Goal: Task Accomplishment & Management: Manage account settings

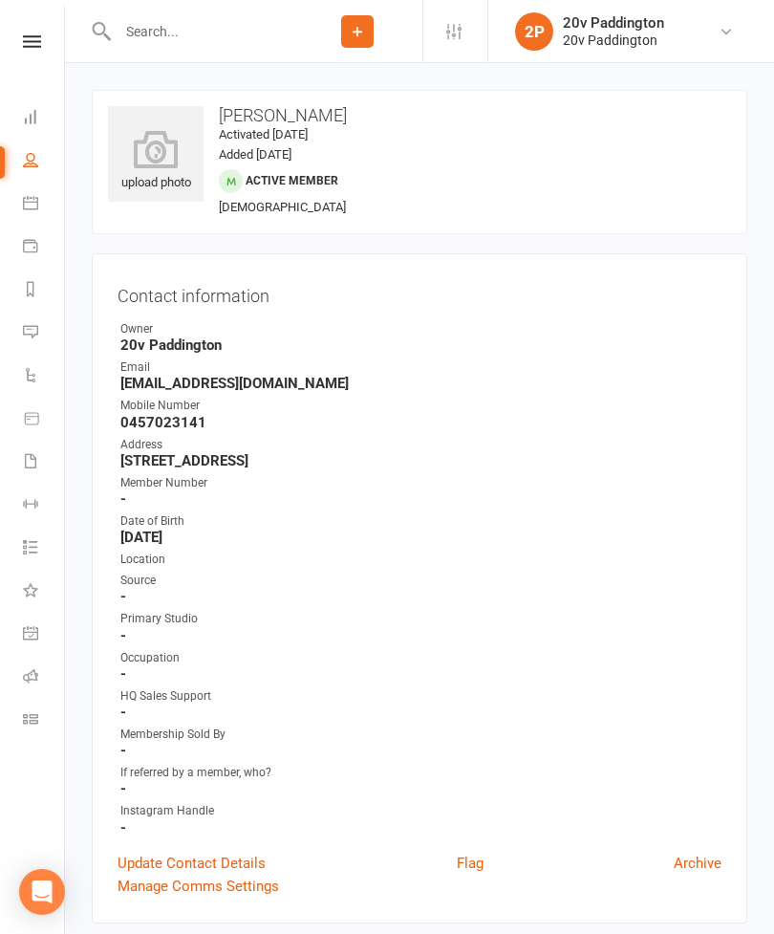
click at [28, 204] on icon at bounding box center [30, 202] width 15 height 15
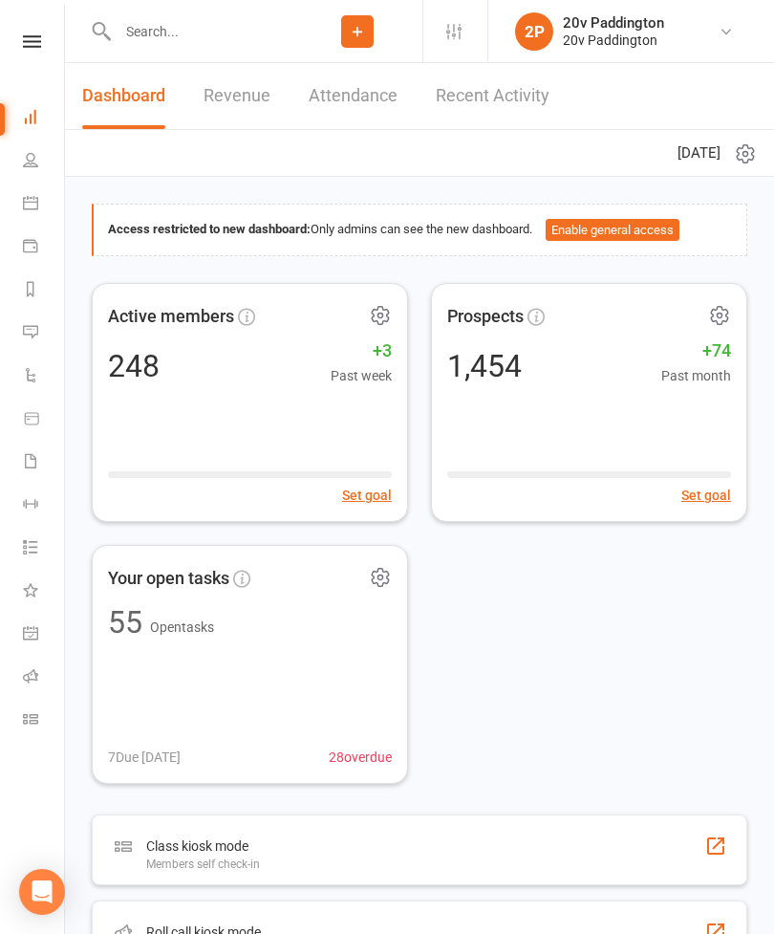
click at [36, 201] on icon at bounding box center [30, 202] width 15 height 15
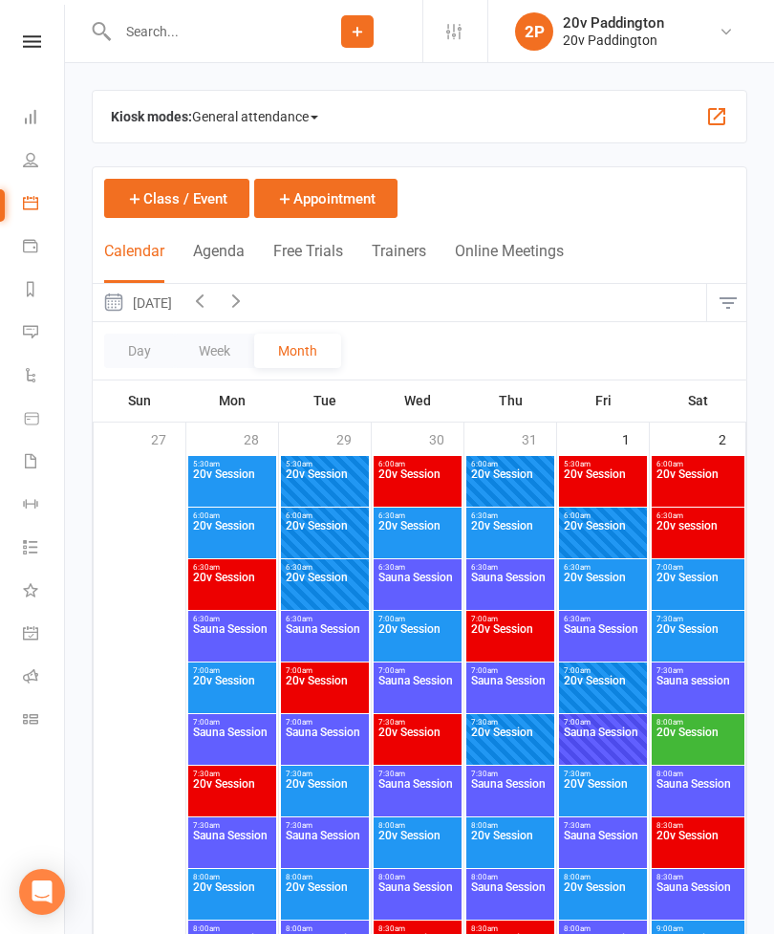
click at [182, 215] on button "Class / Event" at bounding box center [176, 198] width 145 height 39
click at [217, 254] on button "Agenda" at bounding box center [219, 262] width 52 height 41
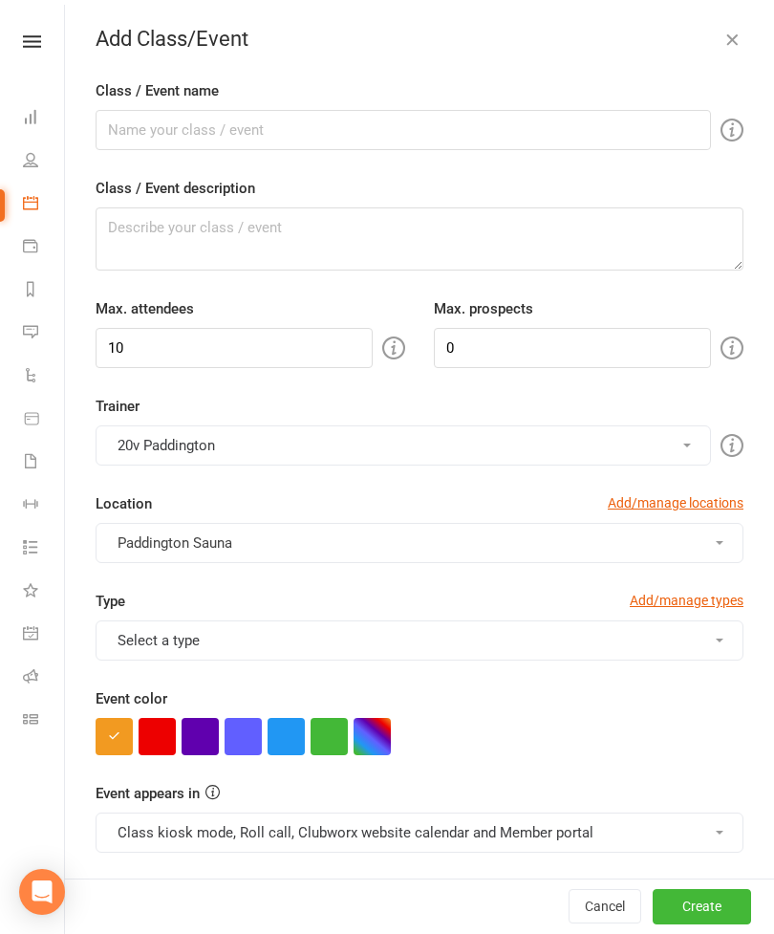
click at [737, 24] on div "Add Class/Event Class / Event name Class / Event description Max. attendees 10 …" at bounding box center [419, 467] width 709 height 934
click at [742, 49] on button "button" at bounding box center [732, 39] width 23 height 23
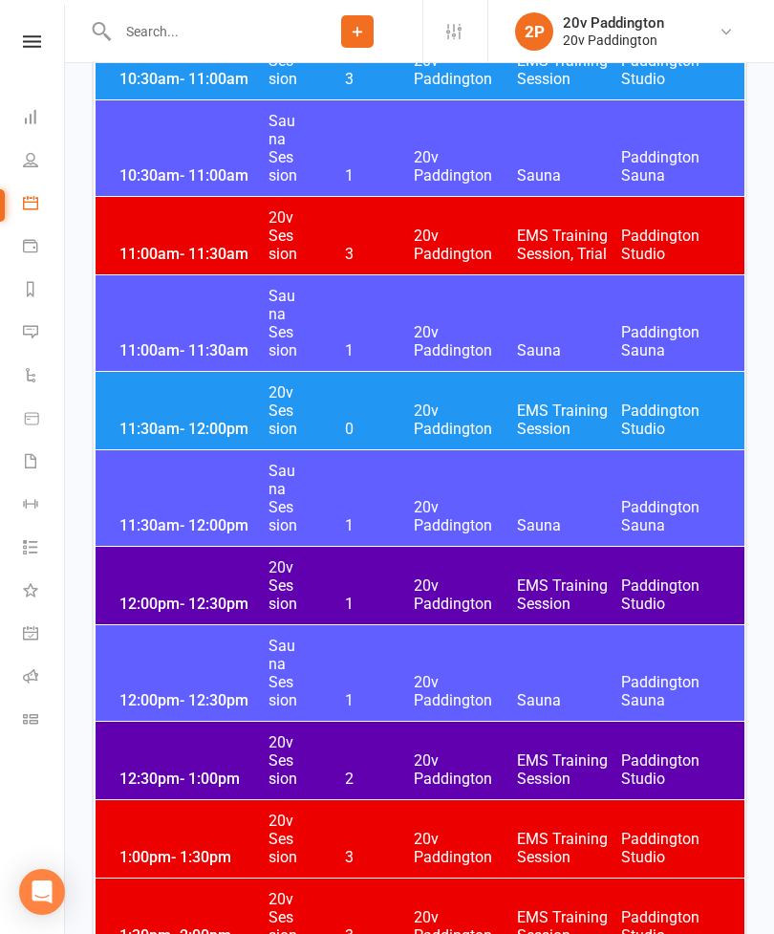
scroll to position [2018, 0]
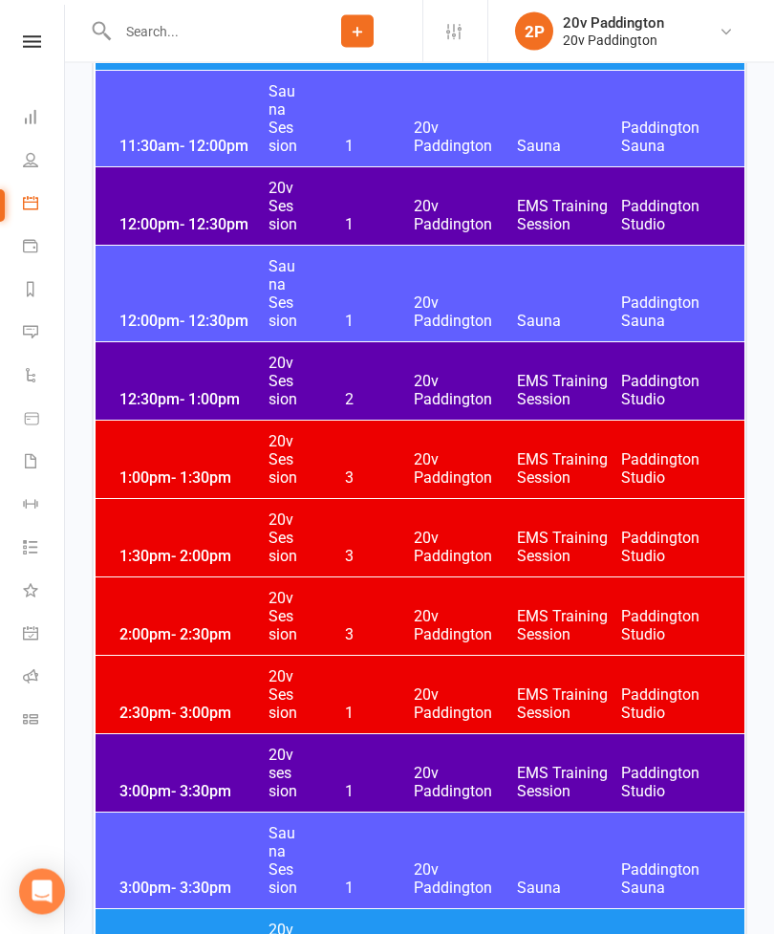
click at [157, 216] on span "12:00pm - 12:30pm" at bounding box center [191, 225] width 153 height 18
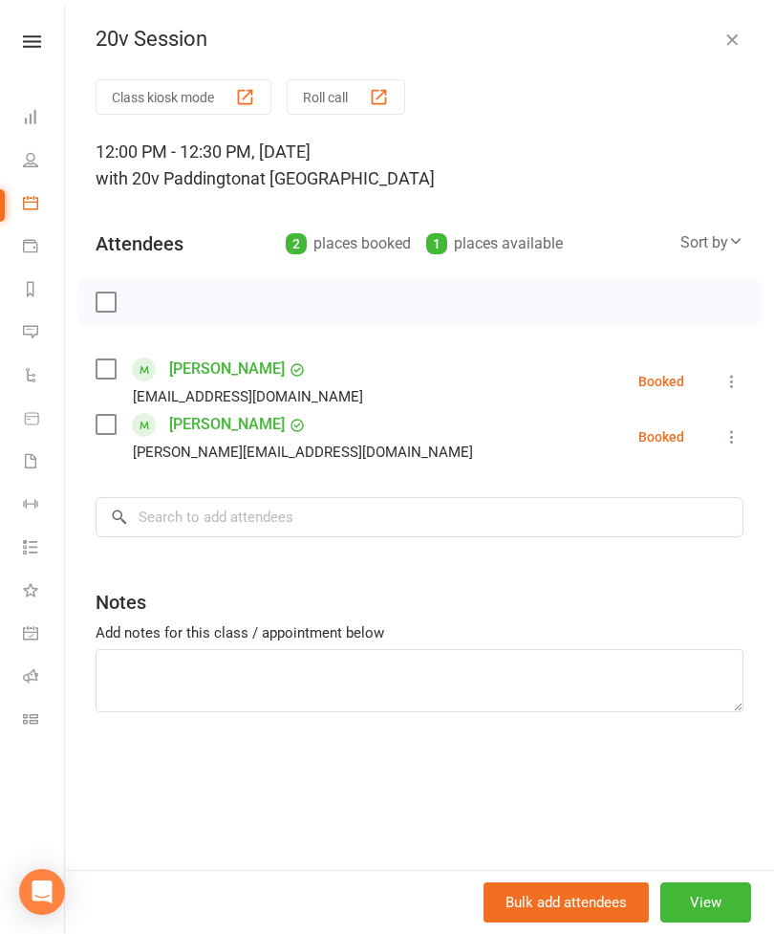
click at [738, 28] on button "button" at bounding box center [732, 39] width 23 height 23
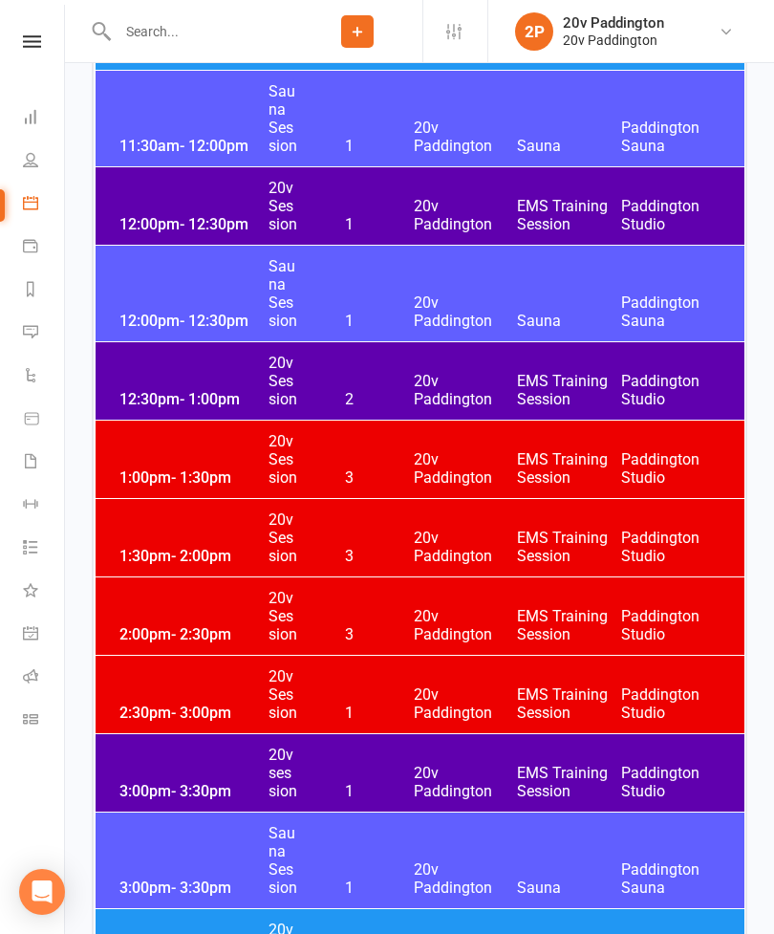
click at [229, 384] on div "12:30pm - 1:00pm 20v Session 2 20v Paddington EMS Training Session Paddington S…" at bounding box center [420, 380] width 649 height 77
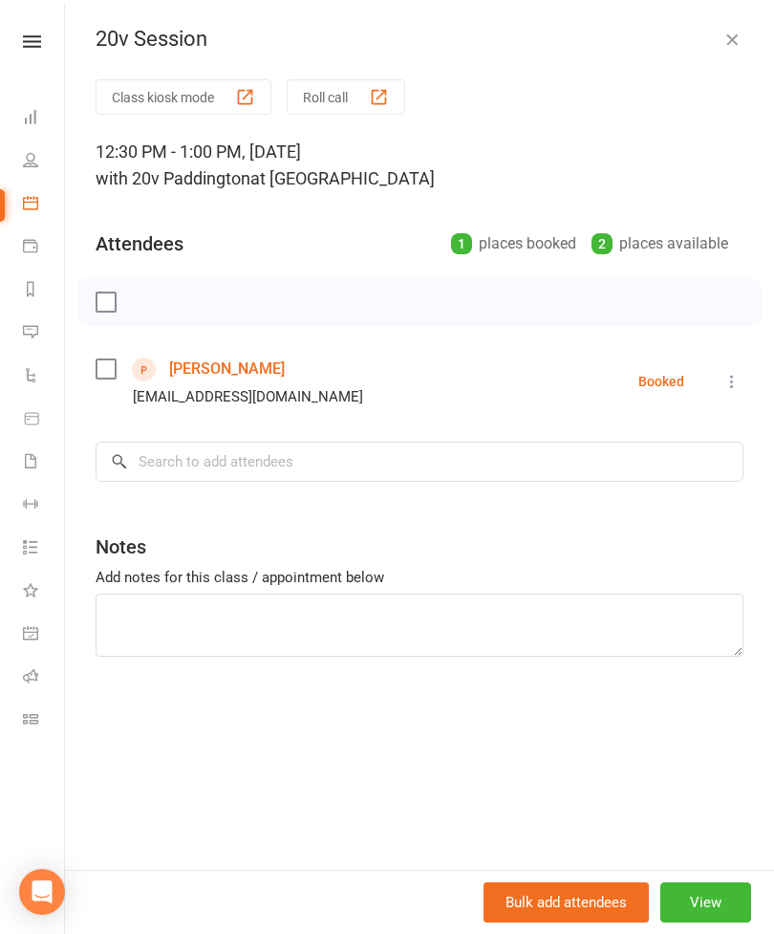
click at [37, 189] on link "Calendar" at bounding box center [44, 204] width 43 height 43
click at [727, 66] on div "20v Session Class kiosk mode Roll call 12:30 PM - 1:00 PM, Tuesday, August, 12,…" at bounding box center [419, 467] width 709 height 934
click at [761, 17] on div "20v Session Class kiosk mode Roll call 12:30 PM - 1:00 PM, Tuesday, August, 12,…" at bounding box center [419, 467] width 709 height 934
click at [731, 49] on button "button" at bounding box center [732, 39] width 23 height 23
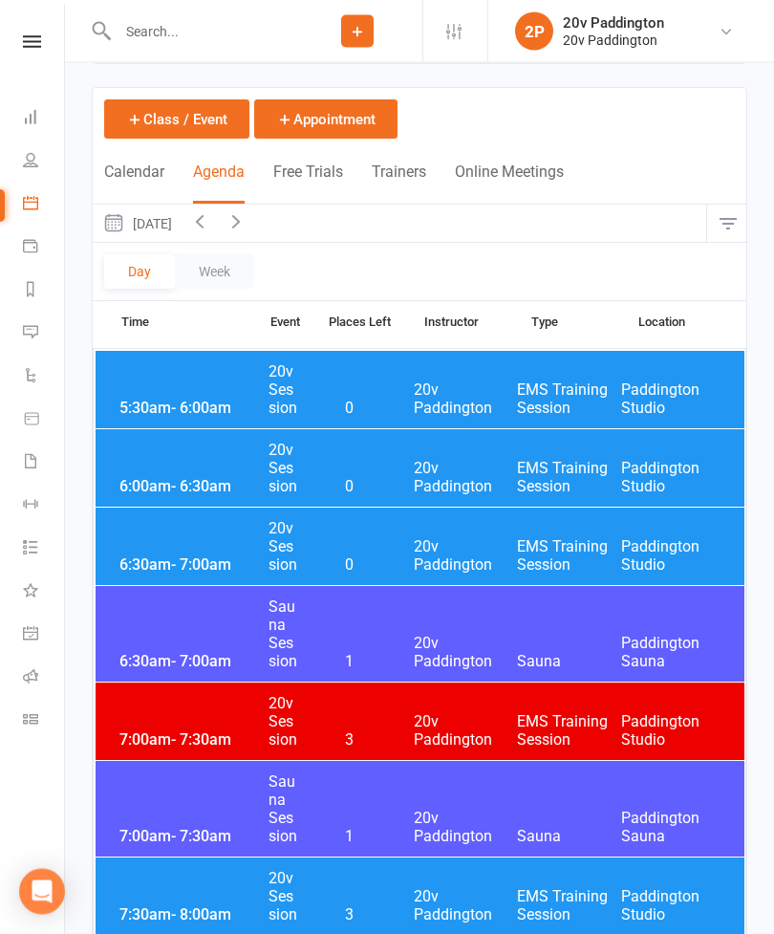
scroll to position [0, 0]
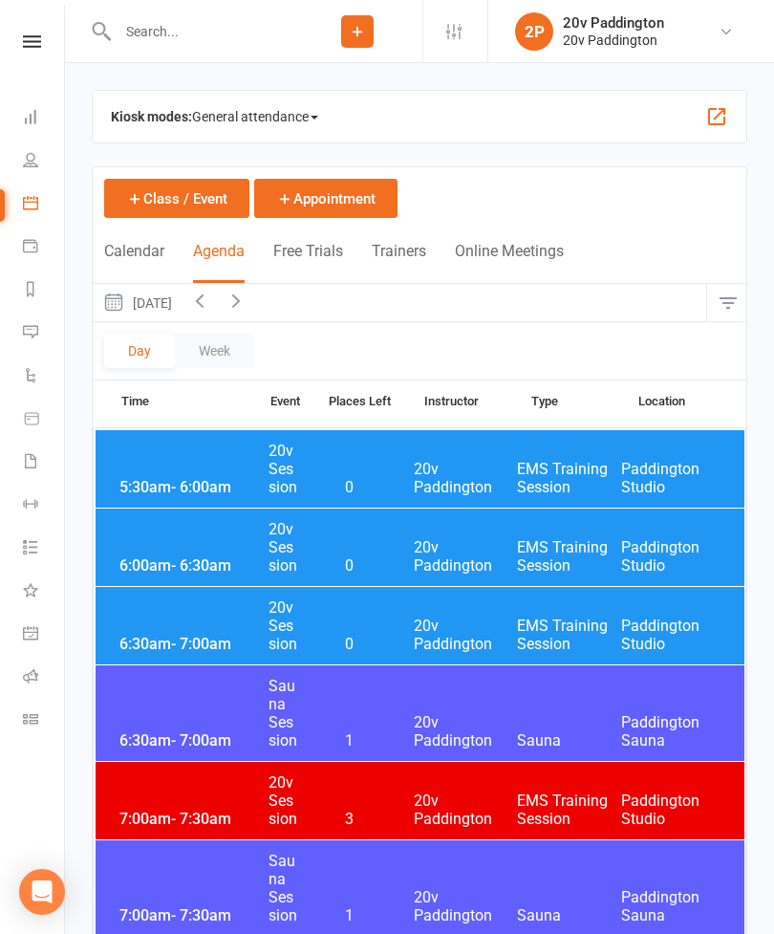
click at [163, 299] on button "Tuesday, Aug 12, 2025" at bounding box center [137, 302] width 89 height 37
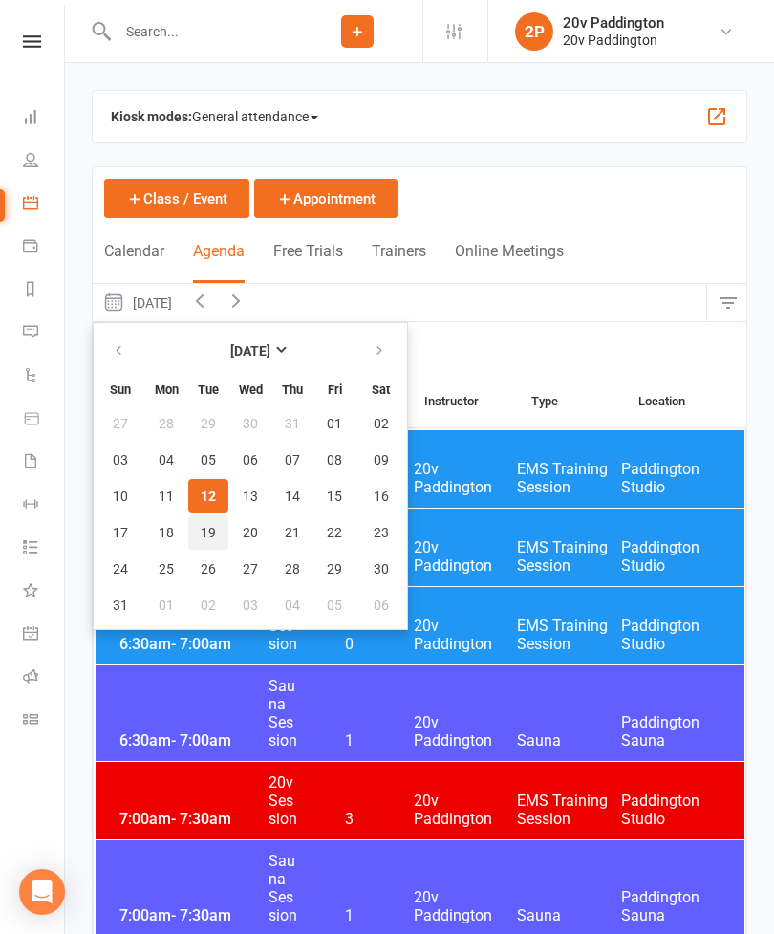
click at [210, 525] on span "19" at bounding box center [208, 532] width 15 height 15
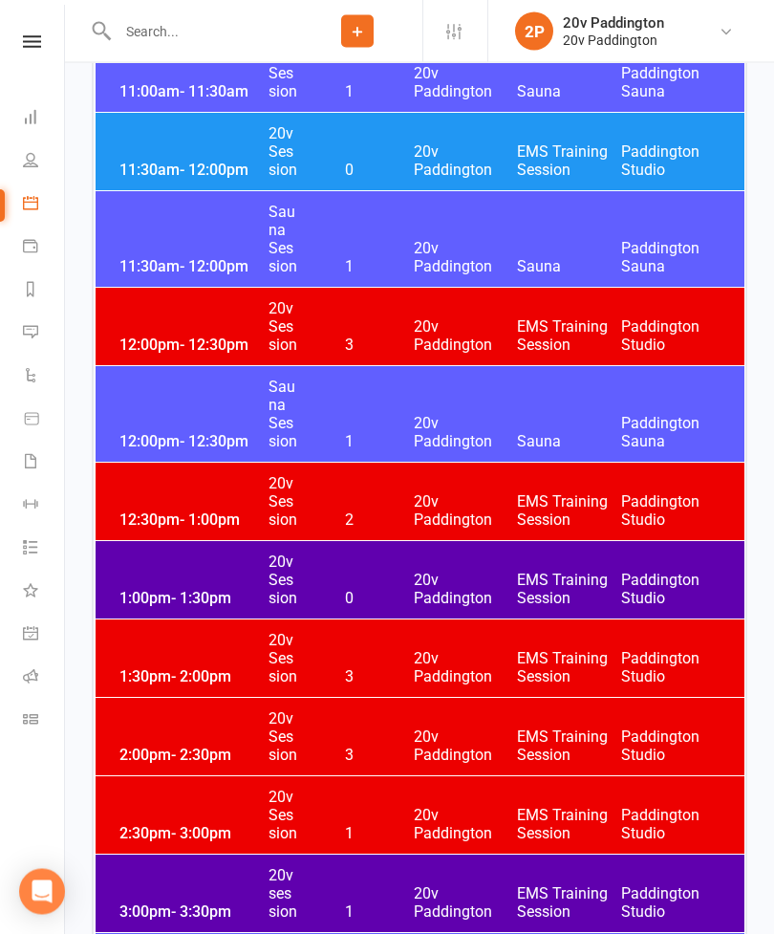
scroll to position [2231, 0]
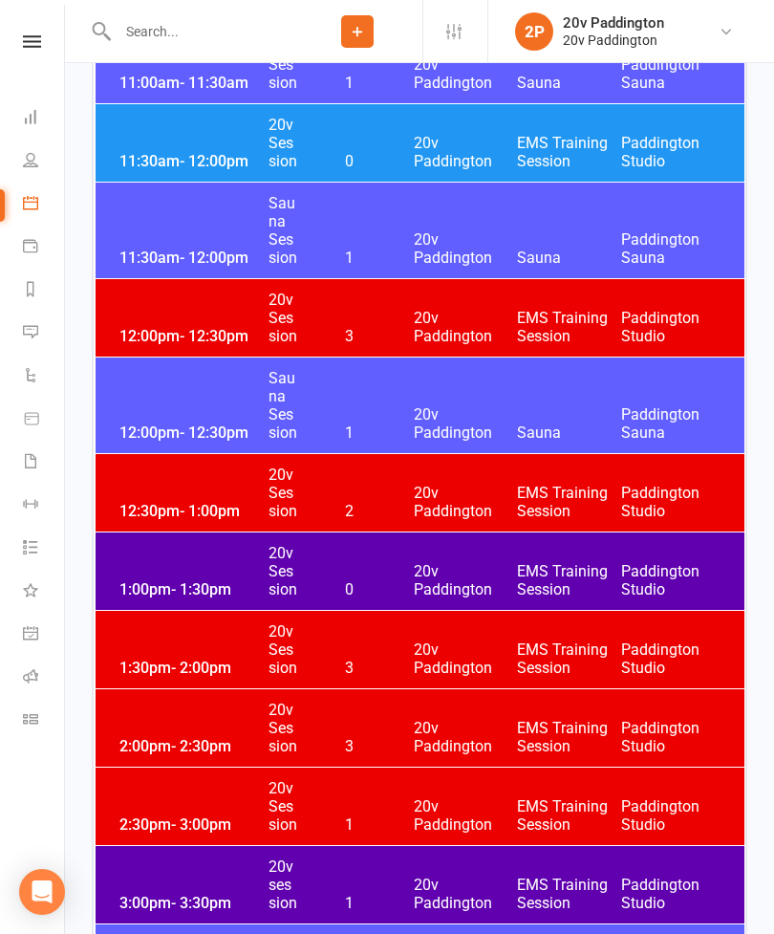
click at [489, 490] on span "20v Paddington" at bounding box center [466, 502] width 104 height 36
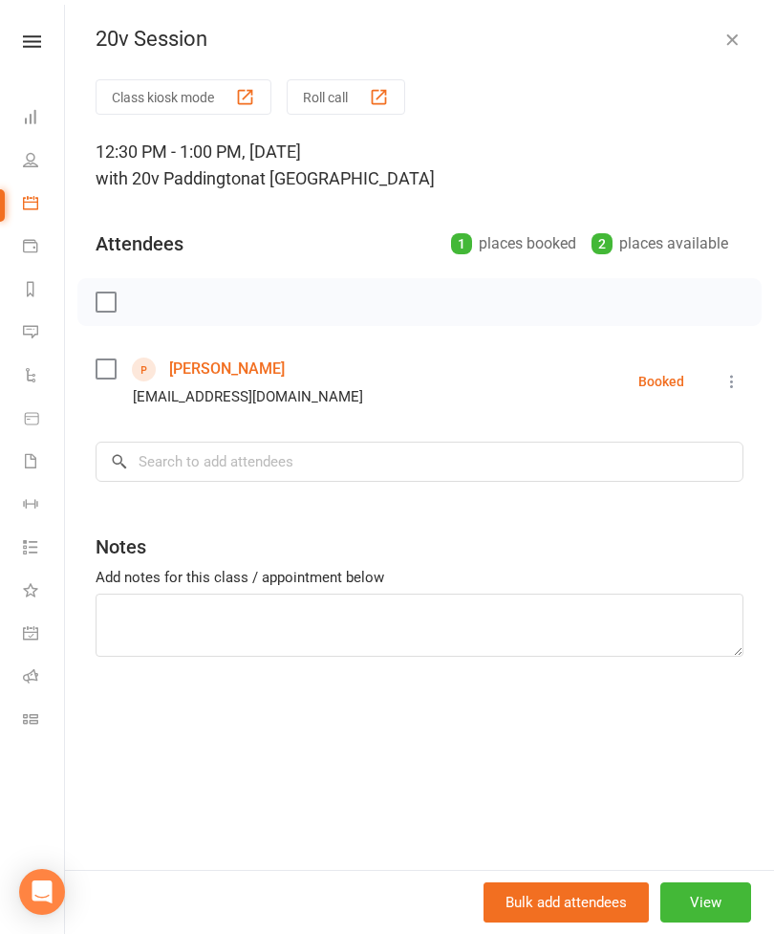
click at [737, 386] on icon at bounding box center [731, 381] width 19 height 19
click at [663, 461] on link "Remove" at bounding box center [647, 457] width 189 height 38
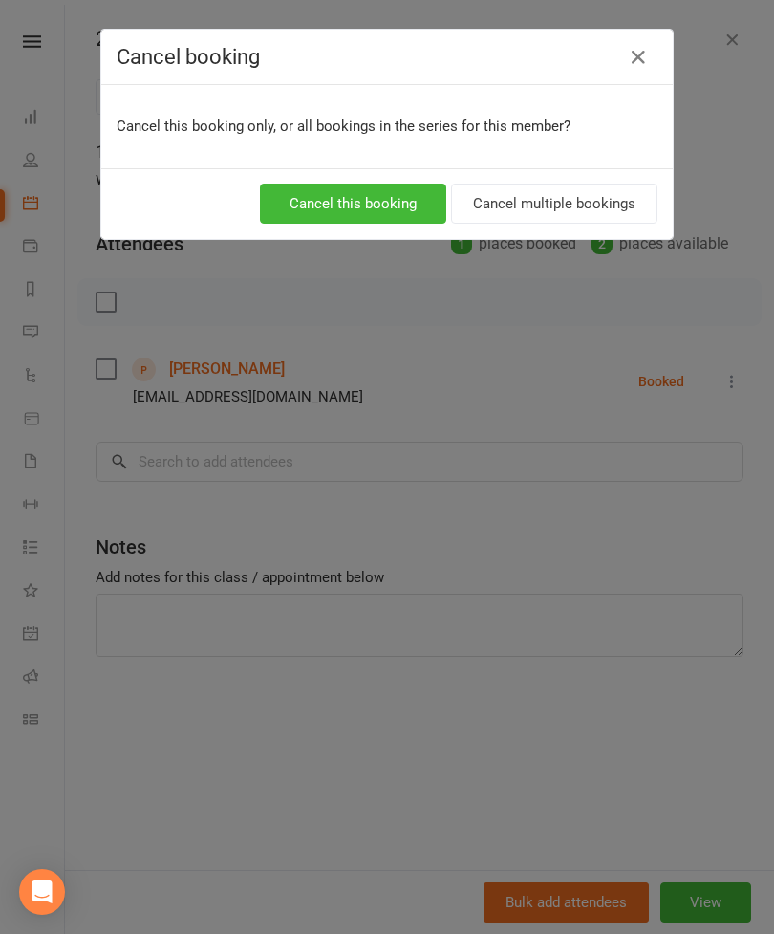
click at [301, 204] on button "Cancel this booking" at bounding box center [353, 203] width 186 height 40
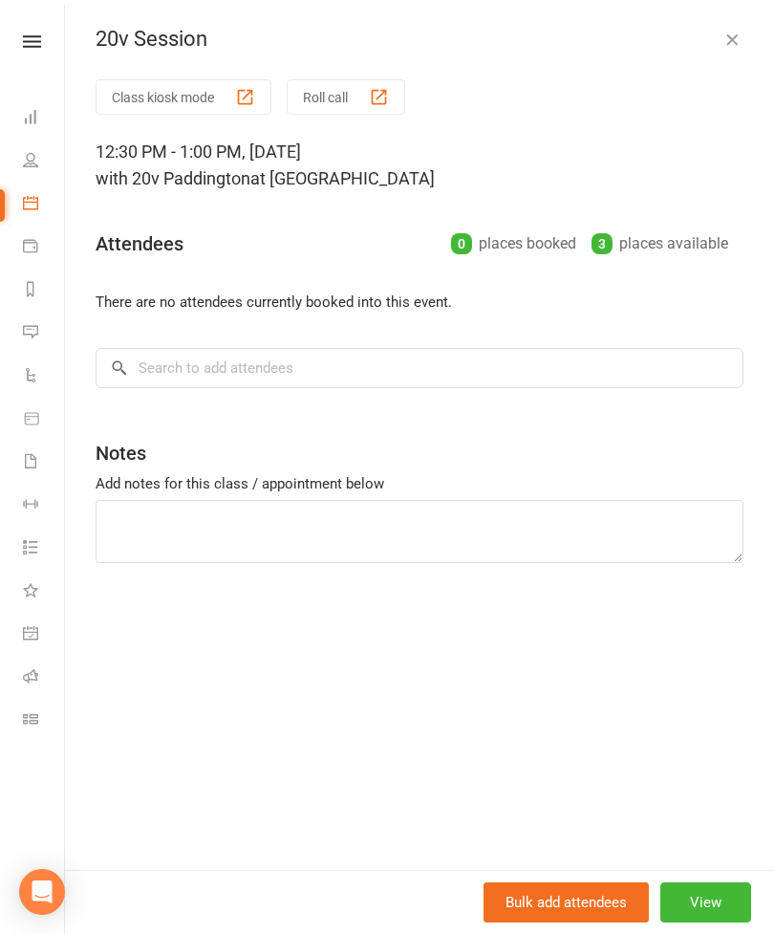
click at [735, 44] on icon "button" at bounding box center [731, 39] width 19 height 19
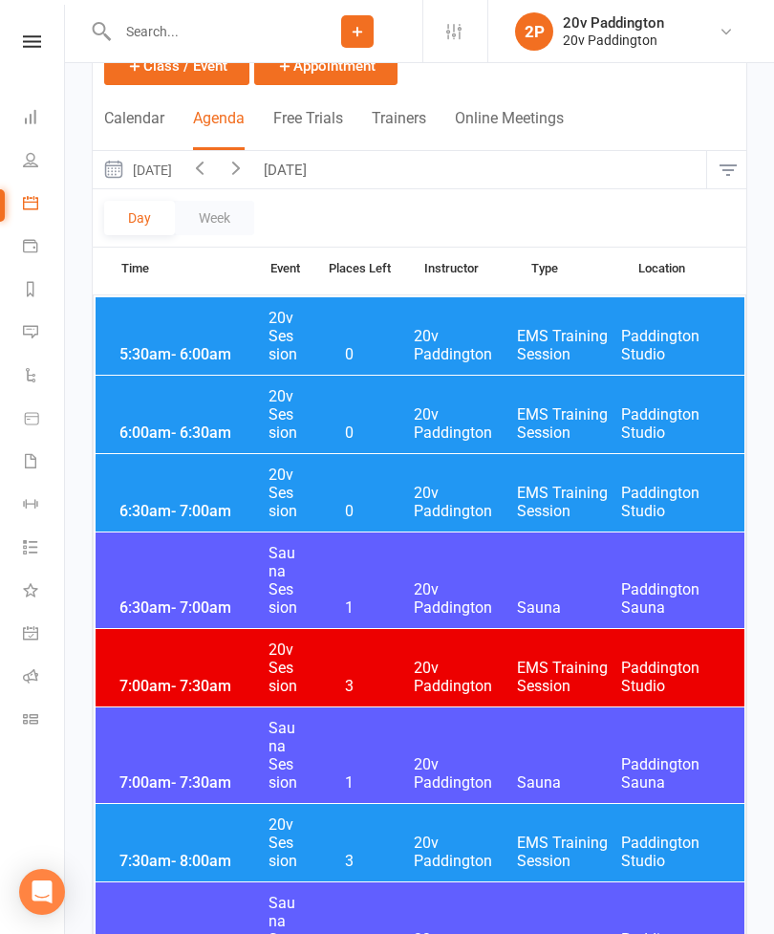
scroll to position [0, 0]
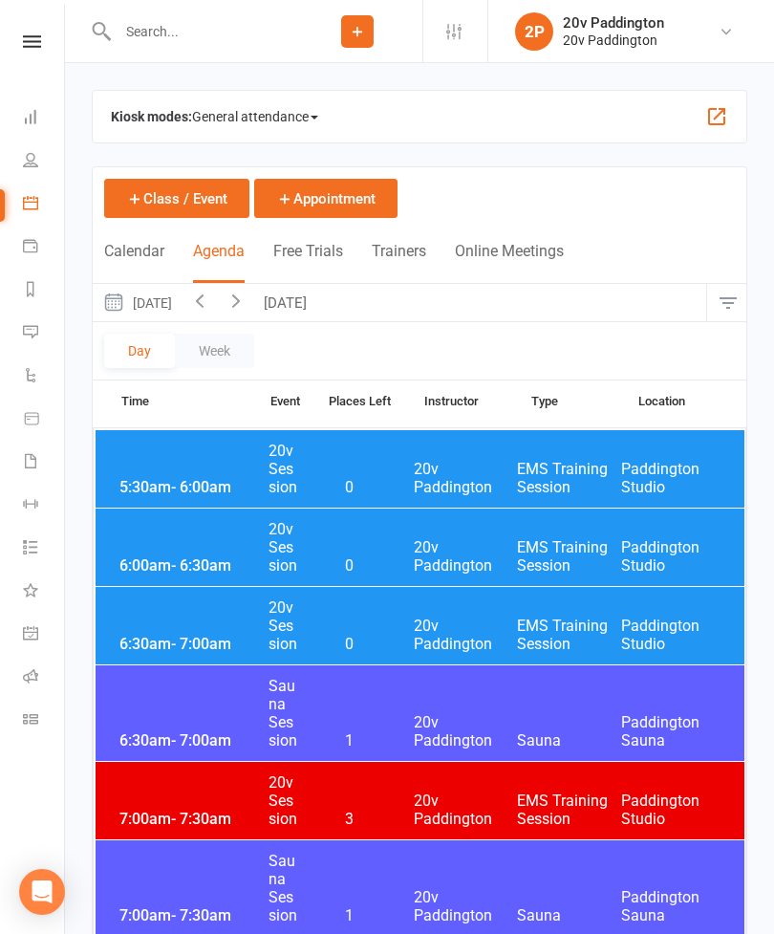
click at [161, 301] on button "Tuesday, Aug 19, 2025" at bounding box center [137, 302] width 89 height 37
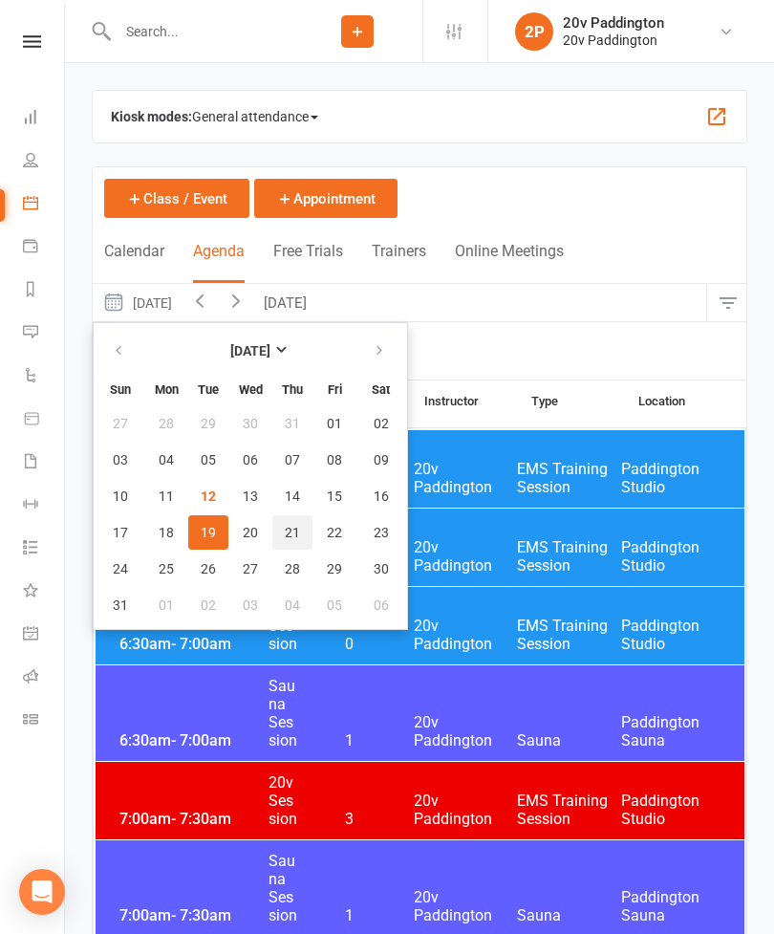
click at [293, 533] on span "21" at bounding box center [292, 532] width 15 height 15
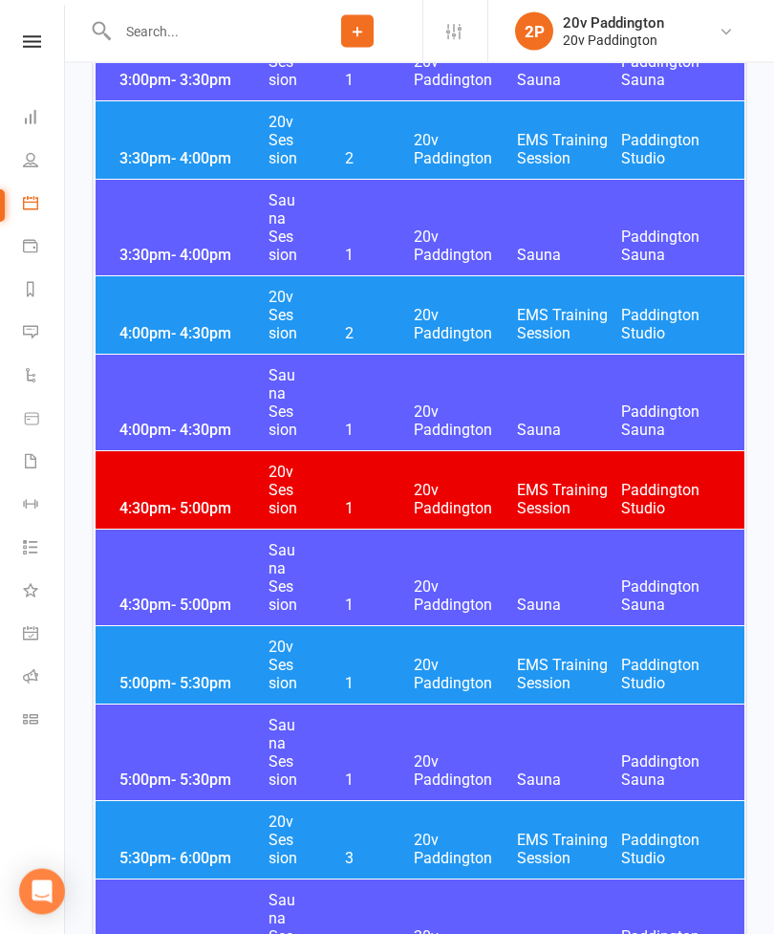
scroll to position [3086, 0]
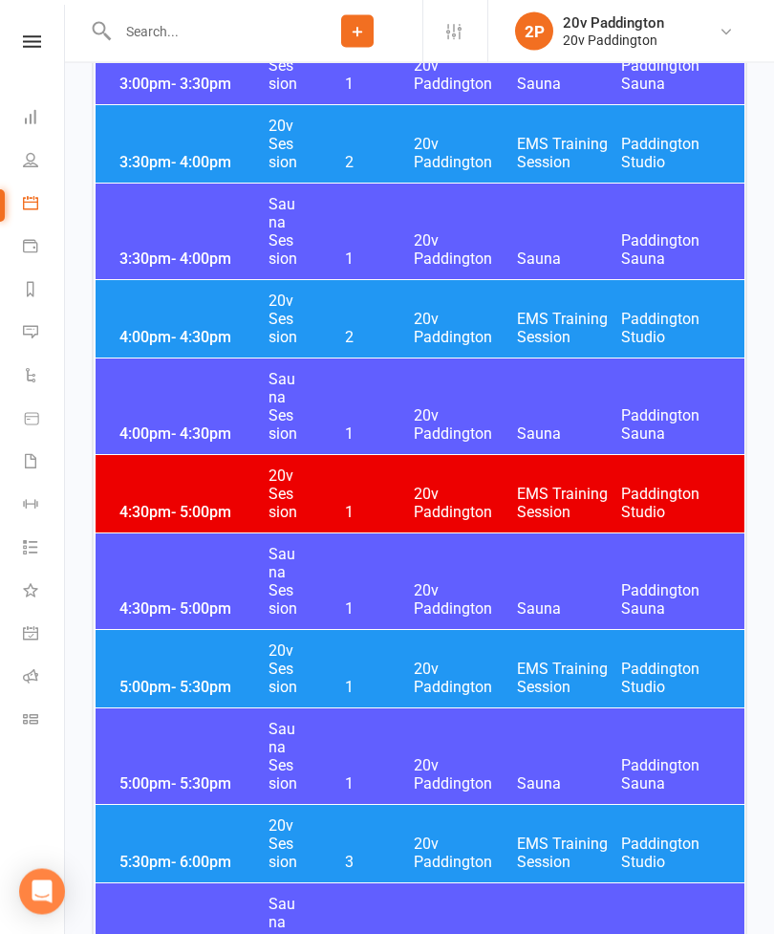
click at [562, 323] on span "EMS Training Session" at bounding box center [569, 329] width 104 height 36
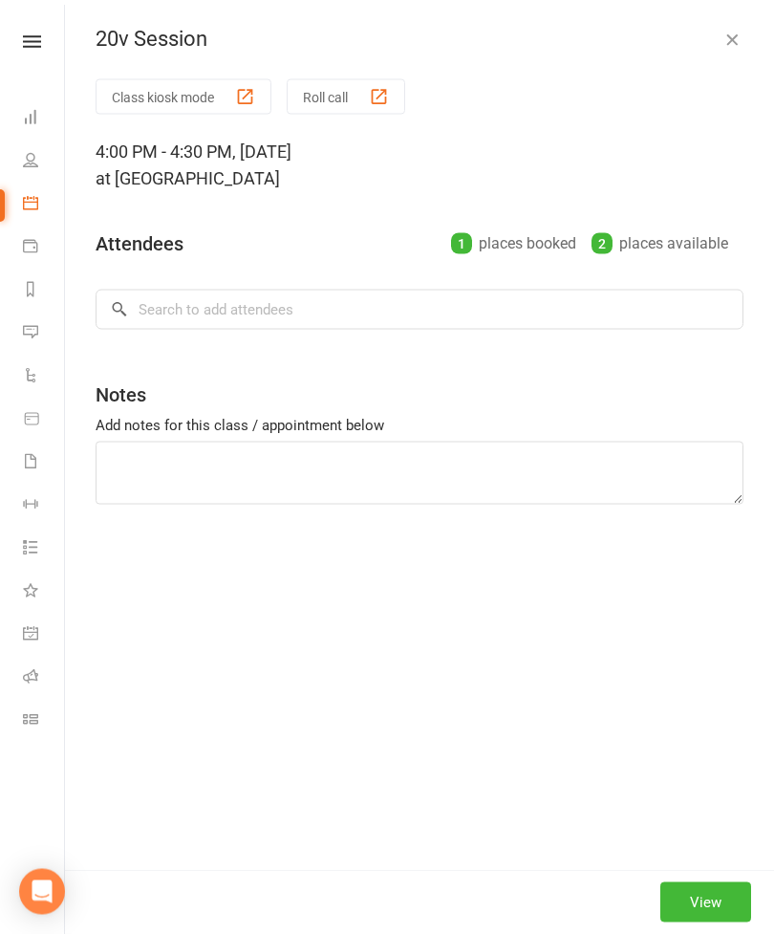
scroll to position [3087, 0]
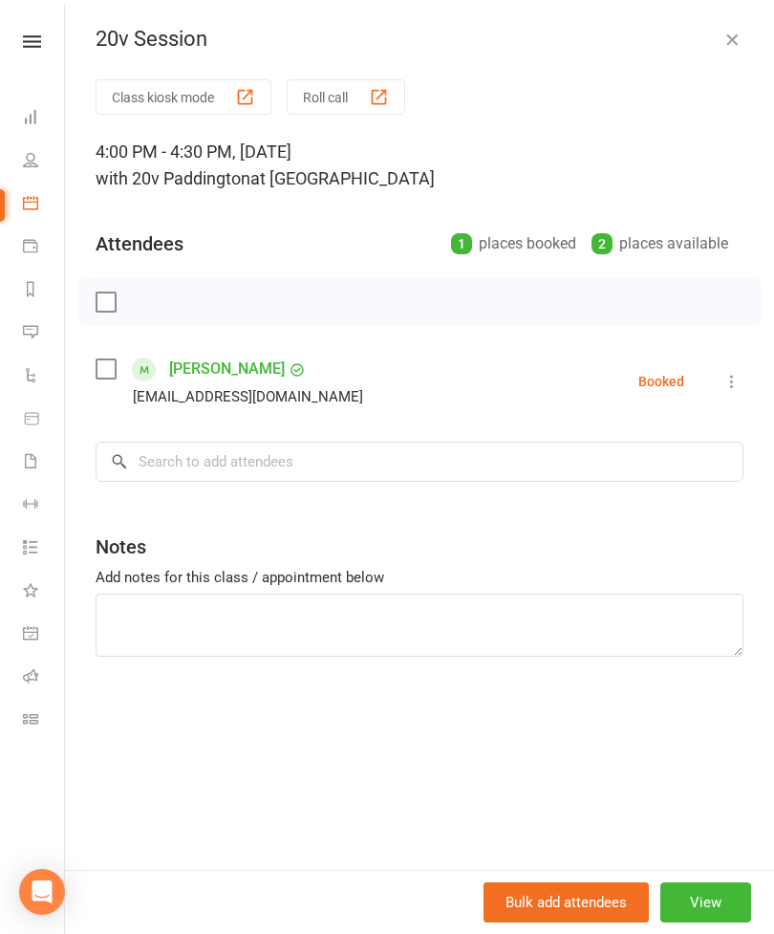
click at [737, 39] on icon "button" at bounding box center [731, 39] width 19 height 19
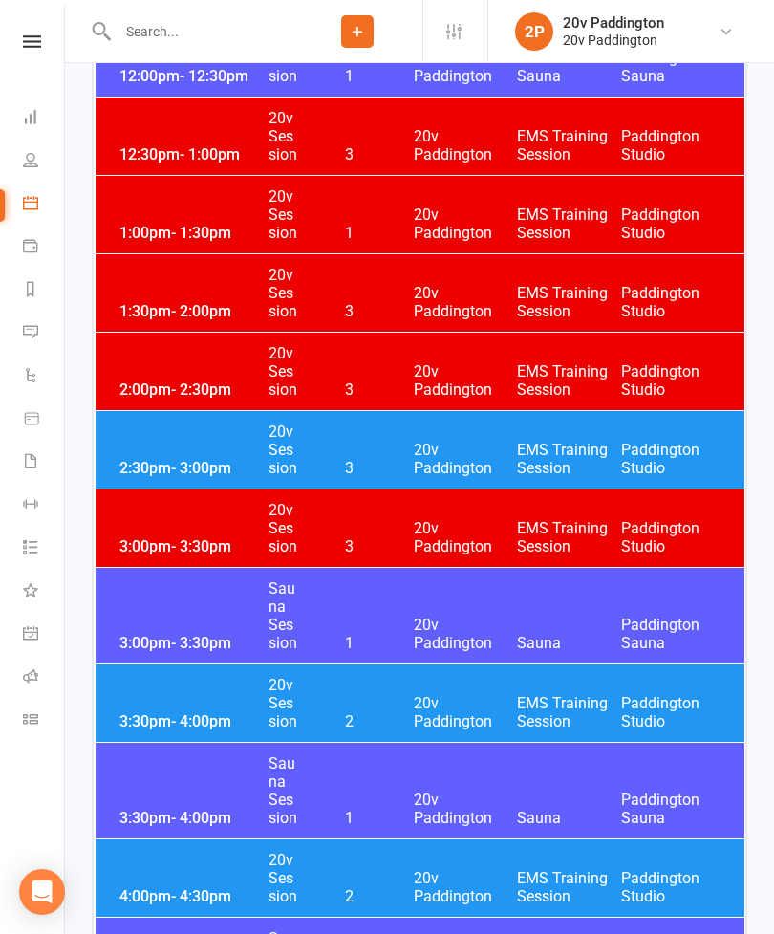
scroll to position [2526, 0]
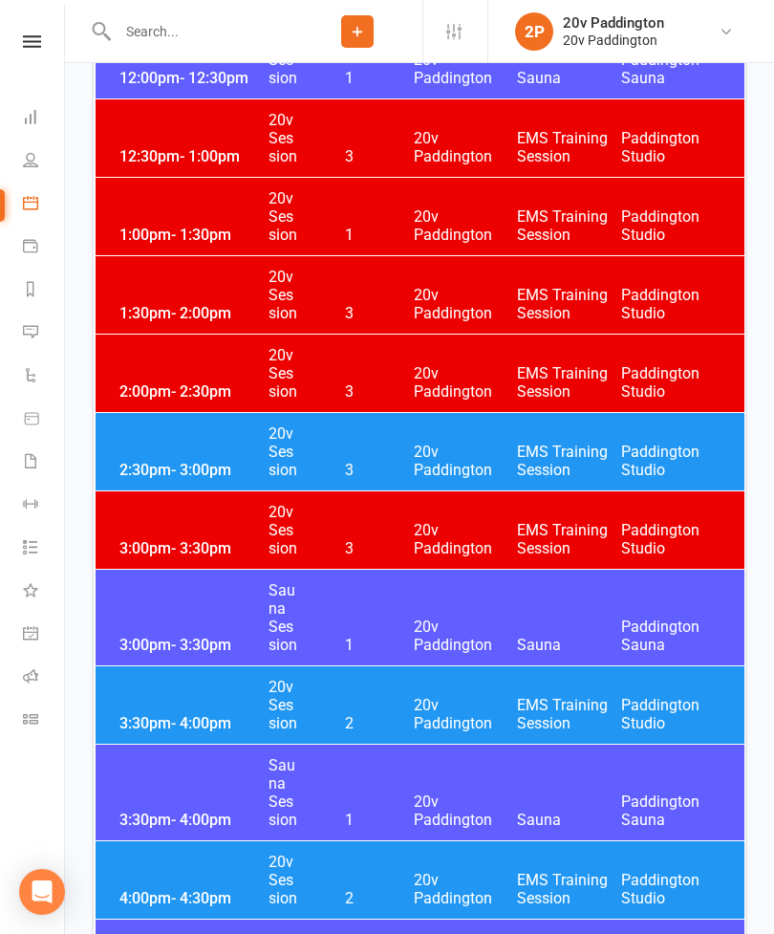
click at [175, 452] on div "2:30pm - 3:00pm 20v Session 3 20v Paddington EMS Training Session Paddington St…" at bounding box center [420, 451] width 649 height 77
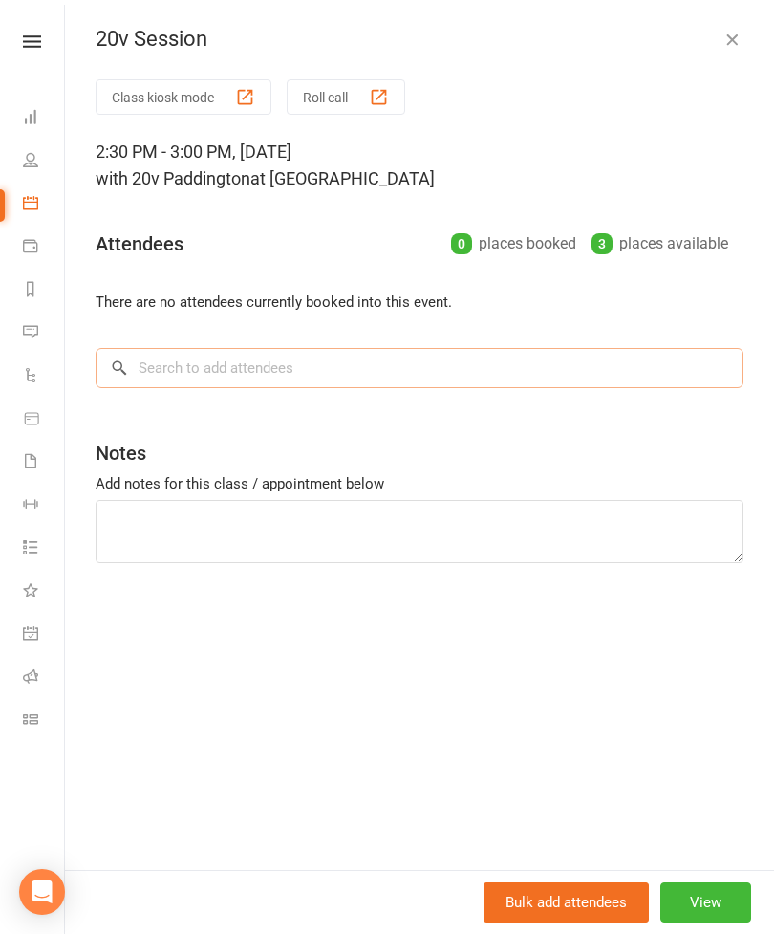
click at [399, 374] on input "search" at bounding box center [420, 368] width 648 height 40
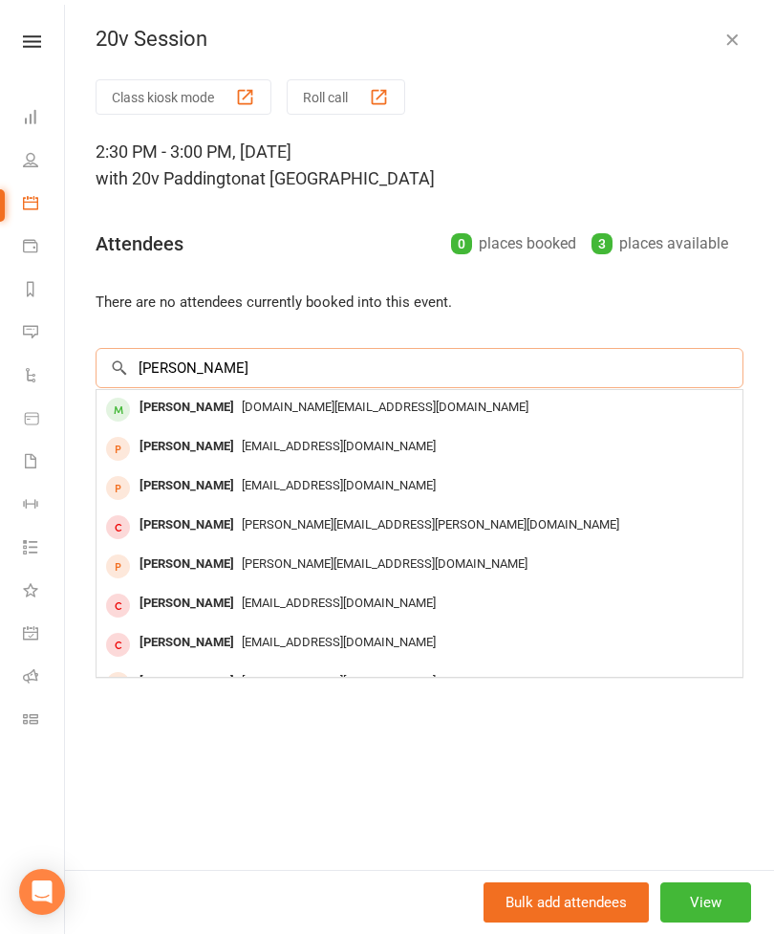
type input "Gina"
click at [170, 445] on div "Gina Bedford" at bounding box center [187, 447] width 110 height 28
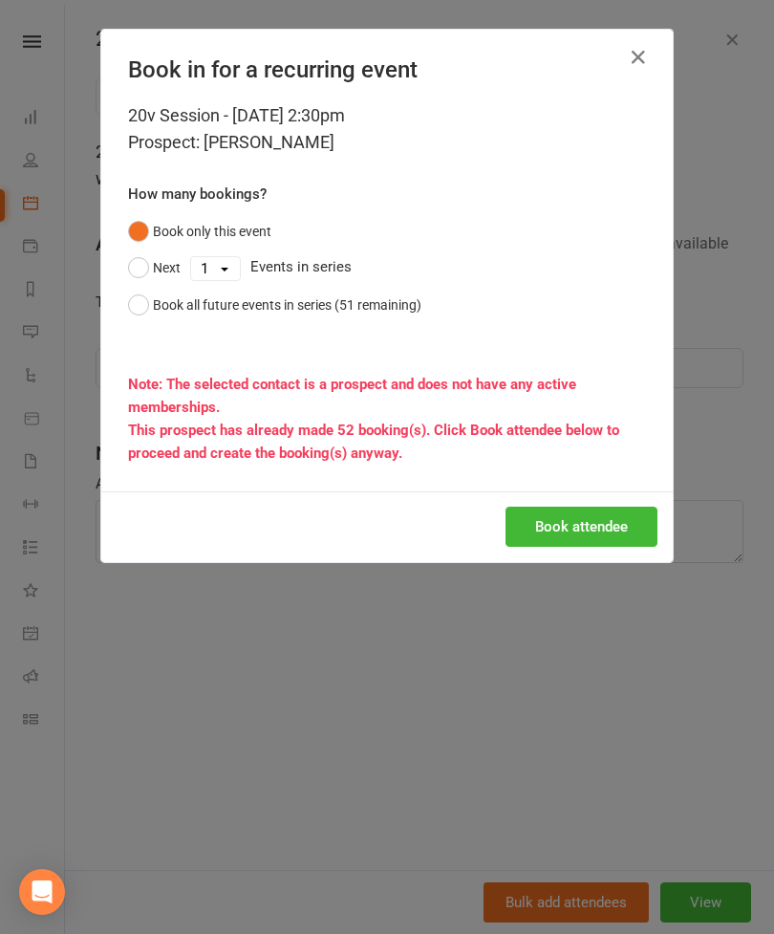
click at [618, 516] on button "Book attendee" at bounding box center [582, 526] width 152 height 40
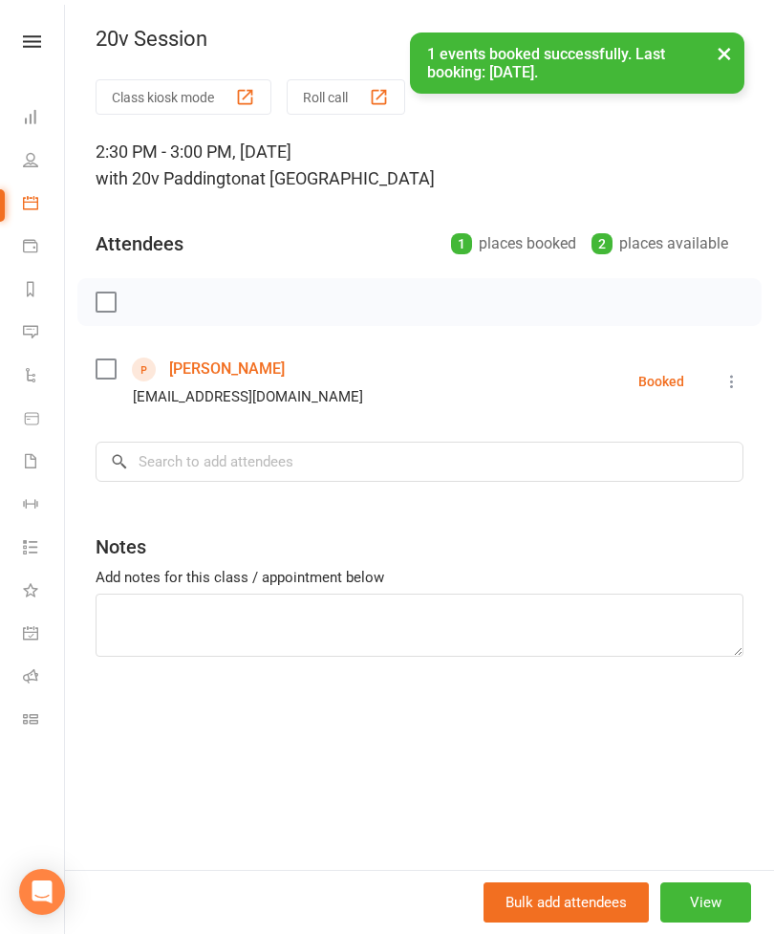
click at [734, 64] on button "×" at bounding box center [724, 52] width 34 height 41
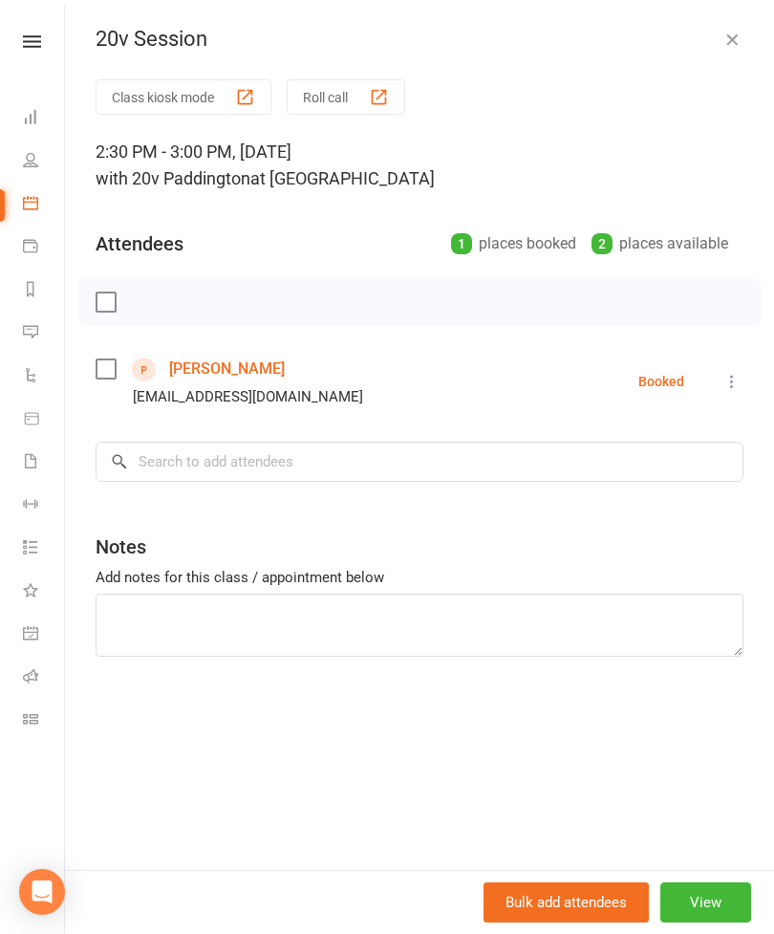
click at [737, 50] on button "button" at bounding box center [732, 39] width 23 height 23
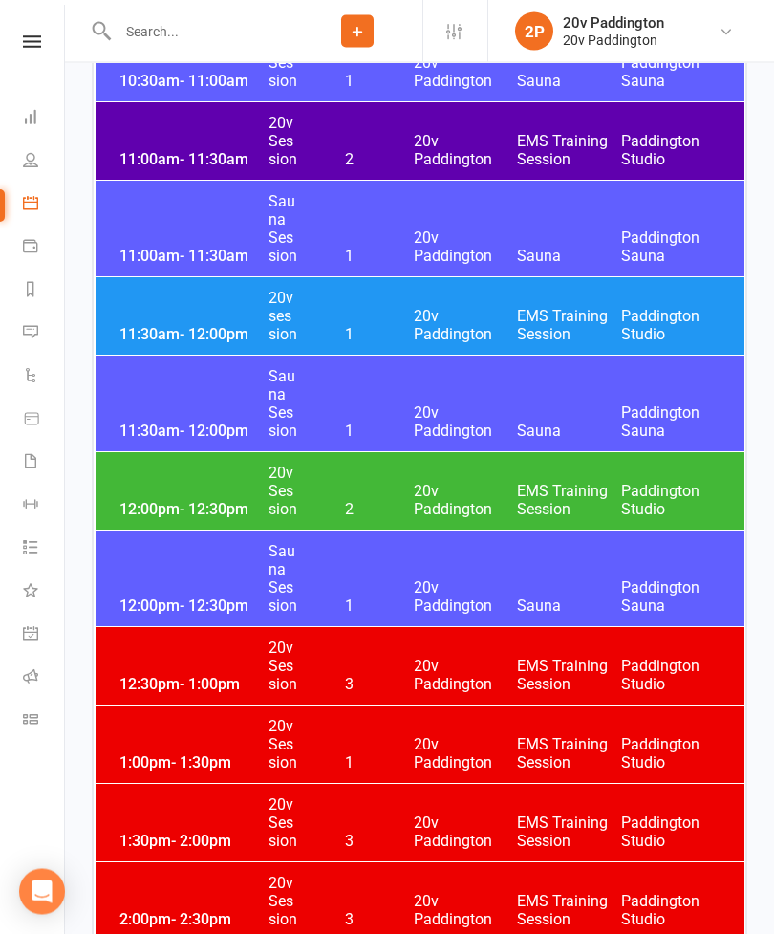
click at [543, 487] on span "EMS Training Session" at bounding box center [569, 501] width 104 height 36
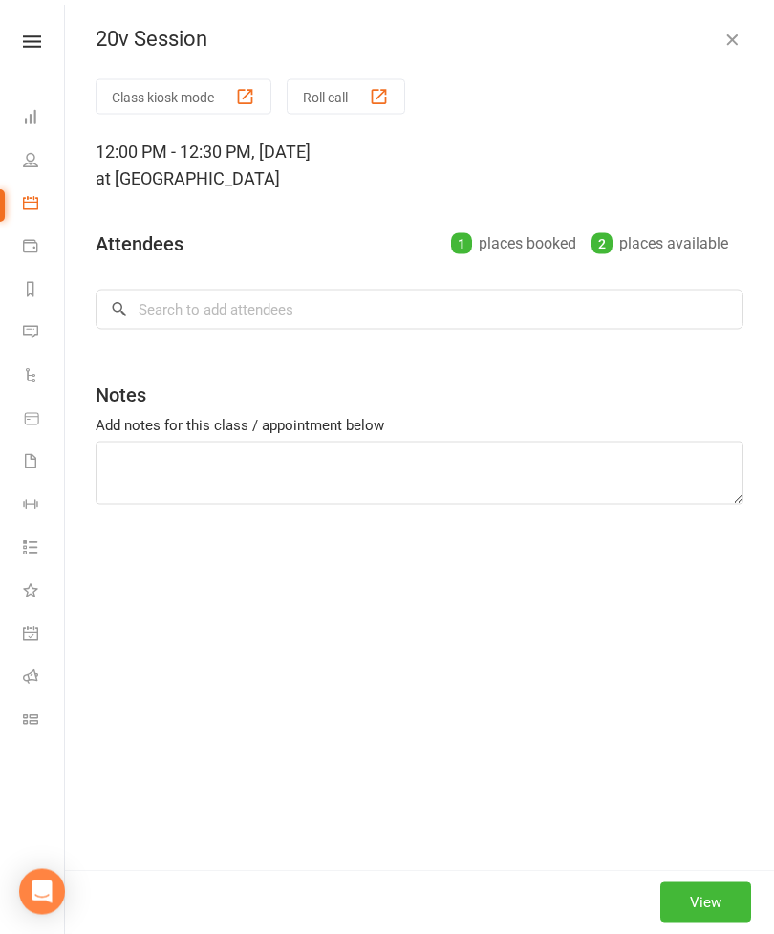
scroll to position [1998, 0]
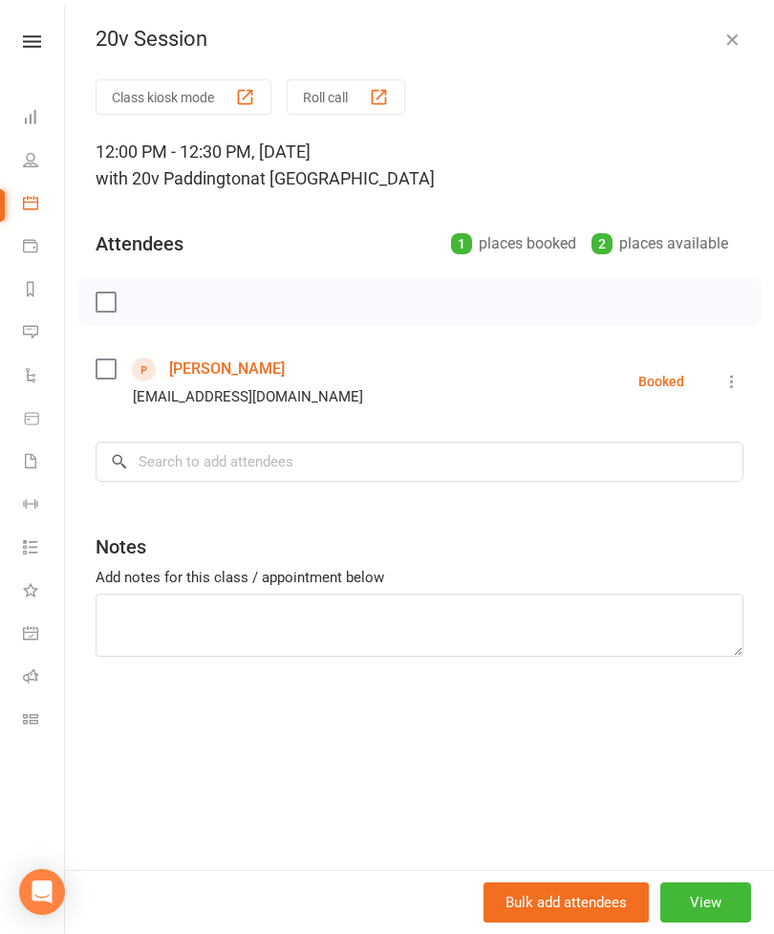
click at [739, 50] on button "button" at bounding box center [732, 39] width 23 height 23
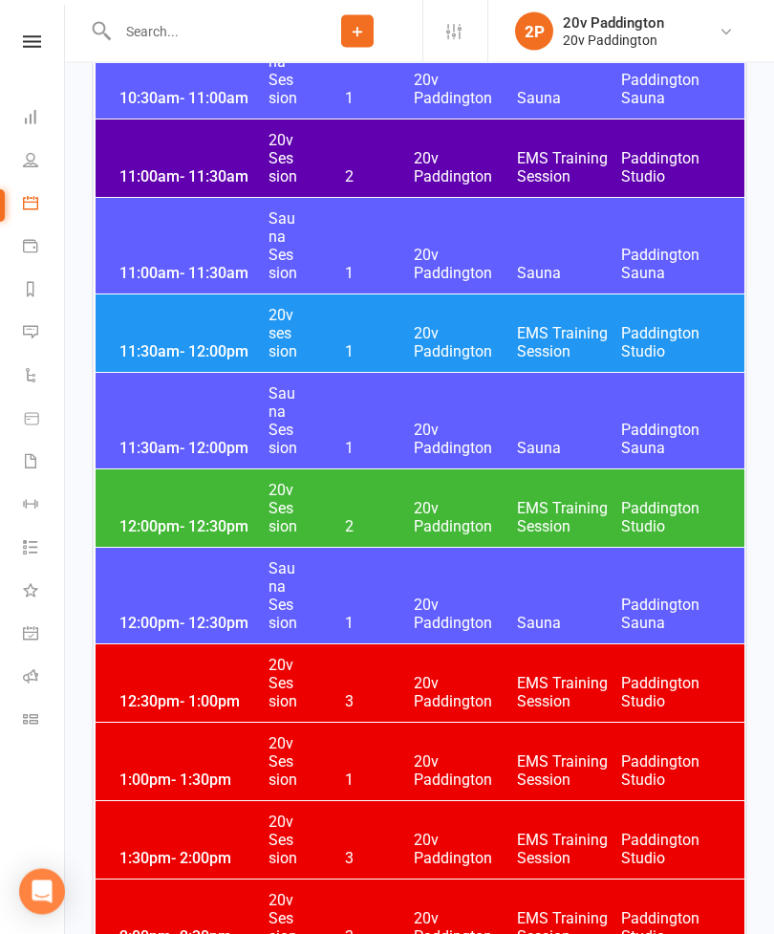
scroll to position [2090, 0]
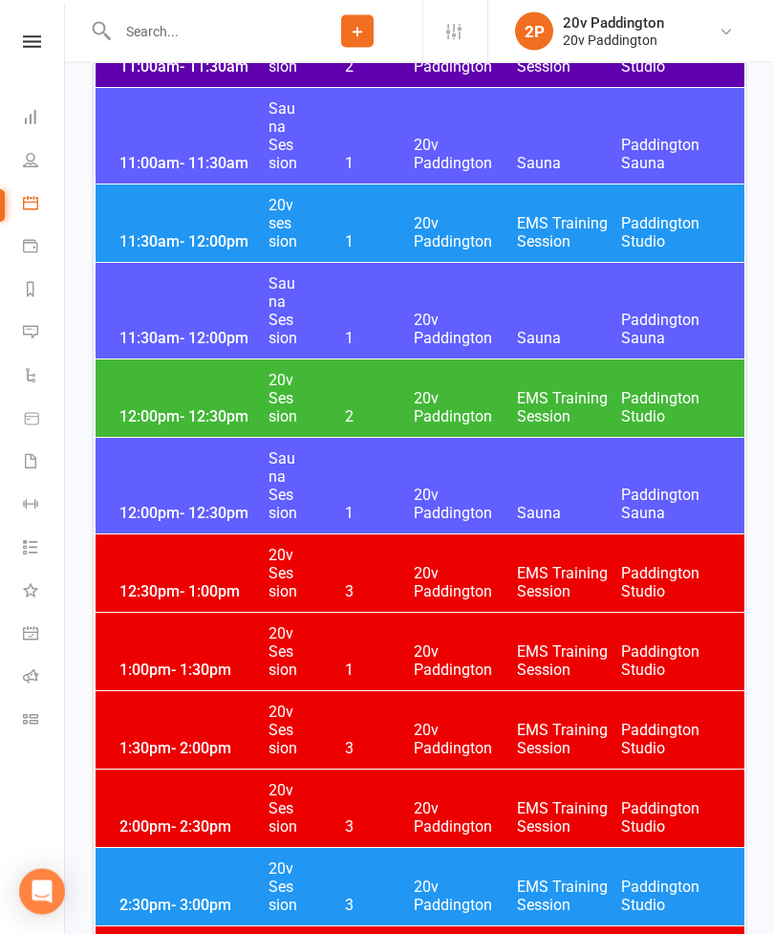
click at [488, 657] on span "20v Paddington" at bounding box center [466, 661] width 104 height 36
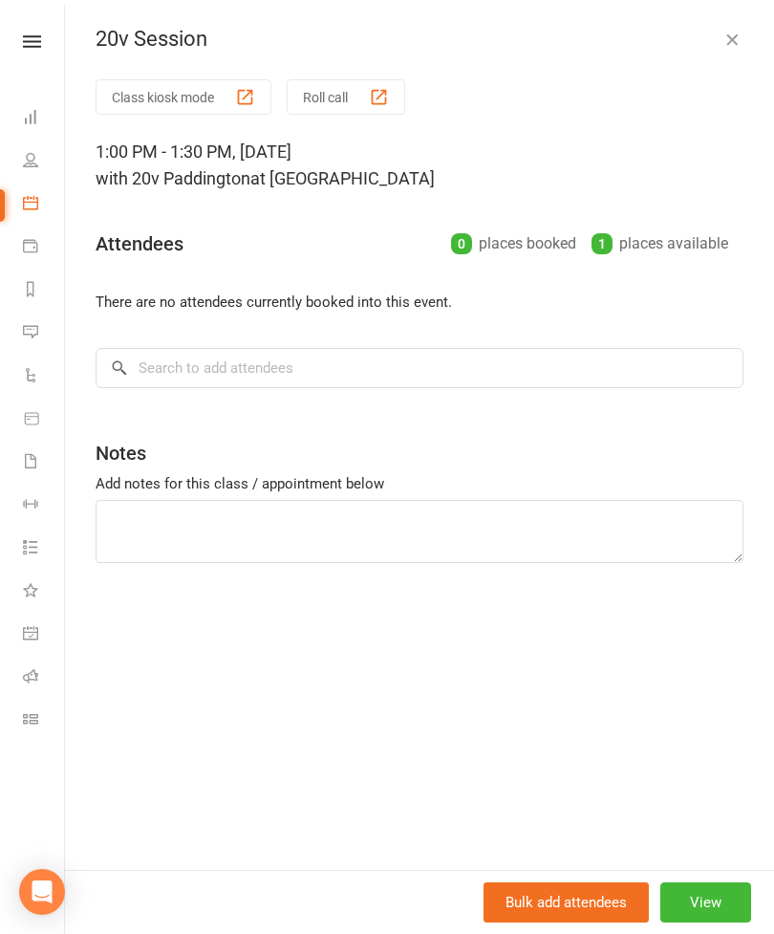
click at [728, 50] on button "button" at bounding box center [732, 39] width 23 height 23
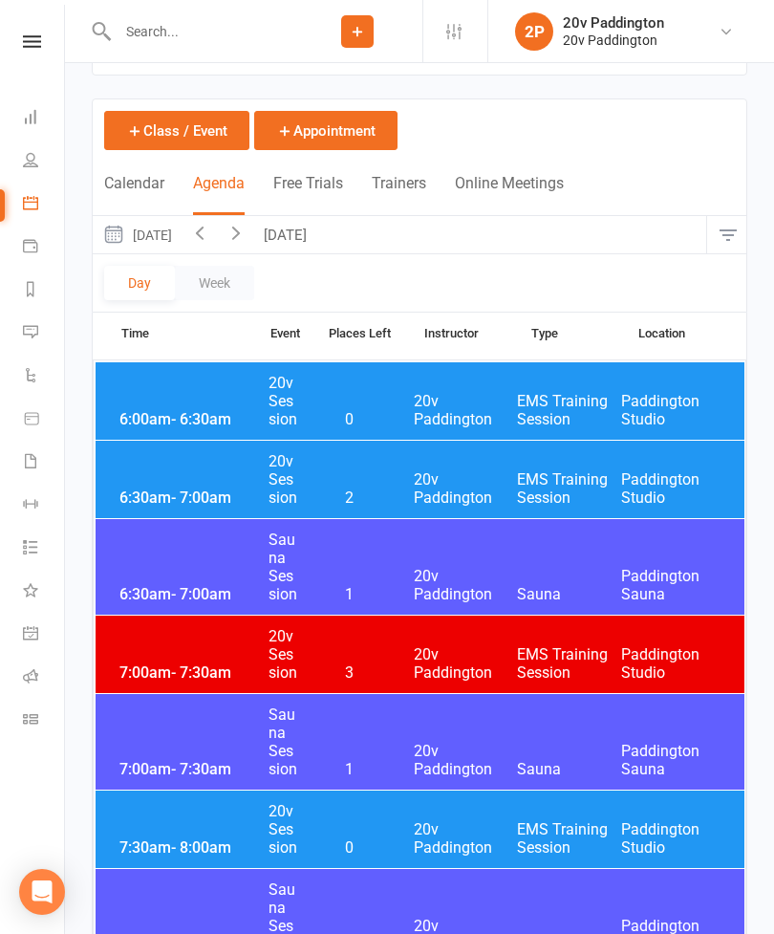
scroll to position [0, 0]
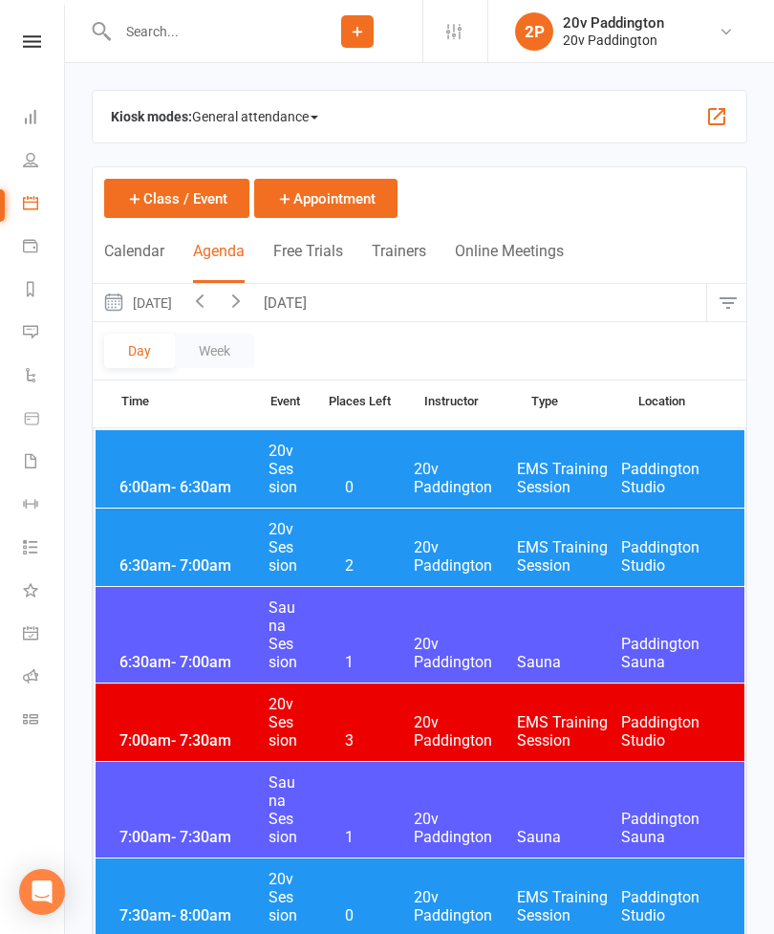
click at [177, 307] on button "Thursday, Aug 21, 2025" at bounding box center [137, 302] width 89 height 37
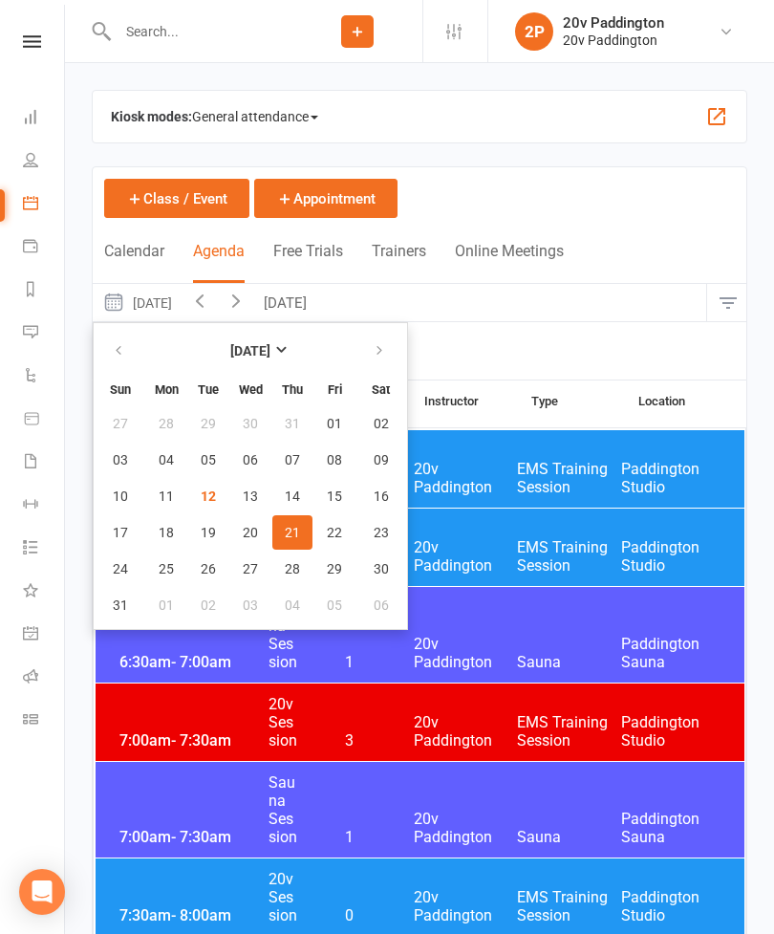
click at [201, 571] on span "26" at bounding box center [208, 568] width 15 height 15
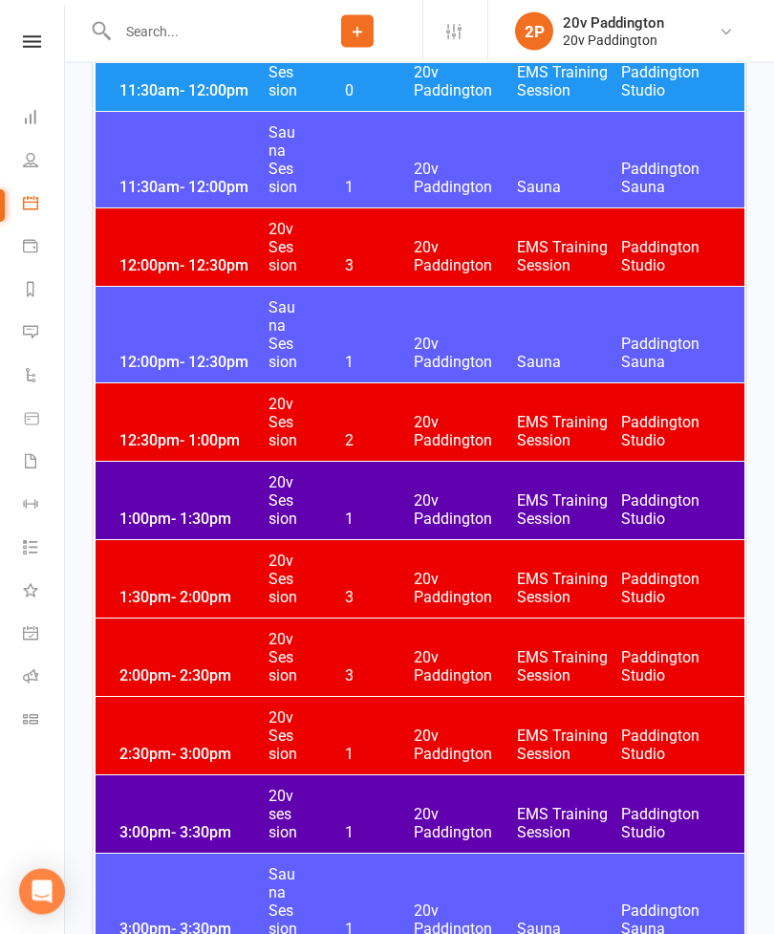
scroll to position [2301, 0]
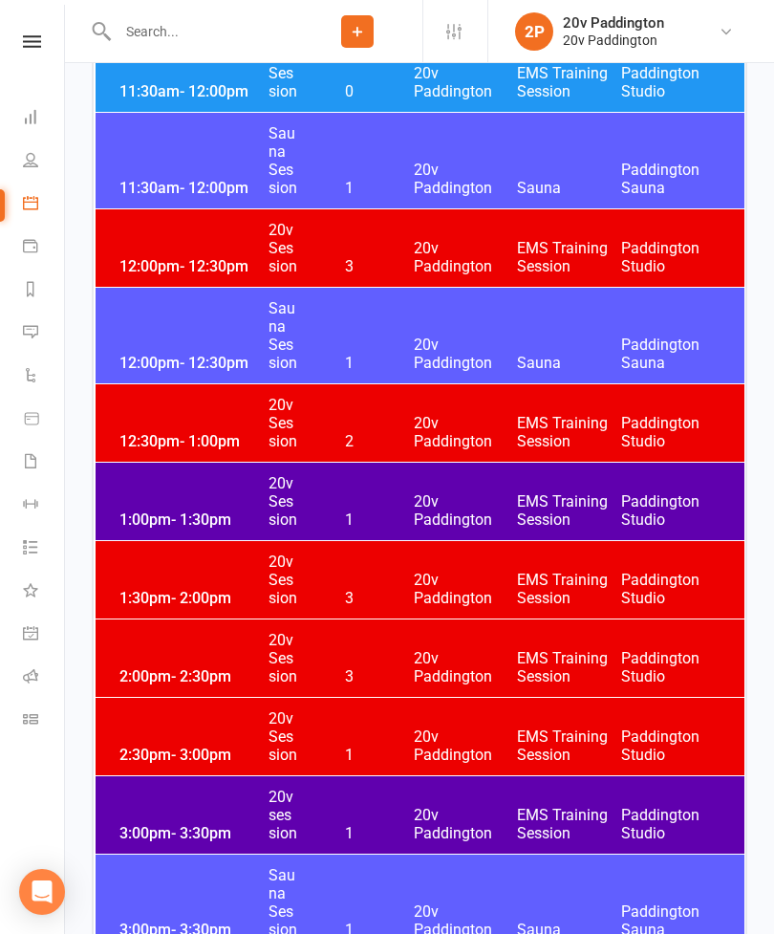
click at [510, 435] on span "20v Paddington" at bounding box center [466, 432] width 104 height 36
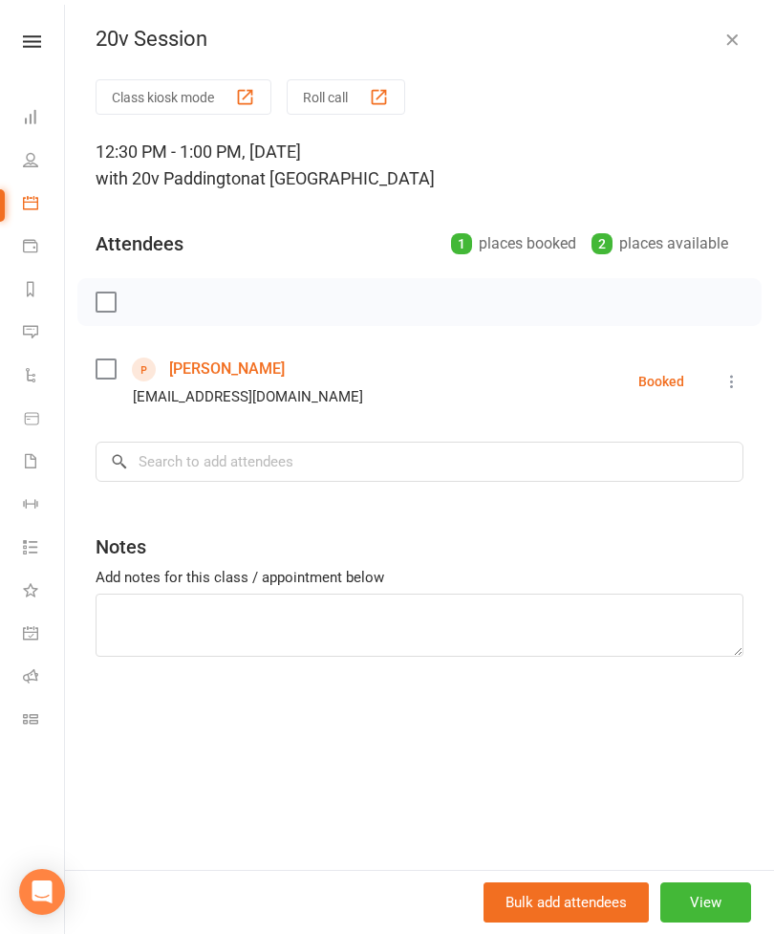
click at [732, 390] on icon at bounding box center [731, 381] width 19 height 19
click at [672, 469] on link "Remove" at bounding box center [647, 457] width 189 height 38
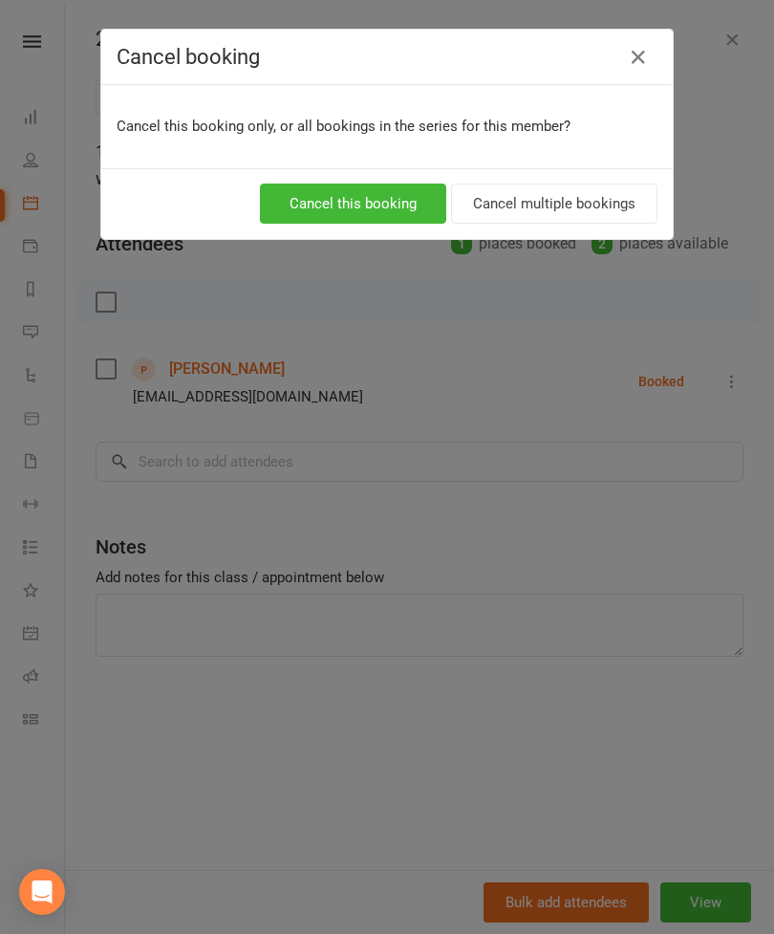
click at [400, 206] on button "Cancel this booking" at bounding box center [353, 203] width 186 height 40
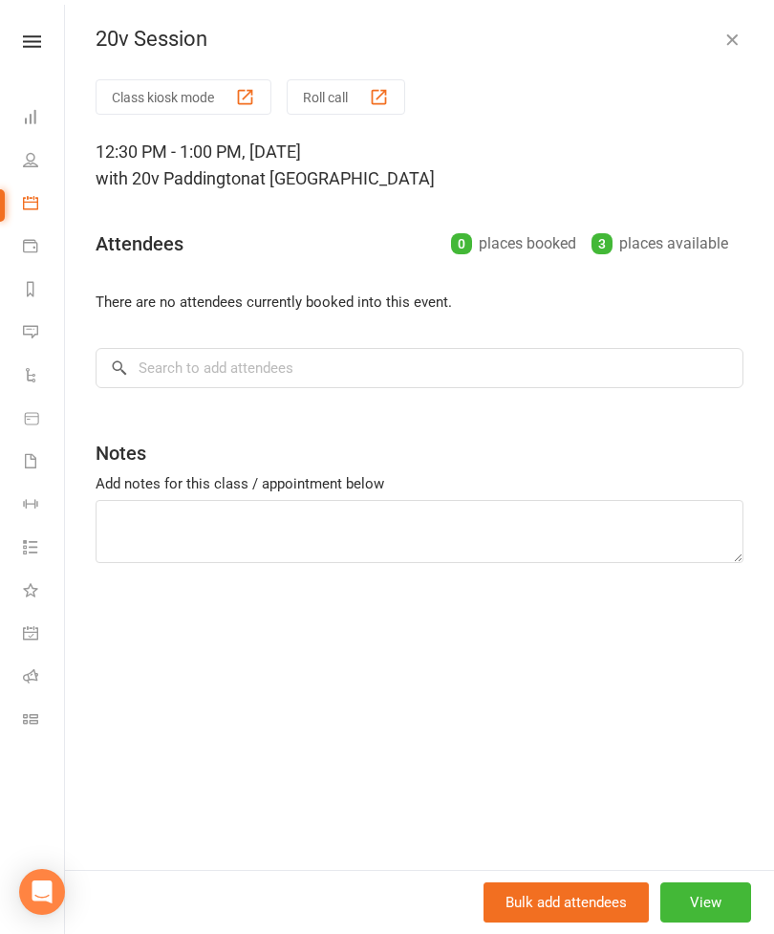
click at [737, 47] on icon "button" at bounding box center [731, 39] width 19 height 19
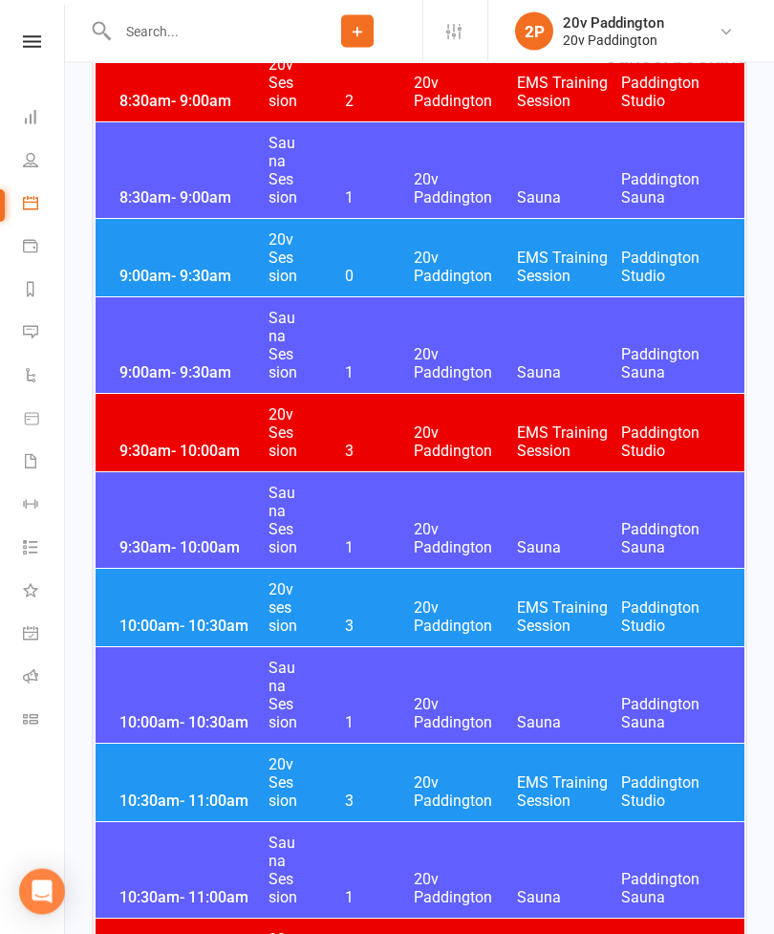
scroll to position [1240, 0]
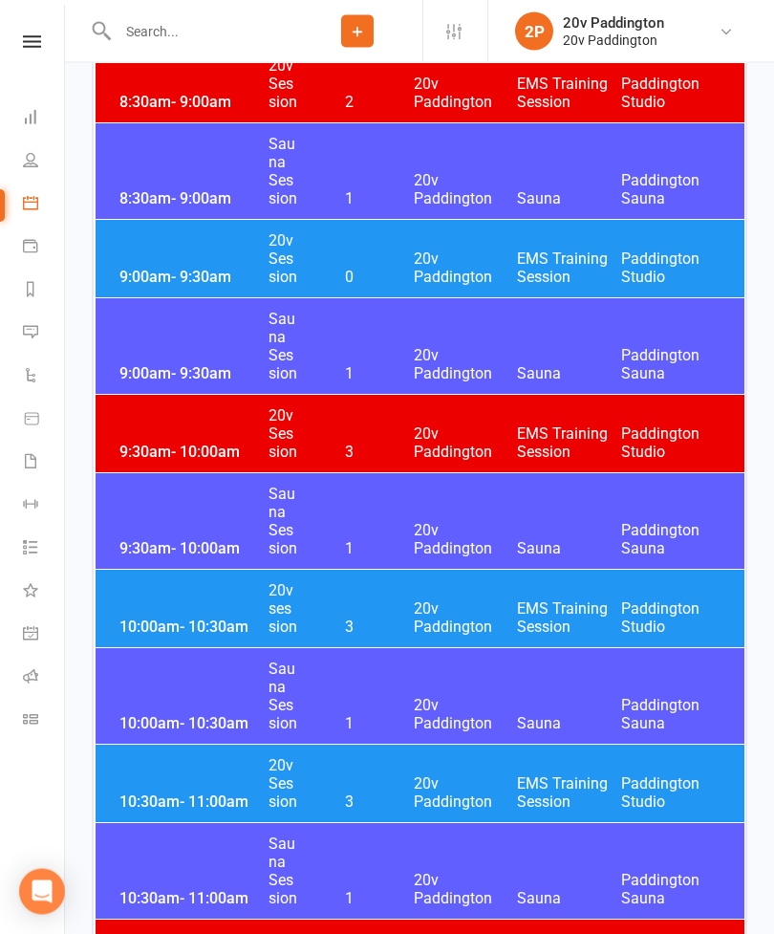
click at [468, 624] on span "20v Paddington" at bounding box center [466, 618] width 104 height 36
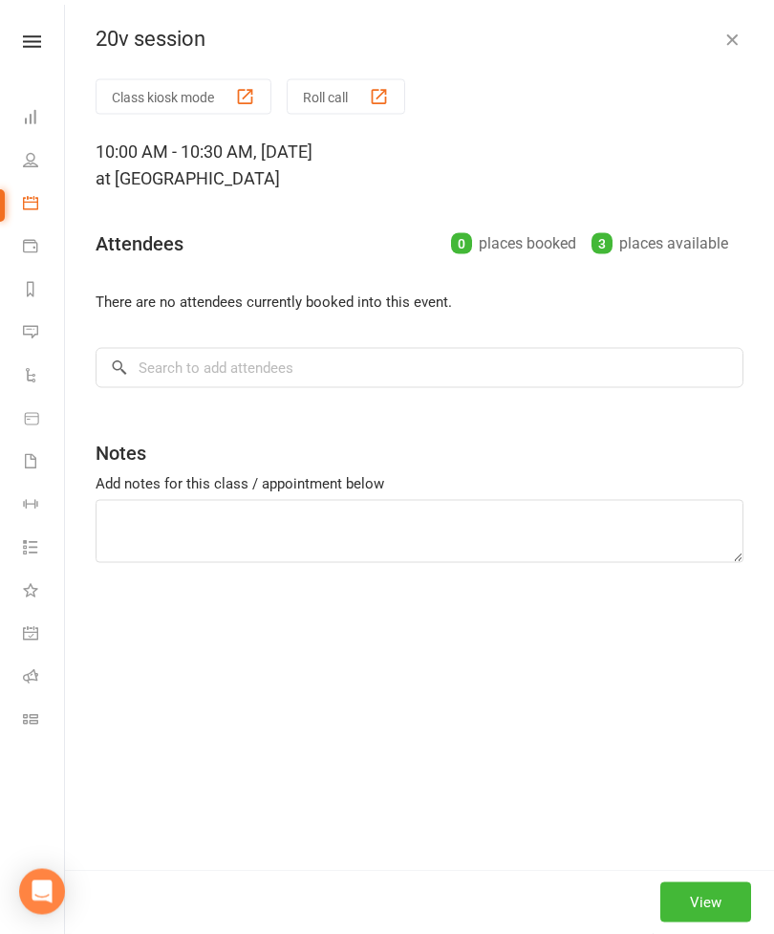
scroll to position [1241, 0]
click at [720, 922] on button "View" at bounding box center [705, 902] width 91 height 40
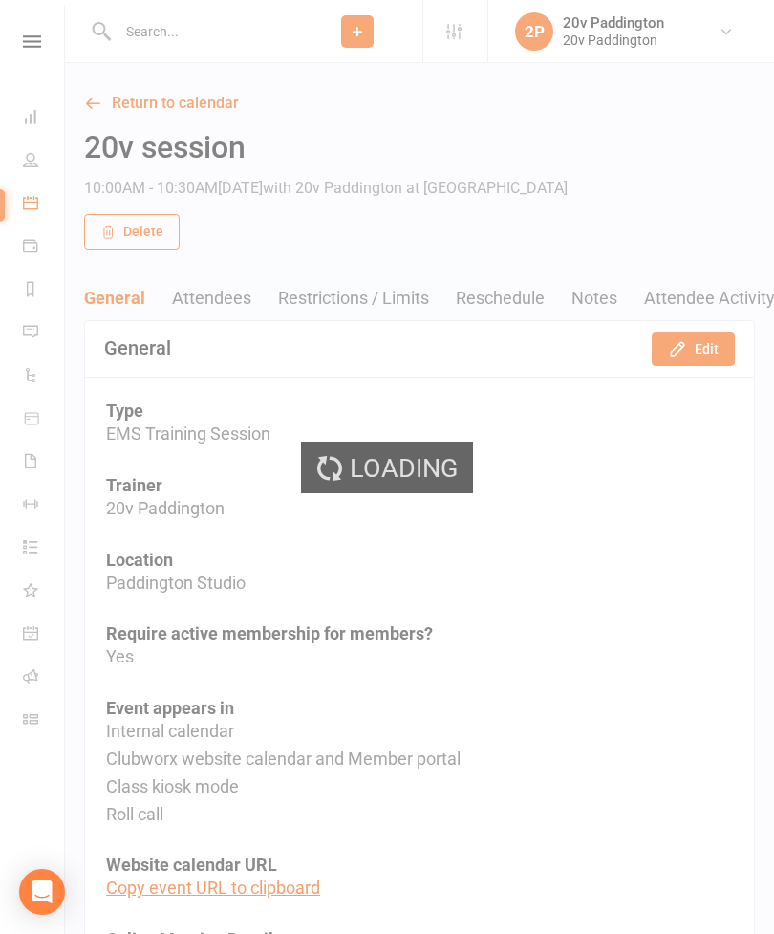
click at [684, 359] on div "Loading" at bounding box center [387, 467] width 774 height 934
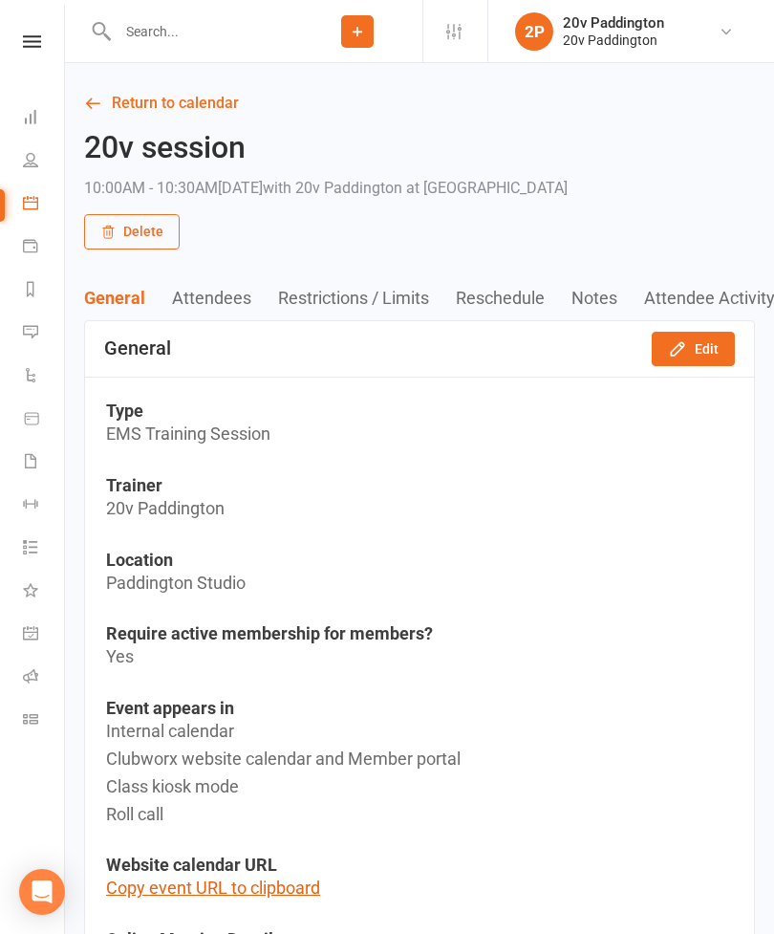
click at [706, 351] on button "Edit" at bounding box center [693, 349] width 83 height 34
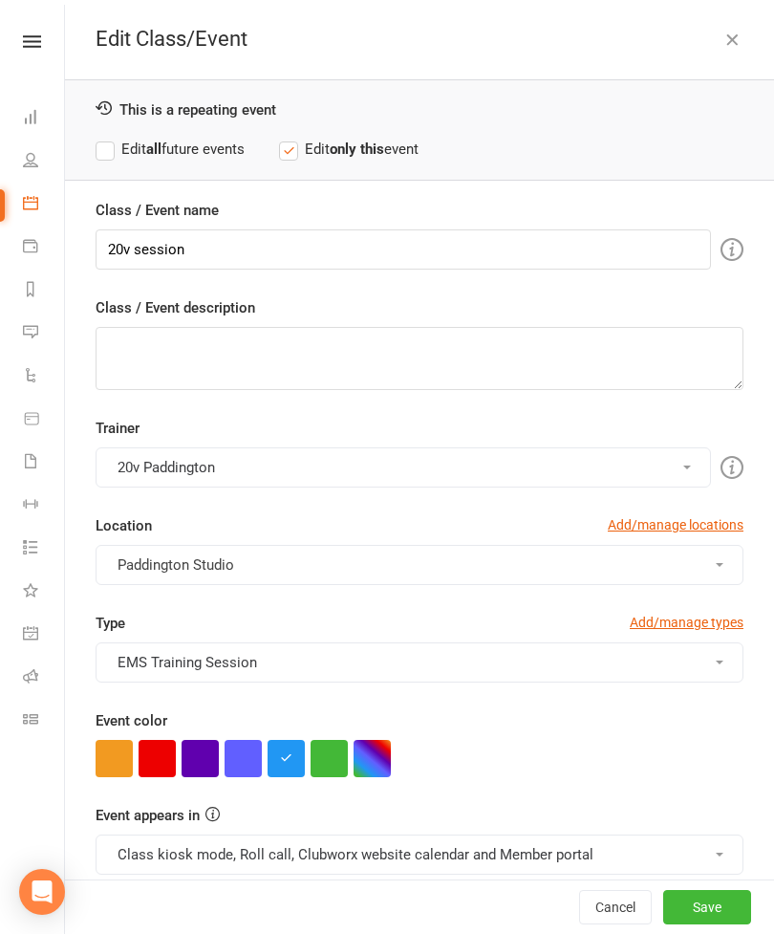
click at [159, 755] on button "button" at bounding box center [157, 758] width 37 height 37
click at [513, 869] on button "Class kiosk mode, Roll call, Clubworx website calendar and Member portal" at bounding box center [420, 854] width 648 height 40
click at [392, 900] on link "Clubworx website calendar and Member portal" at bounding box center [268, 900] width 343 height 38
click at [700, 924] on button "Save" at bounding box center [707, 907] width 88 height 34
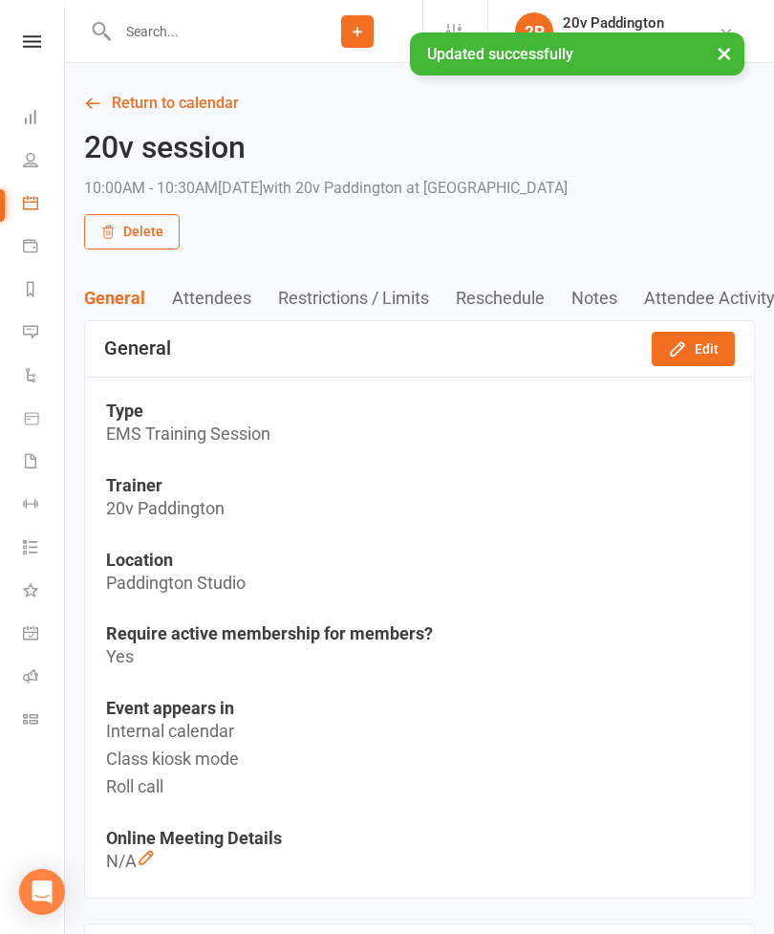
click at [122, 103] on link "Return to calendar" at bounding box center [419, 103] width 671 height 27
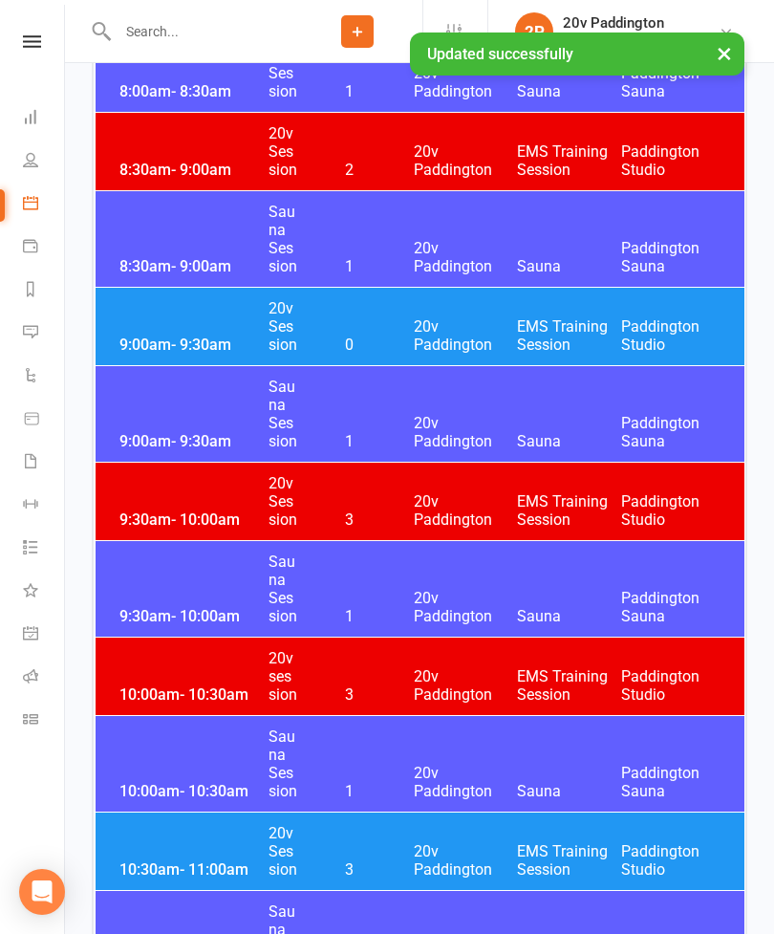
scroll to position [1185, 0]
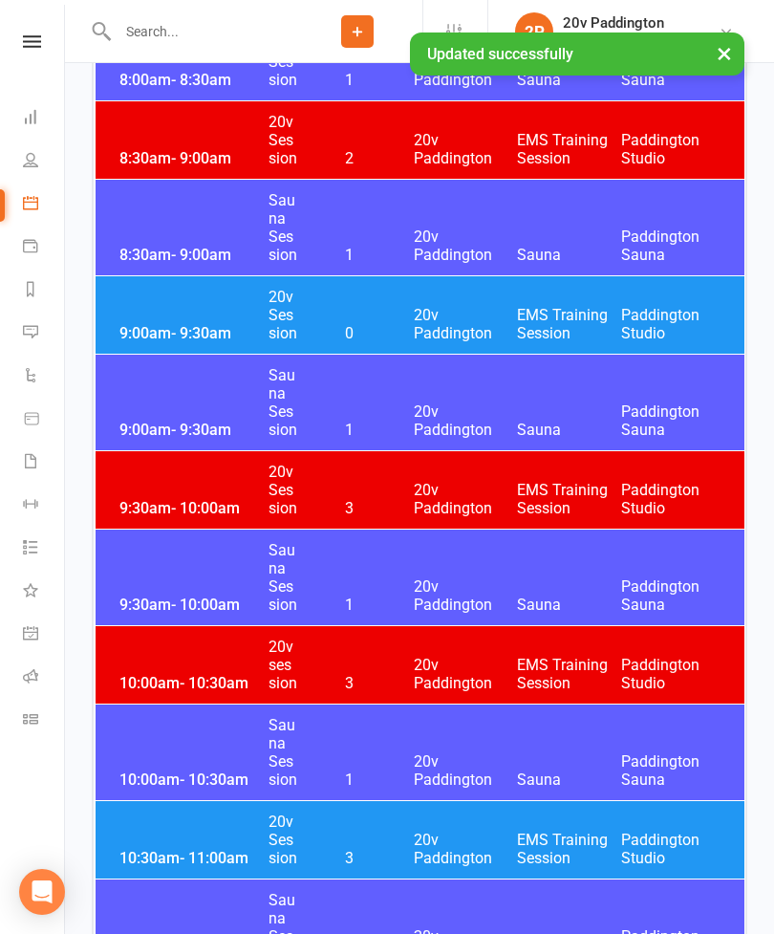
click at [180, 493] on div "9:30am - 10:00am 20v Session 3 20v Paddington EMS Training Session Paddington S…" at bounding box center [420, 489] width 649 height 77
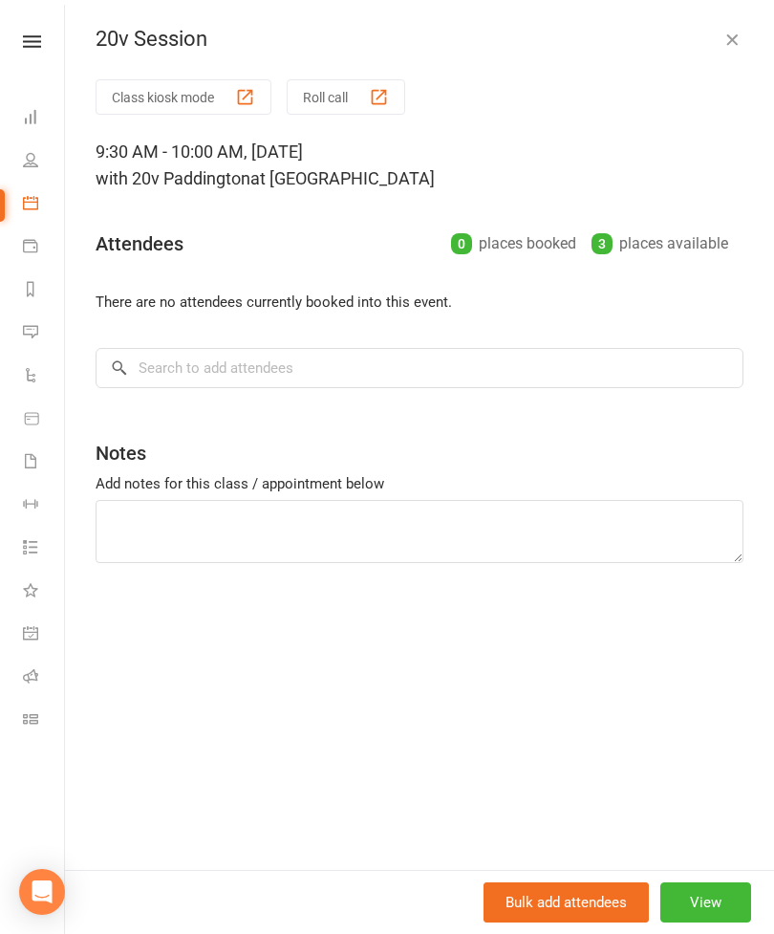
click at [709, 922] on button "View" at bounding box center [705, 902] width 91 height 40
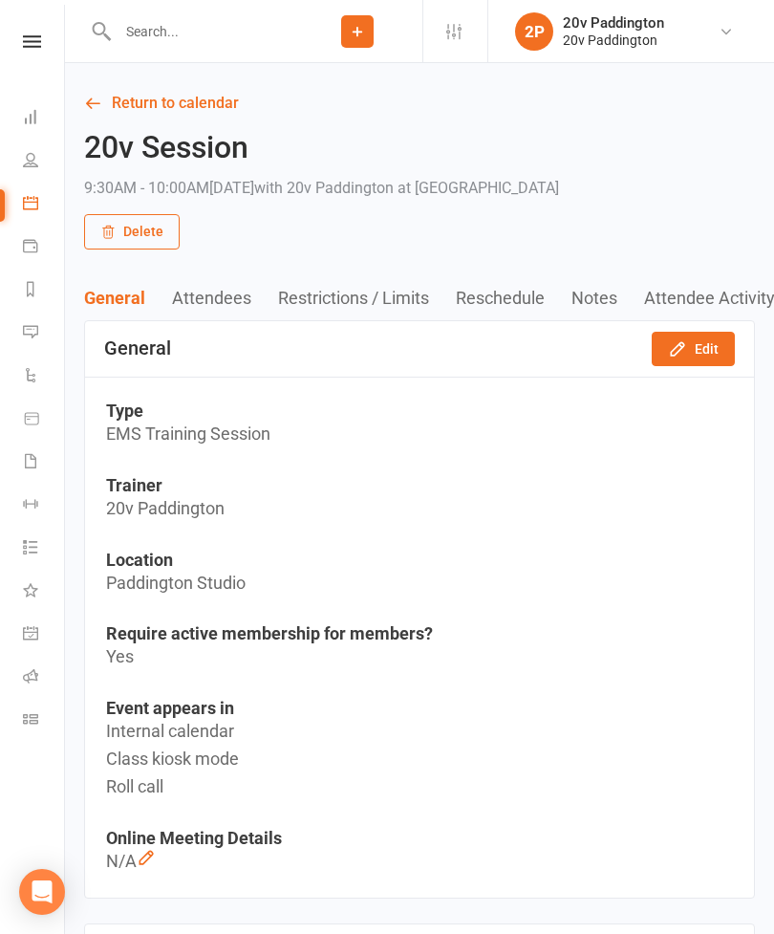
click at [690, 355] on button "Edit" at bounding box center [693, 349] width 83 height 34
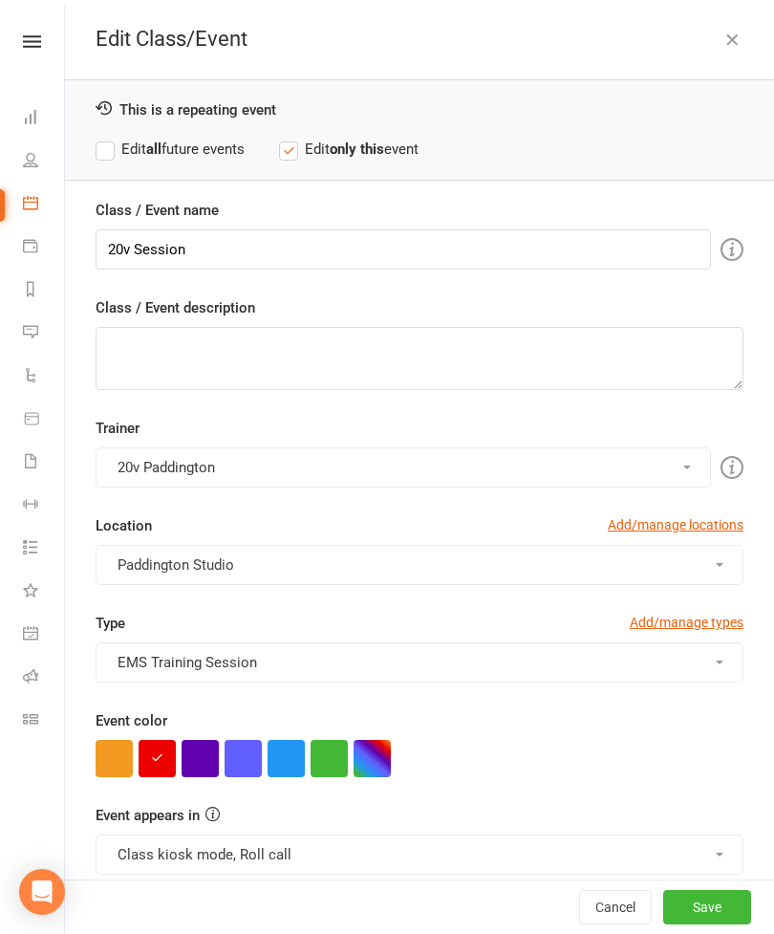
click at [200, 767] on button "button" at bounding box center [200, 758] width 37 height 37
click at [706, 924] on button "Save" at bounding box center [707, 907] width 88 height 34
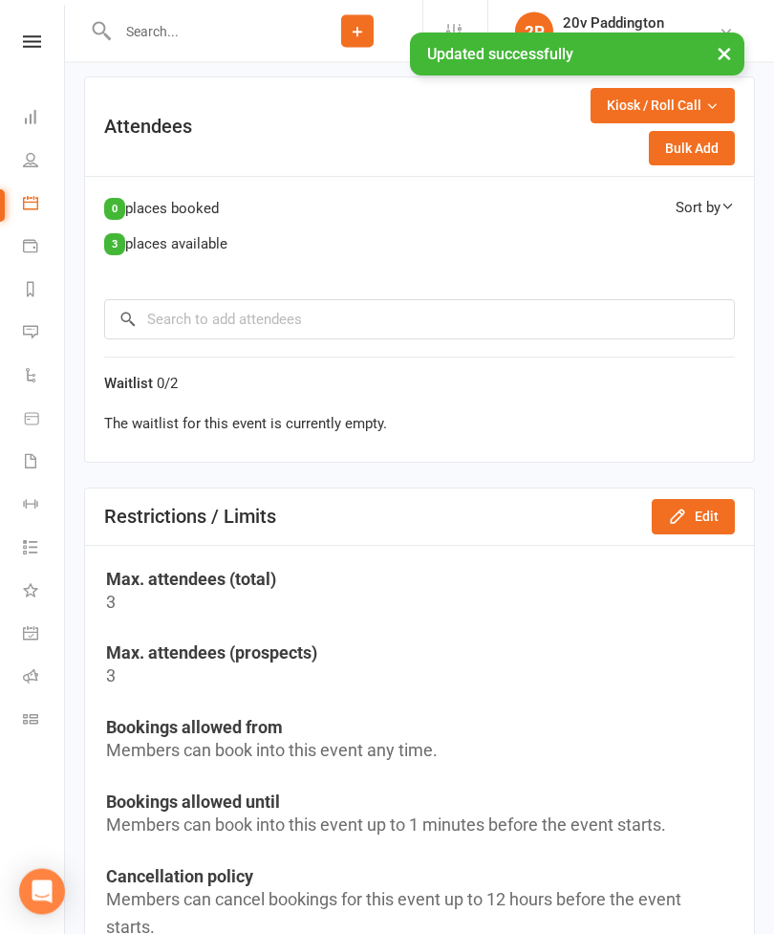
scroll to position [802, 0]
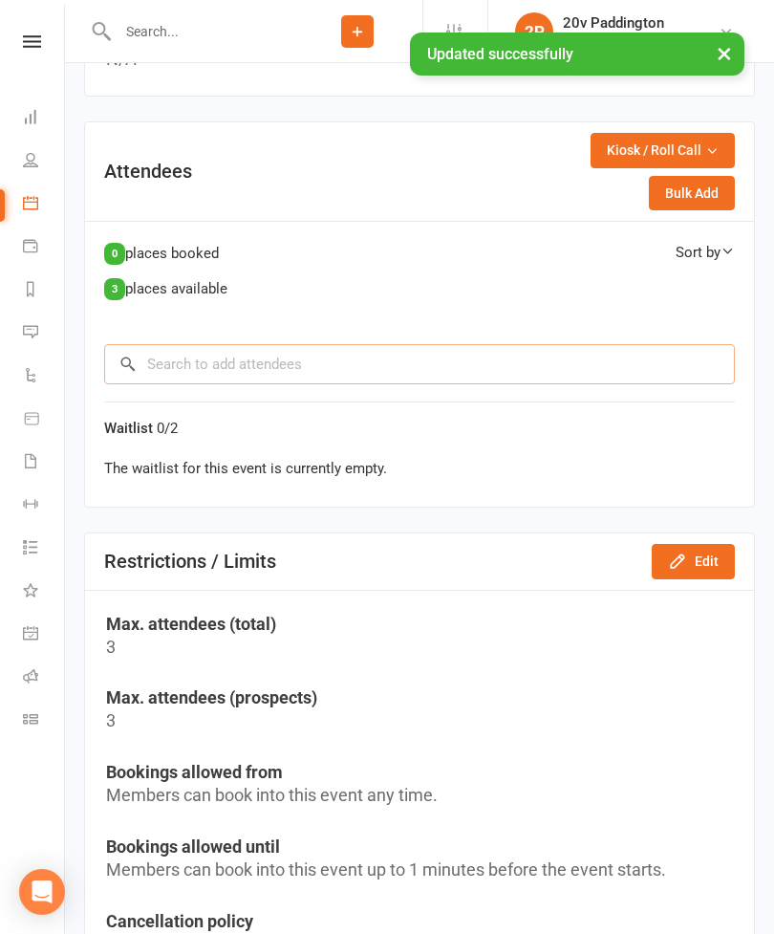
click at [169, 375] on input "search" at bounding box center [419, 364] width 631 height 40
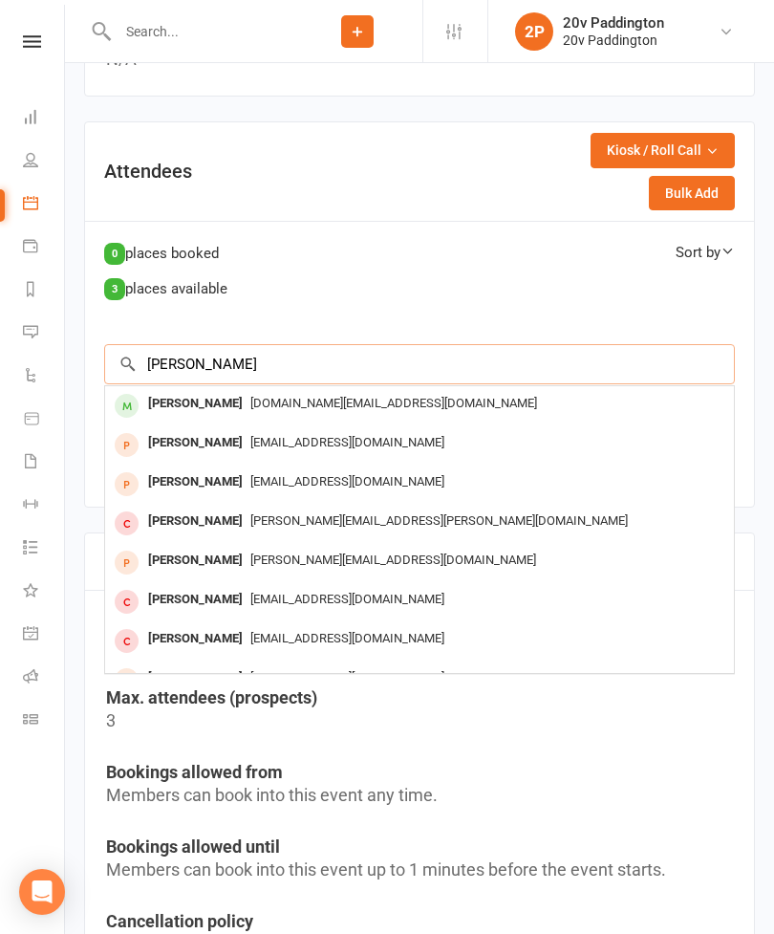
type input "Gina"
click at [169, 445] on div "Gina Bedford" at bounding box center [195, 443] width 110 height 28
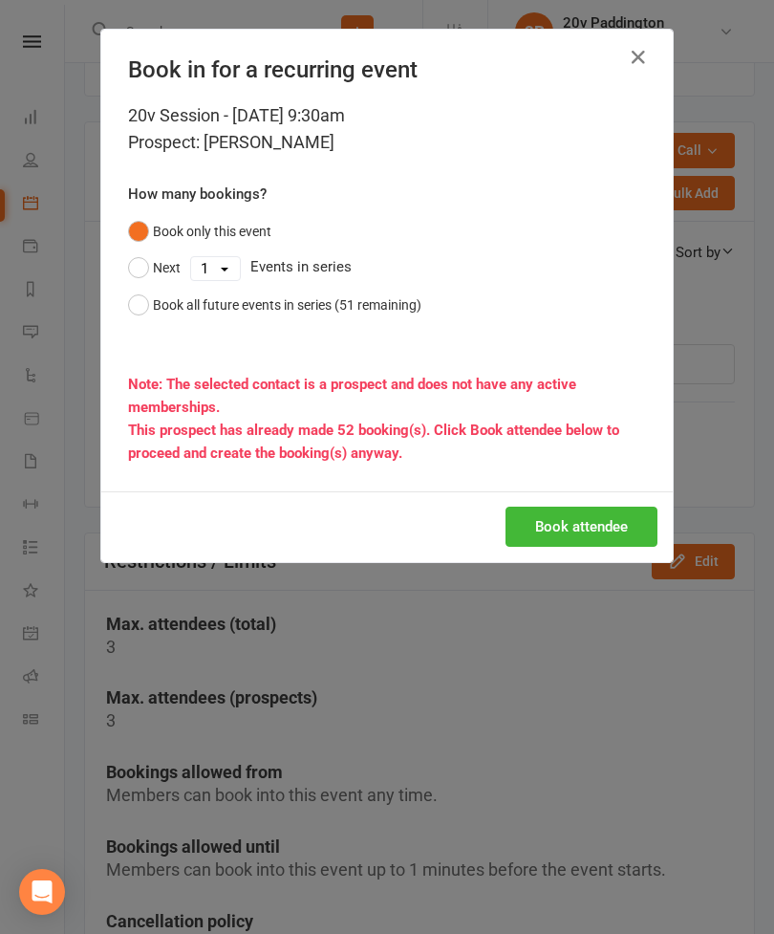
click at [592, 520] on button "Book attendee" at bounding box center [582, 526] width 152 height 40
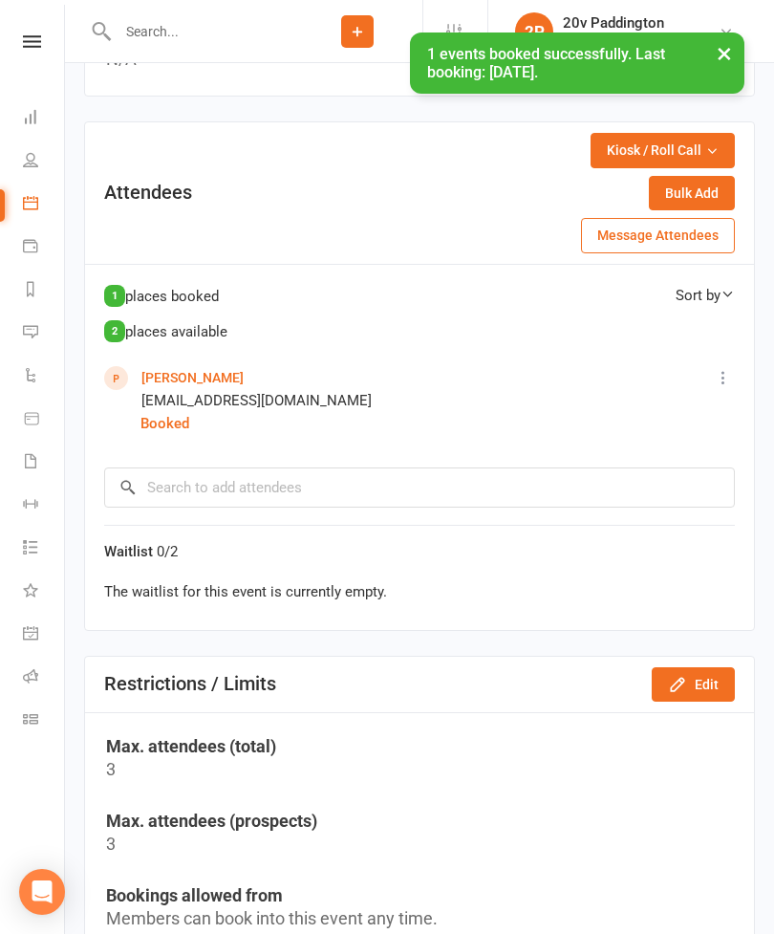
click at [721, 56] on button "×" at bounding box center [724, 52] width 34 height 41
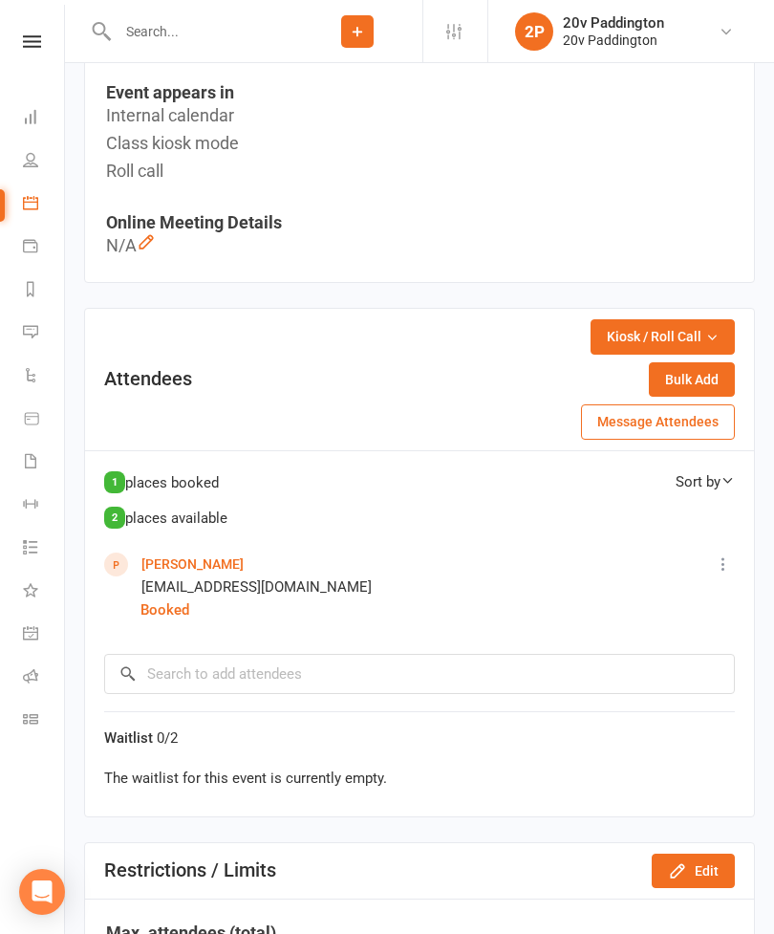
scroll to position [0, 0]
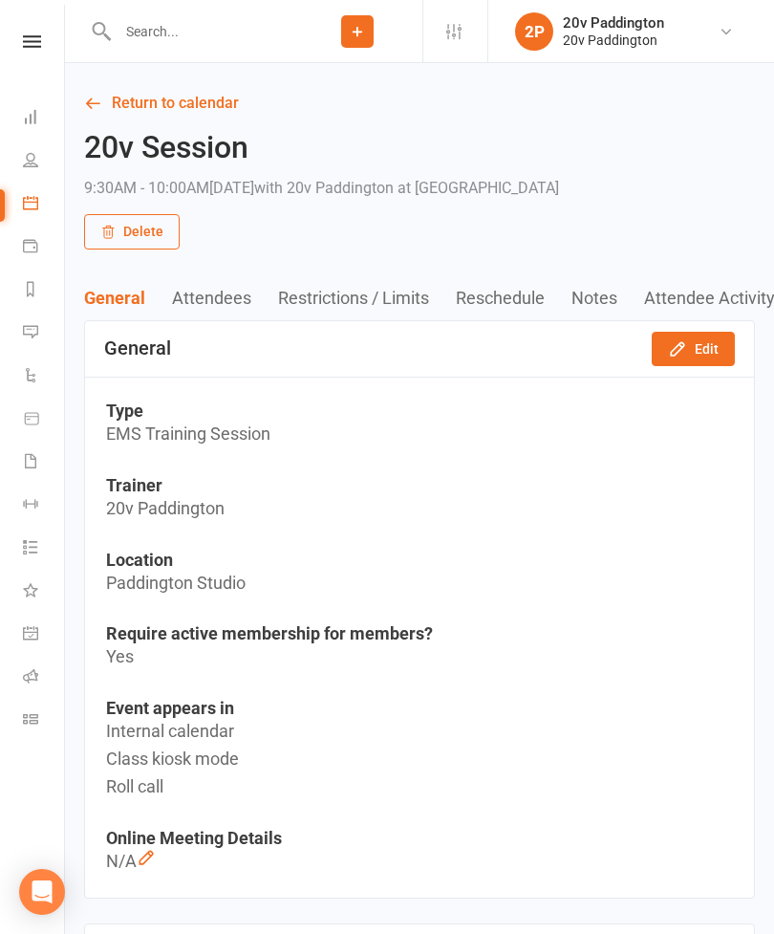
click at [37, 344] on link "Messages 5" at bounding box center [44, 333] width 43 height 43
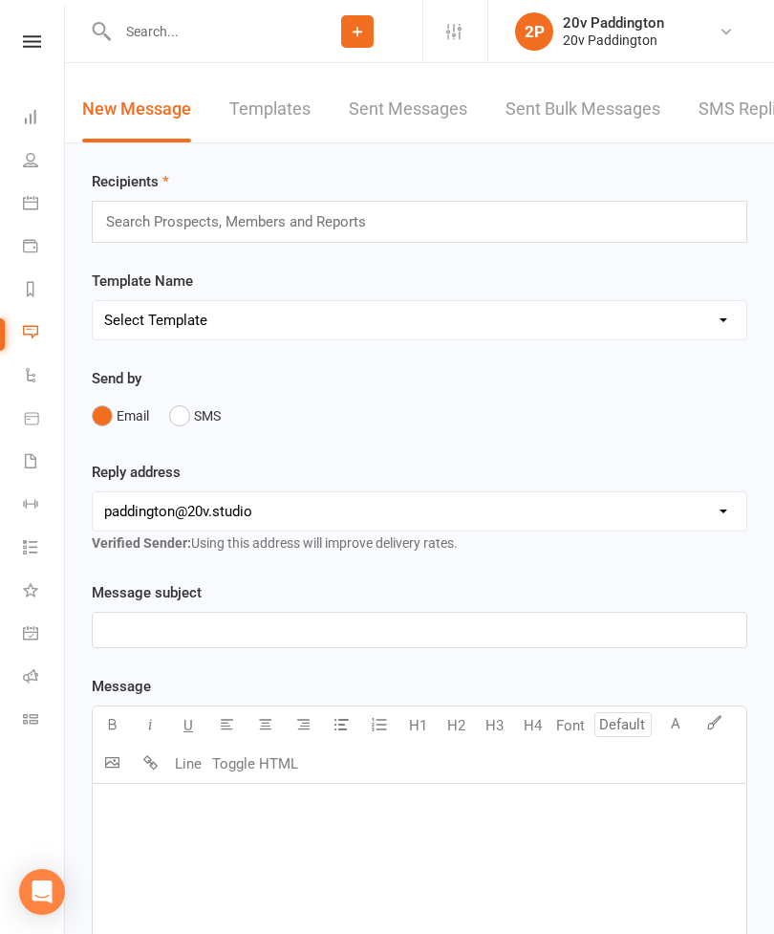
click at [727, 115] on link "SMS Replies 5" at bounding box center [756, 109] width 115 height 66
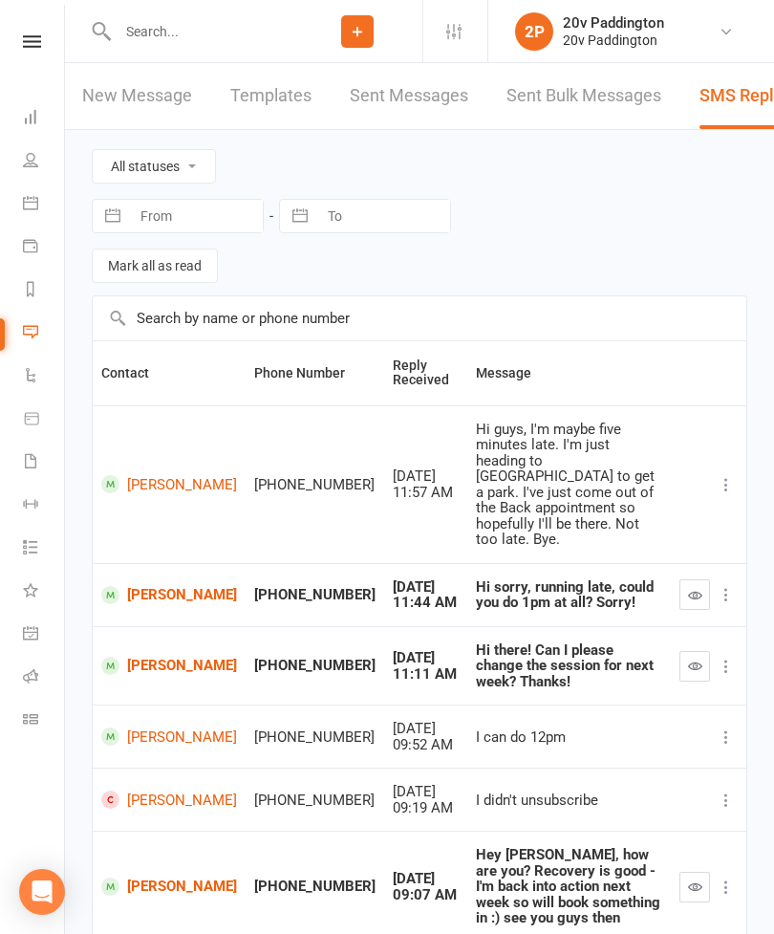
click at [686, 579] on button "button" at bounding box center [694, 594] width 31 height 31
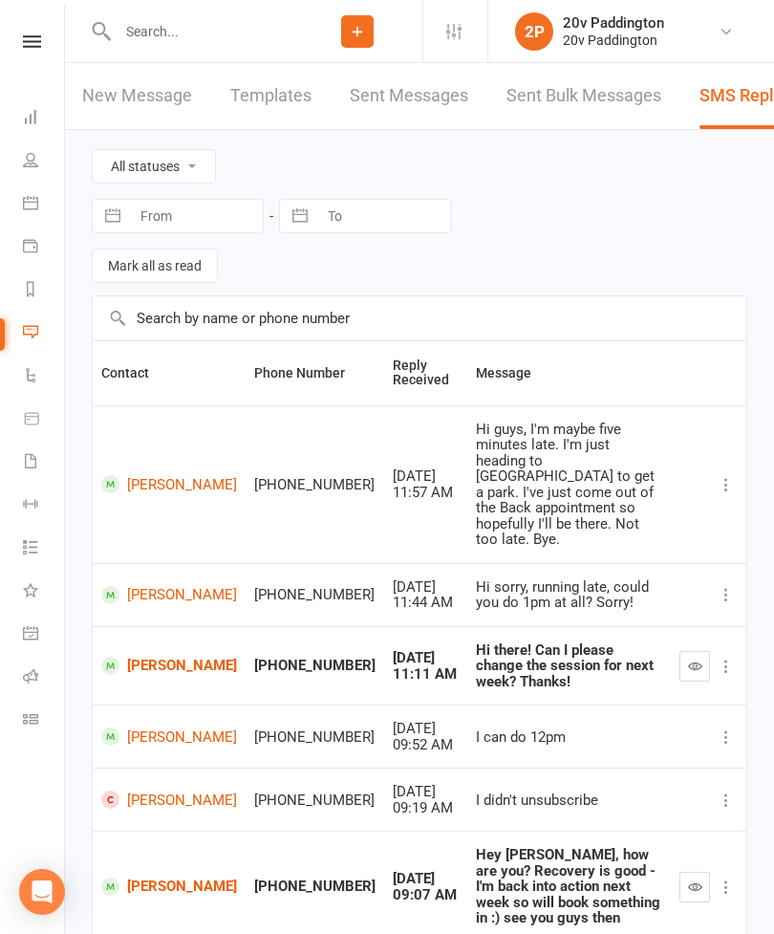
click at [150, 656] on link "Elda Mayari" at bounding box center [169, 665] width 136 height 18
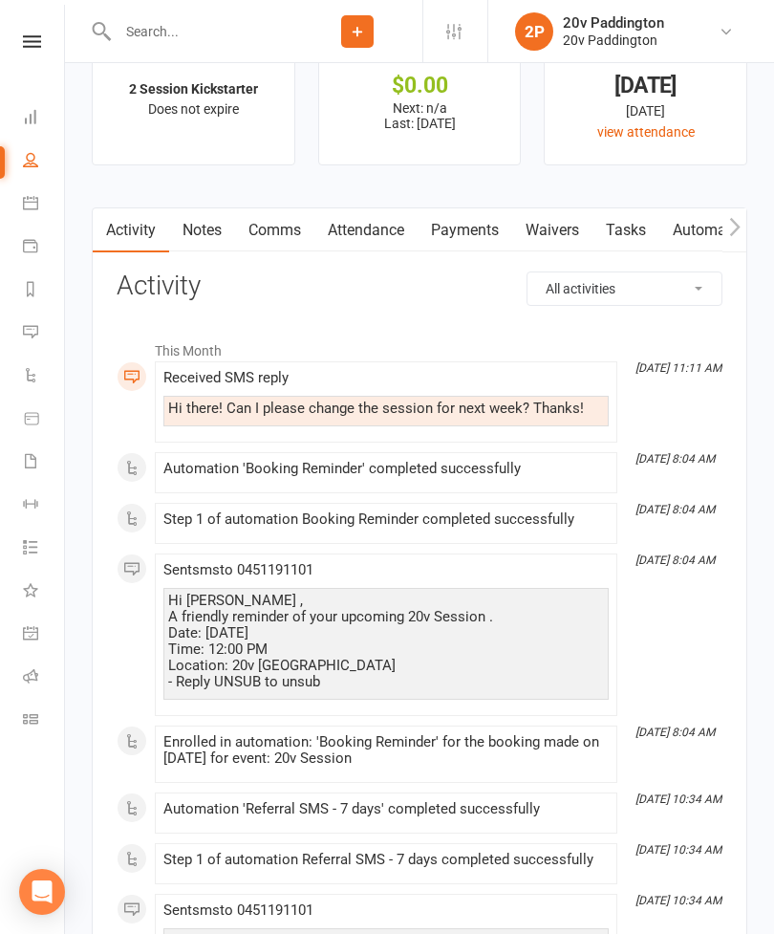
scroll to position [2404, 0]
click at [33, 344] on link "Messages 4" at bounding box center [44, 333] width 43 height 43
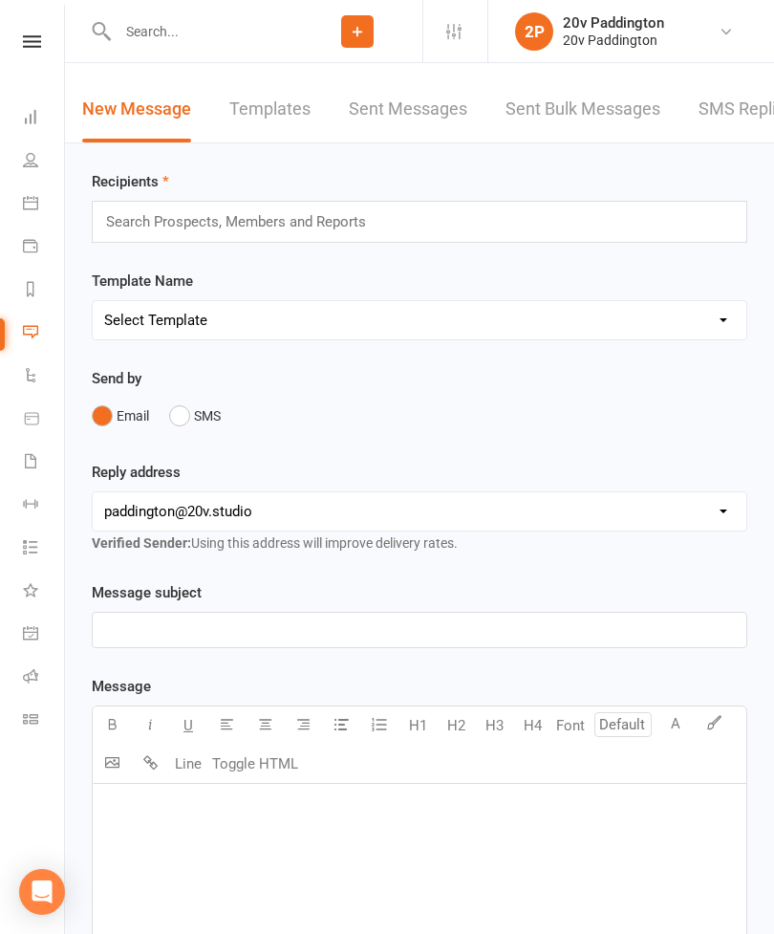
click at [734, 130] on link "SMS Replies 4" at bounding box center [756, 109] width 115 height 66
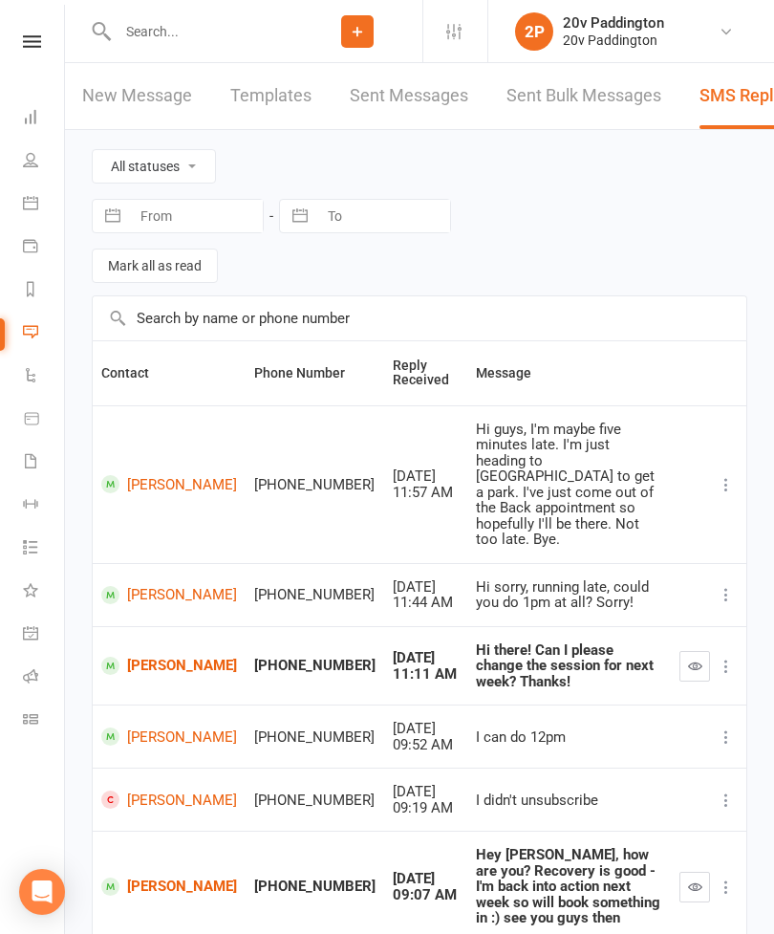
click at [38, 199] on link "Calendar" at bounding box center [44, 204] width 43 height 43
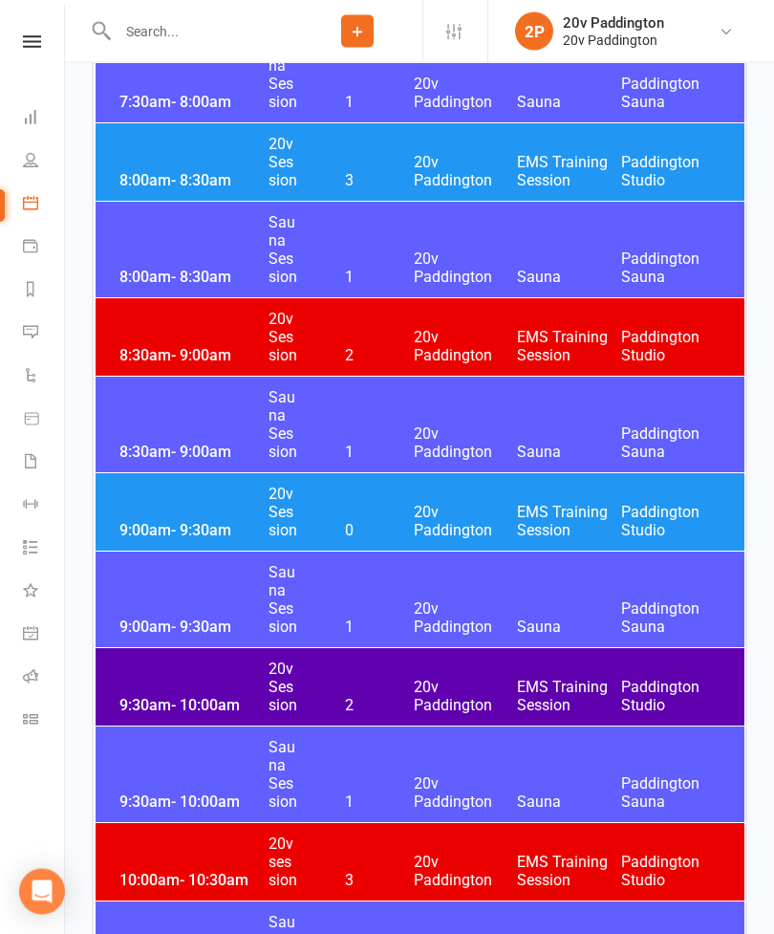
scroll to position [1070, 0]
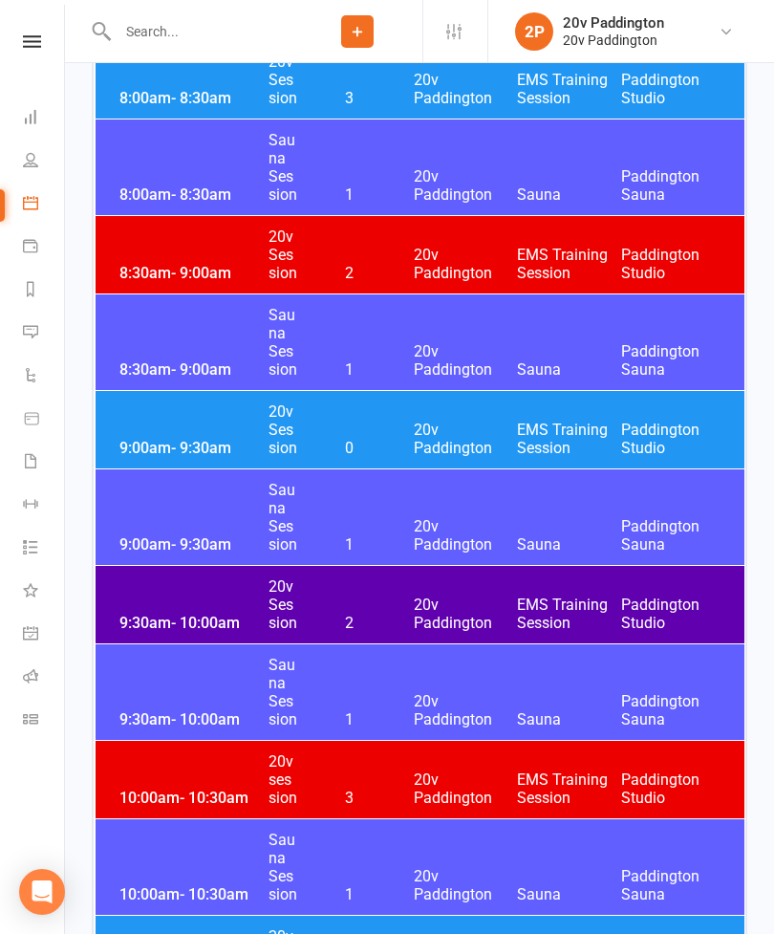
click at [520, 615] on span "EMS Training Session" at bounding box center [569, 613] width 104 height 36
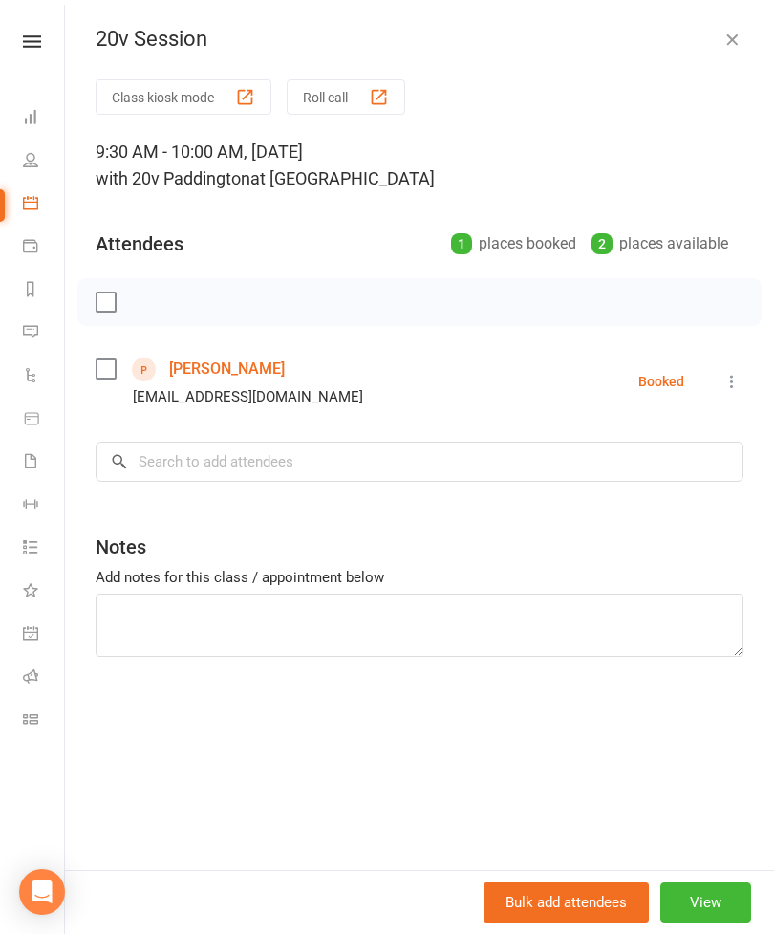
click at [732, 41] on icon "button" at bounding box center [731, 39] width 19 height 19
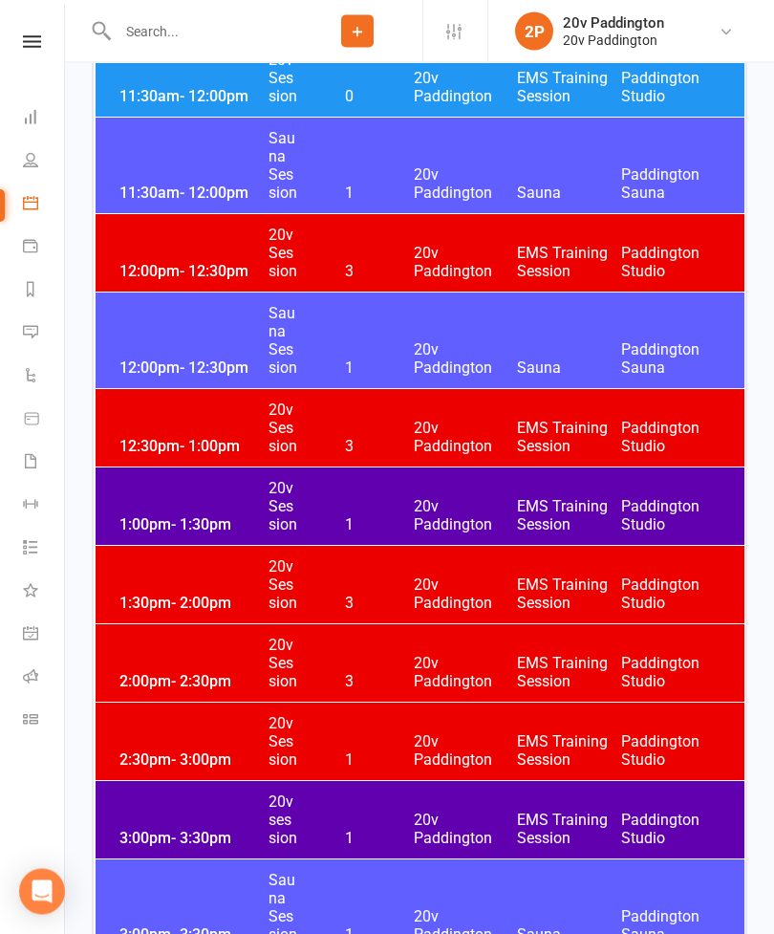
scroll to position [2270, 0]
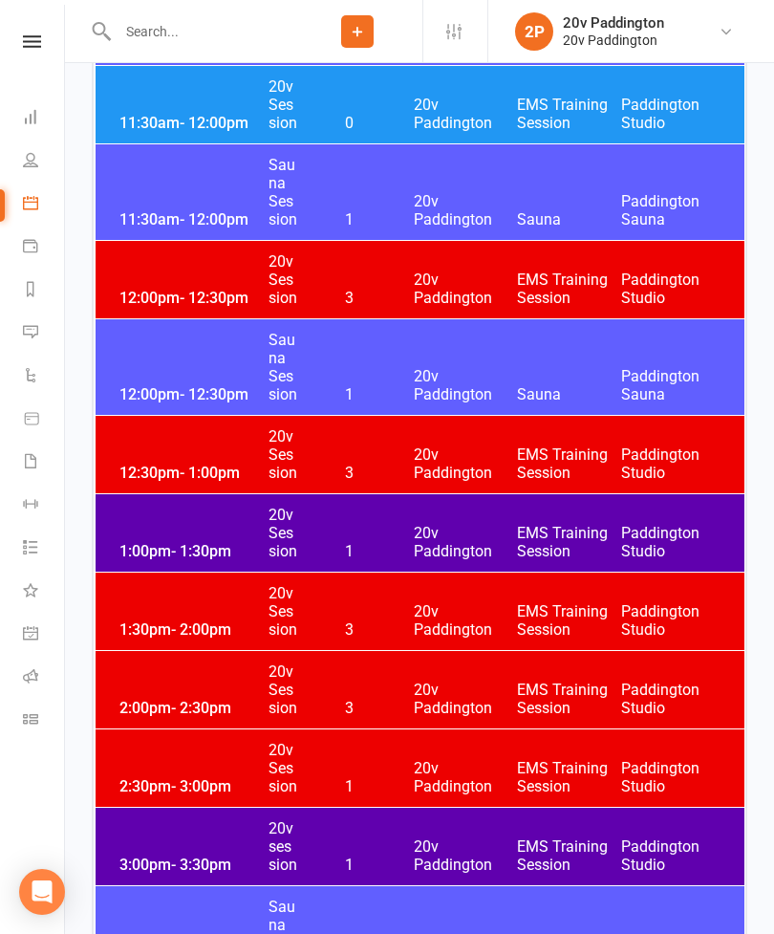
click at [551, 523] on div "1:00pm - 1:30pm 20v Session 1 20v Paddington EMS Training Session Paddington St…" at bounding box center [420, 532] width 649 height 77
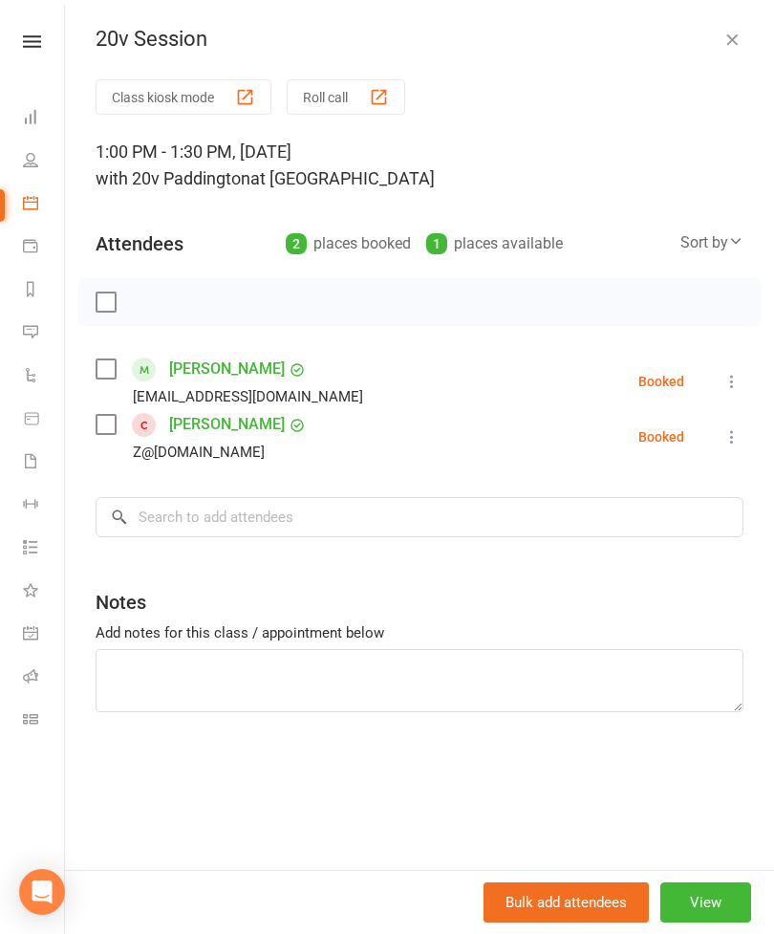
click at [736, 30] on icon "button" at bounding box center [731, 39] width 19 height 19
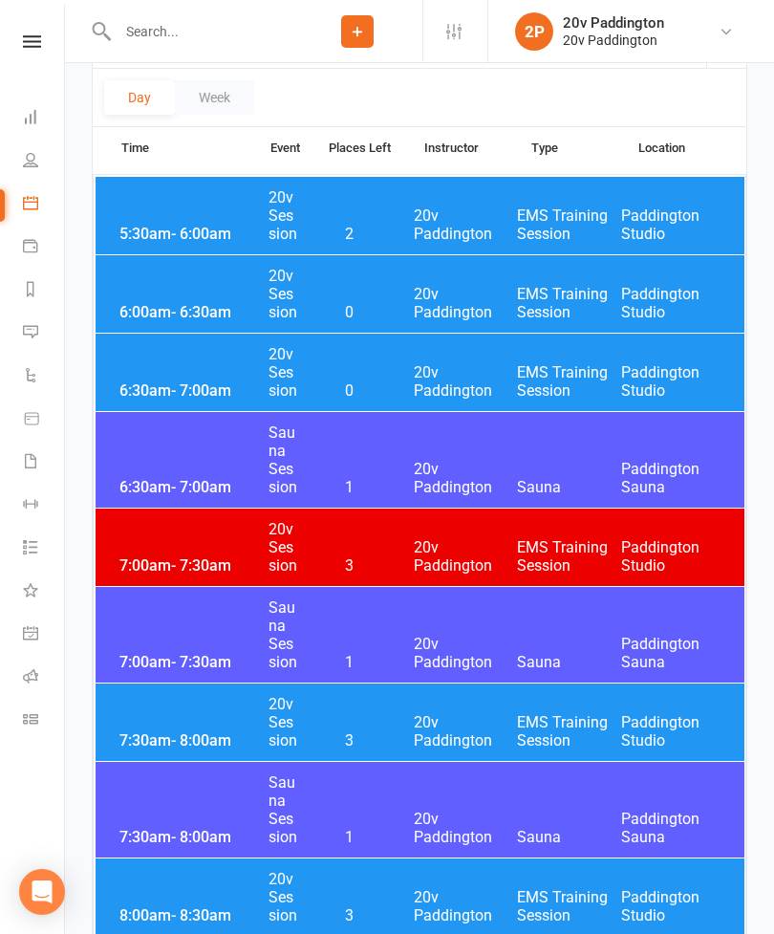
scroll to position [0, 0]
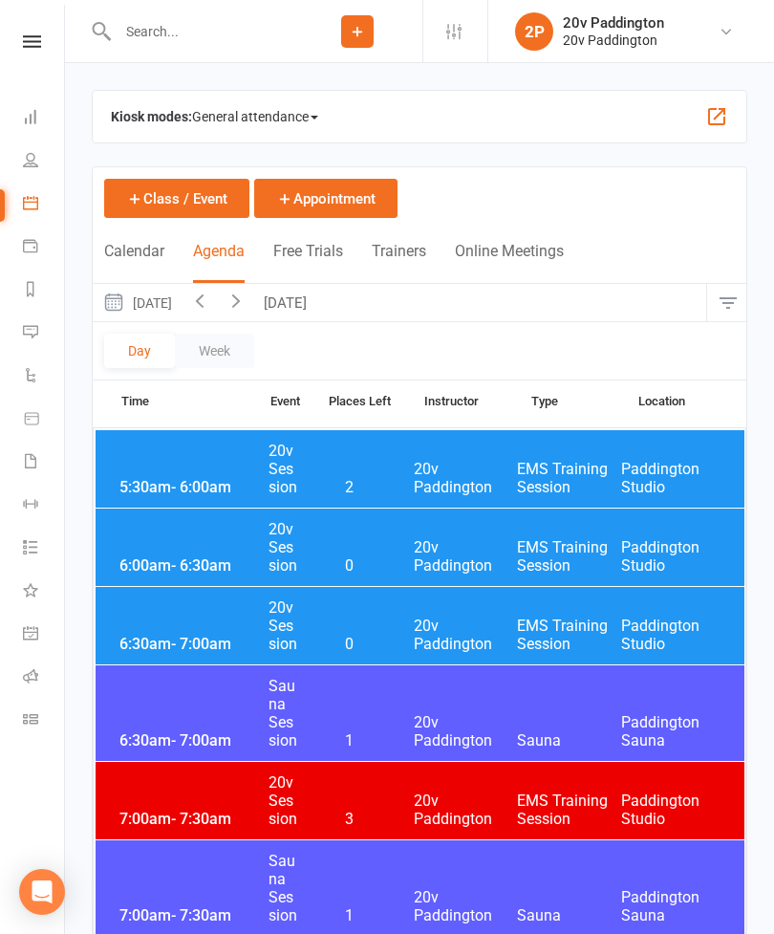
click at [321, 298] on button "Today" at bounding box center [287, 302] width 67 height 37
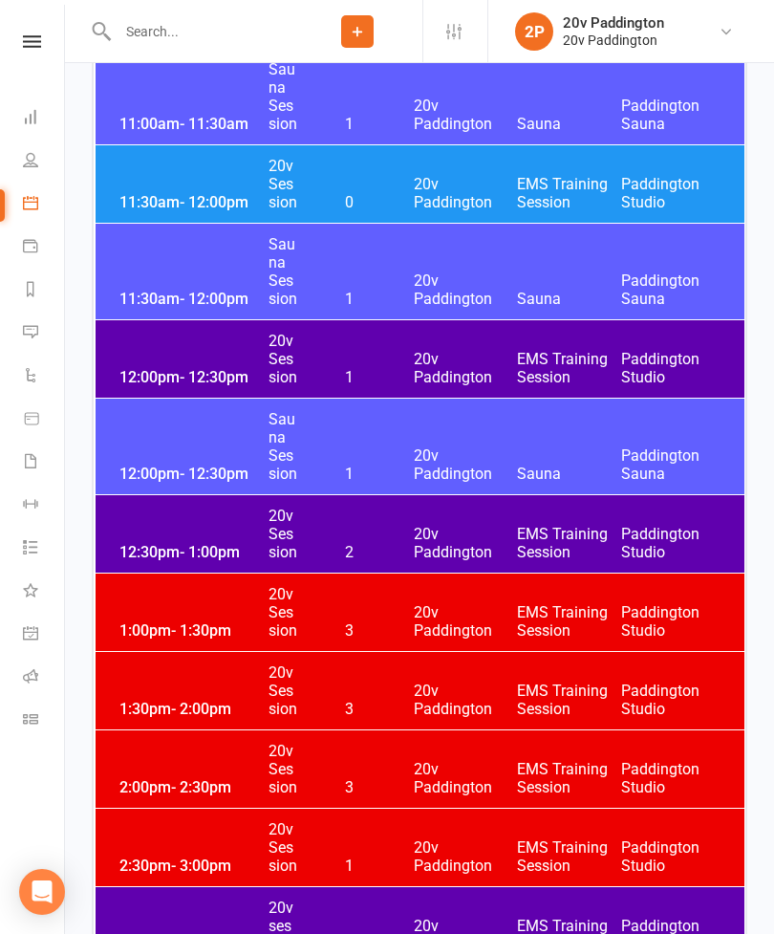
scroll to position [2215, 0]
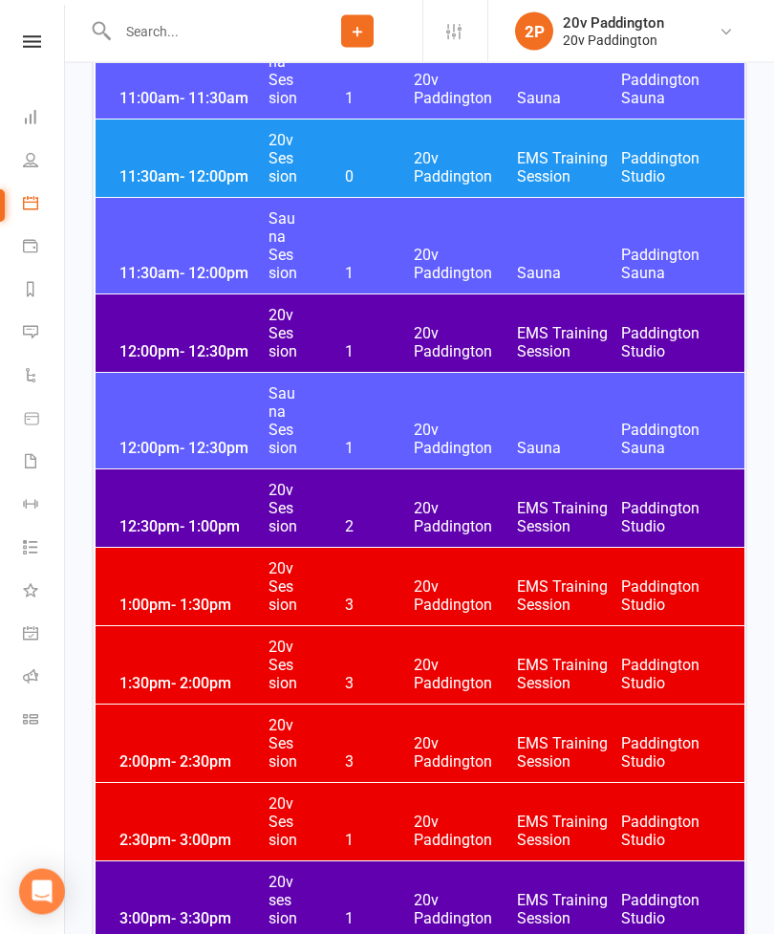
click at [592, 500] on span "EMS Training Session" at bounding box center [569, 518] width 104 height 36
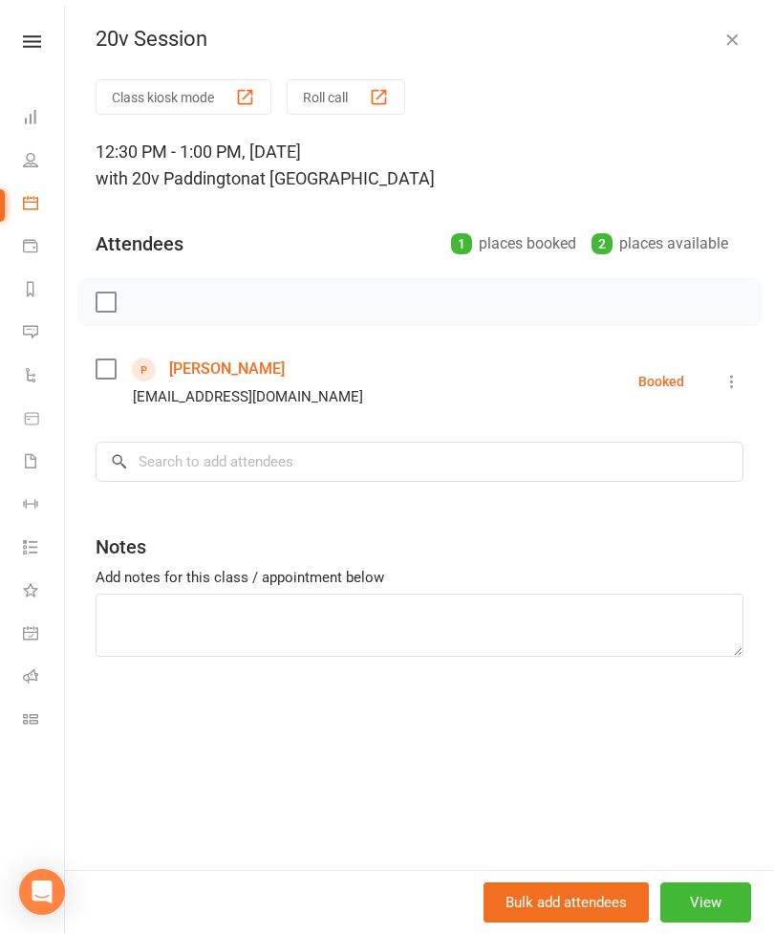
click at [742, 92] on div "Class kiosk mode Roll call" at bounding box center [420, 96] width 648 height 35
click at [739, 70] on div "20v Session Class kiosk mode Roll call 12:30 PM - 1:00 PM, Tuesday, August, 12,…" at bounding box center [419, 467] width 709 height 934
click at [717, 42] on div "20v Session" at bounding box center [419, 39] width 709 height 25
click at [740, 36] on icon "button" at bounding box center [731, 39] width 19 height 19
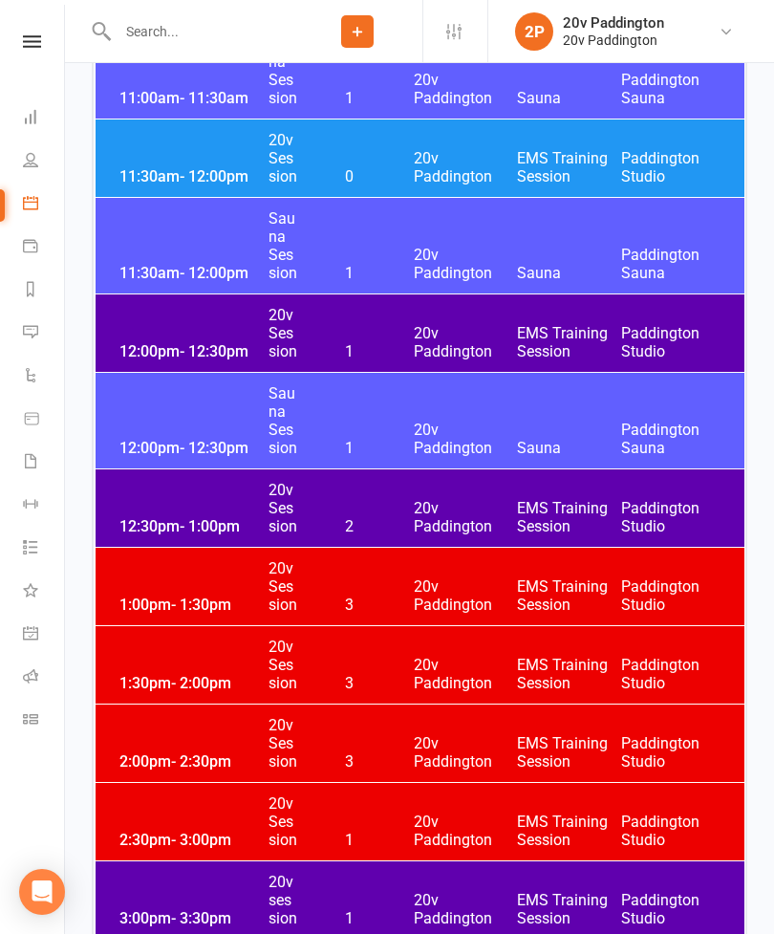
click at [576, 332] on span "EMS Training Session" at bounding box center [569, 342] width 104 height 36
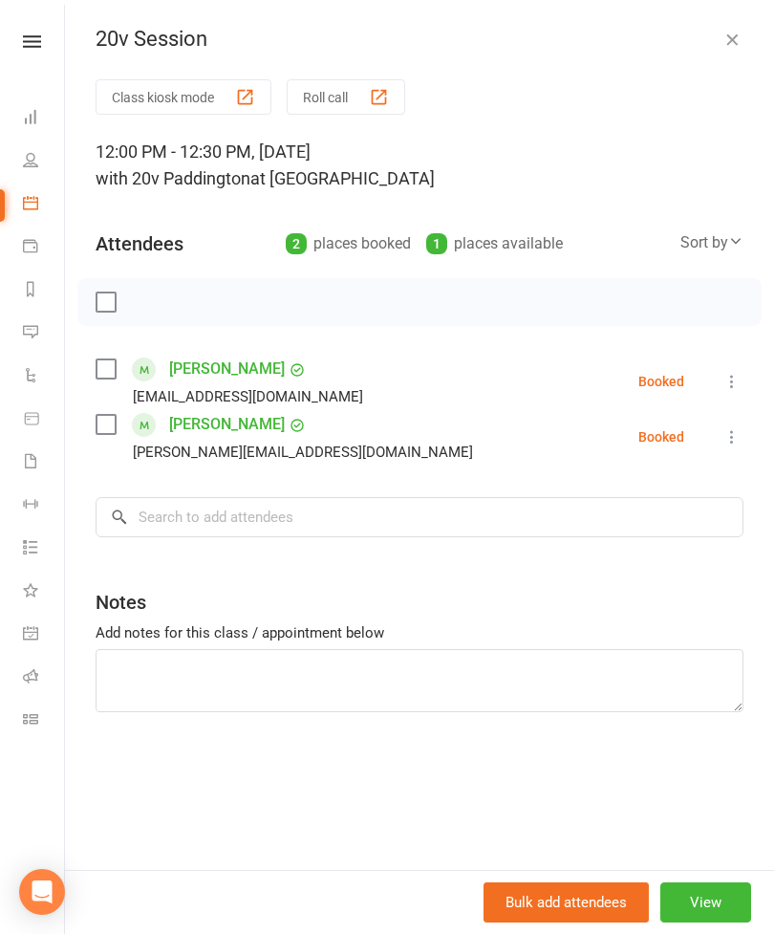
click at [731, 380] on icon at bounding box center [731, 381] width 19 height 19
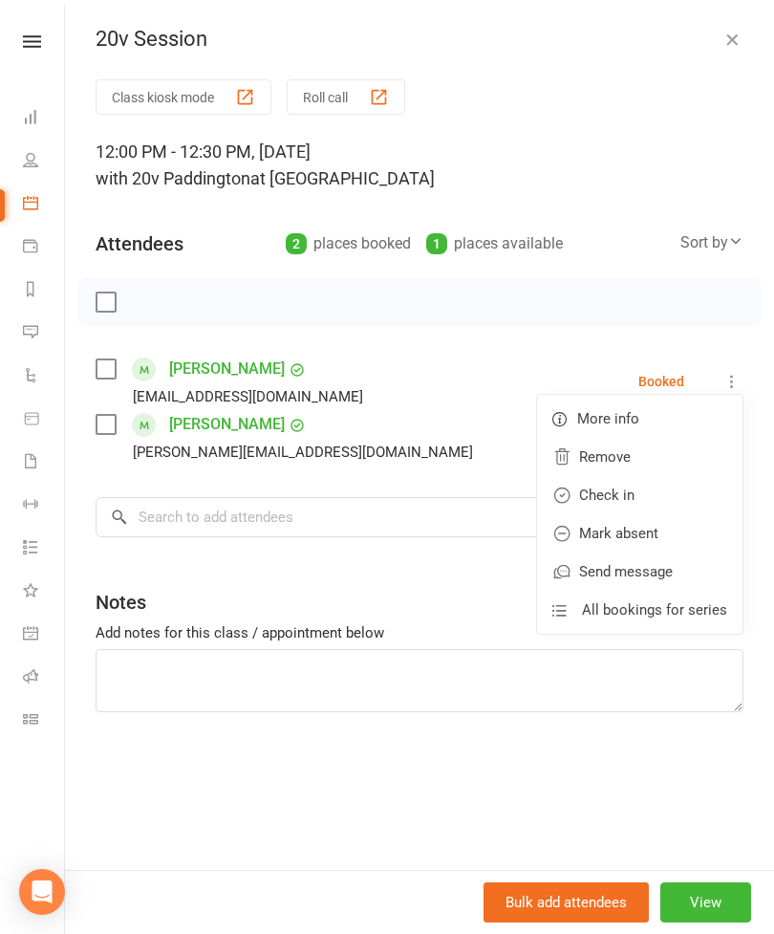
click at [650, 482] on link "Check in" at bounding box center [639, 495] width 205 height 38
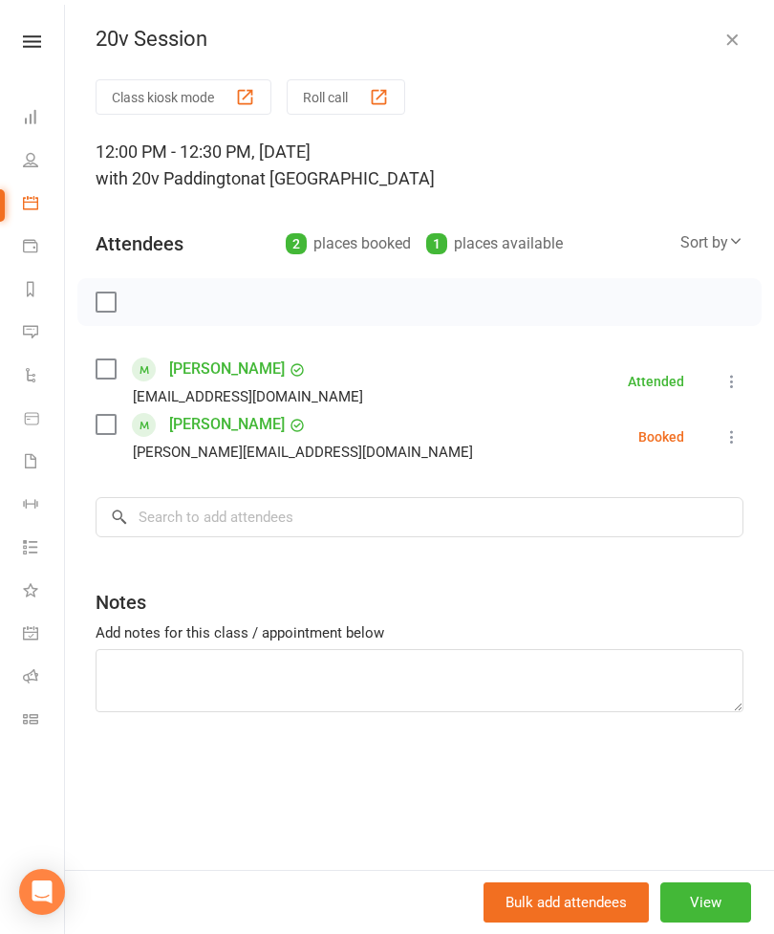
click at [736, 14] on div "20v Session Class kiosk mode Roll call 12:00 PM - 12:30 PM, Tuesday, August, 12…" at bounding box center [419, 467] width 709 height 934
click at [738, 50] on button "button" at bounding box center [732, 39] width 23 height 23
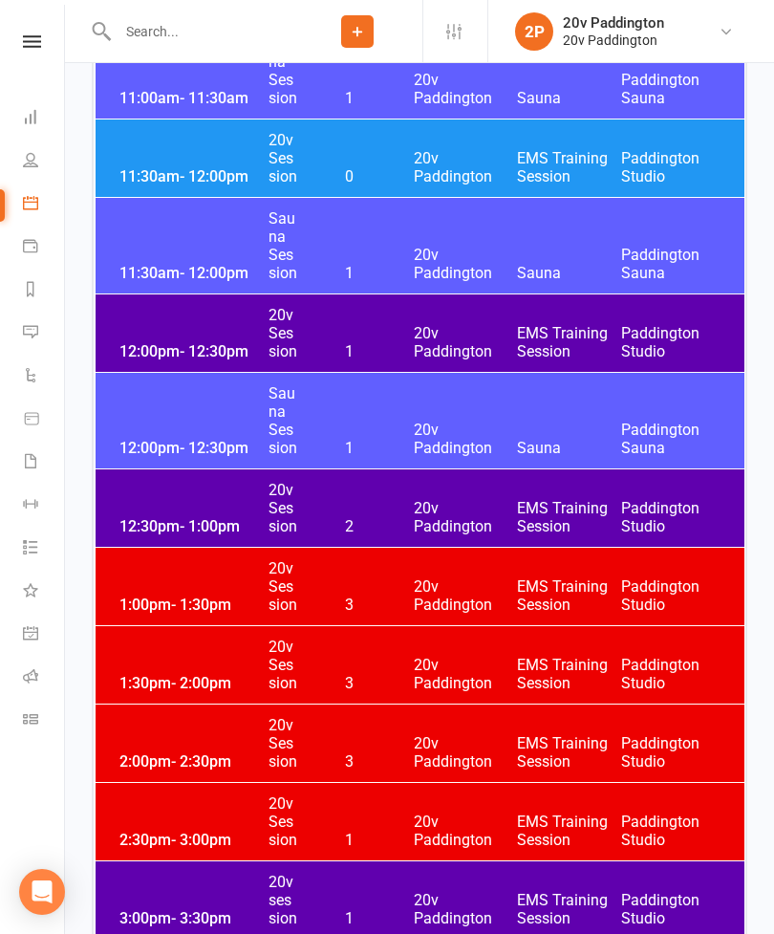
click at [559, 506] on span "EMS Training Session" at bounding box center [569, 517] width 104 height 36
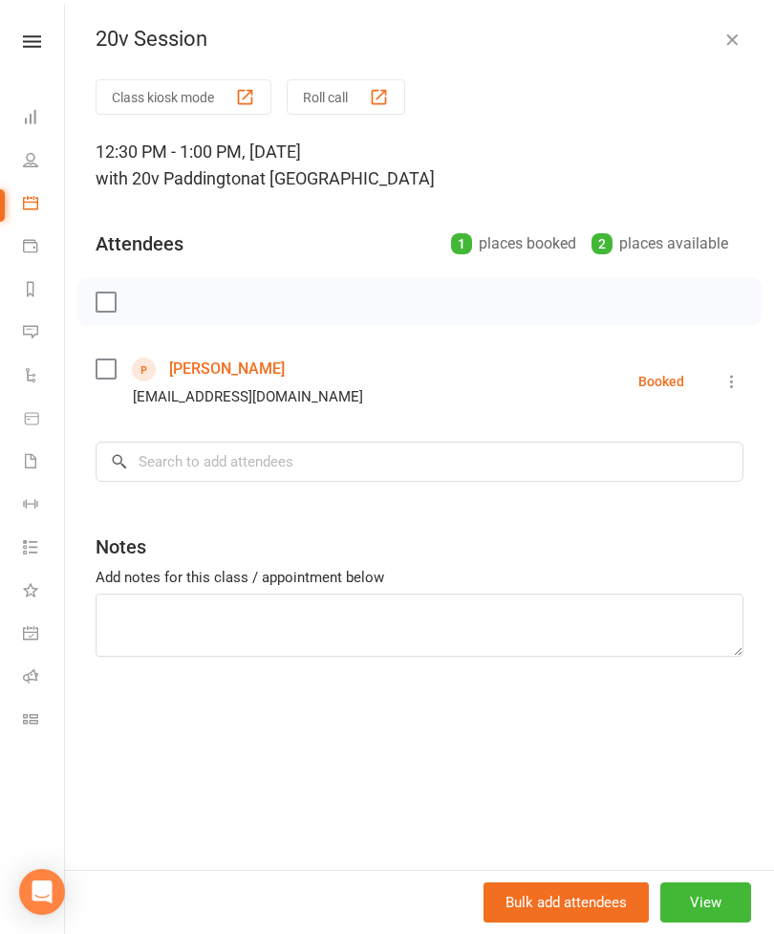
click at [716, 384] on li "Gina Bedford Virginiabedford1959@gmail.com Booked More info Remove Check in Mar…" at bounding box center [420, 381] width 648 height 55
click at [735, 377] on icon at bounding box center [731, 381] width 19 height 19
click at [642, 481] on link "Check in" at bounding box center [647, 495] width 189 height 38
click at [378, 437] on div "Class kiosk mode Roll call 12:30 PM - 1:00 PM, Tuesday, August, 12, 2025 with 2…" at bounding box center [419, 474] width 709 height 790
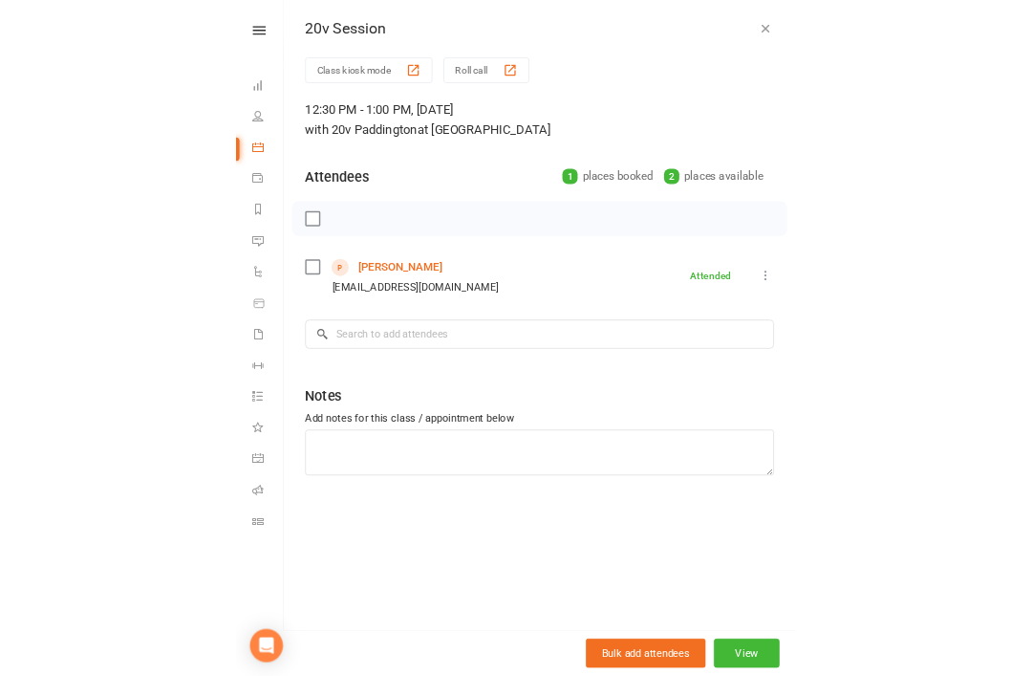
scroll to position [1291, 0]
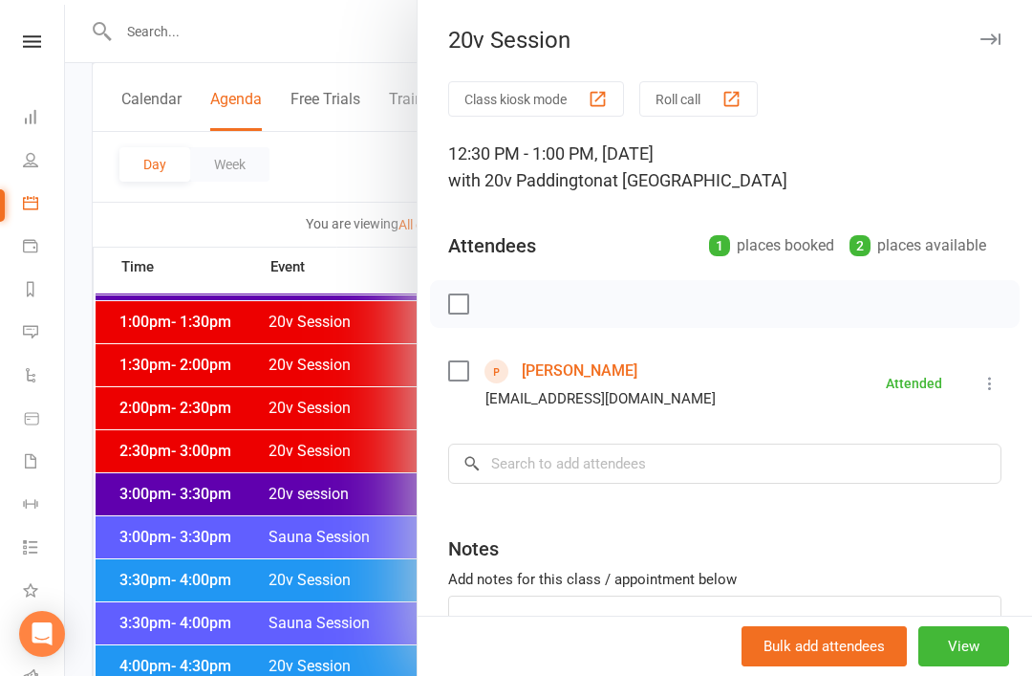
click at [364, 478] on div at bounding box center [548, 338] width 967 height 676
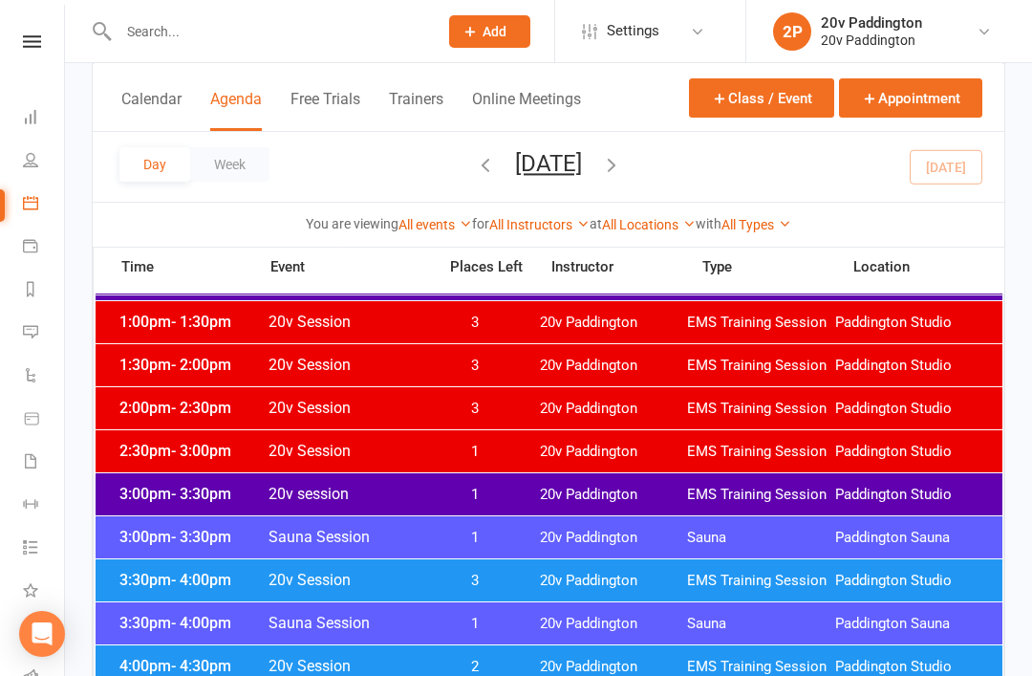
click at [622, 173] on icon "button" at bounding box center [611, 164] width 21 height 21
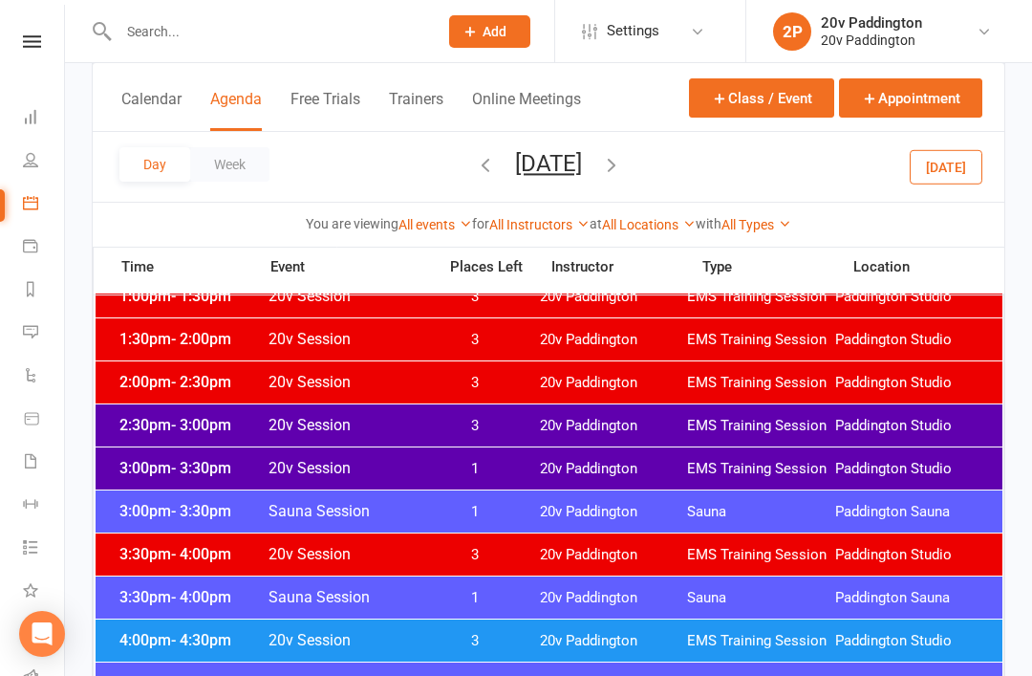
click at [557, 417] on span "20v Paddington" at bounding box center [614, 426] width 148 height 18
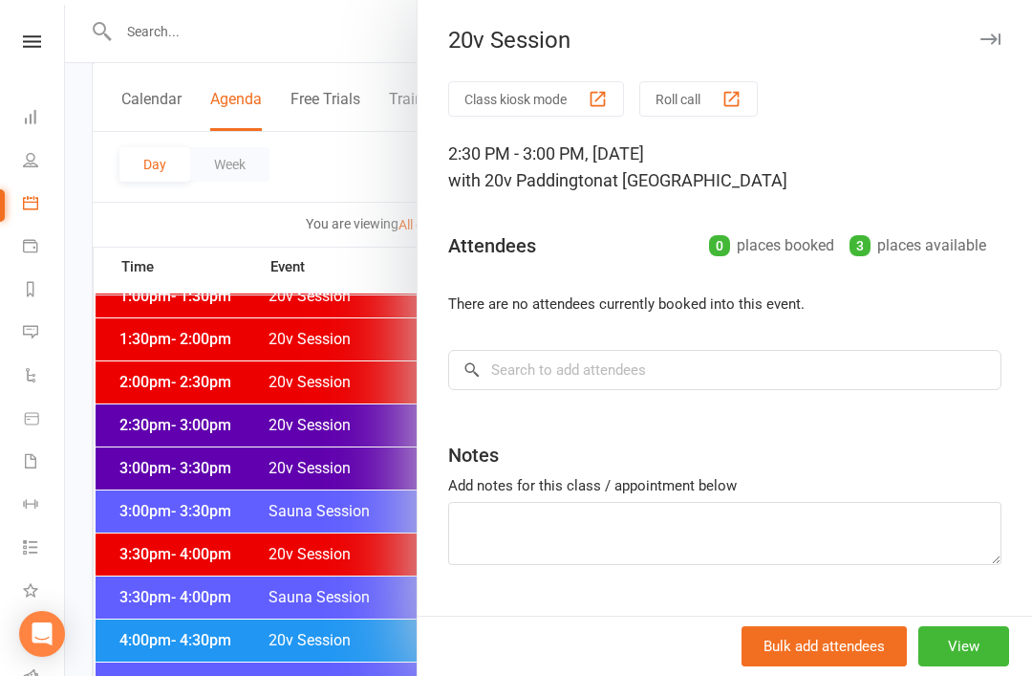
click at [332, 577] on div at bounding box center [548, 338] width 967 height 676
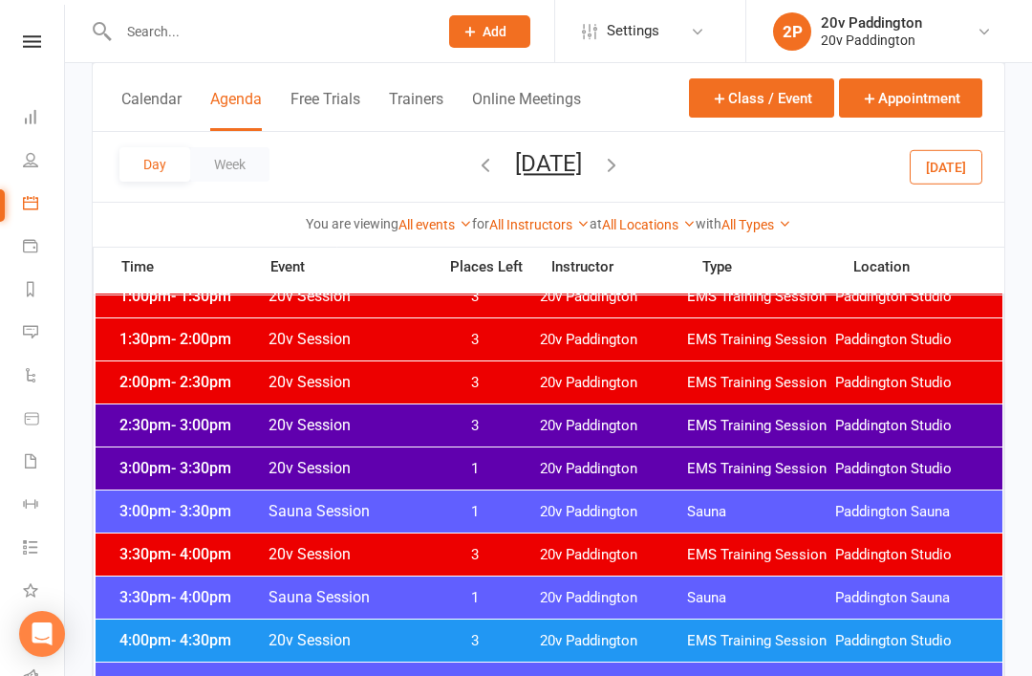
click at [501, 472] on span "1" at bounding box center [475, 469] width 100 height 18
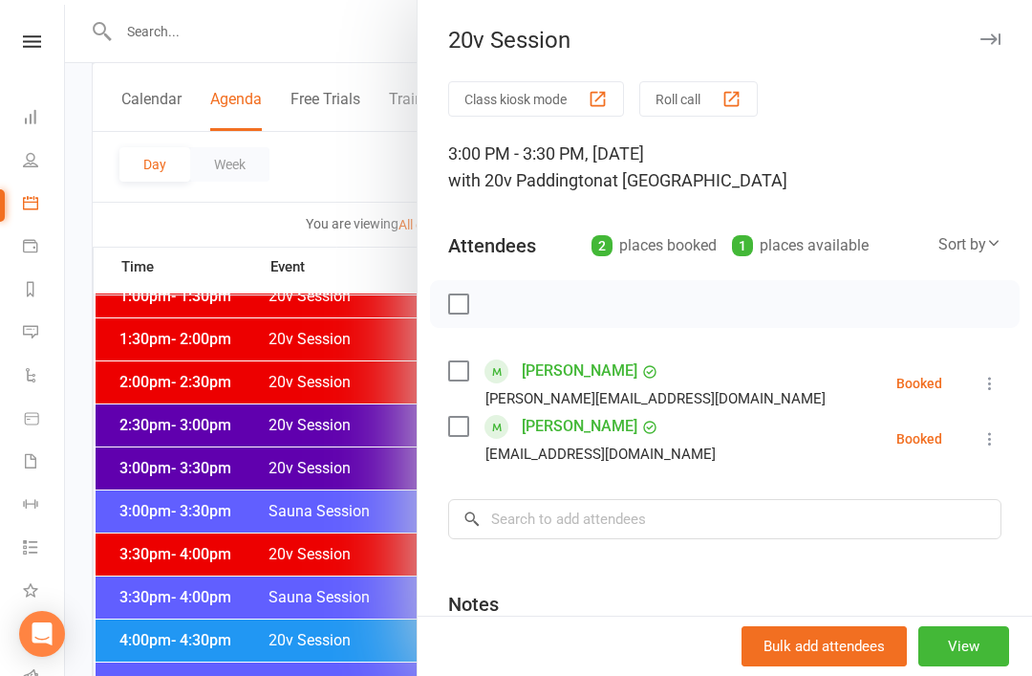
click at [324, 600] on div at bounding box center [548, 338] width 967 height 676
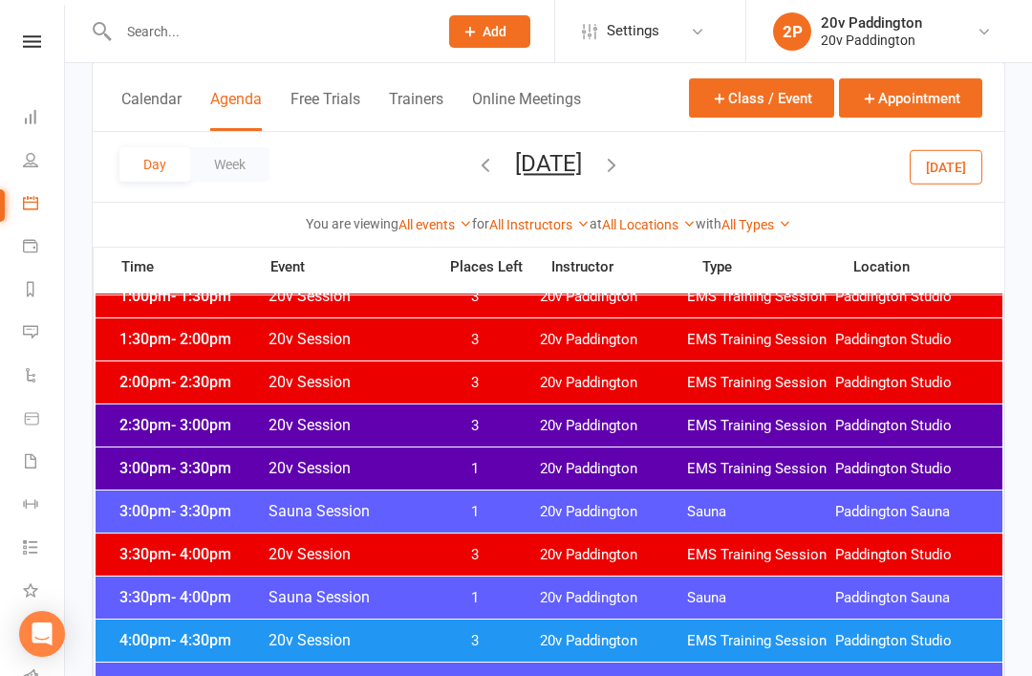
click at [526, 430] on div "2:30pm - 3:00pm 20v Session 3 20v Paddington EMS Training Session Paddington St…" at bounding box center [549, 425] width 907 height 42
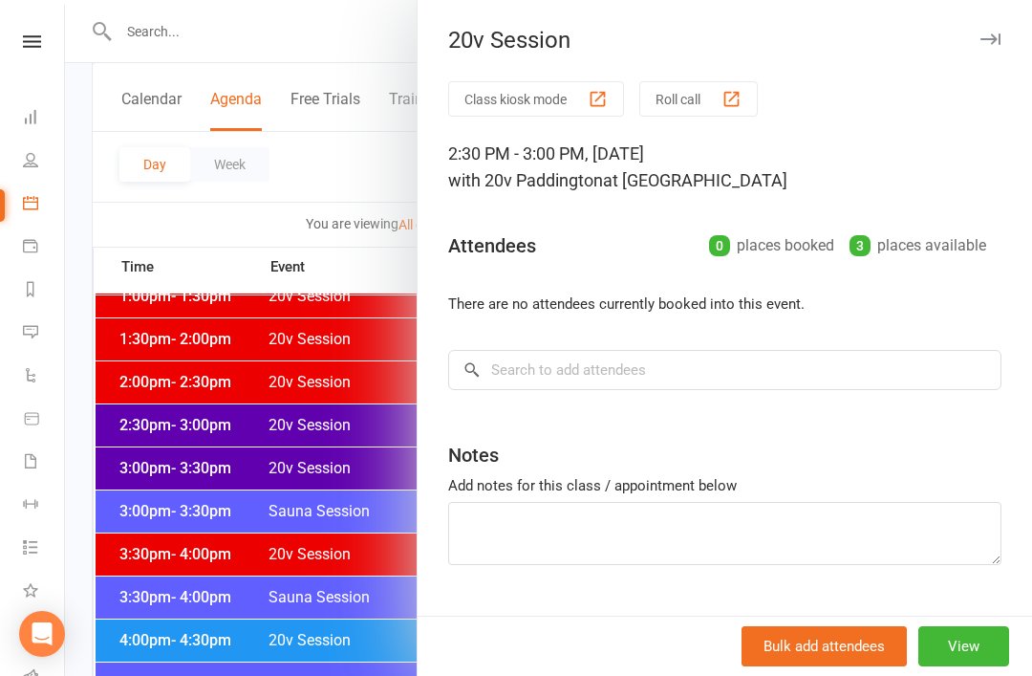
click at [347, 549] on div at bounding box center [548, 338] width 967 height 676
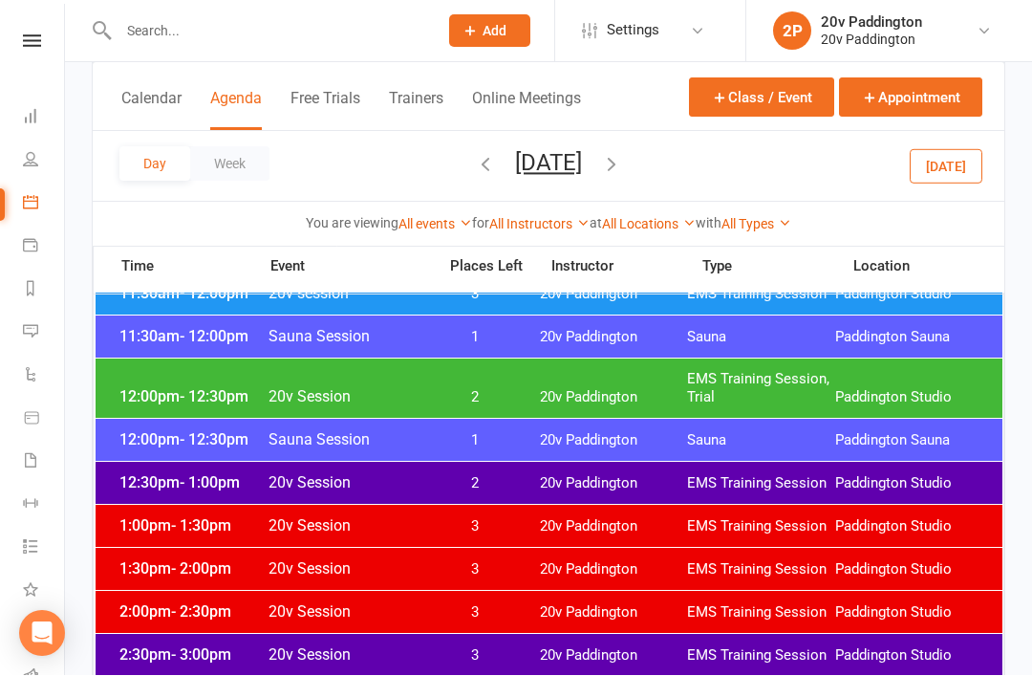
click at [560, 363] on div "12:00pm - 12:30pm 20v Session 2 20v Paddington EMS Training Session, Trial Padd…" at bounding box center [549, 388] width 907 height 59
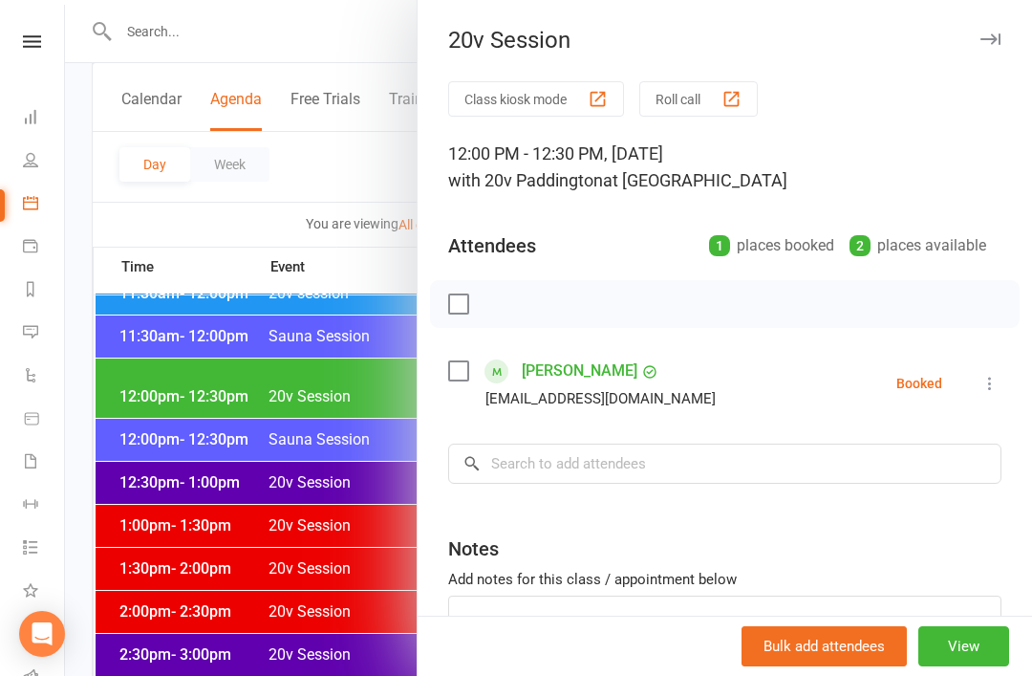
click at [321, 572] on div at bounding box center [548, 338] width 967 height 676
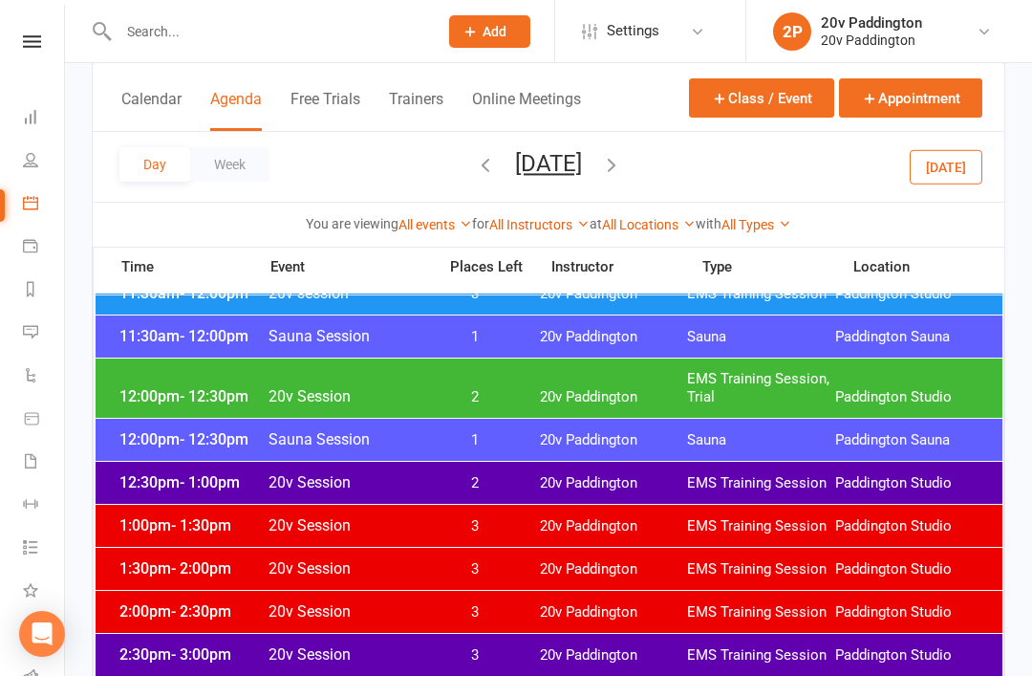
click at [511, 476] on span "2" at bounding box center [475, 483] width 100 height 18
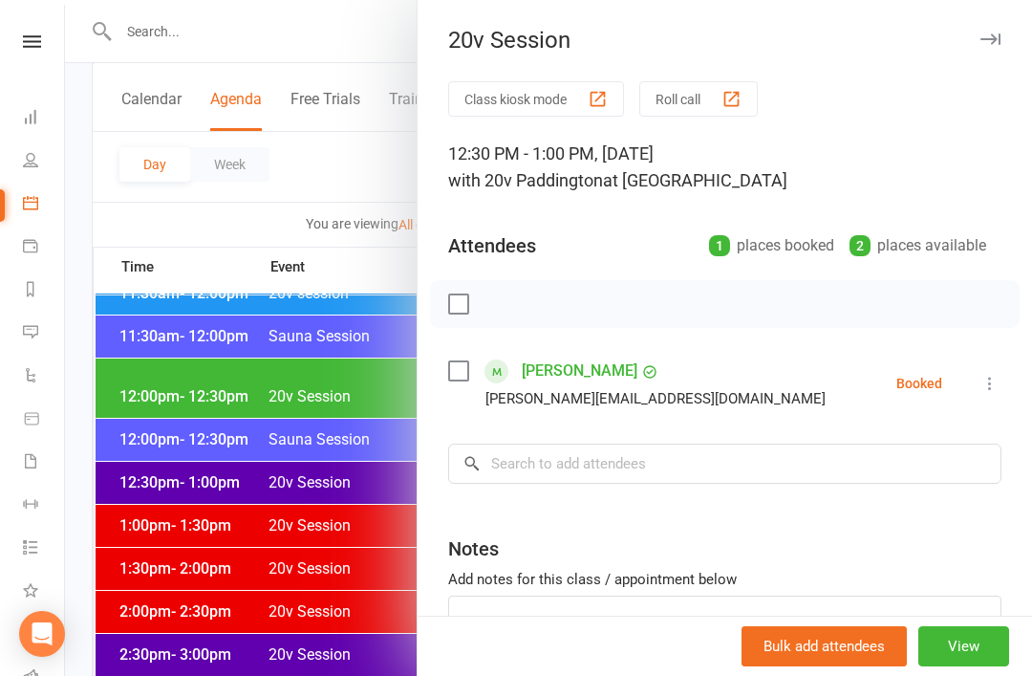
click at [347, 595] on div at bounding box center [548, 338] width 967 height 676
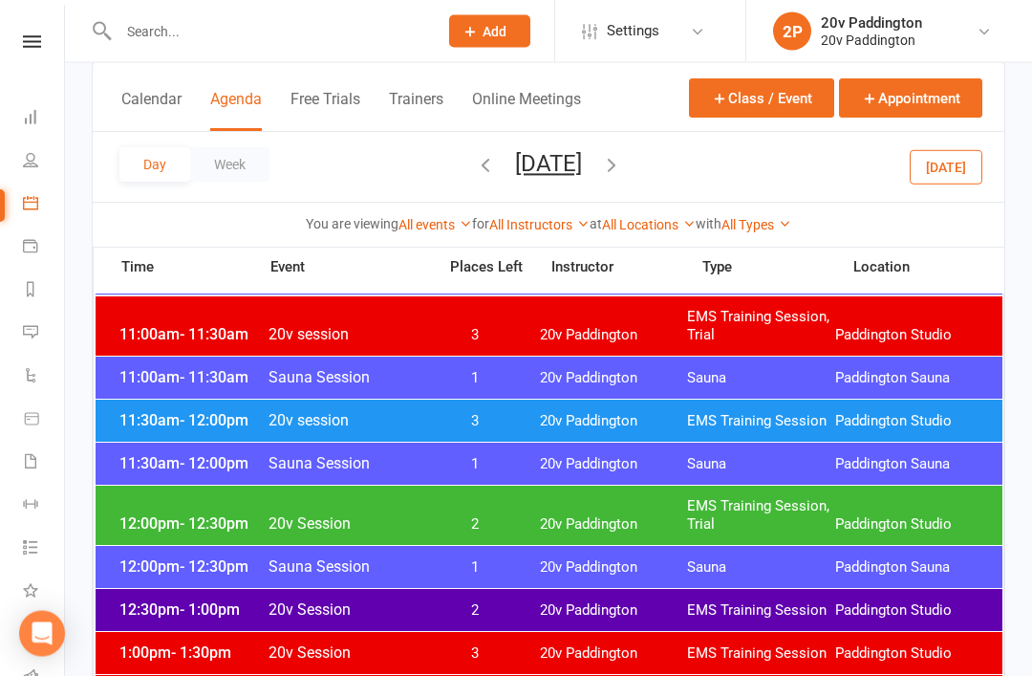
click at [549, 405] on div "11:30am - 12:00pm 20v session 3 20v Paddington EMS Training Session Paddington …" at bounding box center [549, 421] width 907 height 42
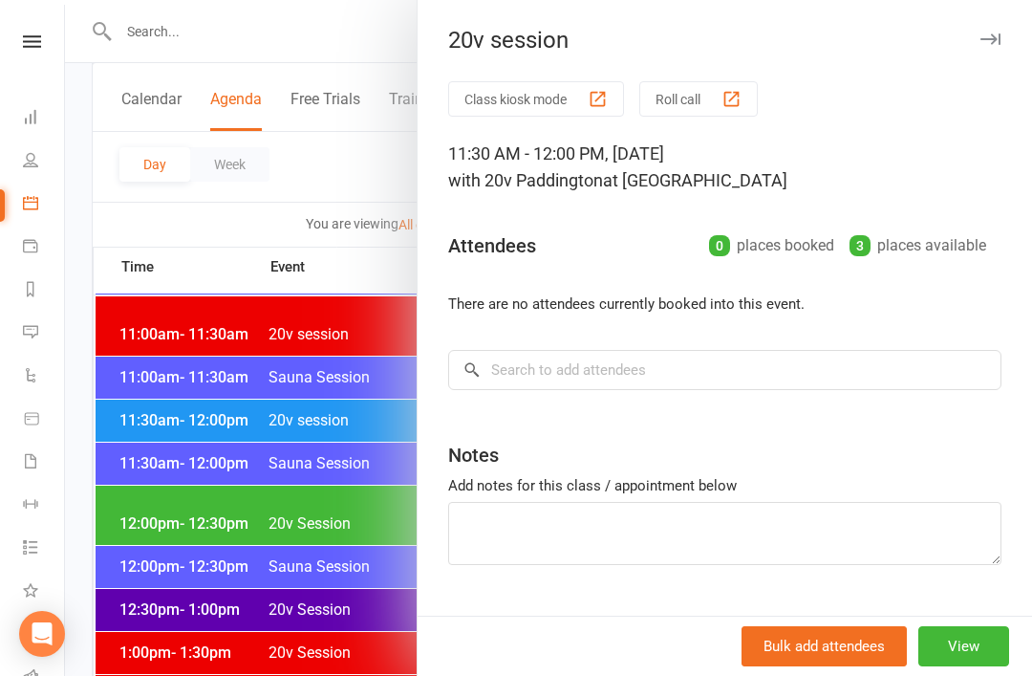
click at [369, 569] on div at bounding box center [548, 338] width 967 height 676
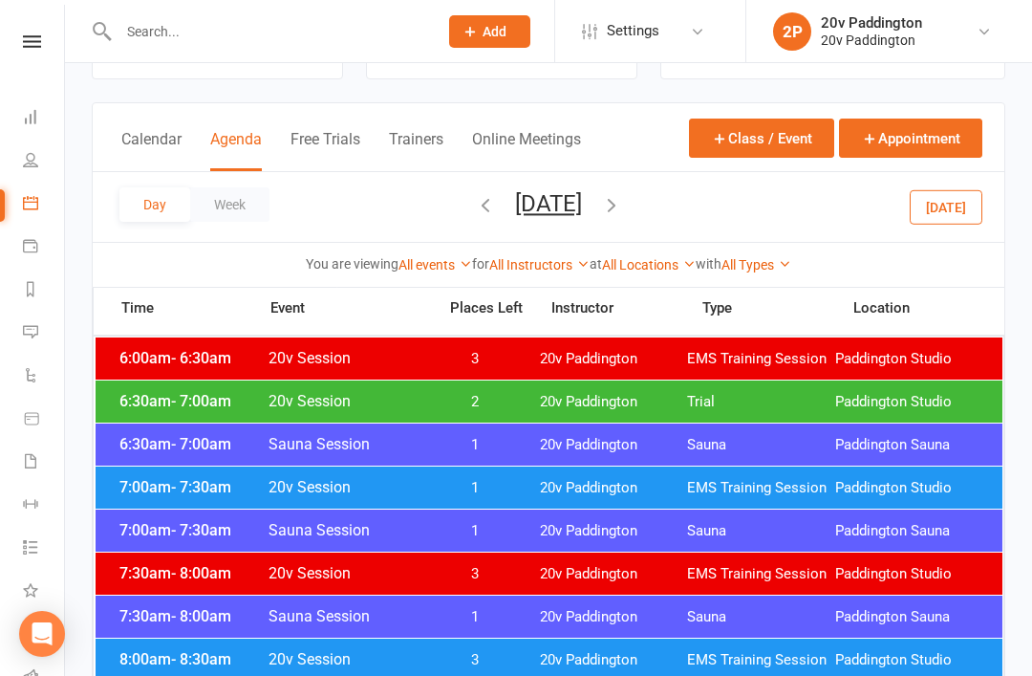
scroll to position [0, 0]
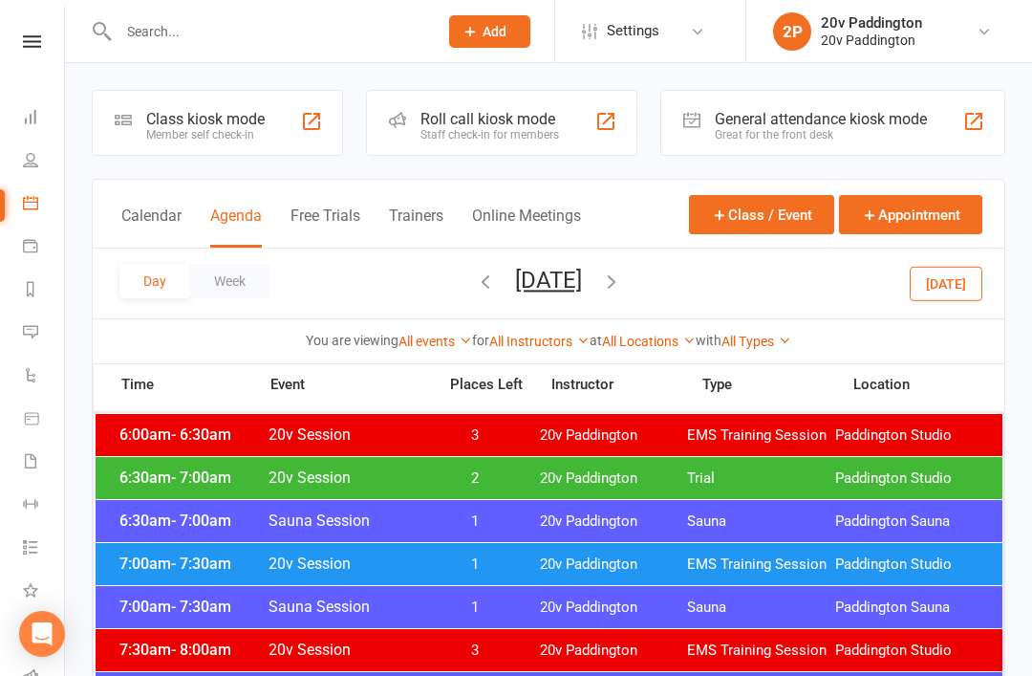
click at [773, 292] on button "Today" at bounding box center [946, 283] width 73 height 34
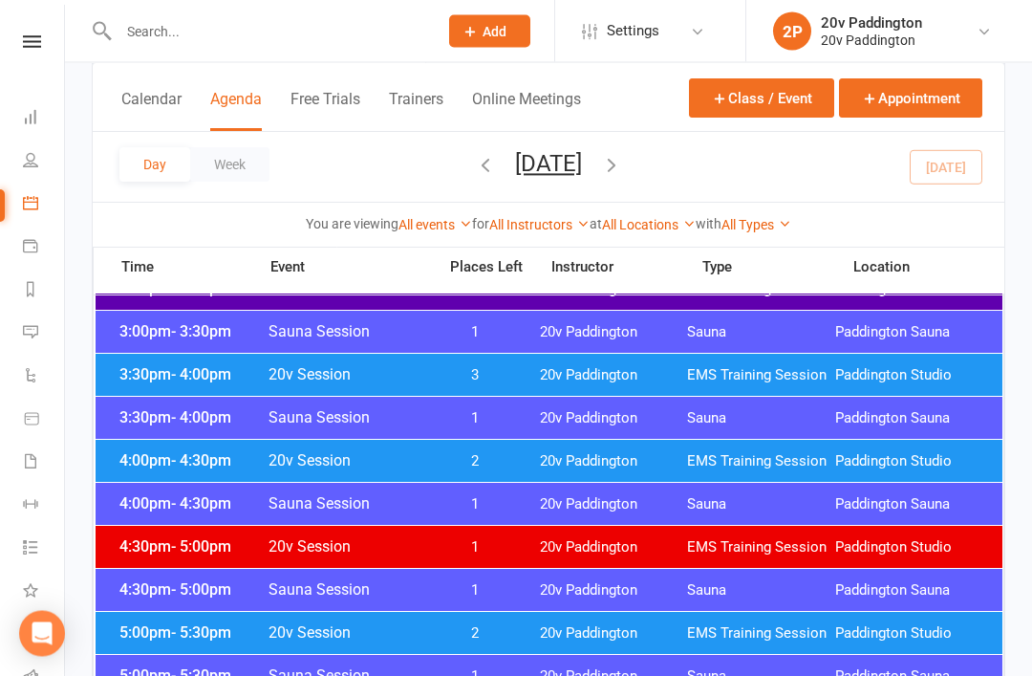
click at [677, 462] on span "20v Paddington" at bounding box center [614, 462] width 148 height 18
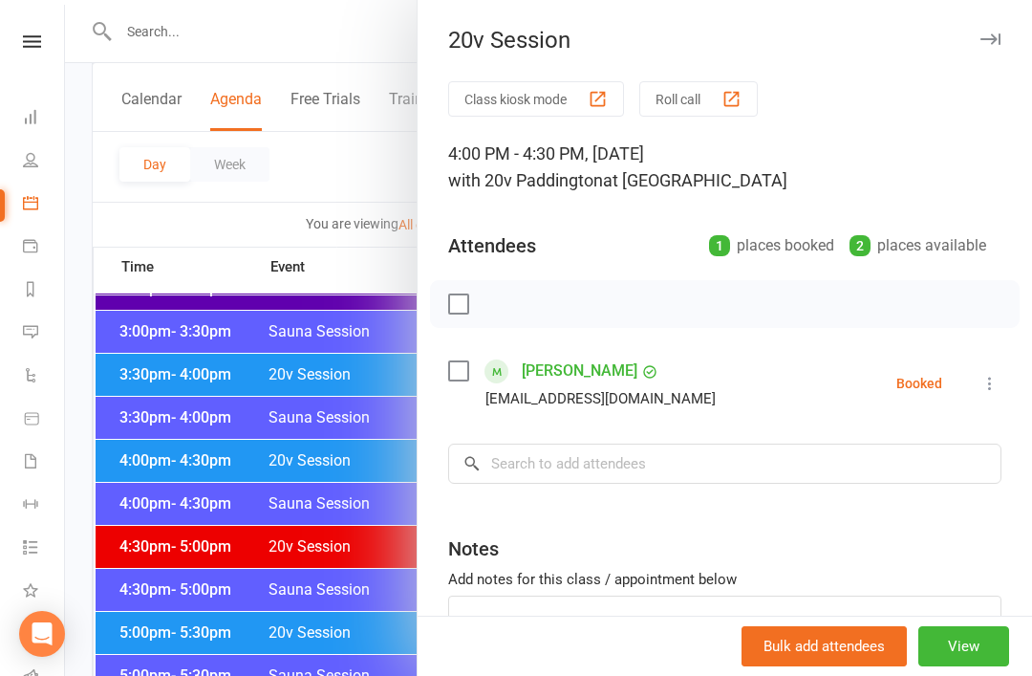
click at [773, 378] on li "Nathalie Deeson Natdeeson@gmail.com Booked More info Remove Check in Mark absen…" at bounding box center [724, 382] width 553 height 55
click at [773, 386] on icon at bounding box center [989, 383] width 19 height 19
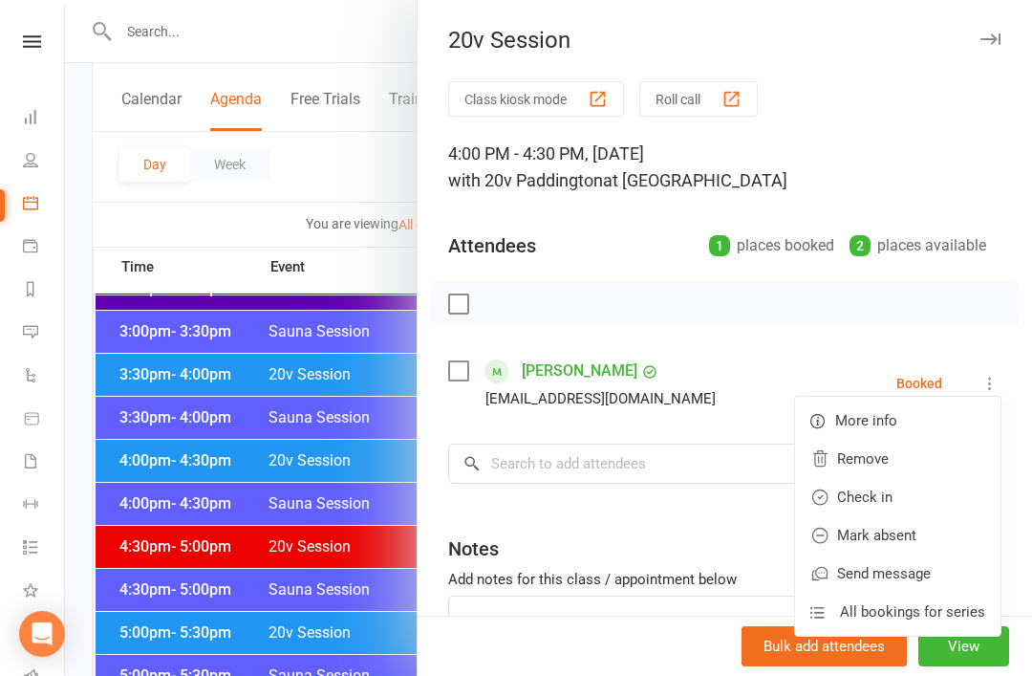
click at [773, 456] on link "Remove" at bounding box center [897, 459] width 205 height 38
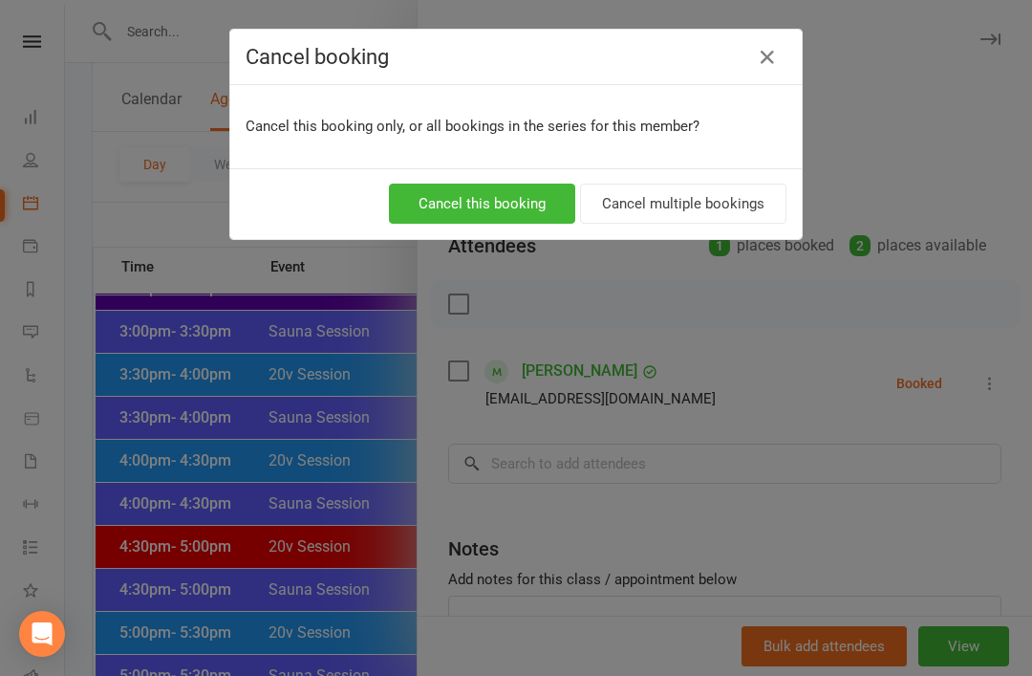
click at [430, 202] on button "Cancel this booking" at bounding box center [482, 203] width 186 height 40
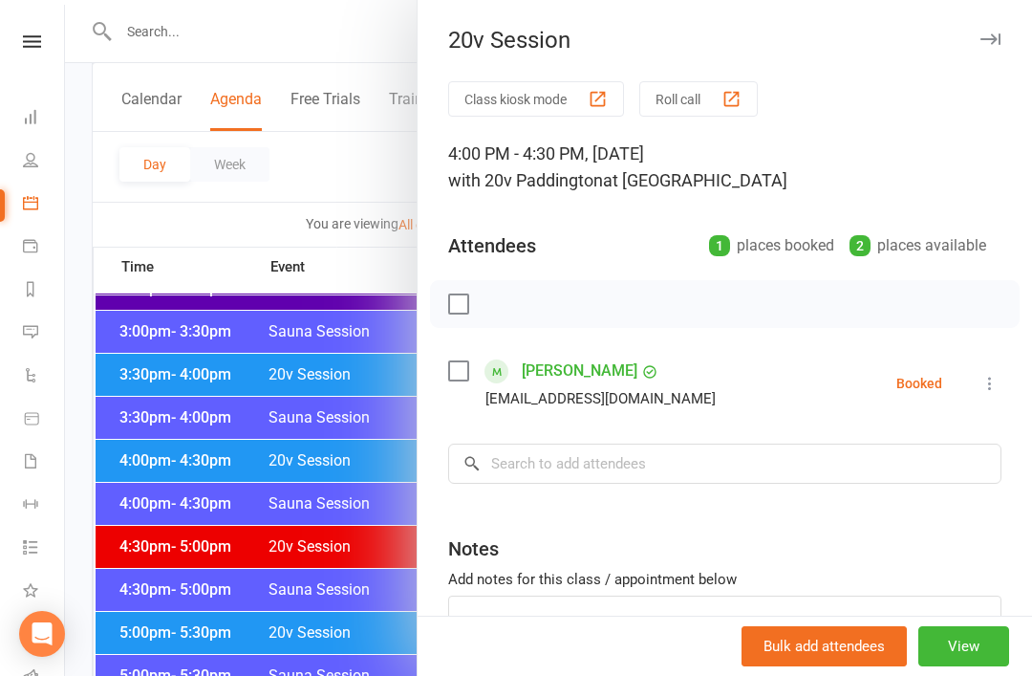
click at [301, 508] on div at bounding box center [548, 338] width 967 height 676
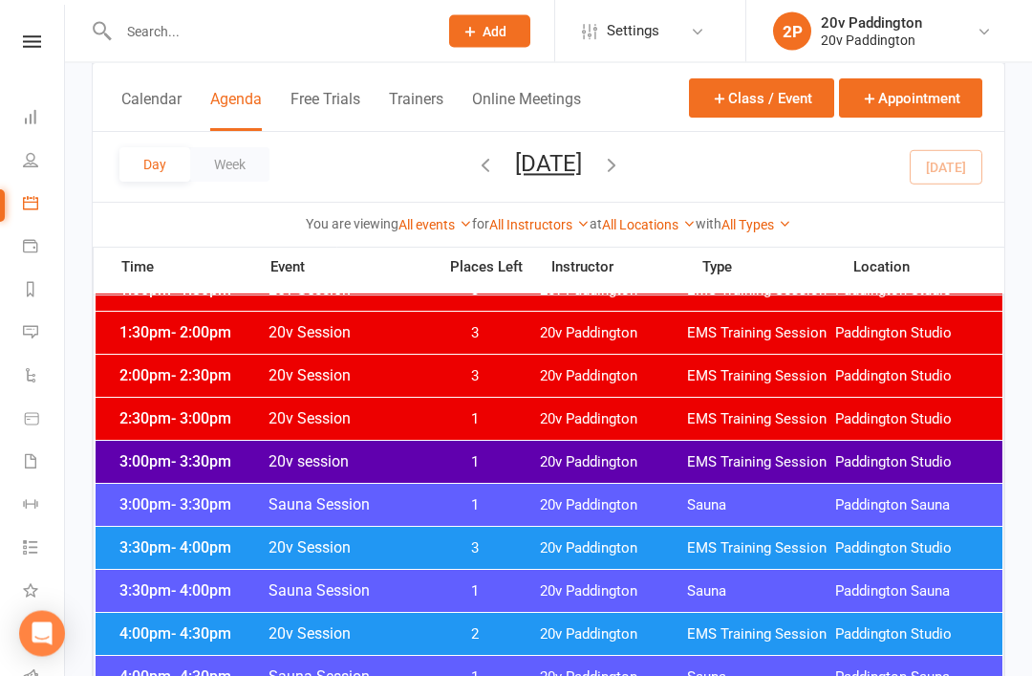
scroll to position [1293, 0]
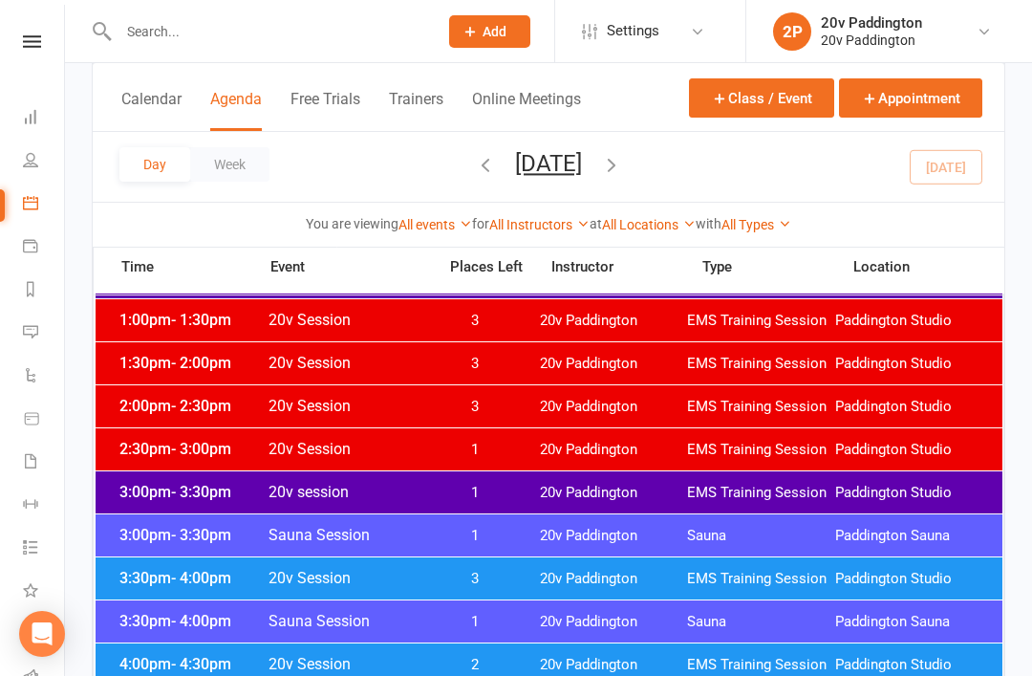
click at [622, 155] on icon "button" at bounding box center [611, 164] width 21 height 21
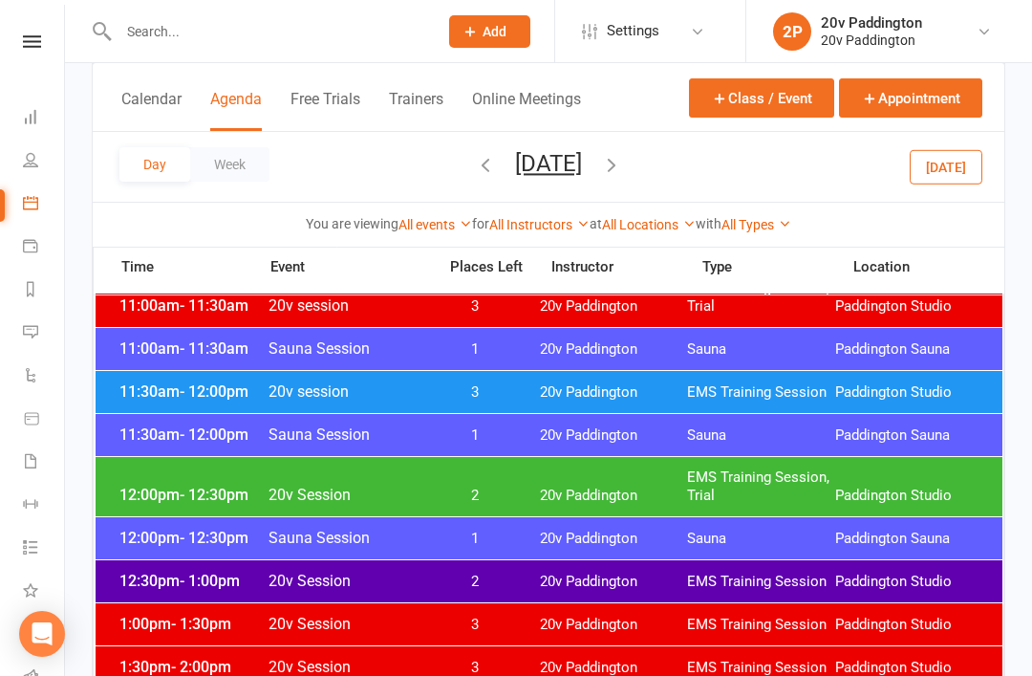
scroll to position [964, 0]
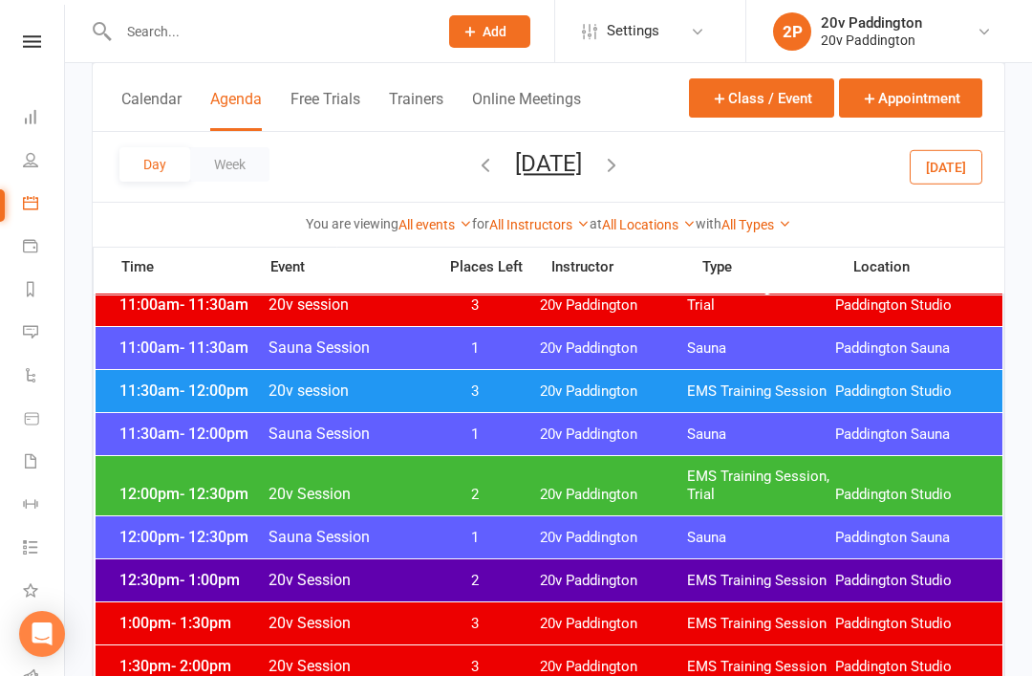
click at [597, 371] on div "11:30am - 12:00pm 20v session 3 20v Paddington EMS Training Session Paddington …" at bounding box center [549, 391] width 907 height 42
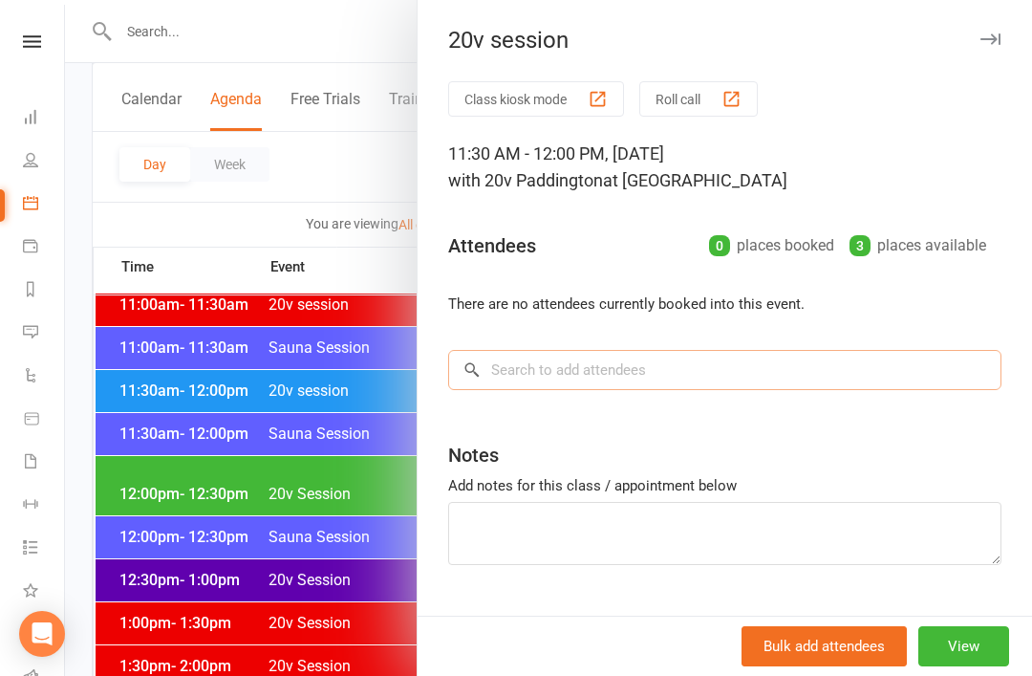
click at [709, 373] on input "search" at bounding box center [724, 370] width 553 height 40
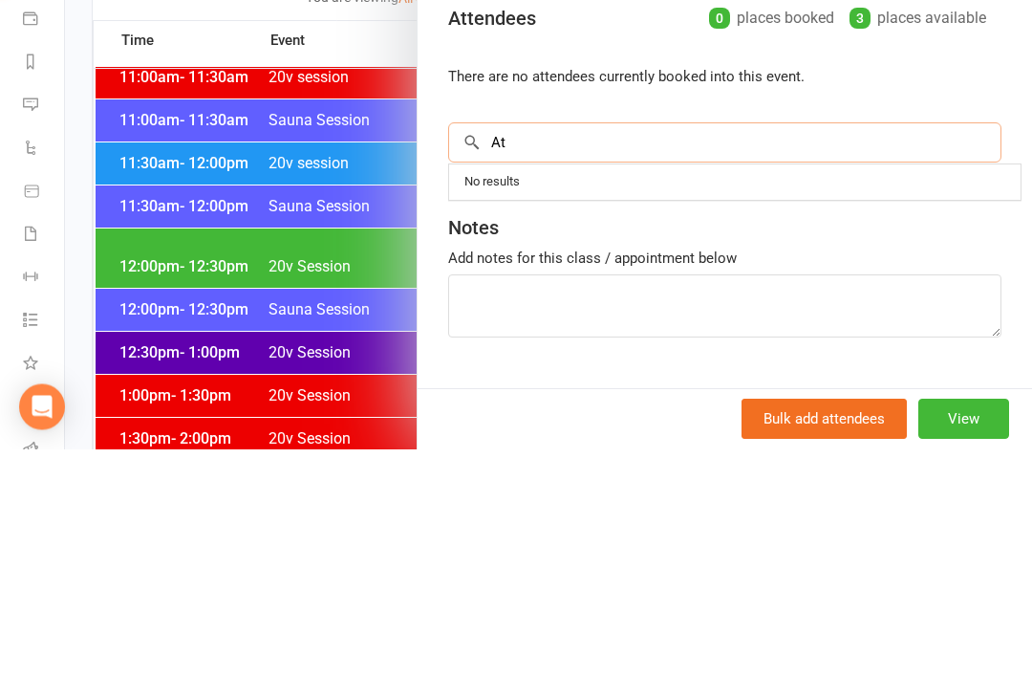
type input "A"
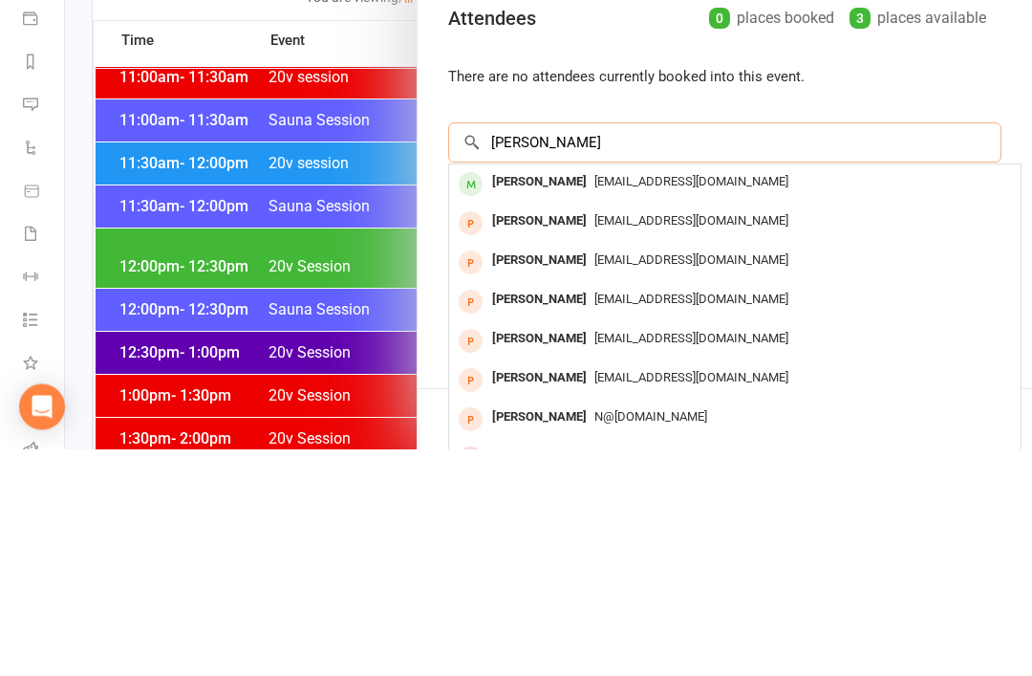
type input "Nathalie"
click at [658, 401] on span "Natdeeson@gmail.com" at bounding box center [691, 408] width 194 height 14
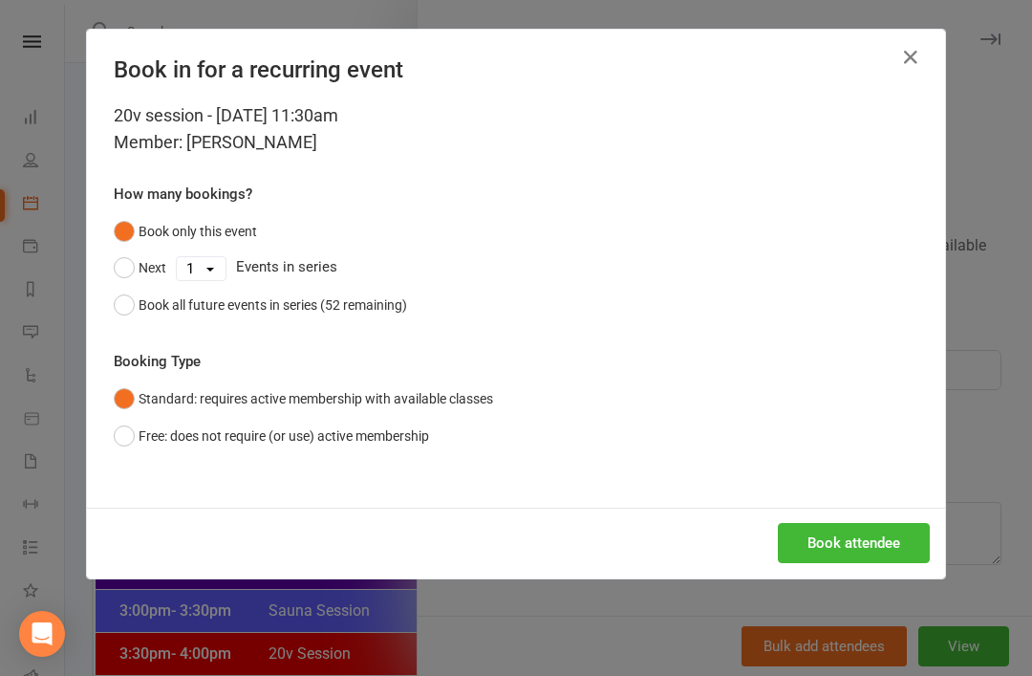
click at [773, 536] on button "Book attendee" at bounding box center [854, 543] width 152 height 40
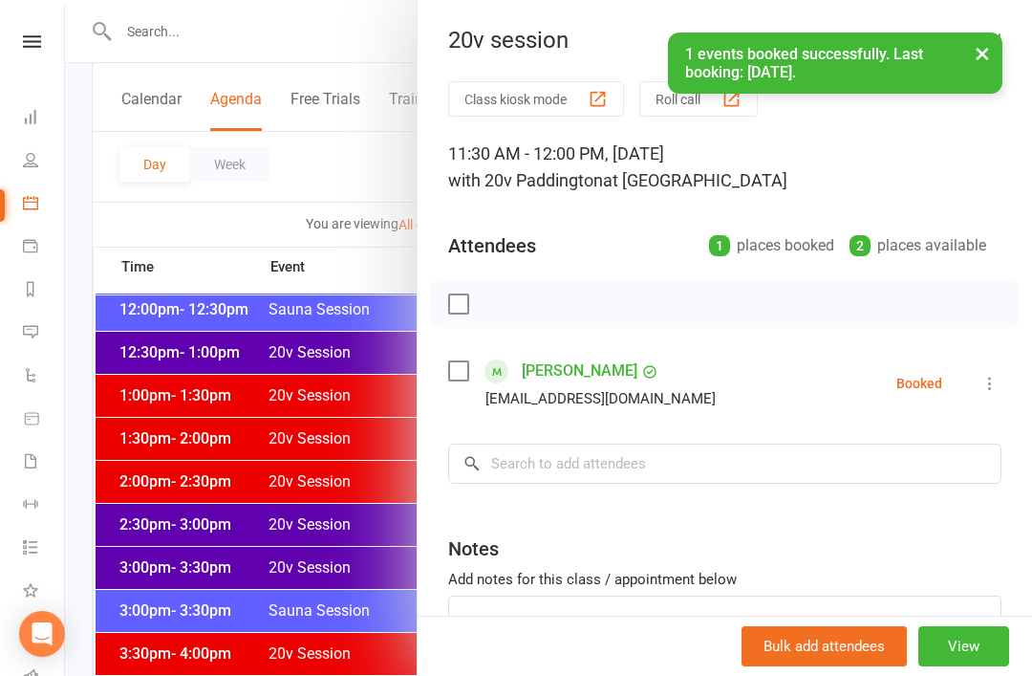
click at [224, 506] on div at bounding box center [548, 338] width 967 height 676
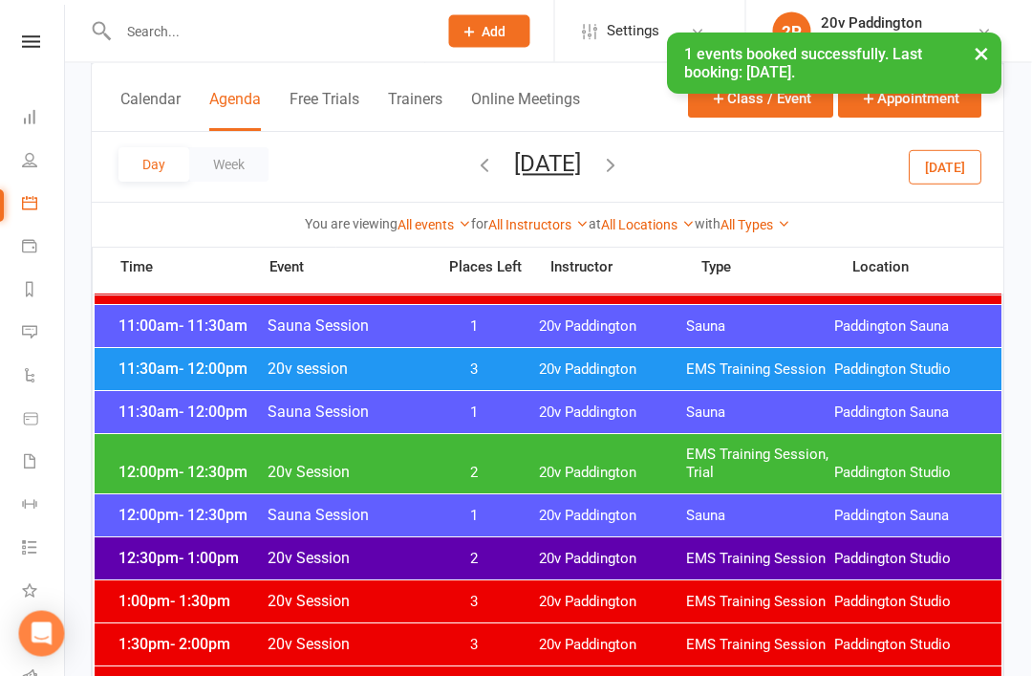
click at [522, 338] on div "11:00am - 11:30am Sauna Session 1 20v Paddington Sauna Paddington Sauna" at bounding box center [549, 327] width 907 height 42
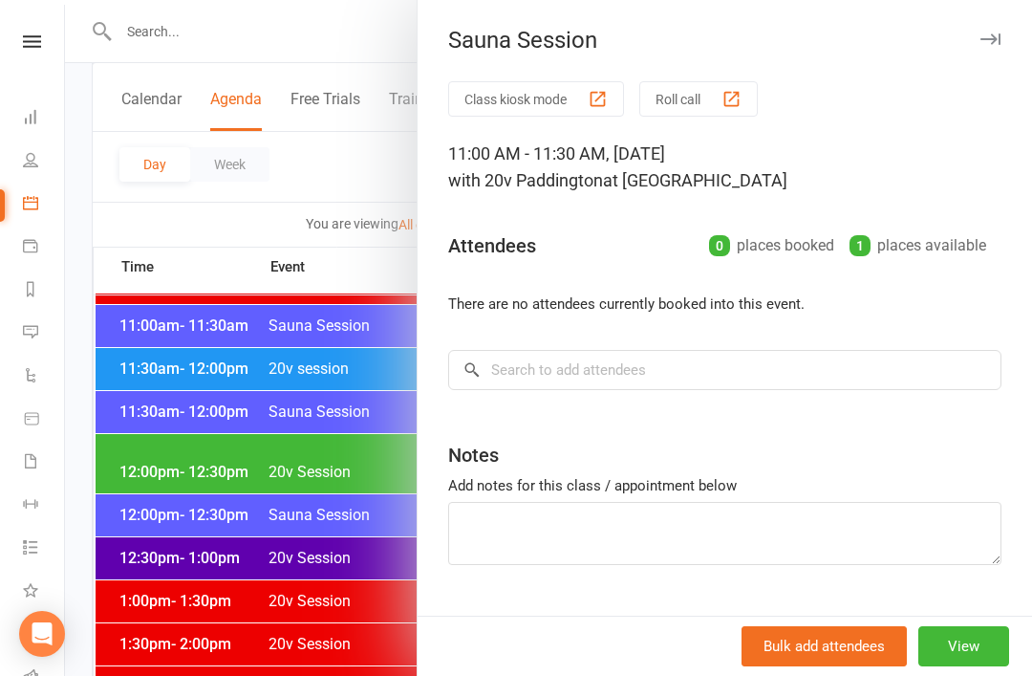
scroll to position [986, 0]
click at [306, 552] on div at bounding box center [548, 338] width 967 height 676
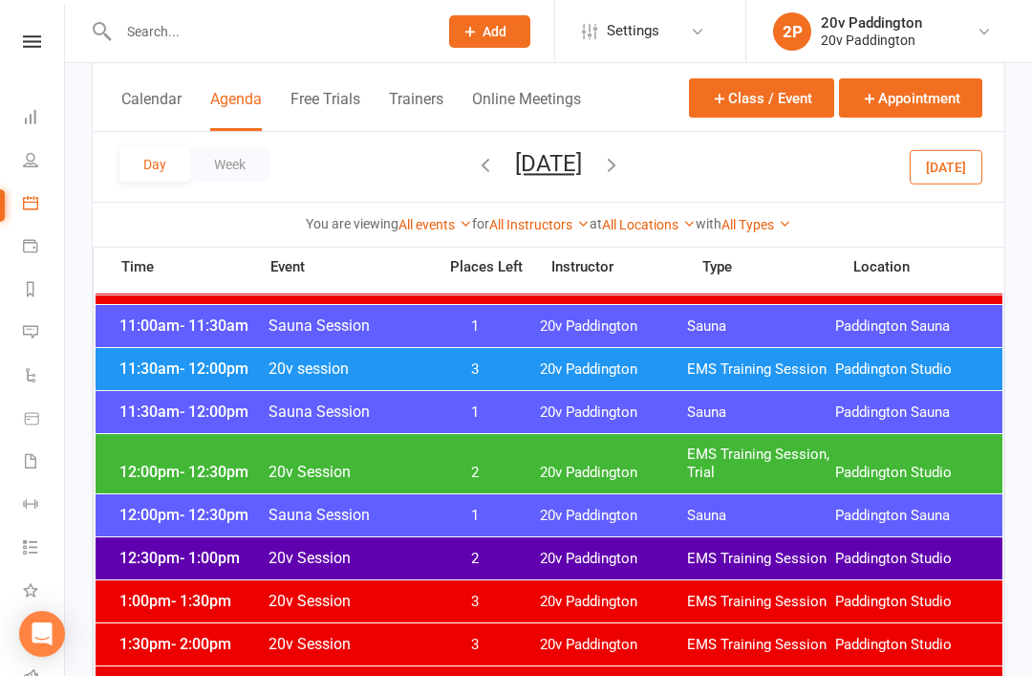
click at [445, 351] on div "11:30am - 12:00pm 20v session 3 20v Paddington EMS Training Session Paddington …" at bounding box center [549, 369] width 907 height 42
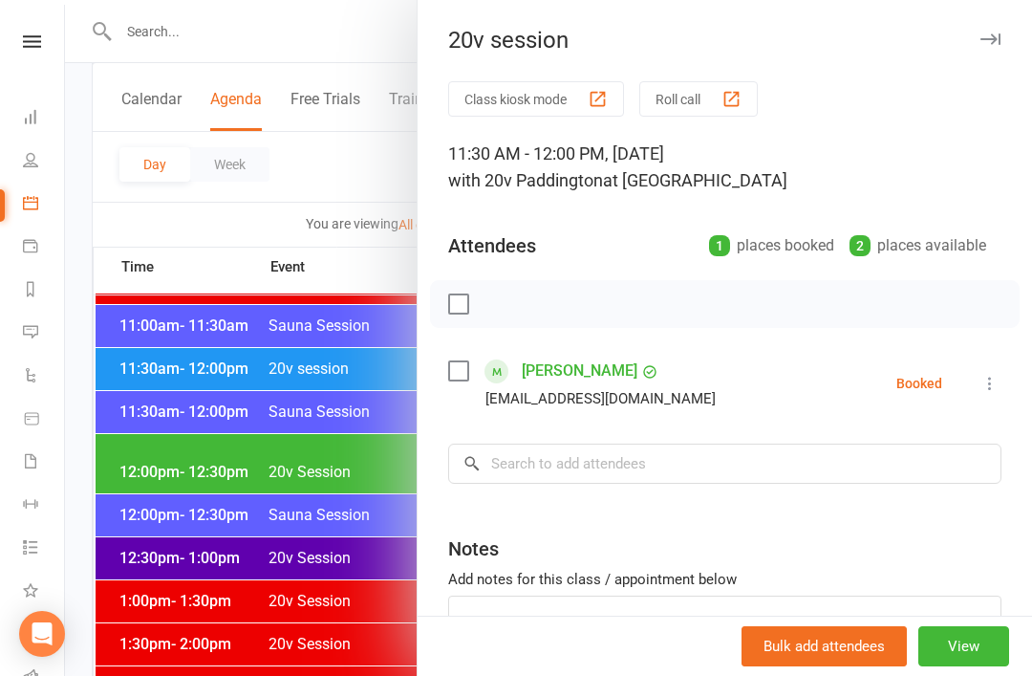
click at [310, 535] on div at bounding box center [548, 338] width 967 height 676
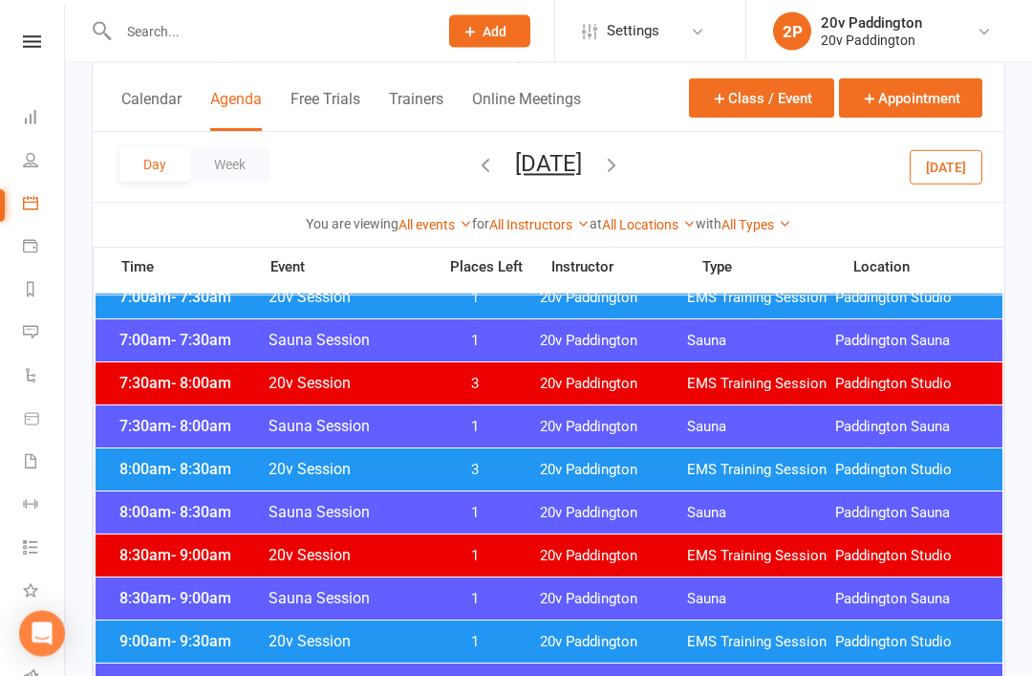
scroll to position [0, 0]
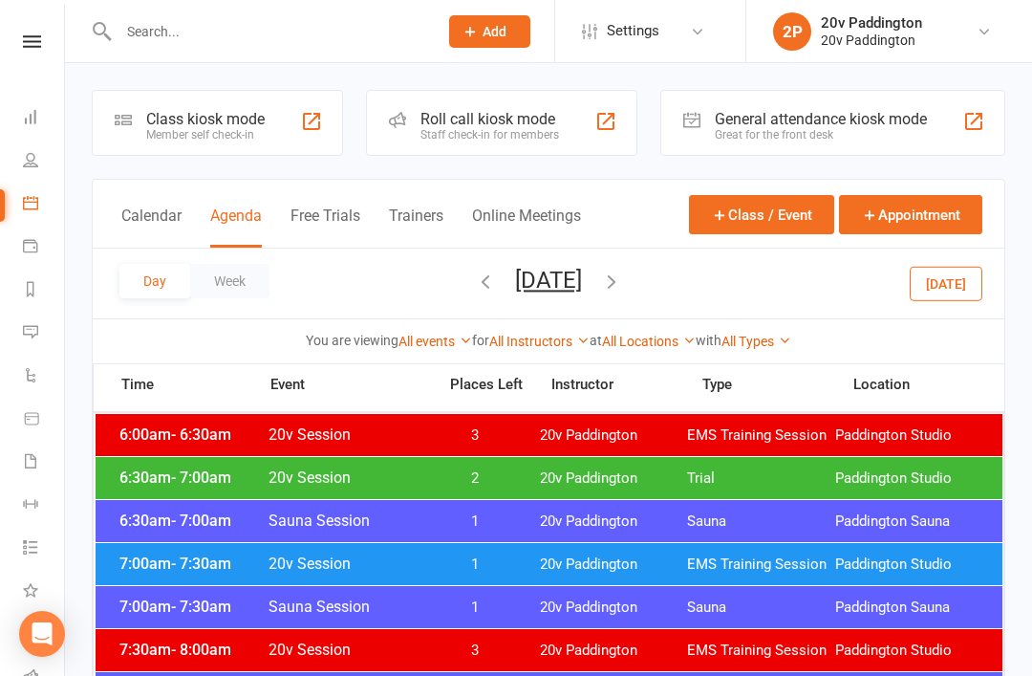
click at [648, 482] on span "20v Paddington" at bounding box center [614, 478] width 148 height 18
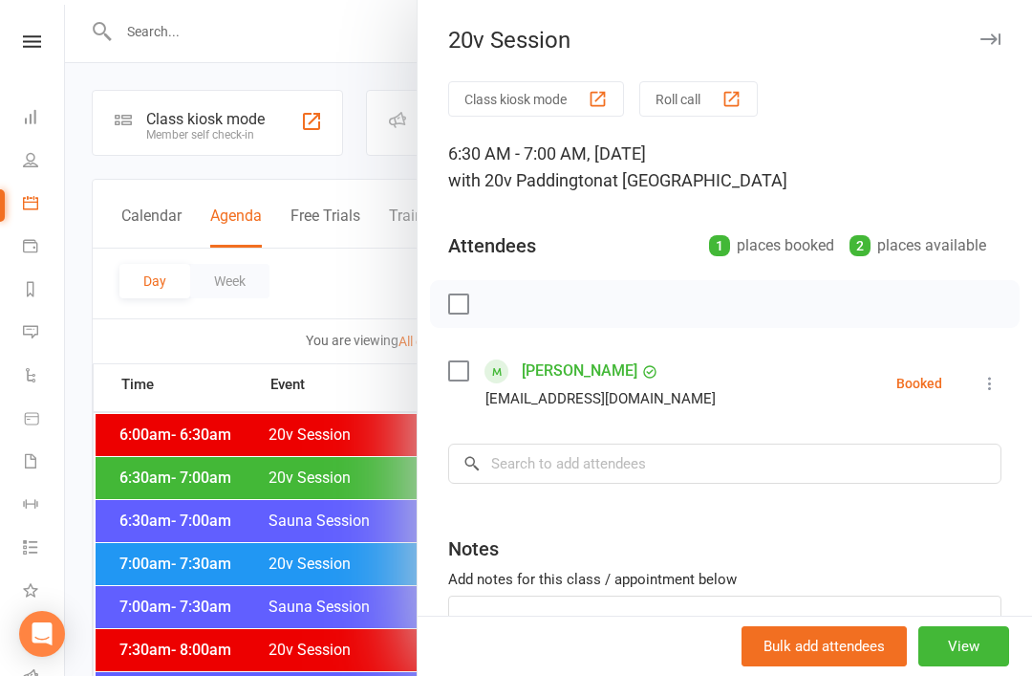
click at [325, 569] on div at bounding box center [548, 338] width 967 height 676
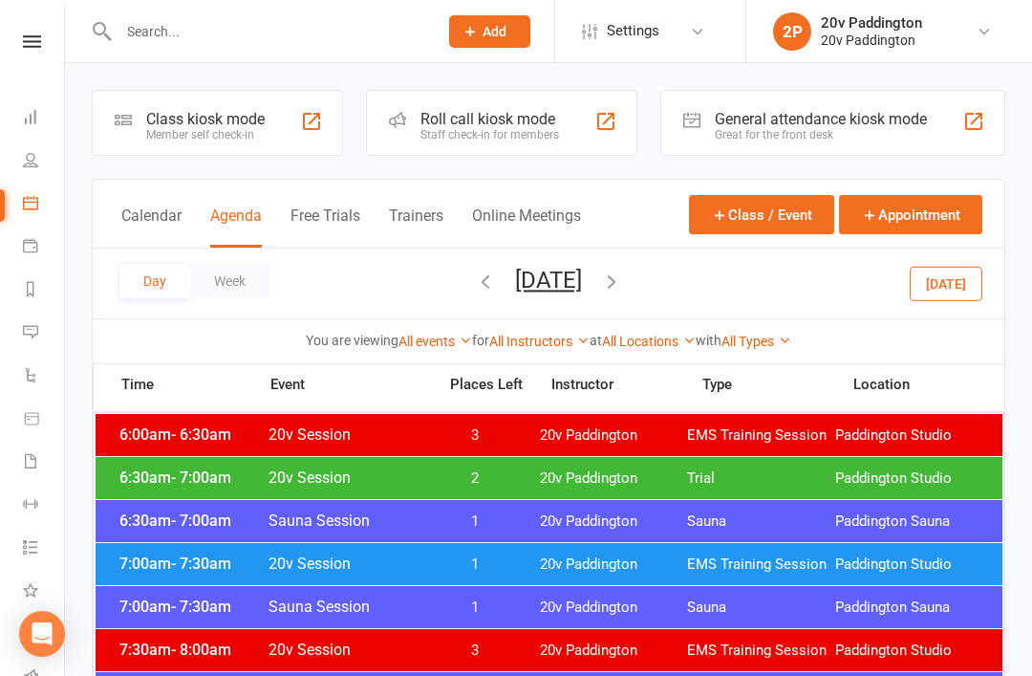
click at [463, 574] on div "7:00am - 7:30am 20v Session 1 20v Paddington EMS Training Session Paddington St…" at bounding box center [549, 564] width 907 height 42
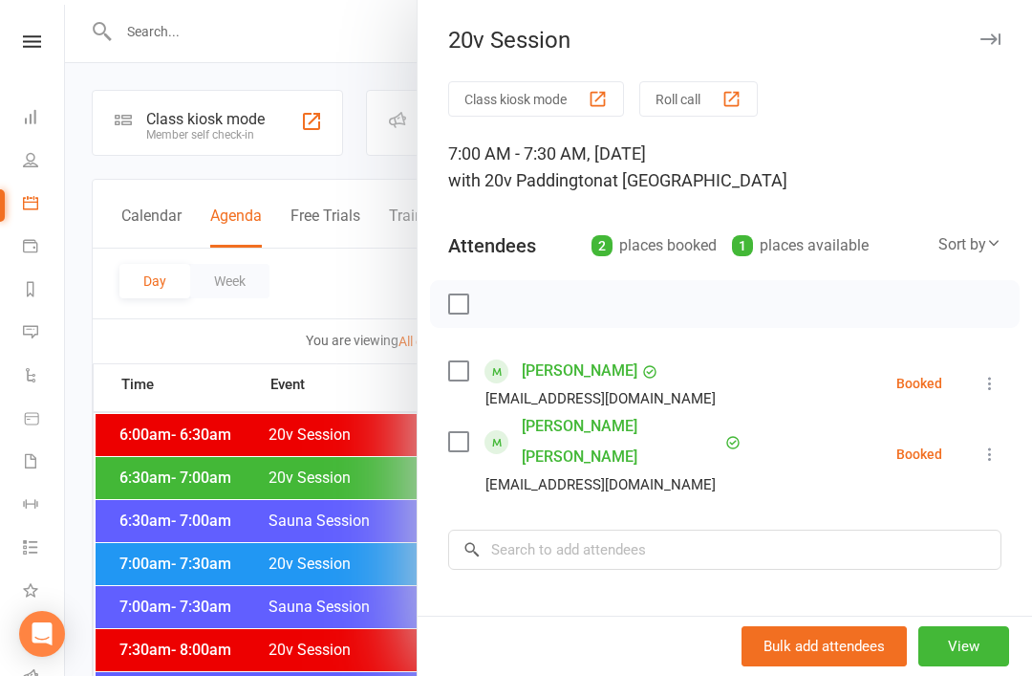
click at [354, 575] on div at bounding box center [548, 338] width 967 height 676
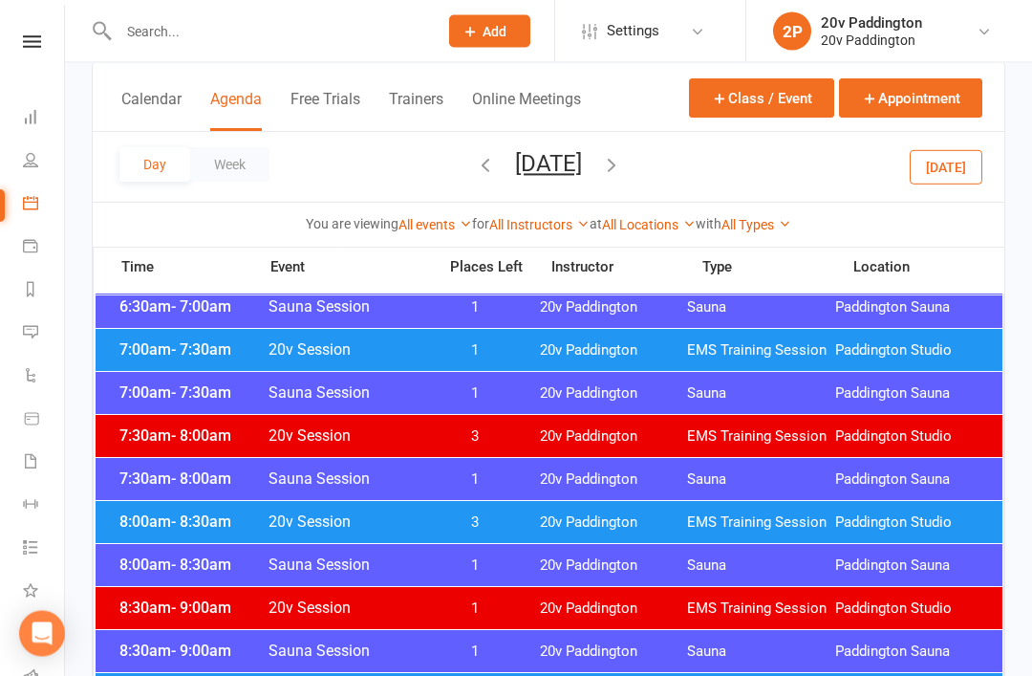
click at [615, 510] on div "8:00am - 8:30am 20v Session 3 20v Paddington EMS Training Session Paddington St…" at bounding box center [549, 523] width 907 height 42
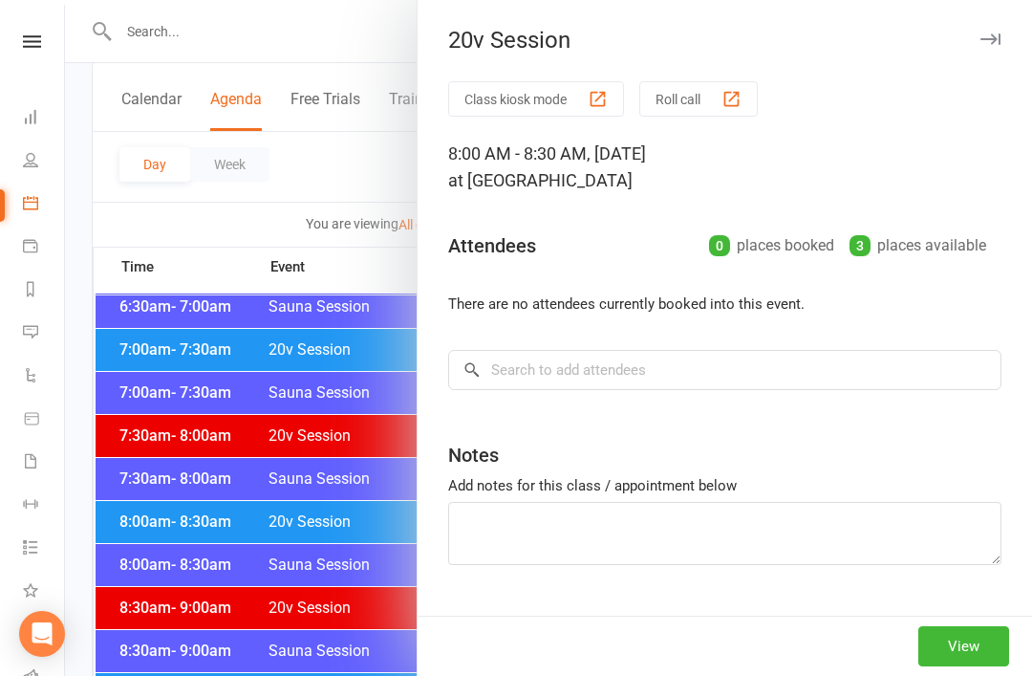
click at [323, 636] on div at bounding box center [548, 338] width 967 height 676
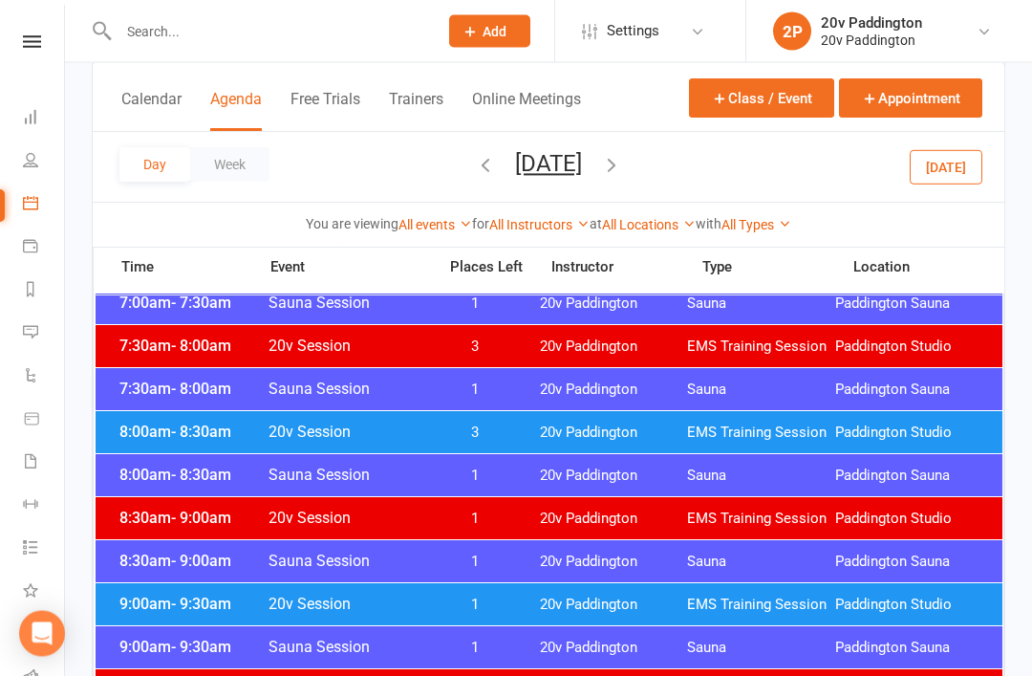
click at [577, 604] on span "20v Paddington" at bounding box center [614, 605] width 148 height 18
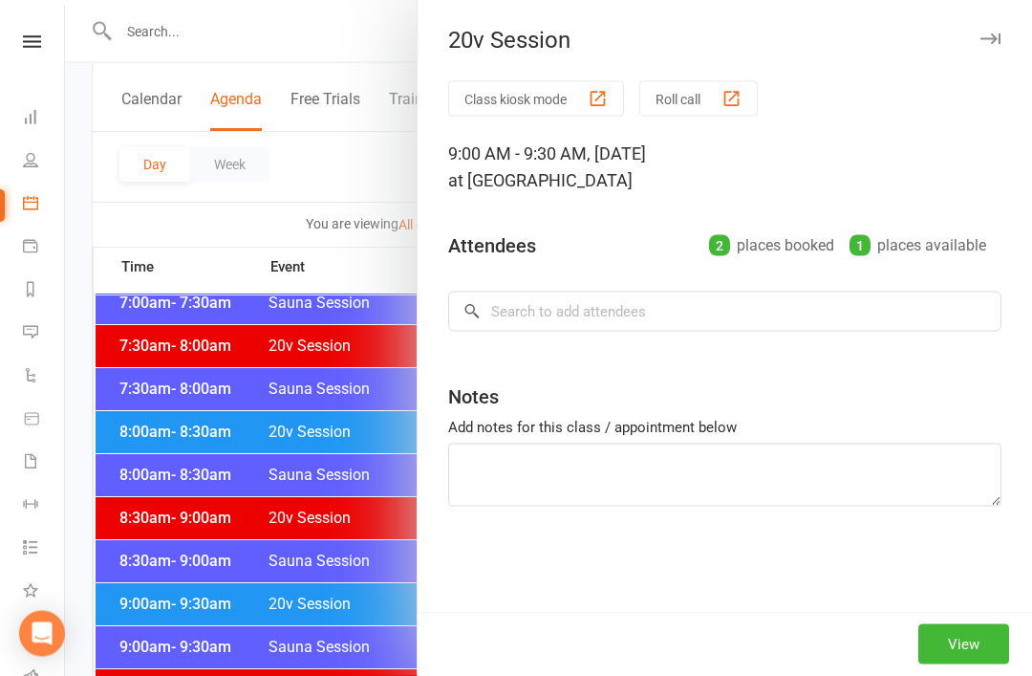
scroll to position [304, 0]
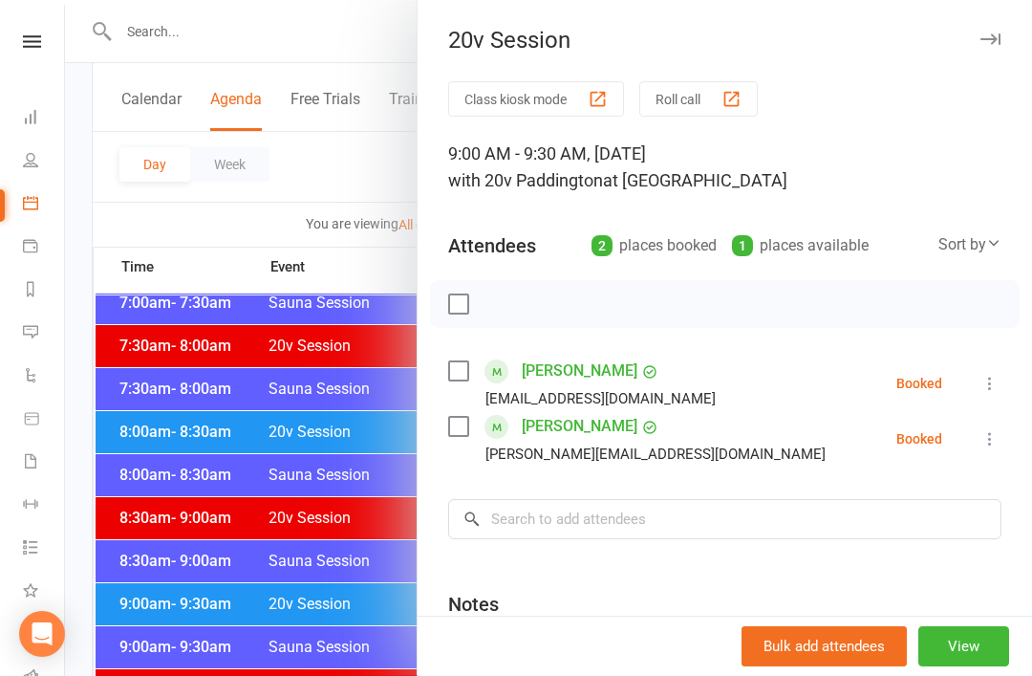
click at [294, 625] on div at bounding box center [548, 338] width 967 height 676
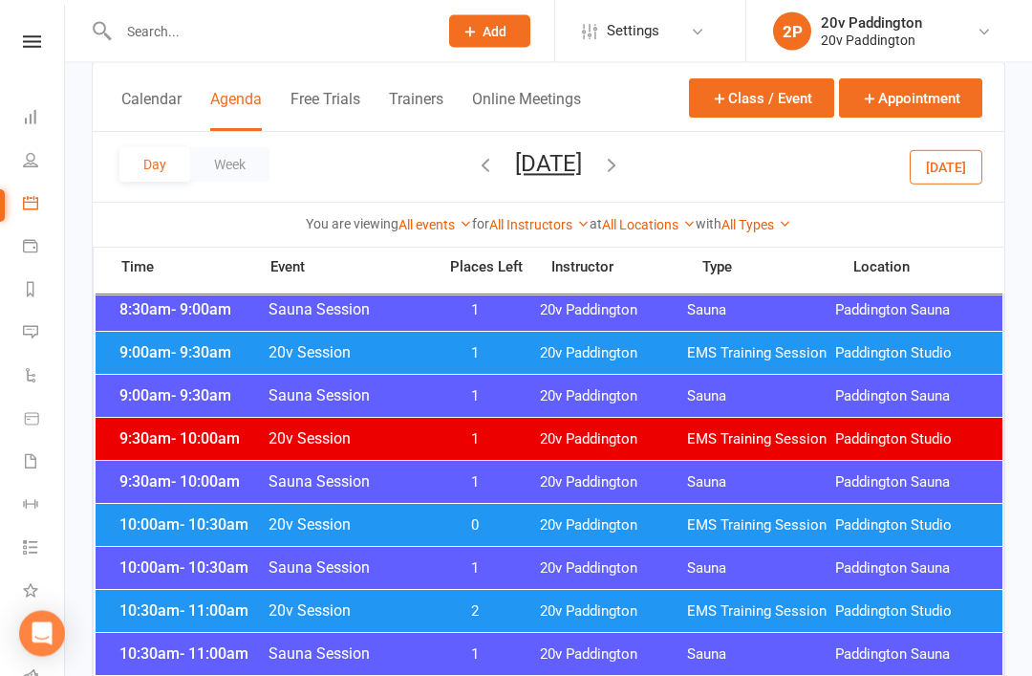
click at [592, 521] on span "20v Paddington" at bounding box center [614, 526] width 148 height 18
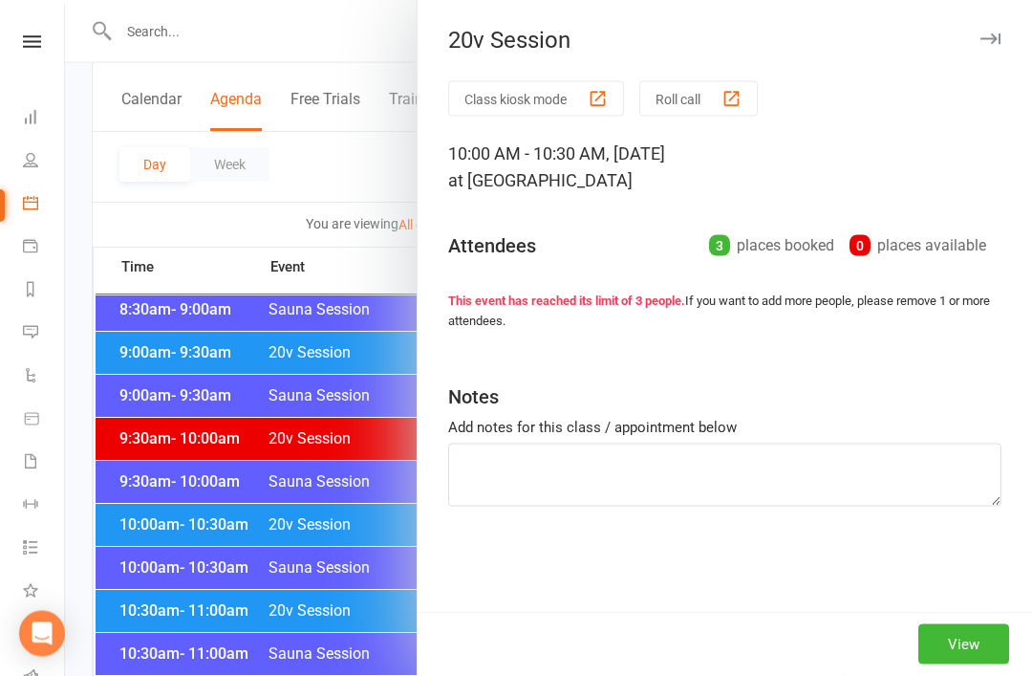
scroll to position [555, 0]
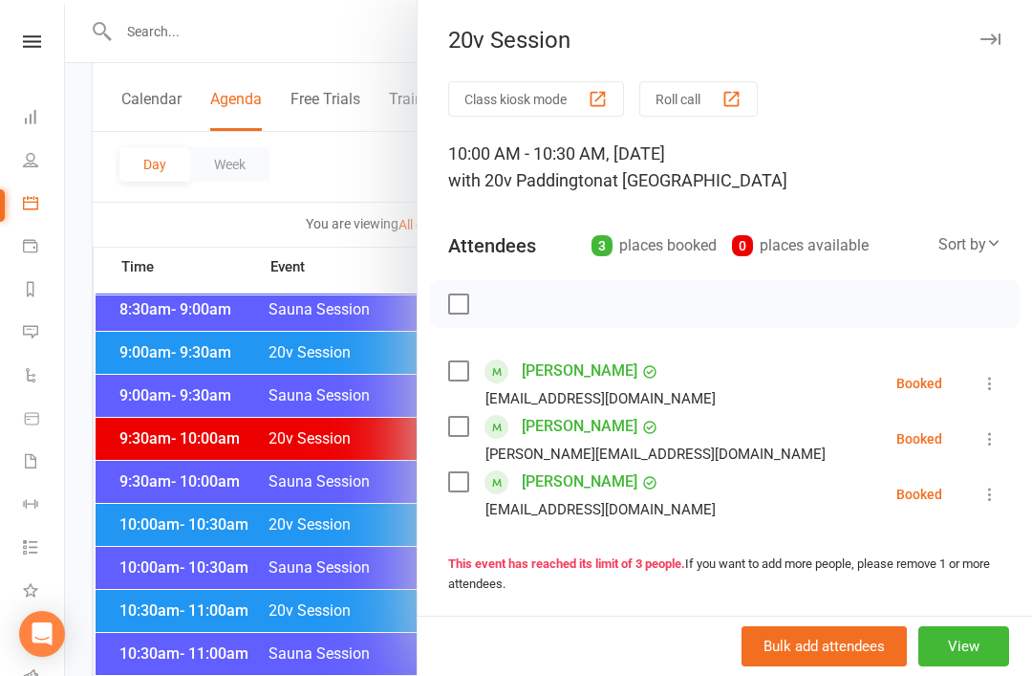
click at [354, 614] on div at bounding box center [548, 338] width 967 height 676
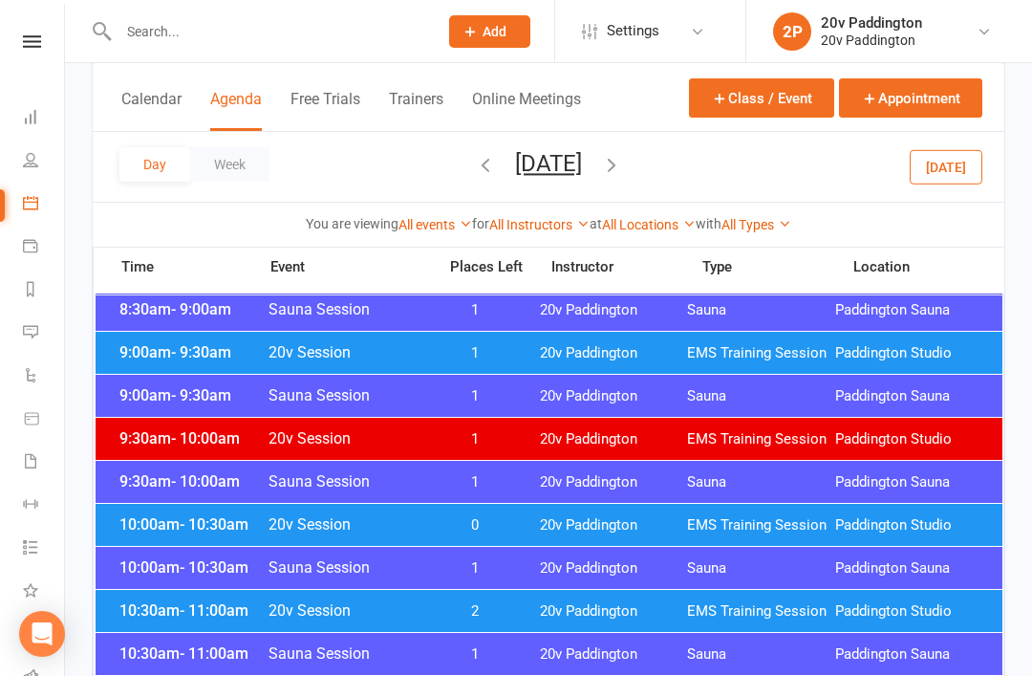
click at [563, 597] on div "10:30am - 11:00am 20v Session 2 20v Paddington EMS Training Session Paddington …" at bounding box center [549, 611] width 907 height 42
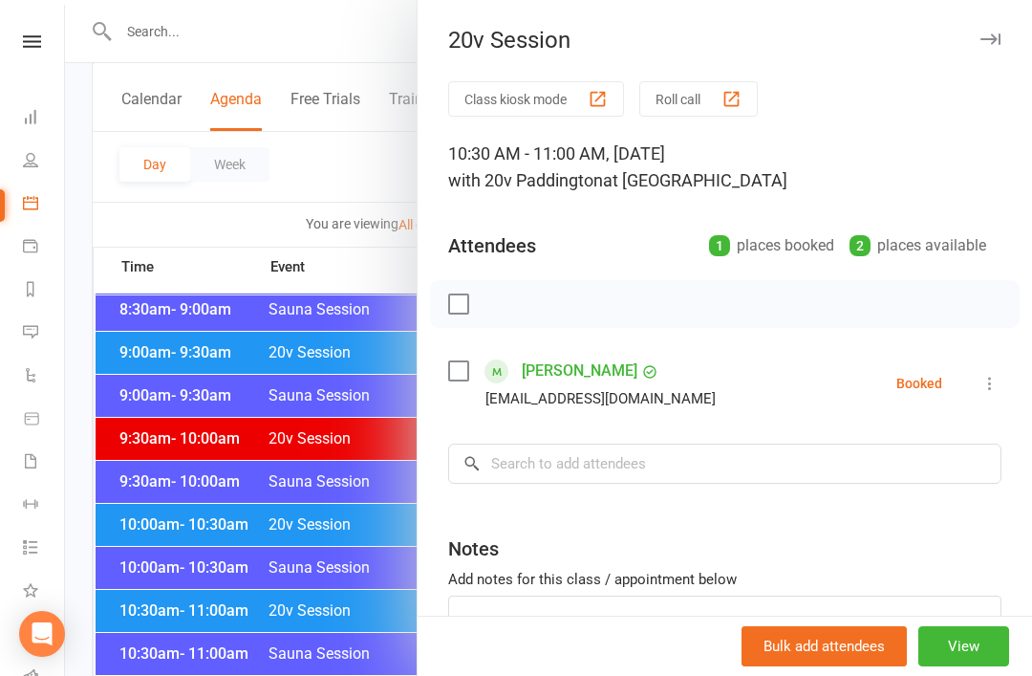
click at [333, 657] on div at bounding box center [548, 338] width 967 height 676
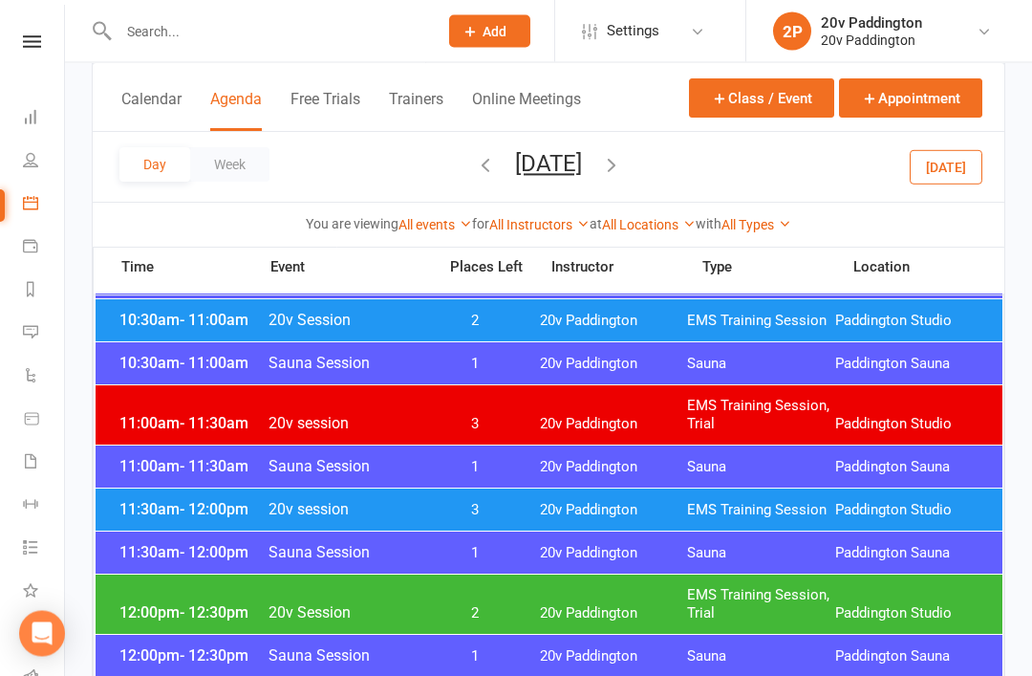
scroll to position [844, 0]
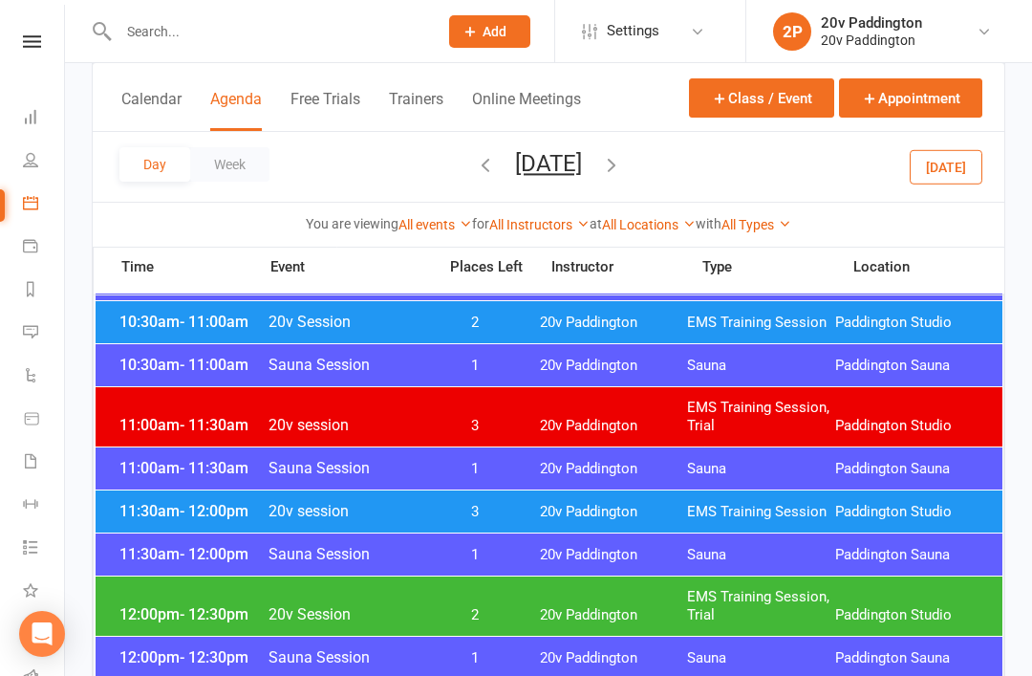
click at [588, 510] on span "20v Paddington" at bounding box center [614, 512] width 148 height 18
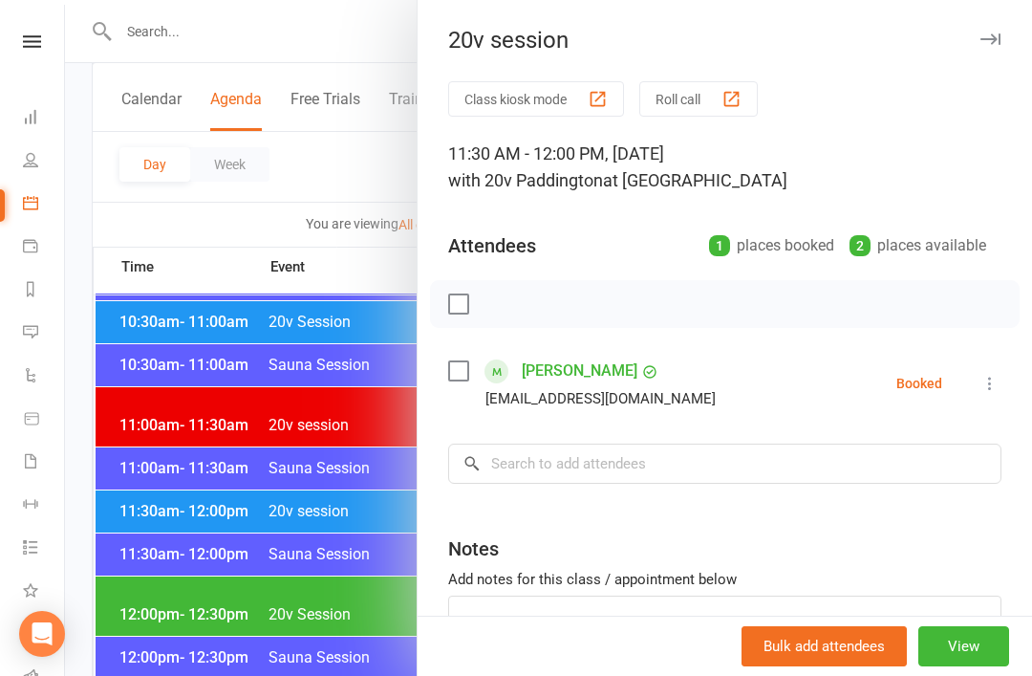
click at [296, 629] on div at bounding box center [548, 338] width 967 height 676
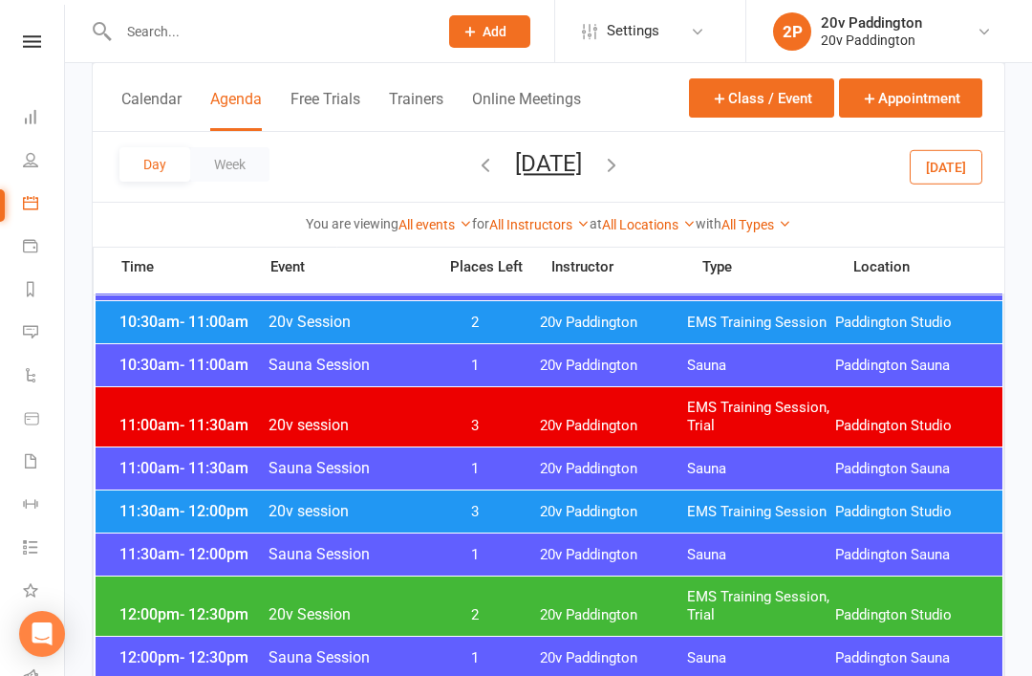
click at [527, 590] on div "12:00pm - 12:30pm 20v Session 2 20v Paddington EMS Training Session, Trial Padd…" at bounding box center [549, 605] width 907 height 59
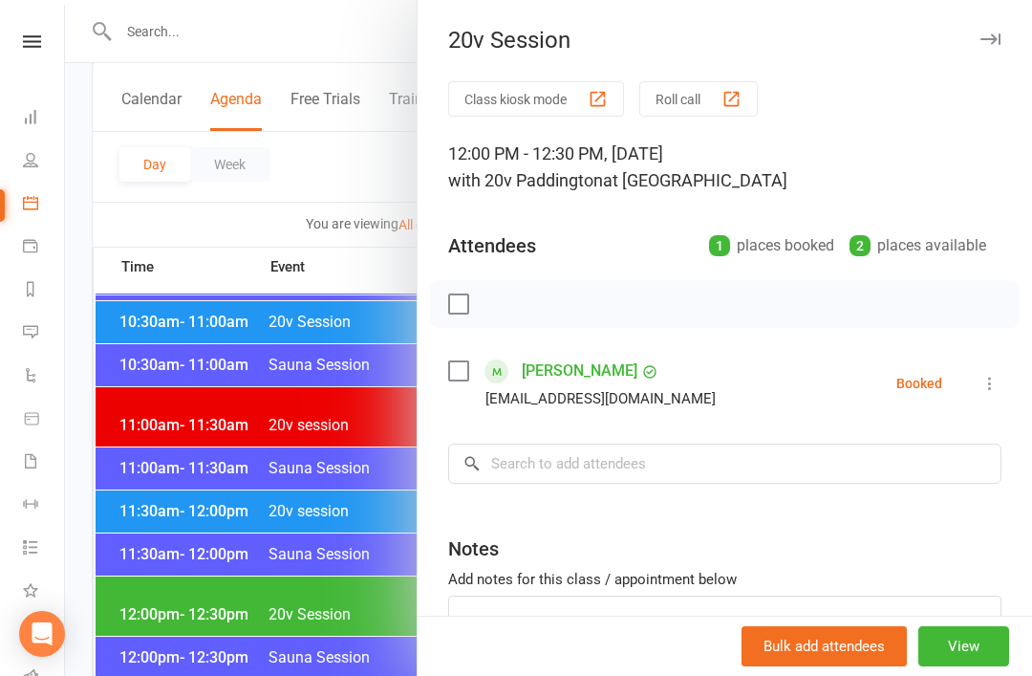
click at [206, 562] on div at bounding box center [548, 338] width 967 height 676
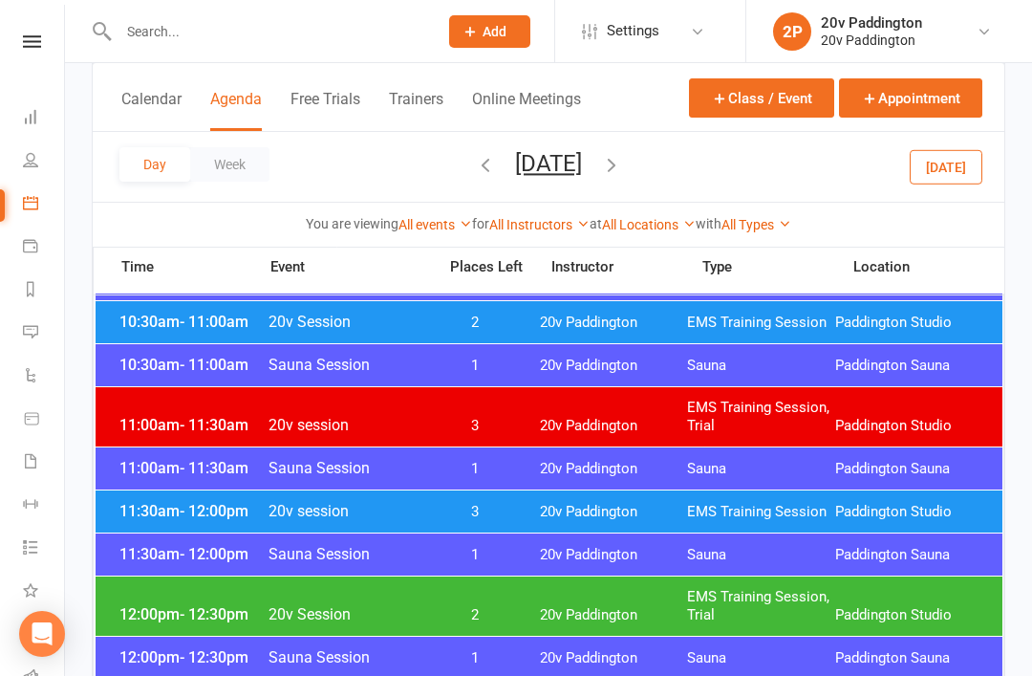
click at [493, 488] on div "11:00am - 11:30am Sauna Session 1 20v Paddington Sauna Paddington Sauna" at bounding box center [549, 468] width 907 height 42
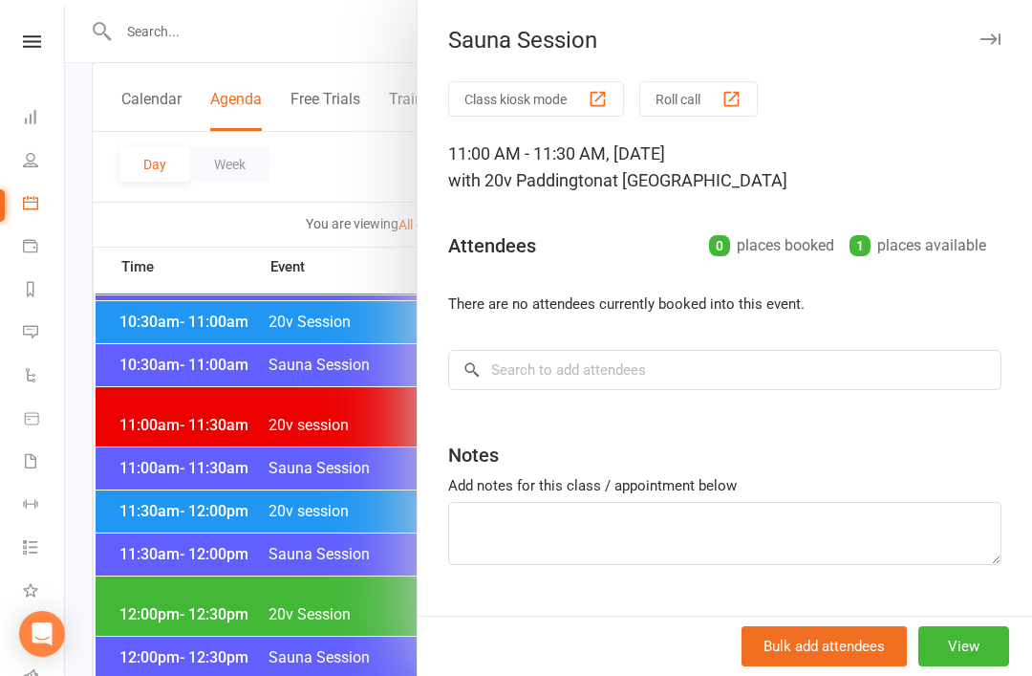
click at [294, 620] on div at bounding box center [548, 338] width 967 height 676
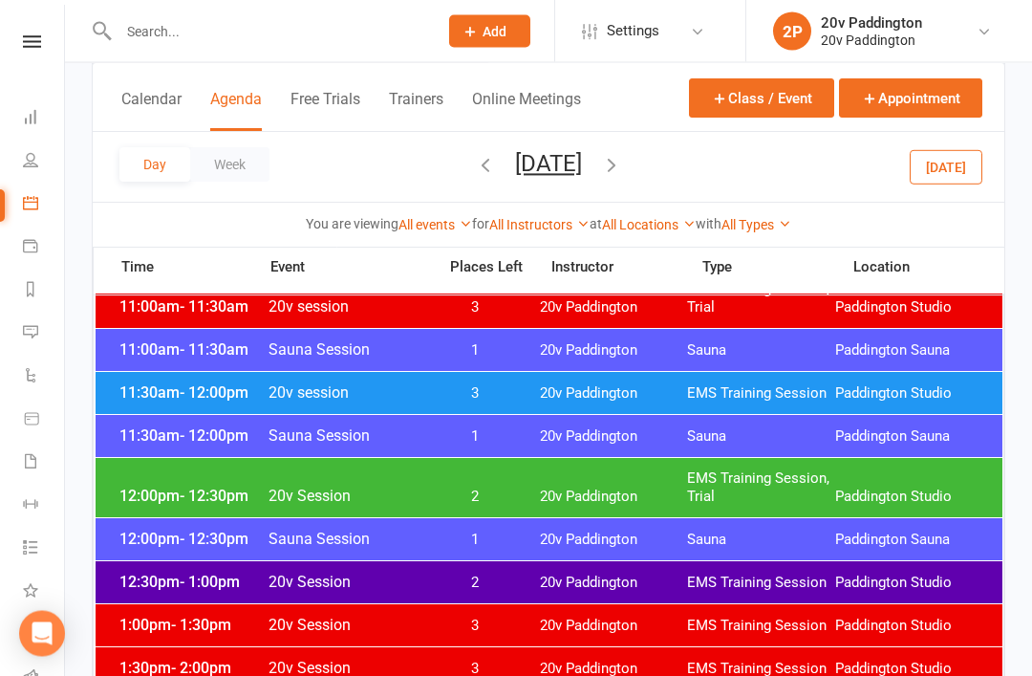
scroll to position [962, 0]
click at [506, 581] on span "2" at bounding box center [475, 582] width 100 height 18
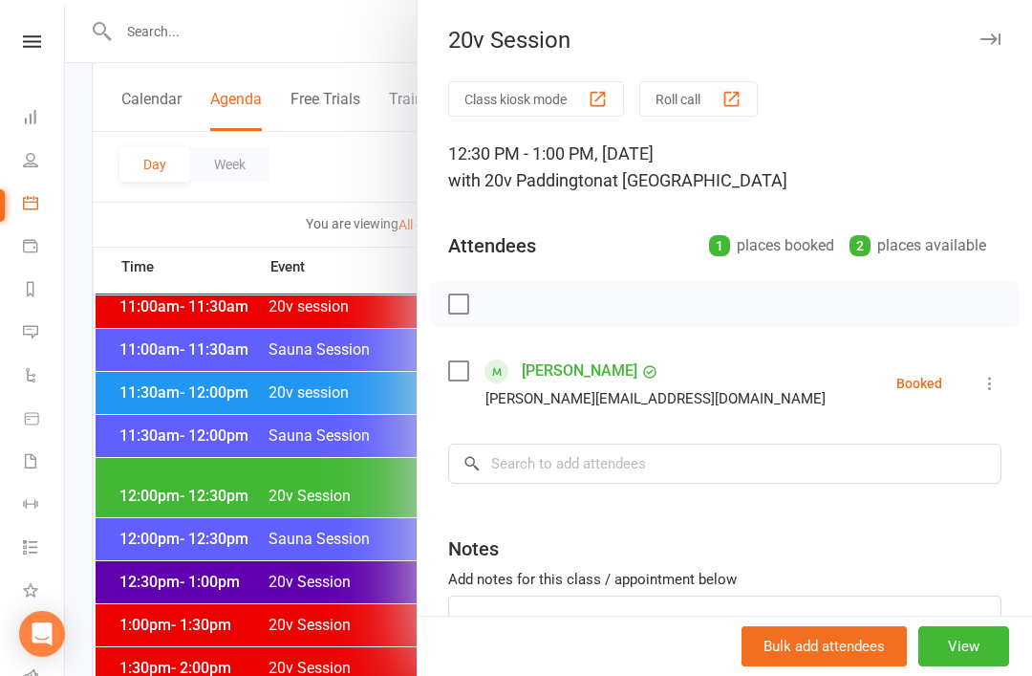
click at [333, 646] on div at bounding box center [548, 338] width 967 height 676
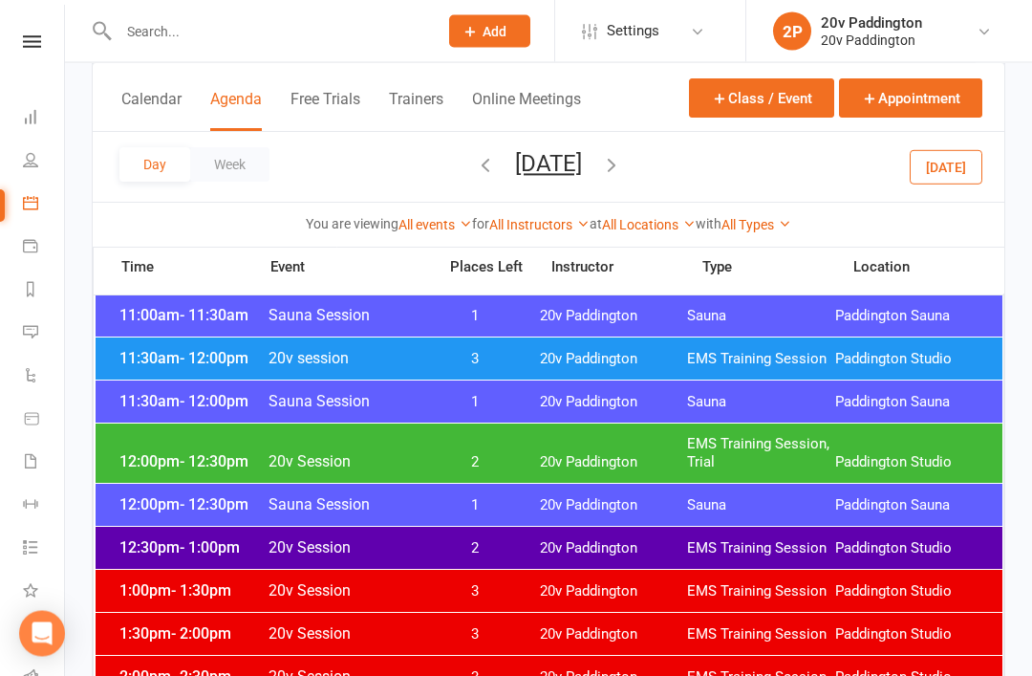
scroll to position [997, 0]
click at [572, 453] on span "20v Paddington" at bounding box center [614, 462] width 148 height 18
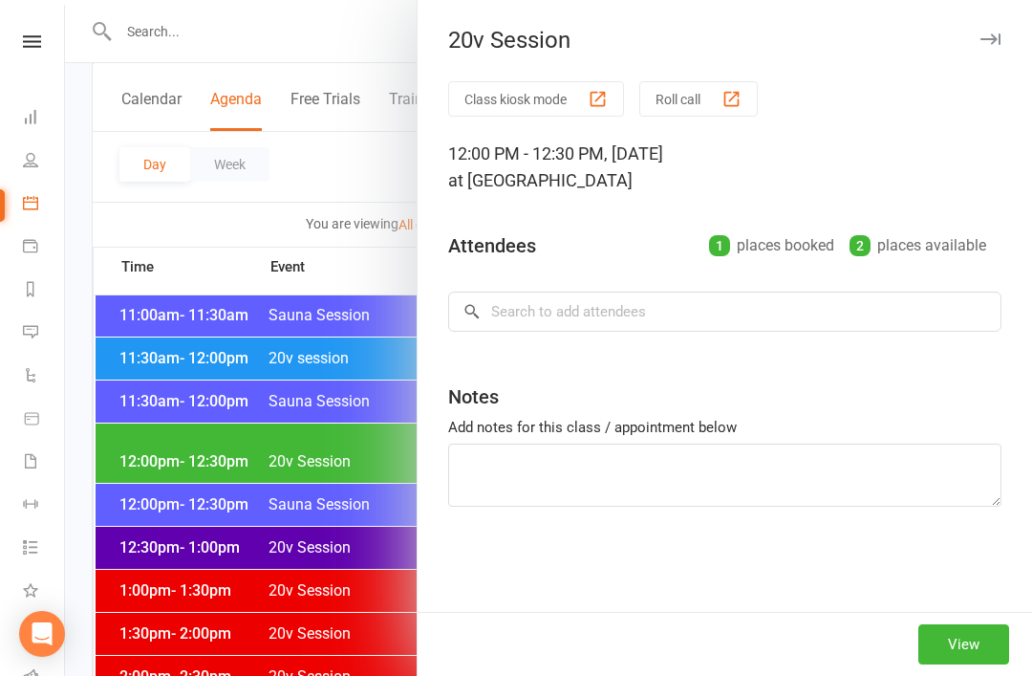
click at [356, 654] on div at bounding box center [548, 338] width 967 height 676
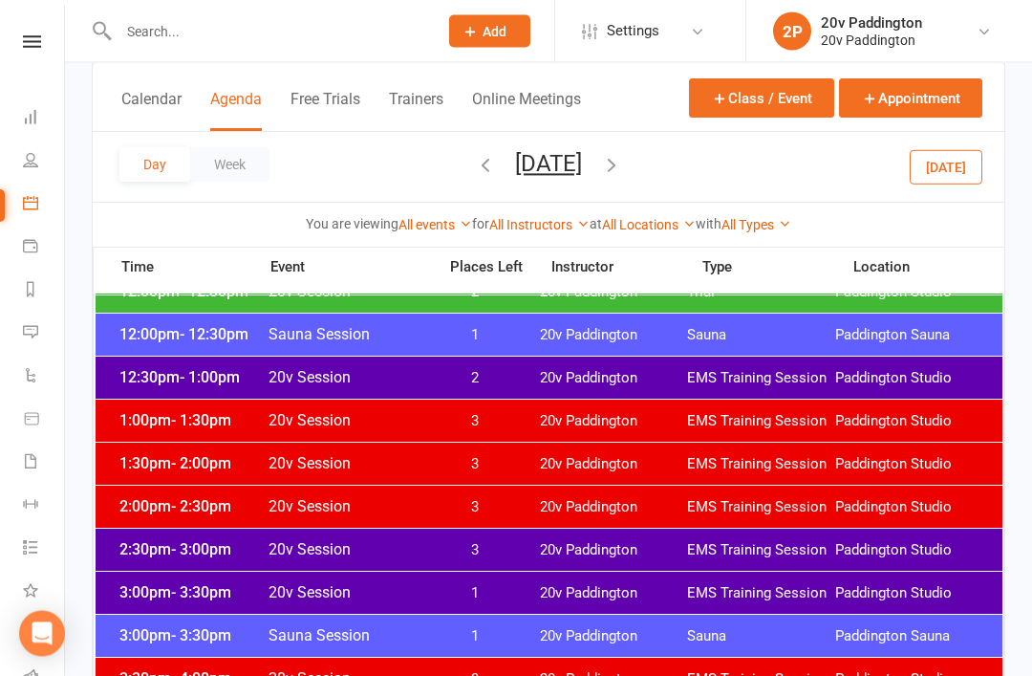
click at [529, 552] on div "2:30pm - 3:00pm 20v Session 3 20v Paddington EMS Training Session Paddington St…" at bounding box center [549, 550] width 907 height 42
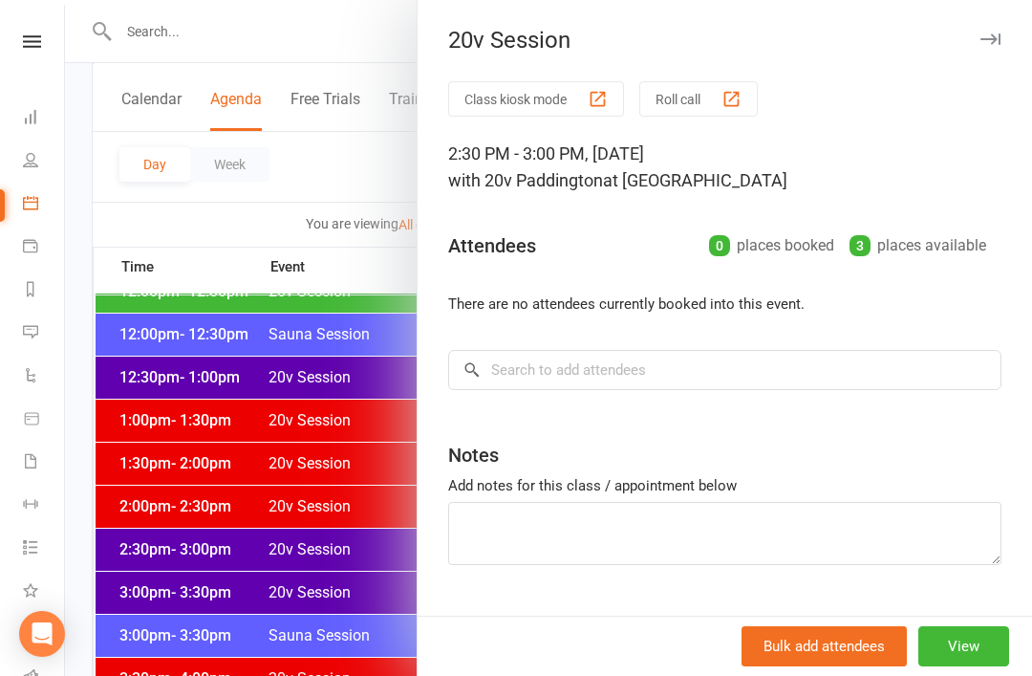
click at [361, 642] on div at bounding box center [548, 338] width 967 height 676
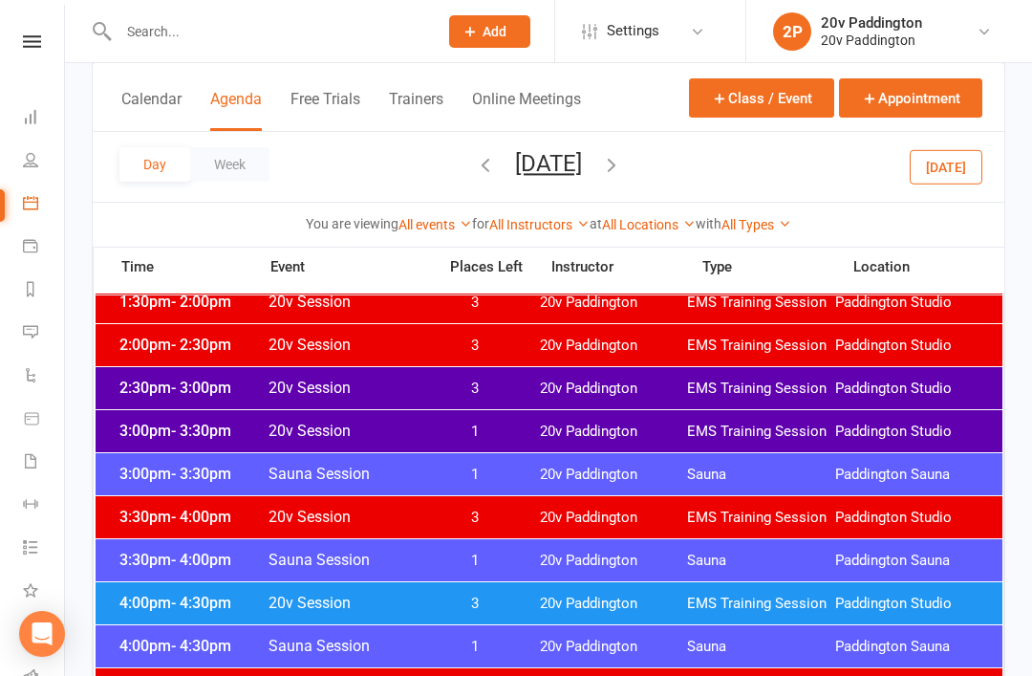
scroll to position [1341, 0]
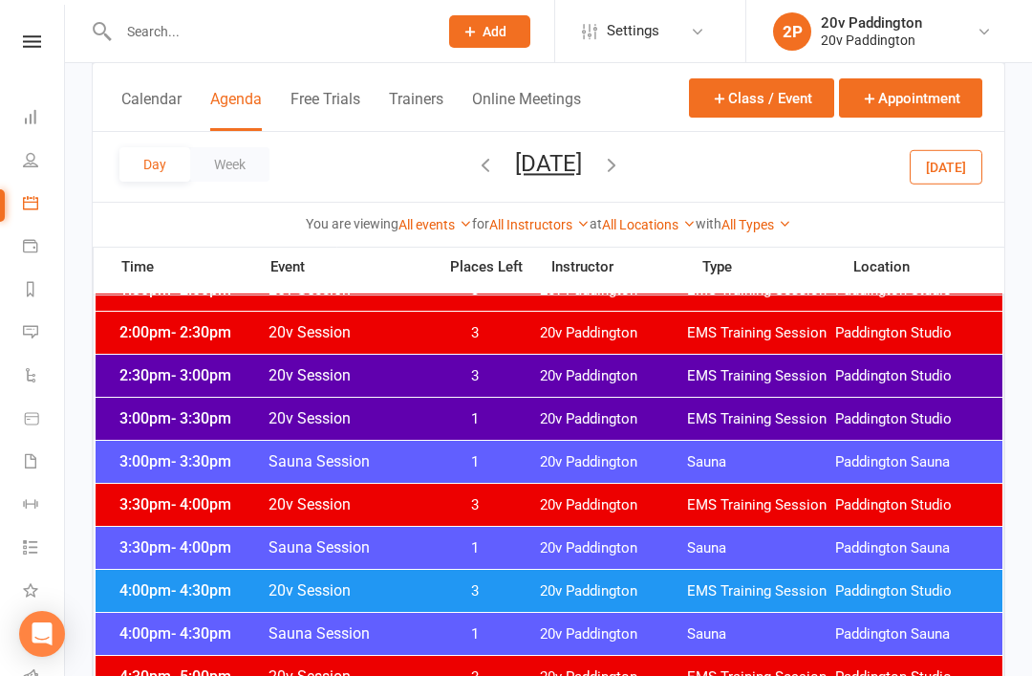
click at [543, 602] on div "4:00pm - 4:30pm 20v Session 3 20v Paddington EMS Training Session Paddington St…" at bounding box center [549, 591] width 907 height 42
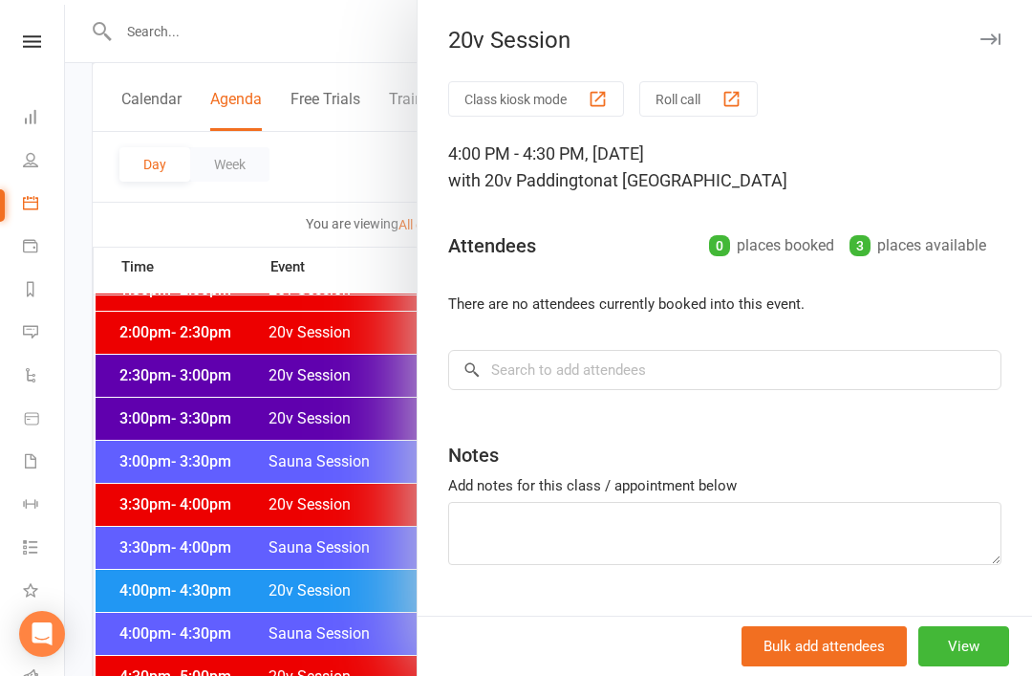
click at [356, 676] on div at bounding box center [548, 338] width 967 height 676
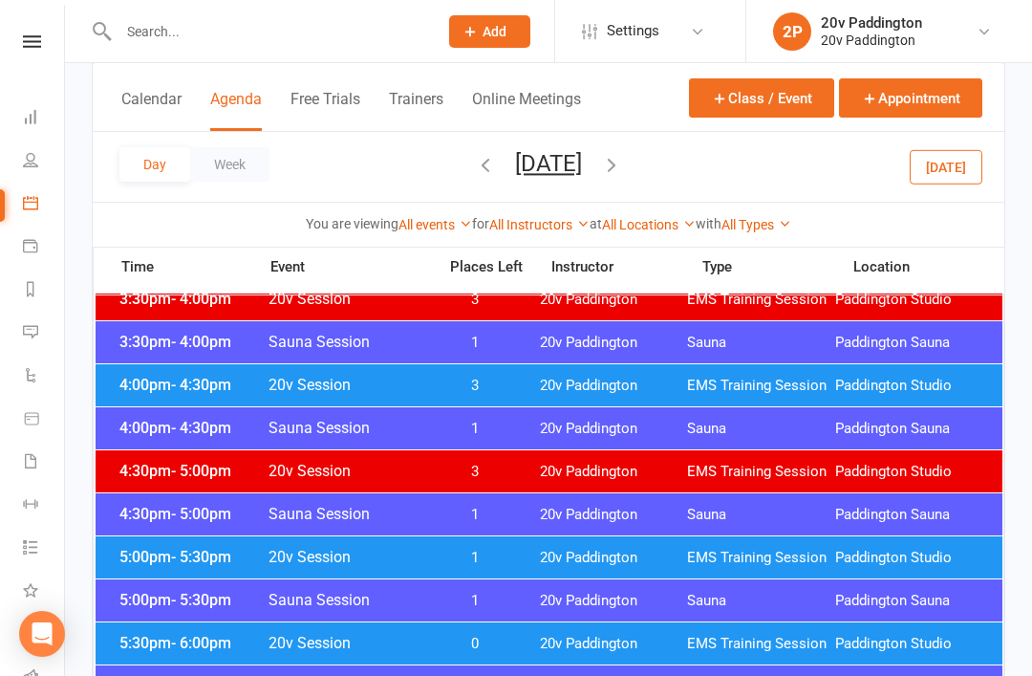
scroll to position [1582, 0]
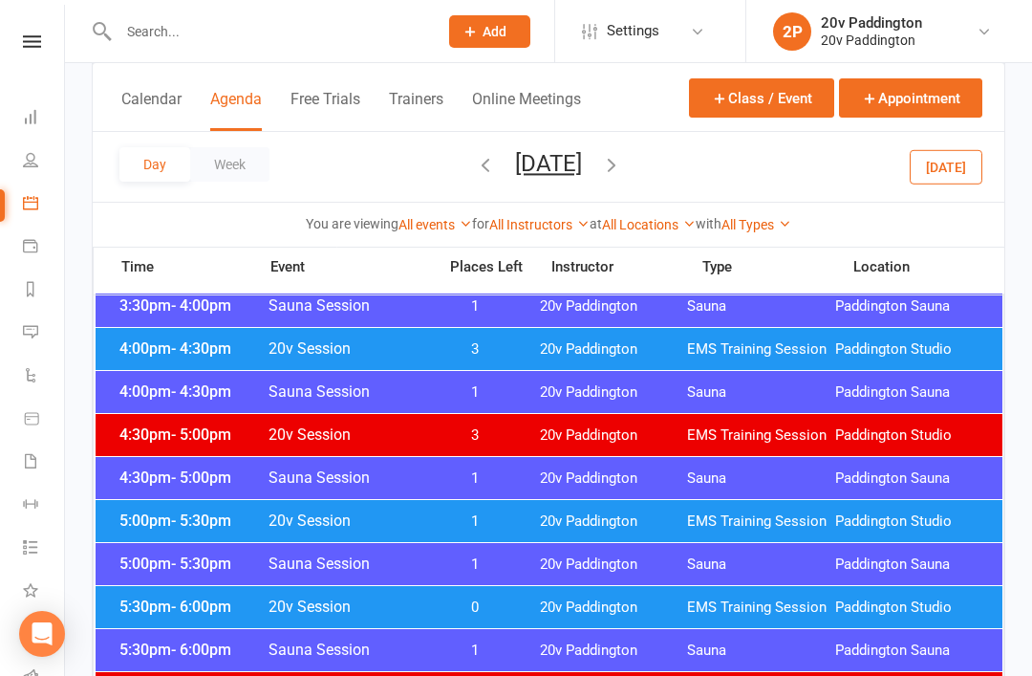
click at [582, 520] on span "20v Paddington" at bounding box center [614, 521] width 148 height 18
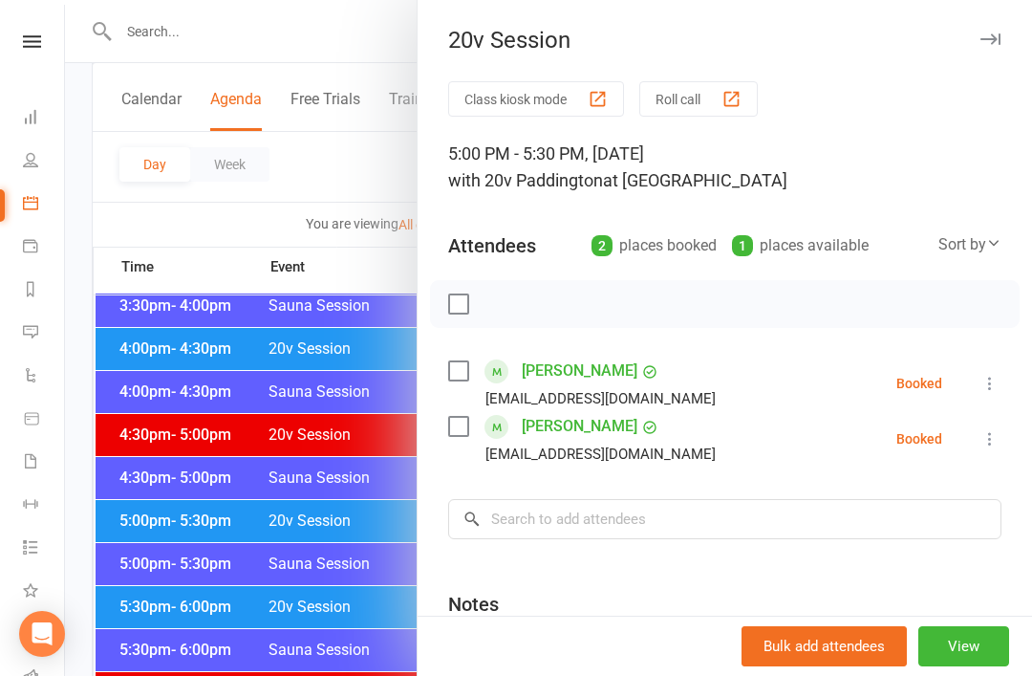
click at [373, 654] on div at bounding box center [548, 338] width 967 height 676
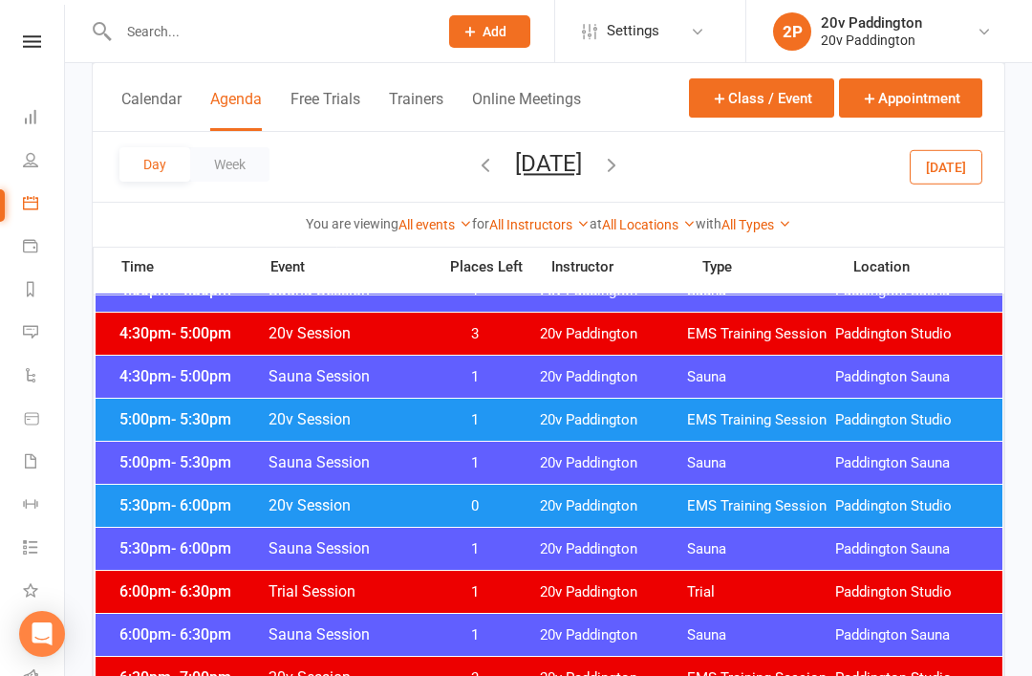
scroll to position [1727, 0]
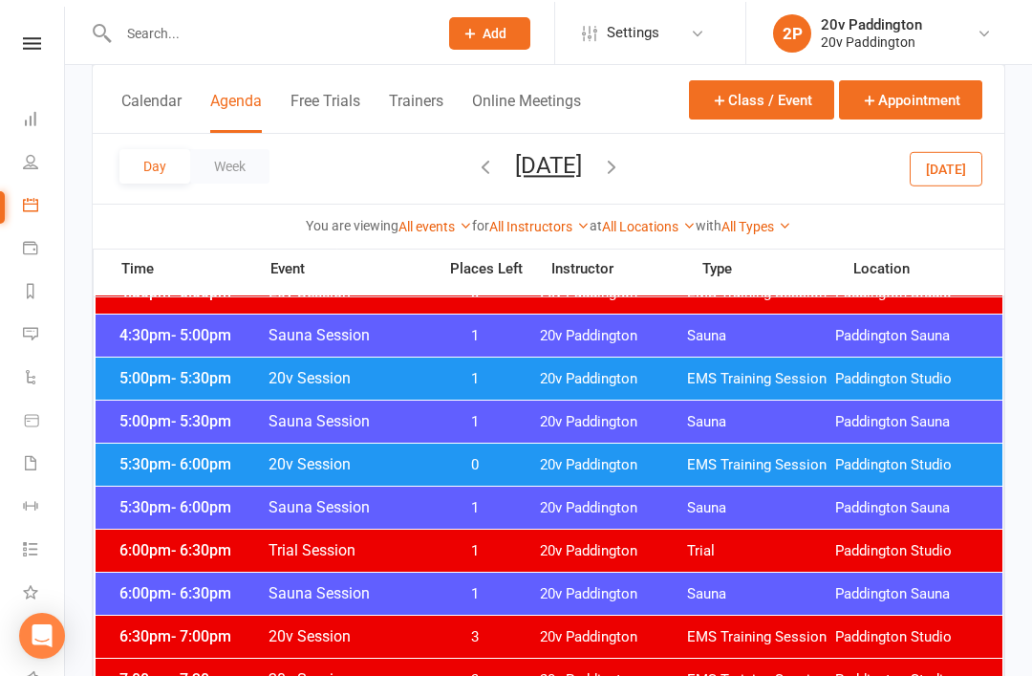
click at [634, 457] on span "20v Paddington" at bounding box center [614, 463] width 148 height 18
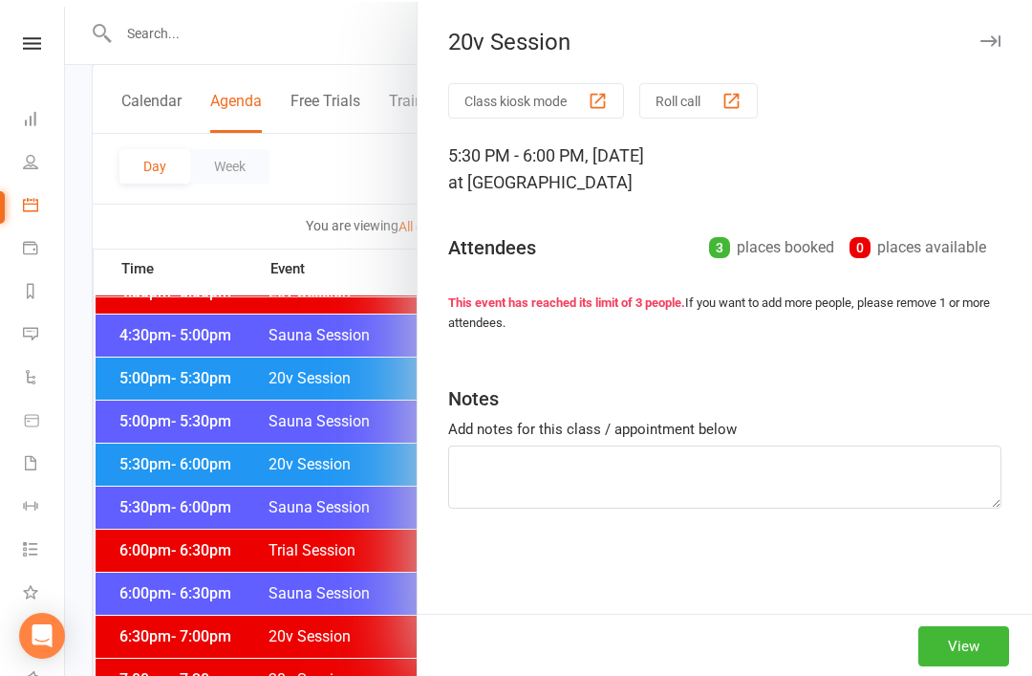
scroll to position [1725, 0]
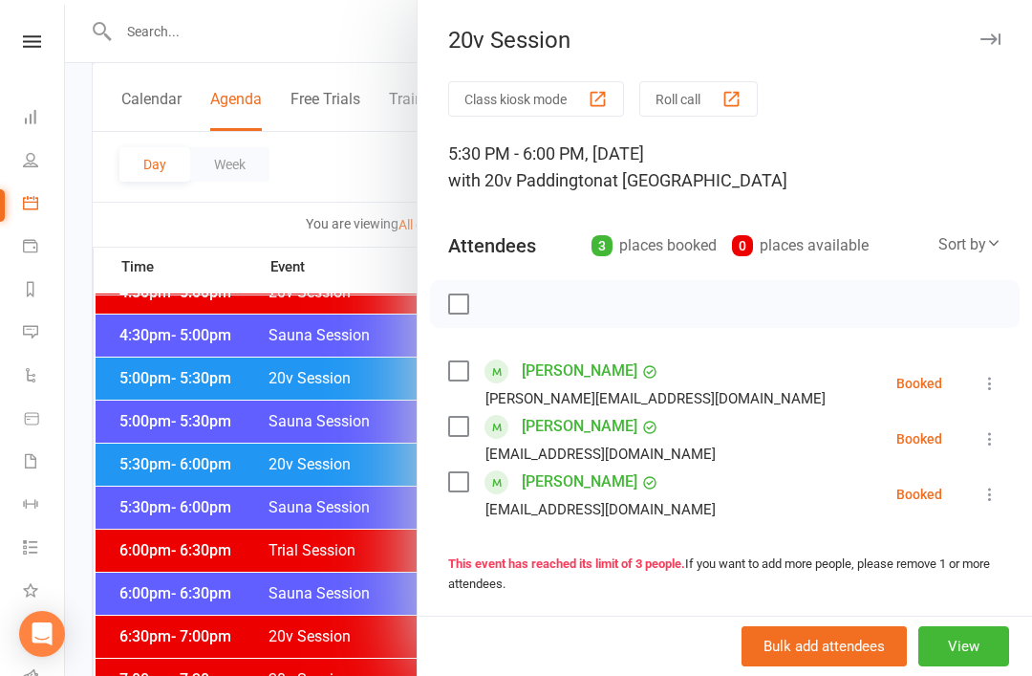
click at [567, 432] on link "Gila Lepar" at bounding box center [580, 426] width 116 height 31
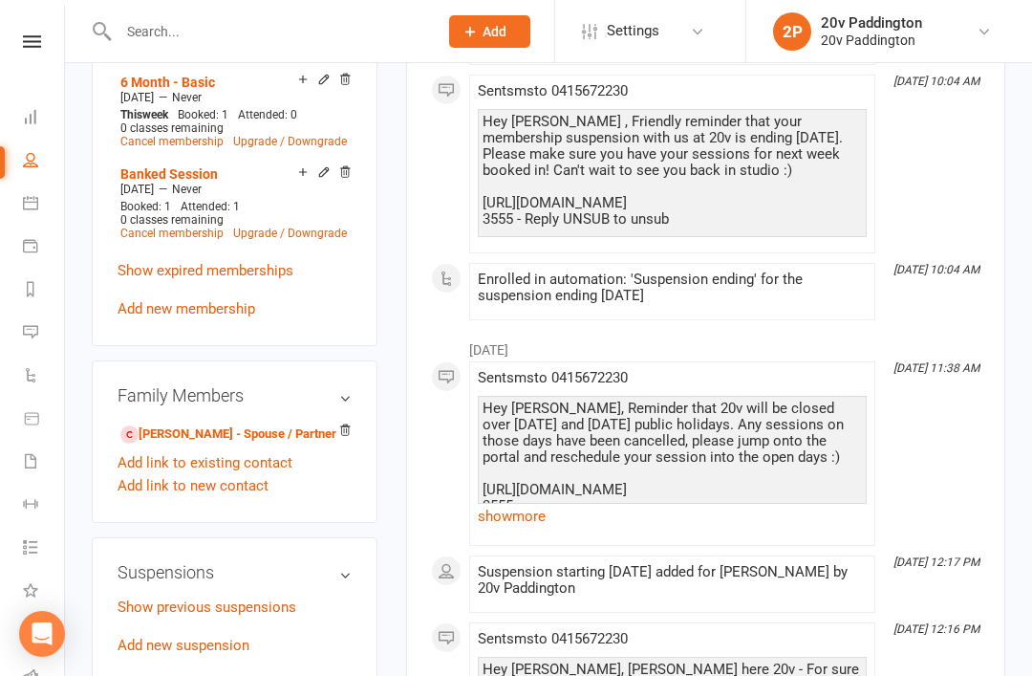
scroll to position [1245, 0]
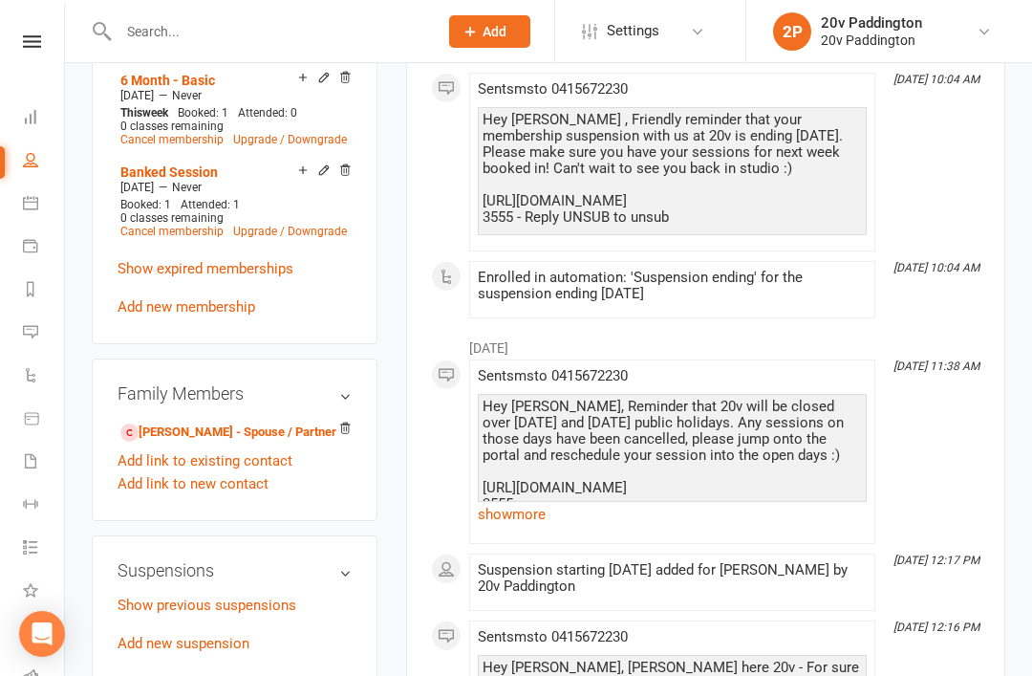
click at [220, 596] on link "Show previous suspensions" at bounding box center [207, 604] width 179 height 17
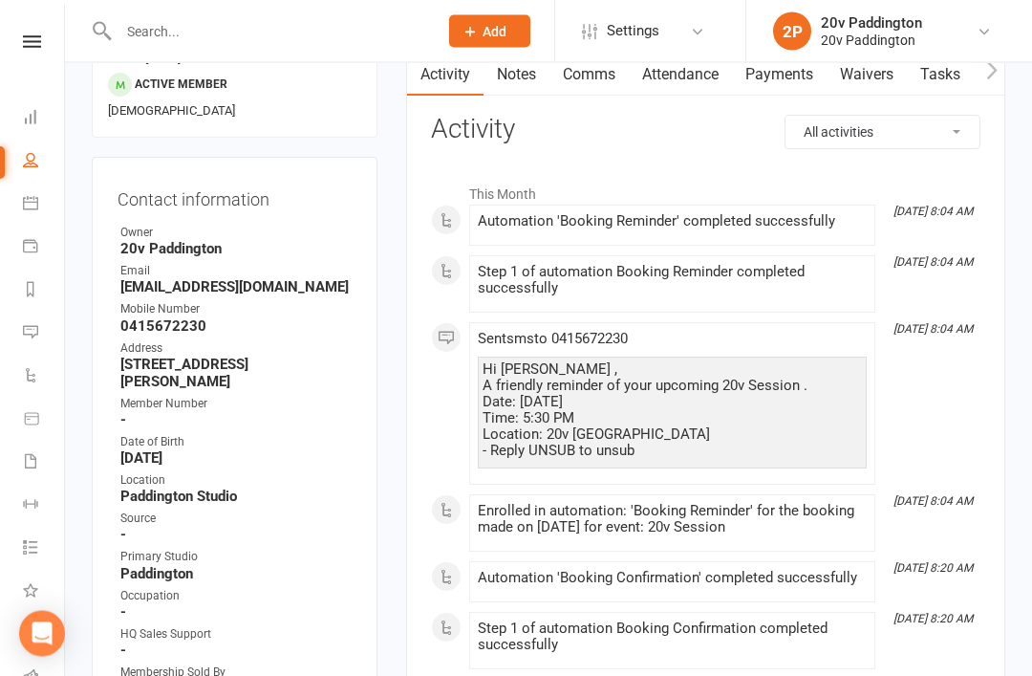
scroll to position [0, 0]
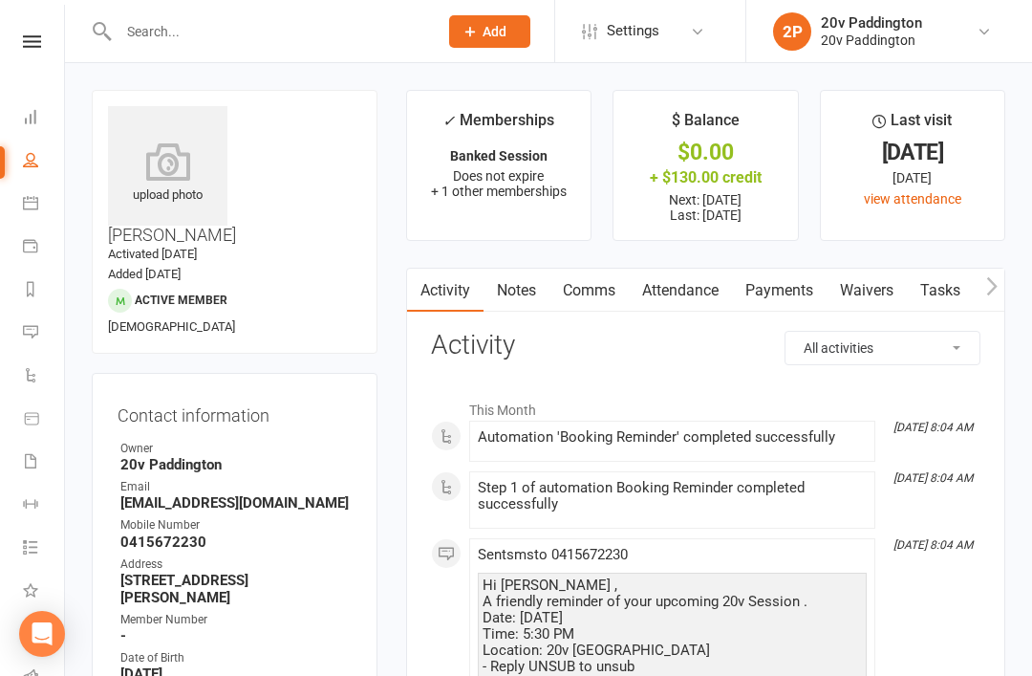
click at [11, 208] on li "Calendar" at bounding box center [32, 204] width 64 height 43
click at [32, 199] on icon at bounding box center [30, 202] width 15 height 15
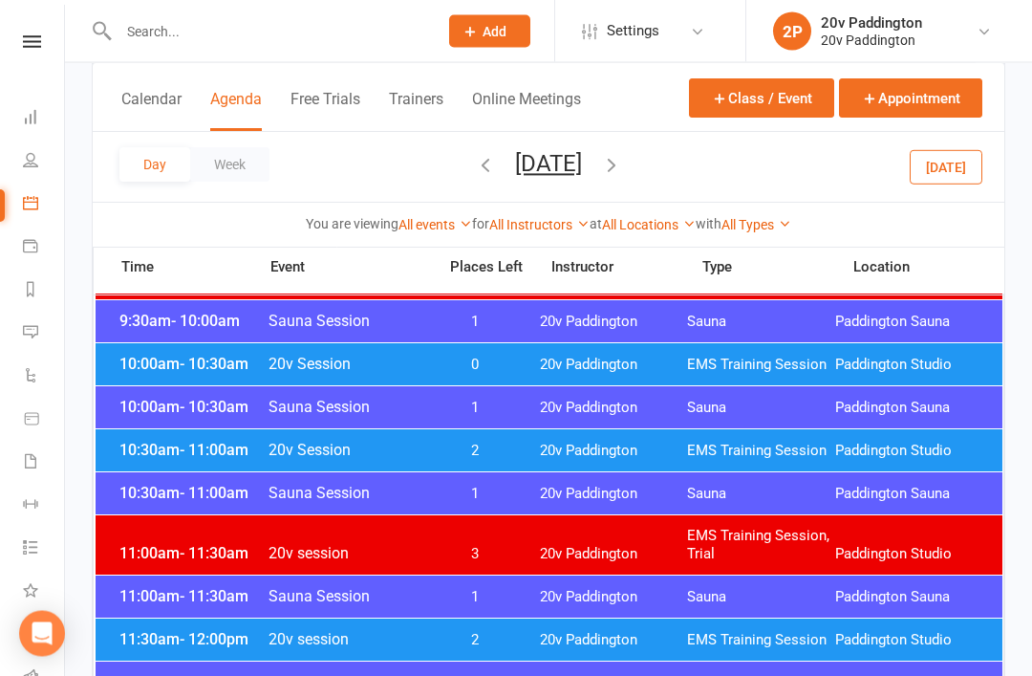
scroll to position [713, 0]
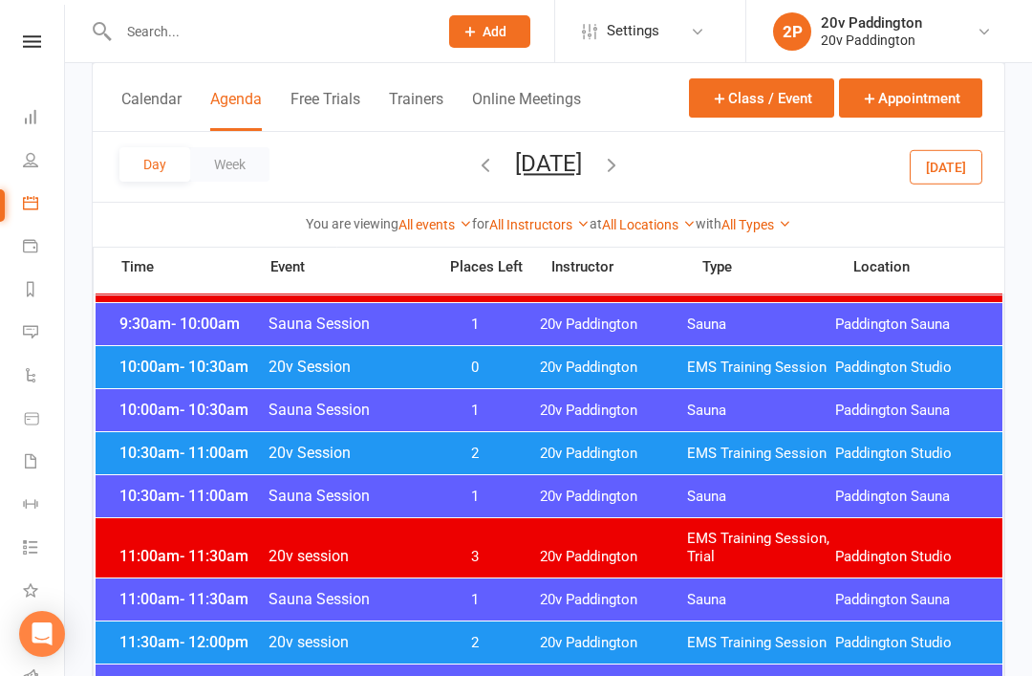
click at [679, 353] on div "10:00am - 10:30am 20v Session 0 20v Paddington EMS Training Session Paddington …" at bounding box center [549, 367] width 907 height 42
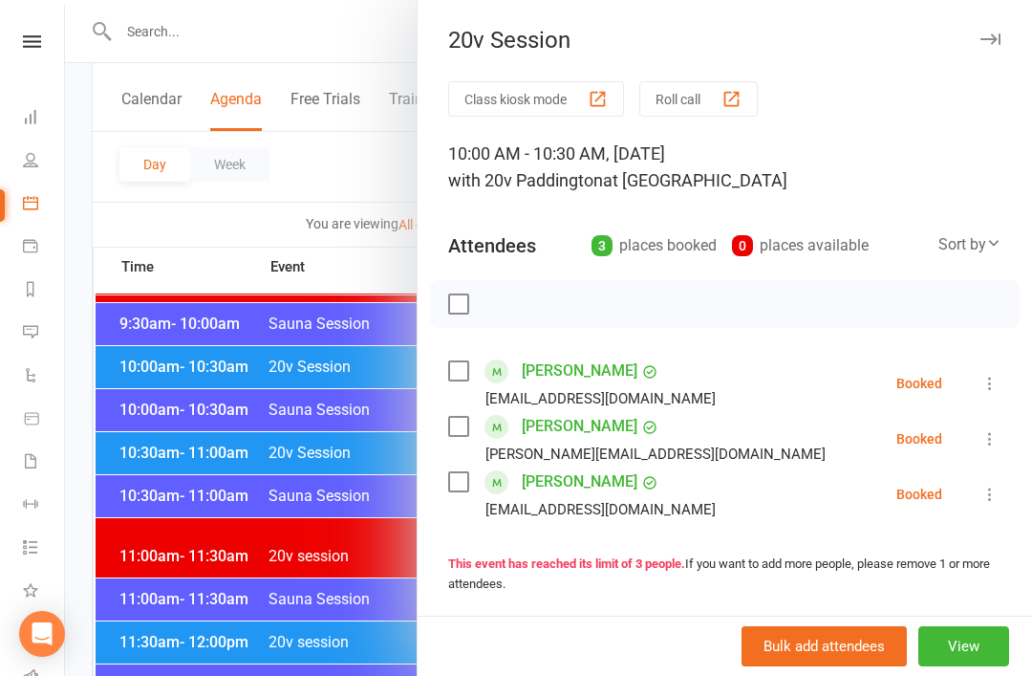
click at [267, 560] on div at bounding box center [548, 338] width 967 height 676
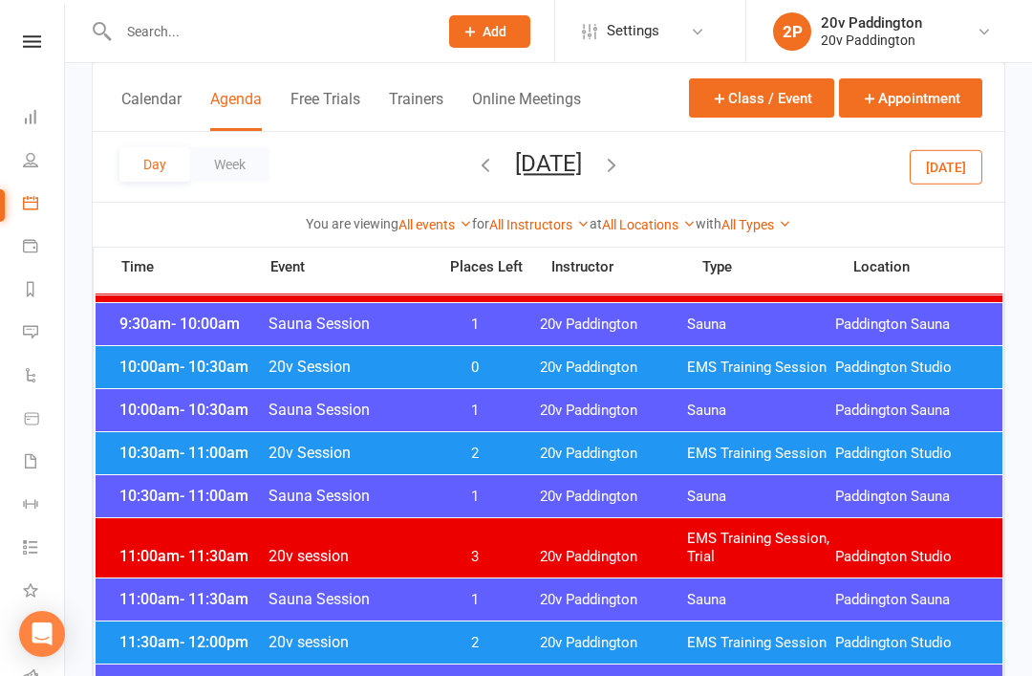
click at [459, 443] on div "10:30am - 11:00am 20v Session 2 20v Paddington EMS Training Session Paddington …" at bounding box center [549, 453] width 907 height 42
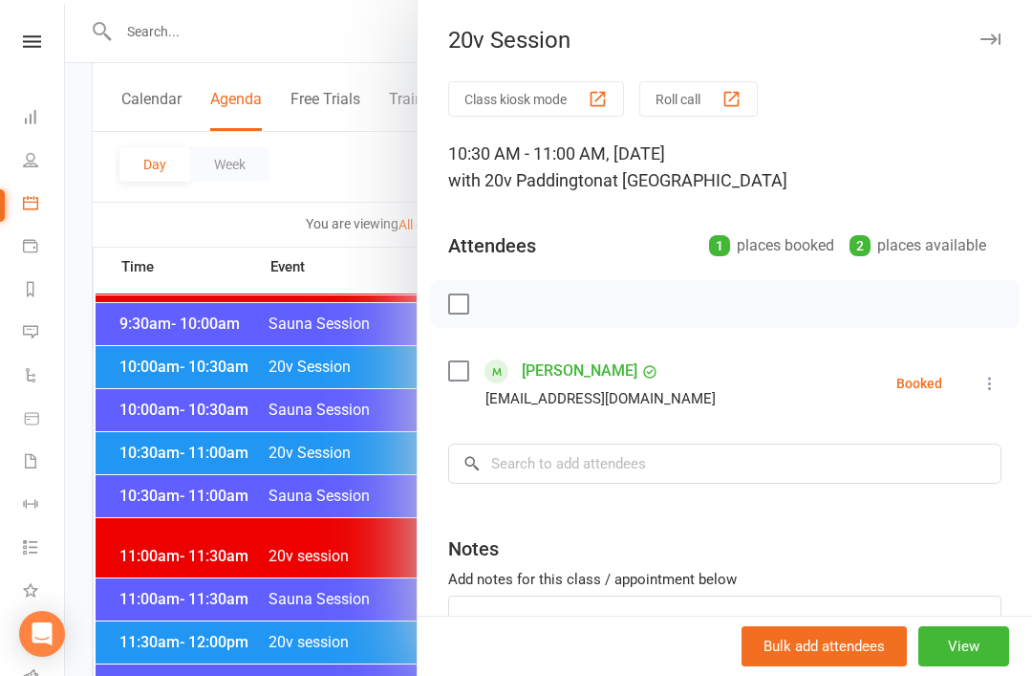
click at [358, 599] on div at bounding box center [548, 338] width 967 height 676
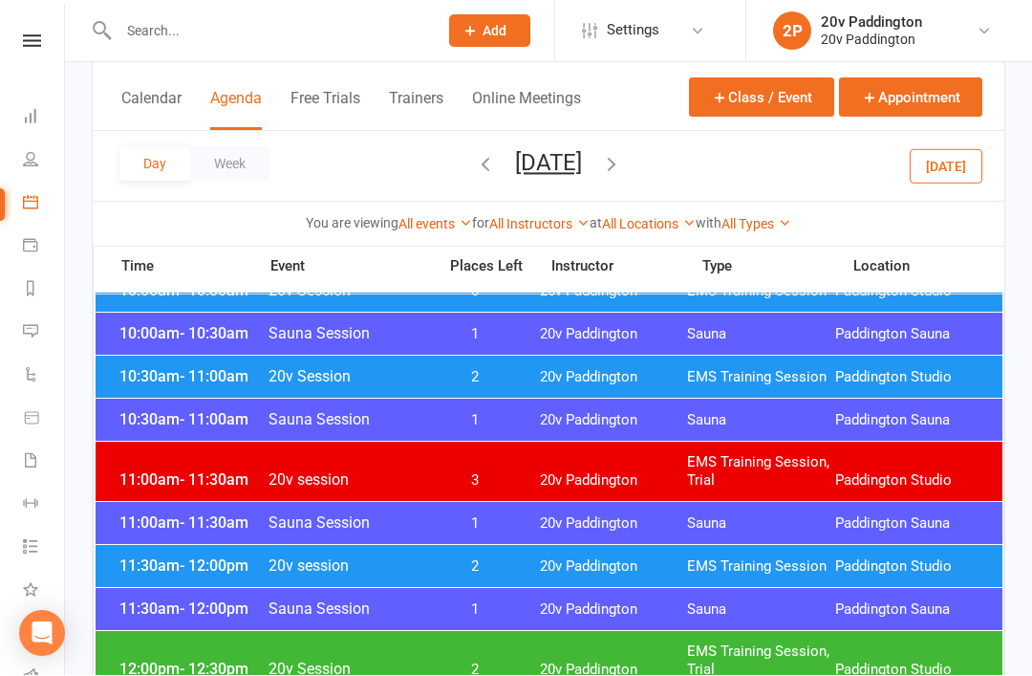
click at [592, 555] on div "11:30am - 12:00pm 20v session 2 20v Paddington EMS Training Session Paddington …" at bounding box center [549, 567] width 907 height 42
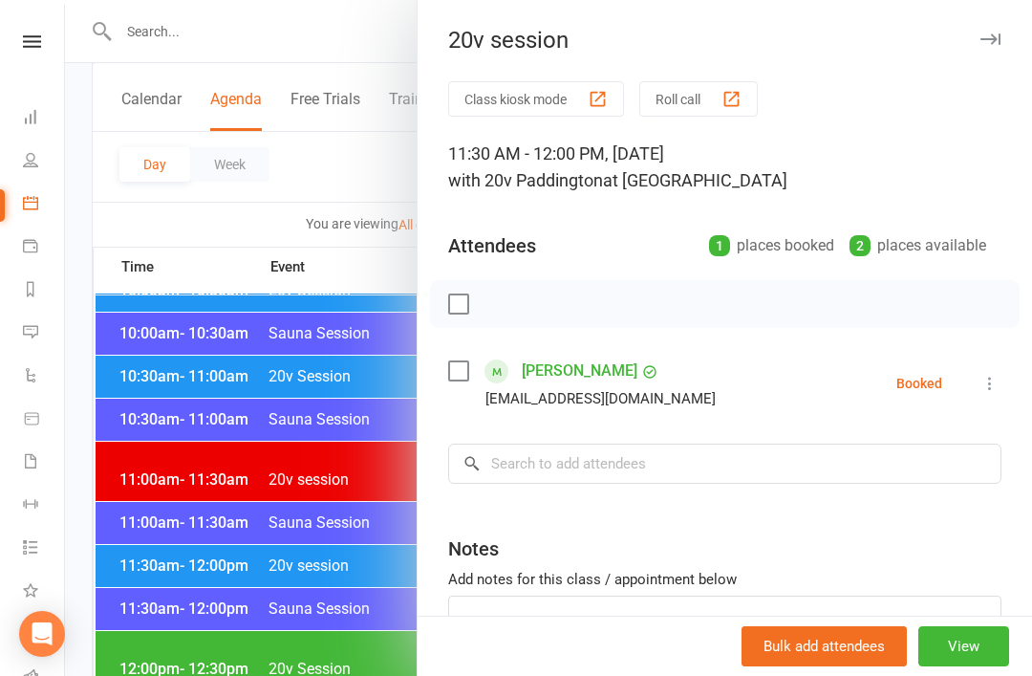
click at [341, 625] on div at bounding box center [548, 338] width 967 height 676
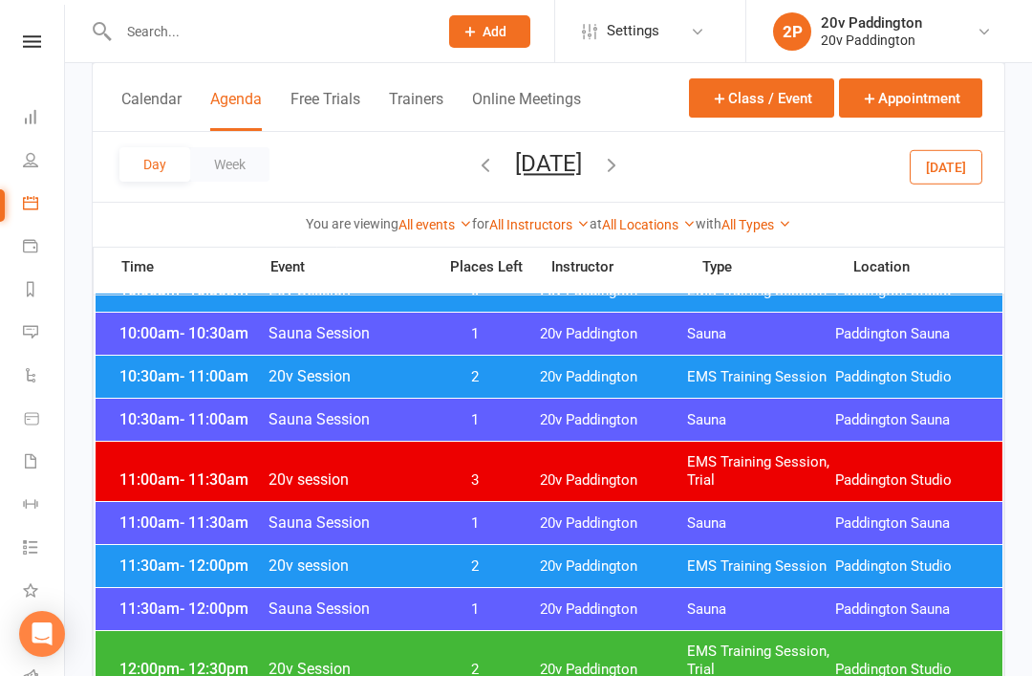
scroll to position [762, 0]
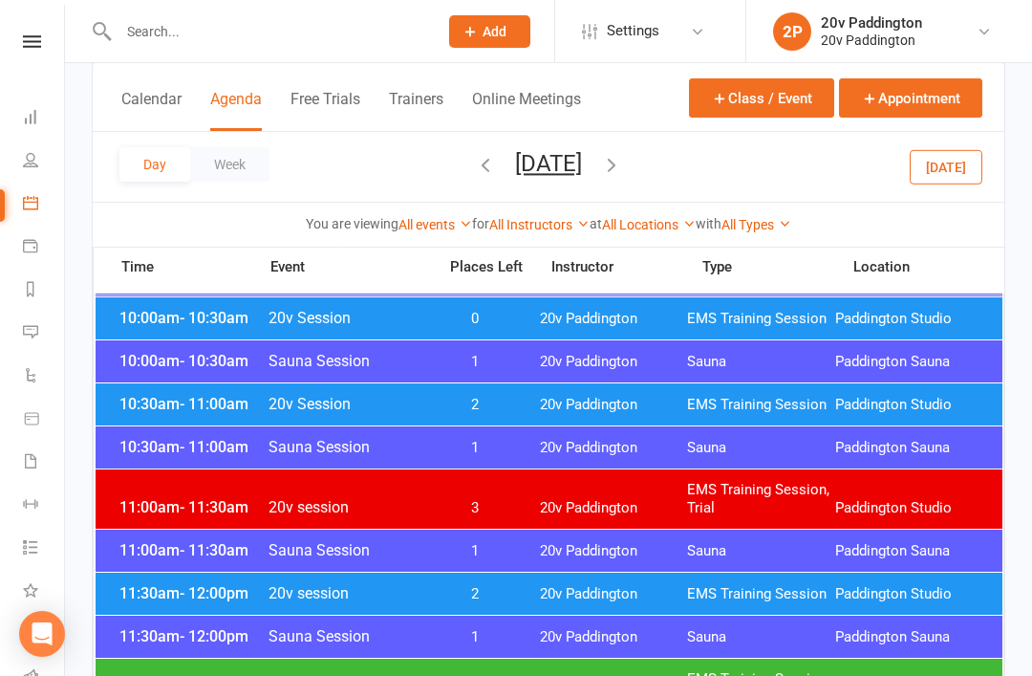
click at [622, 169] on icon "button" at bounding box center [611, 164] width 21 height 21
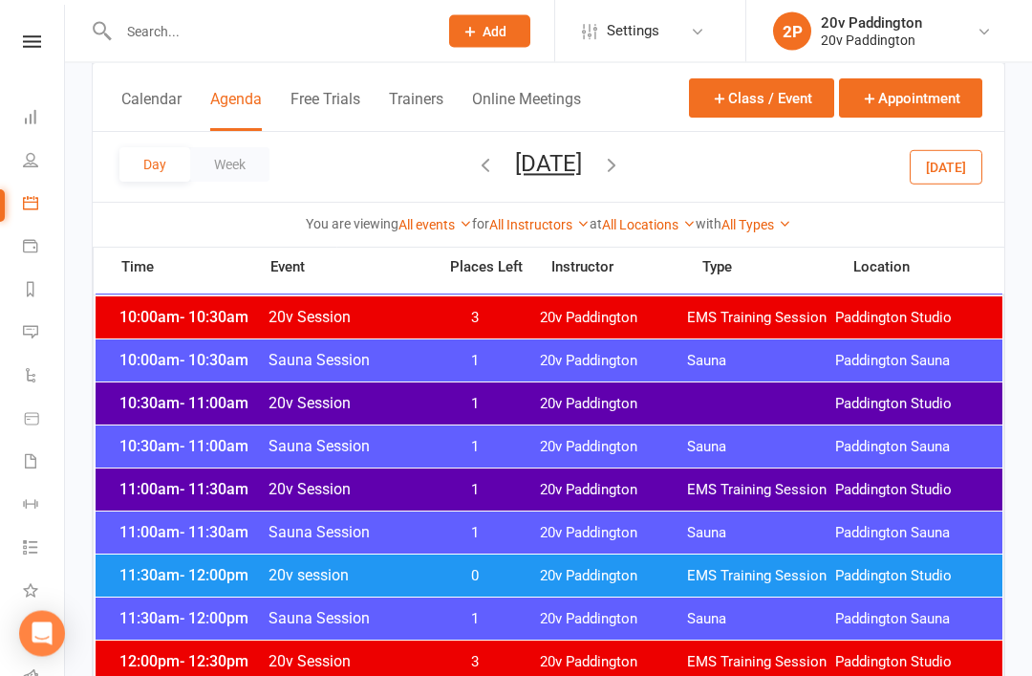
click at [577, 565] on div "11:30am - 12:00pm 20v session 0 20v Paddington EMS Training Session Paddington …" at bounding box center [549, 576] width 907 height 42
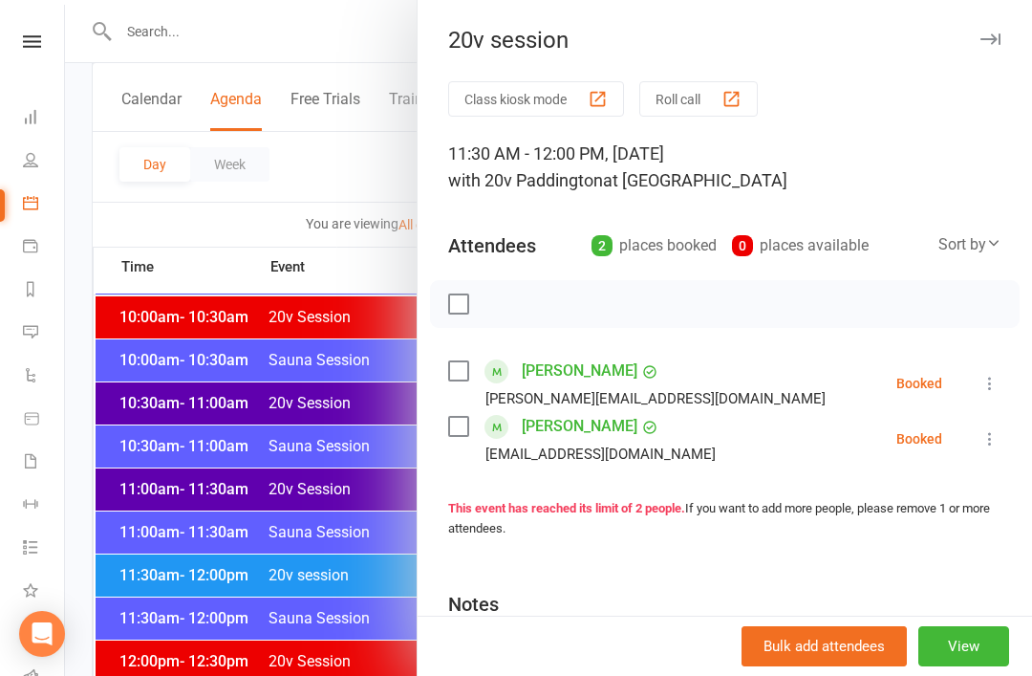
click at [328, 649] on div at bounding box center [548, 338] width 967 height 676
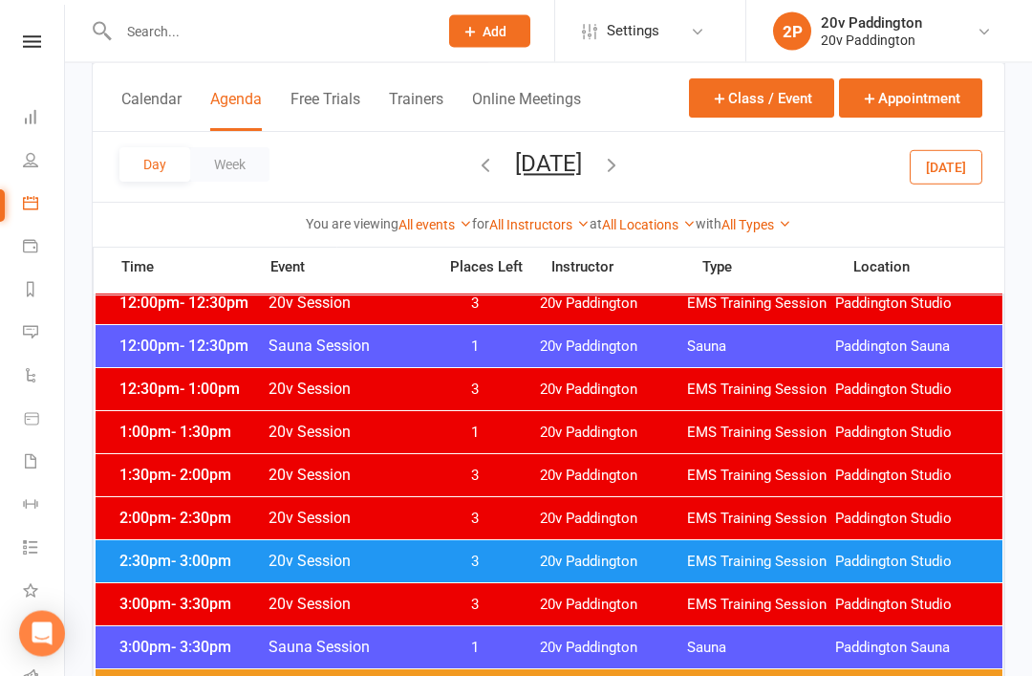
scroll to position [1121, 0]
click at [598, 545] on div "2:30pm - 3:00pm 20v Session 3 20v Paddington EMS Training Session Paddington St…" at bounding box center [549, 561] width 907 height 42
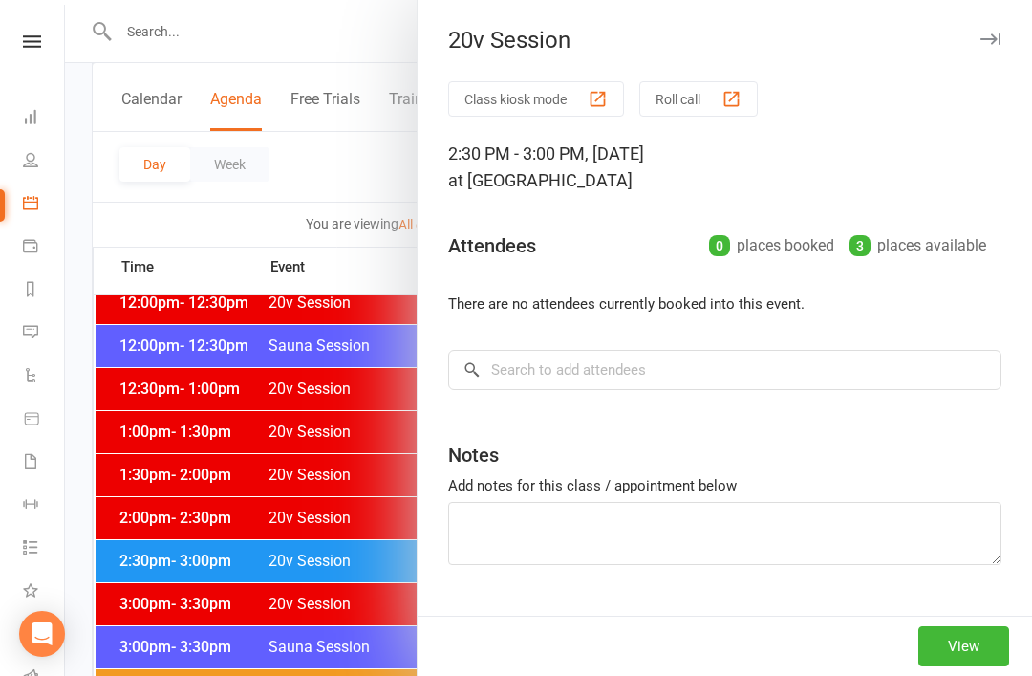
click at [357, 628] on div at bounding box center [548, 338] width 967 height 676
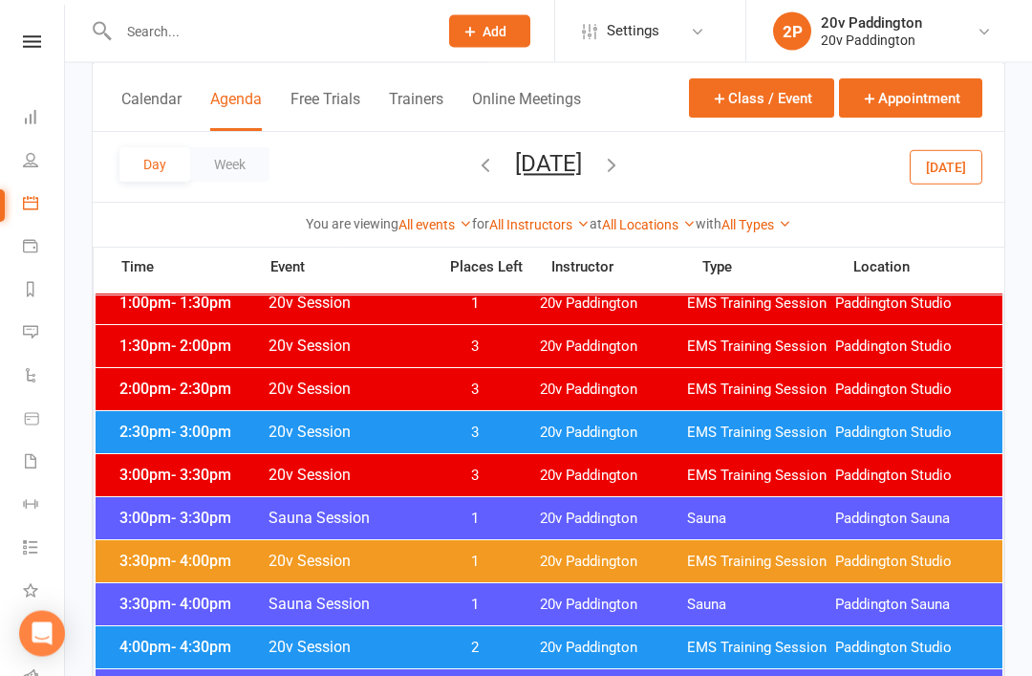
scroll to position [1249, 0]
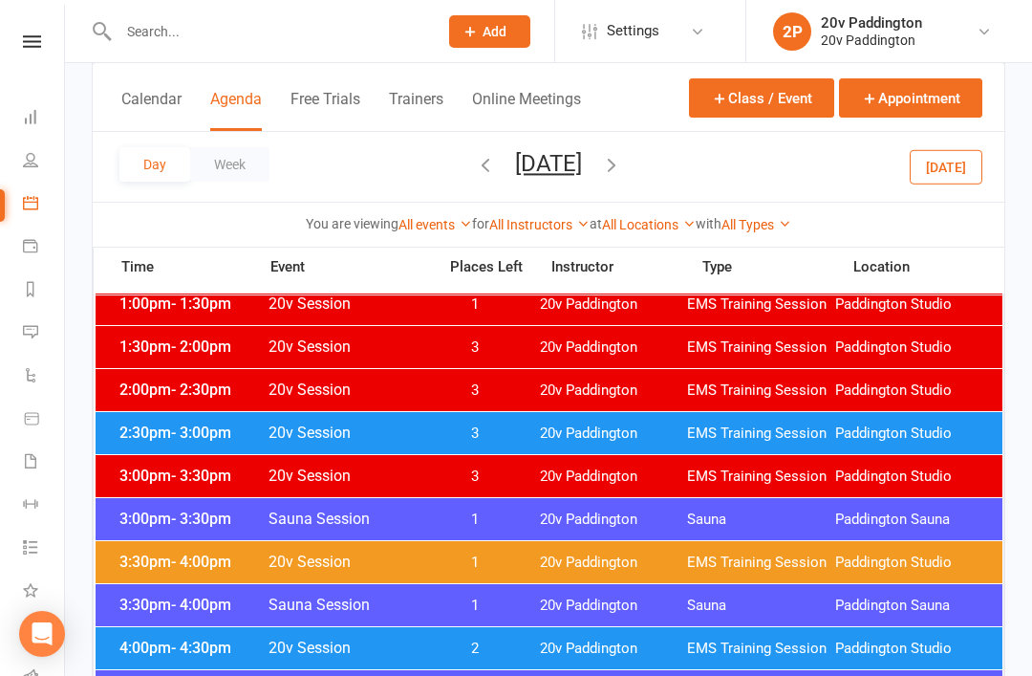
click at [578, 550] on div "3:30pm - 4:00pm 20v Session 1 20v Paddington EMS Training Session Paddington St…" at bounding box center [549, 562] width 907 height 42
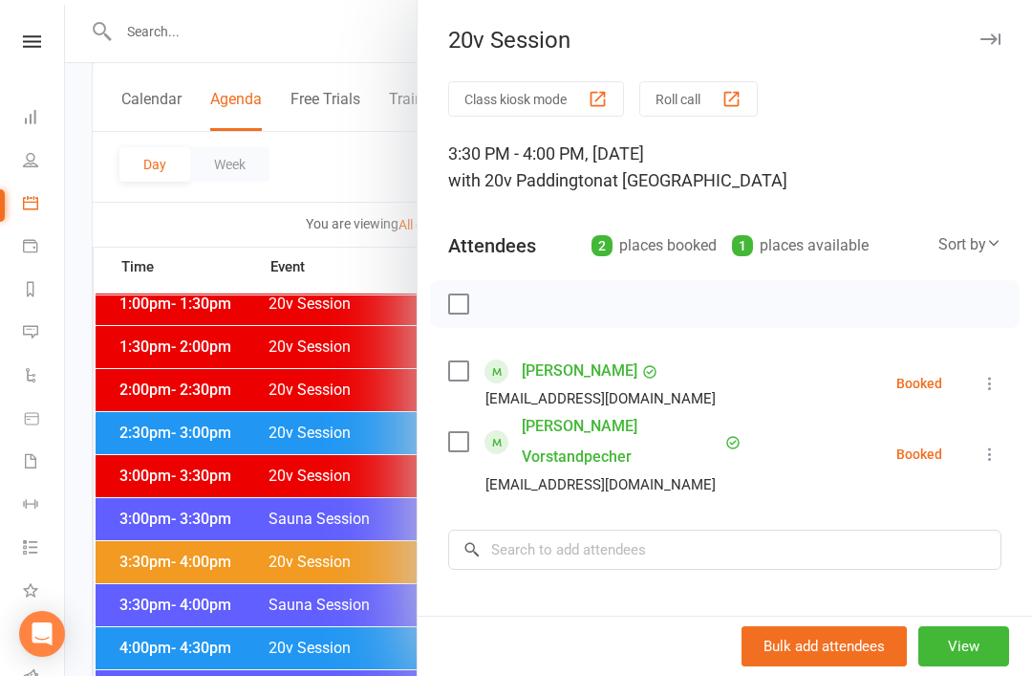
click at [607, 463] on link "Helga Martin Vorstandpecher" at bounding box center [621, 441] width 199 height 61
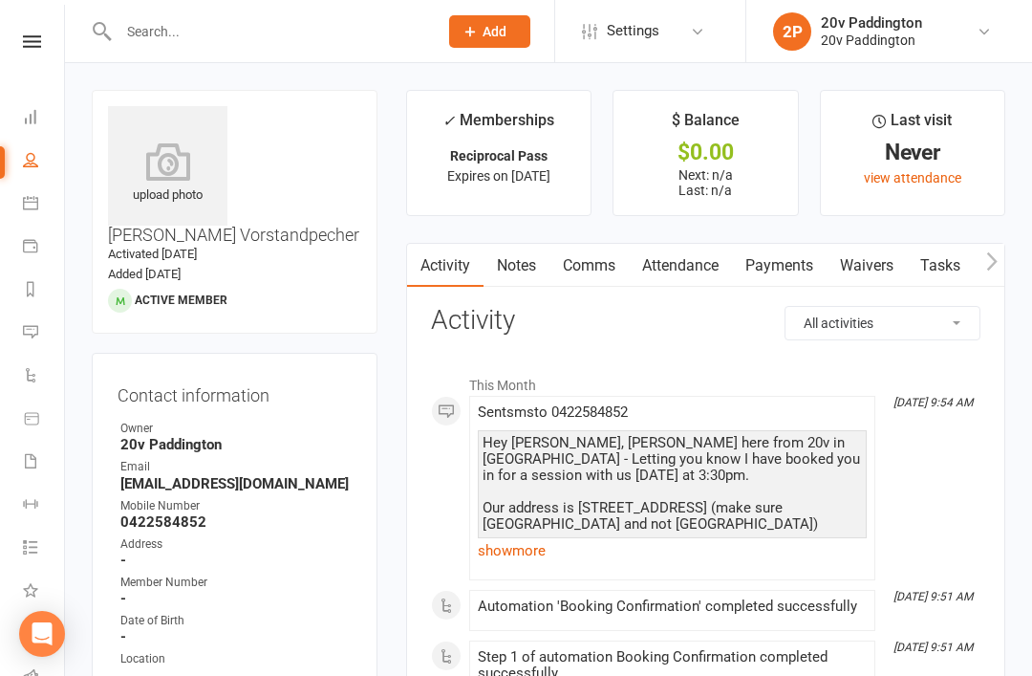
click at [638, 560] on link "show more" at bounding box center [672, 550] width 389 height 27
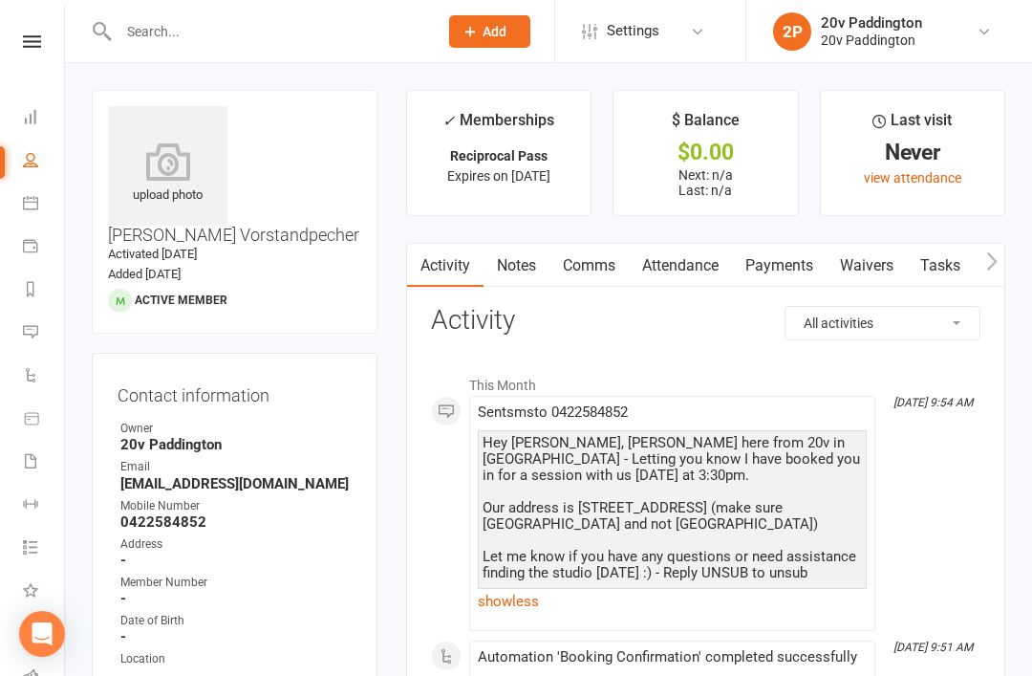
click at [23, 168] on link "People" at bounding box center [44, 161] width 43 height 43
select select "100"
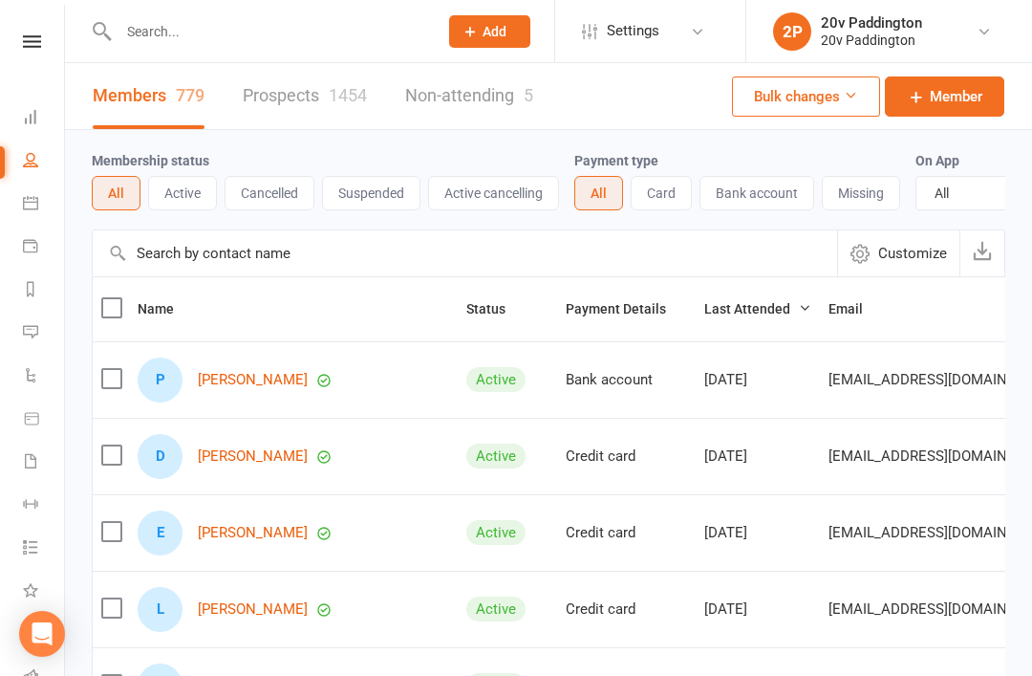
click at [311, 128] on link "Prospects 1454" at bounding box center [305, 96] width 124 height 66
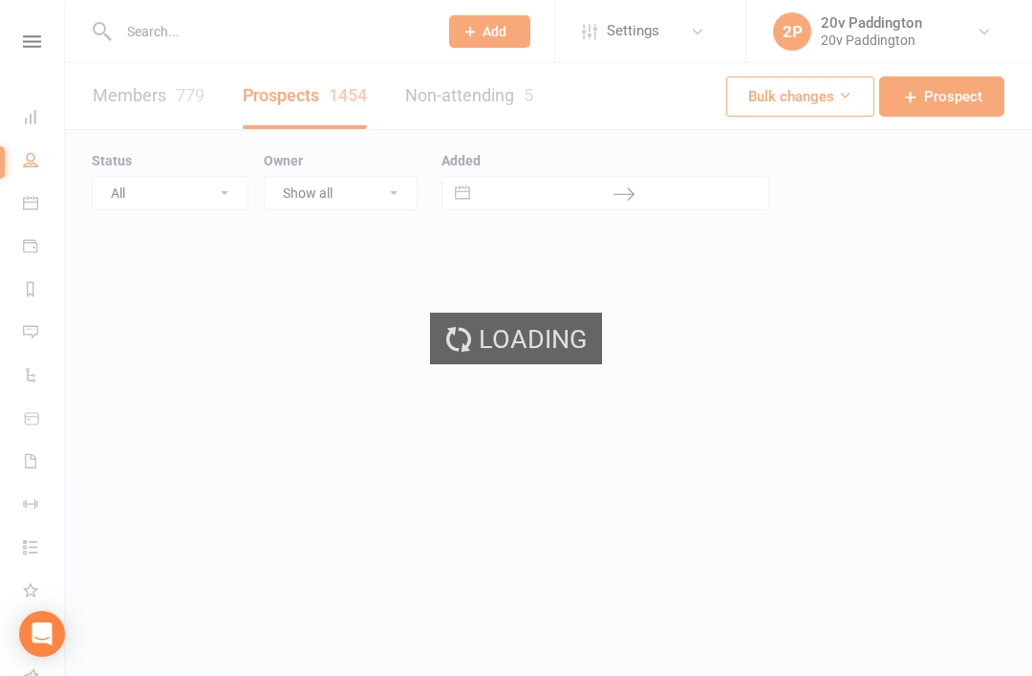
select select "100"
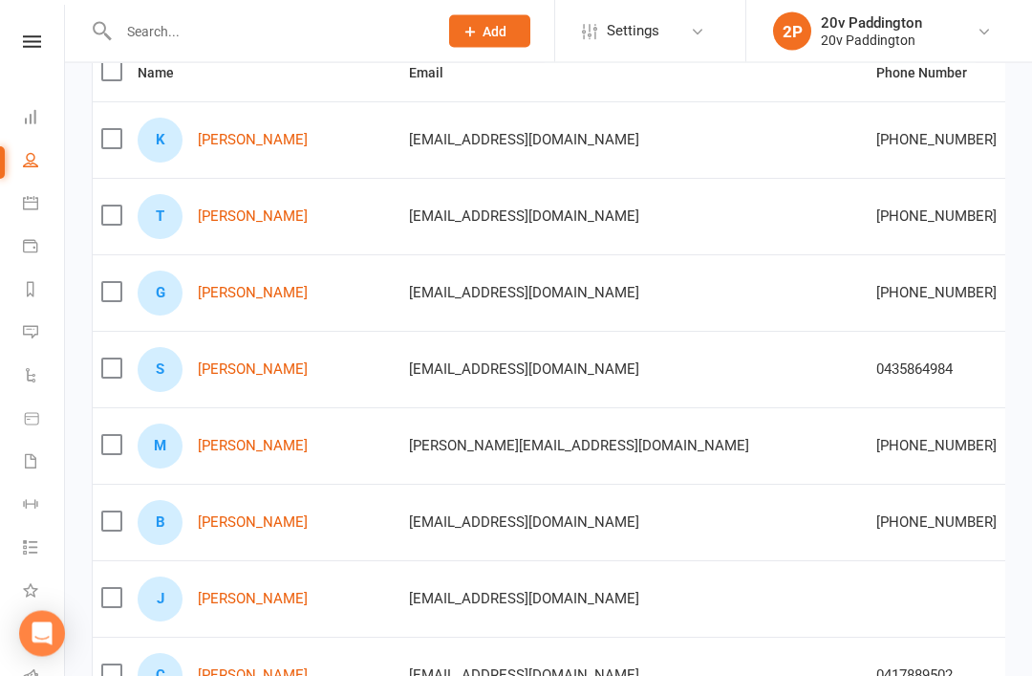
scroll to position [241, 0]
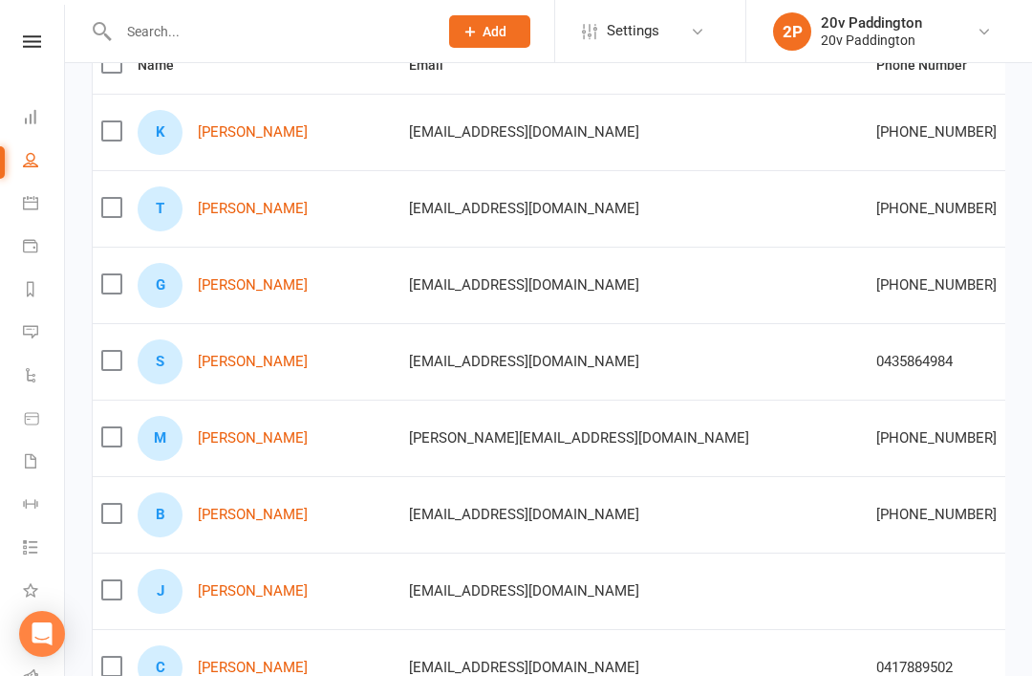
click at [214, 594] on link "Jovanna Benoit" at bounding box center [253, 591] width 110 height 16
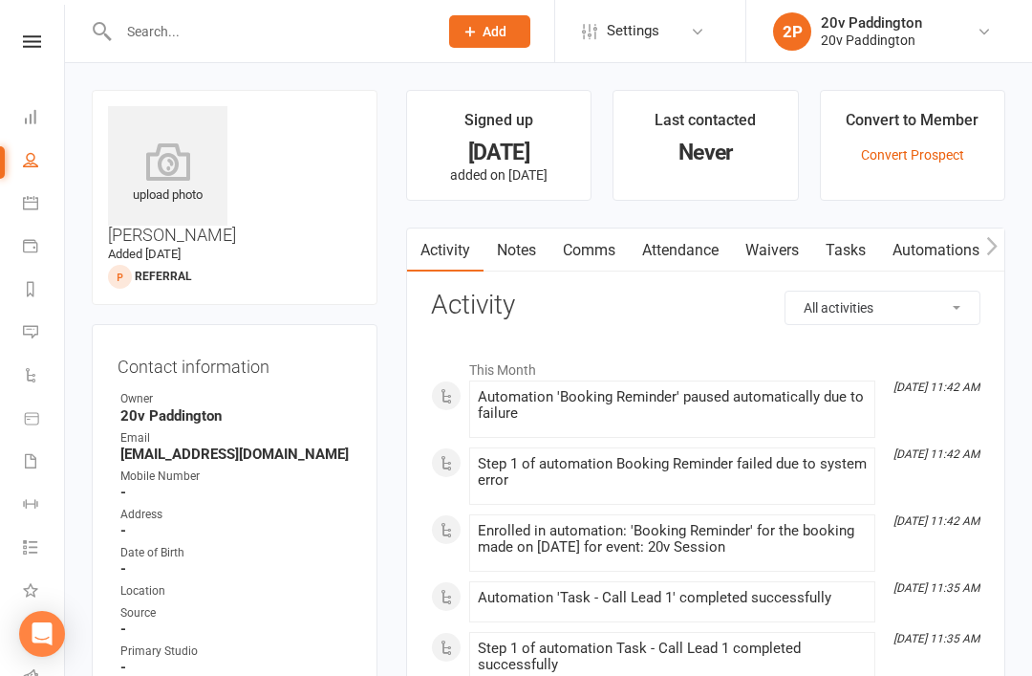
click at [18, 205] on li "Calendar" at bounding box center [32, 204] width 64 height 43
click at [29, 212] on link "Calendar" at bounding box center [44, 204] width 43 height 43
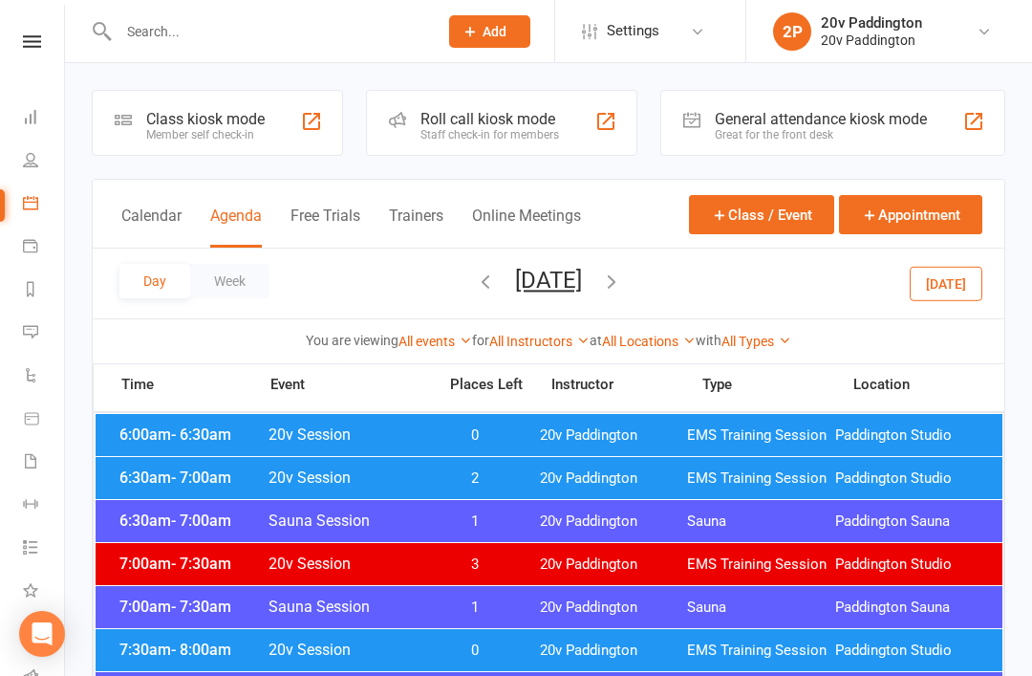
click at [773, 296] on button "Today" at bounding box center [946, 283] width 73 height 34
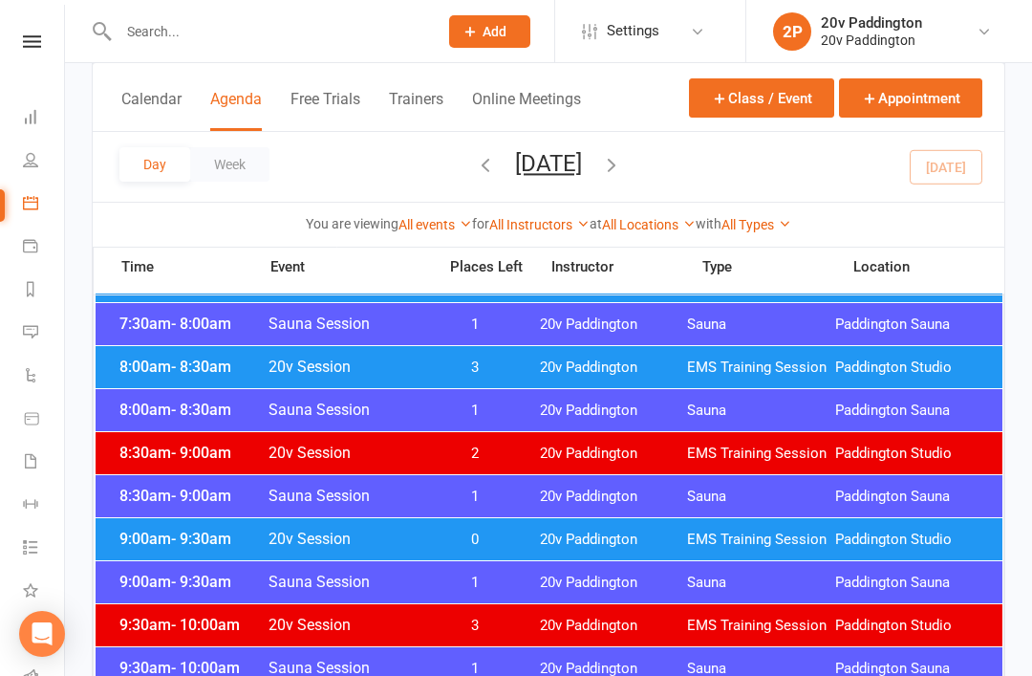
scroll to position [452, 0]
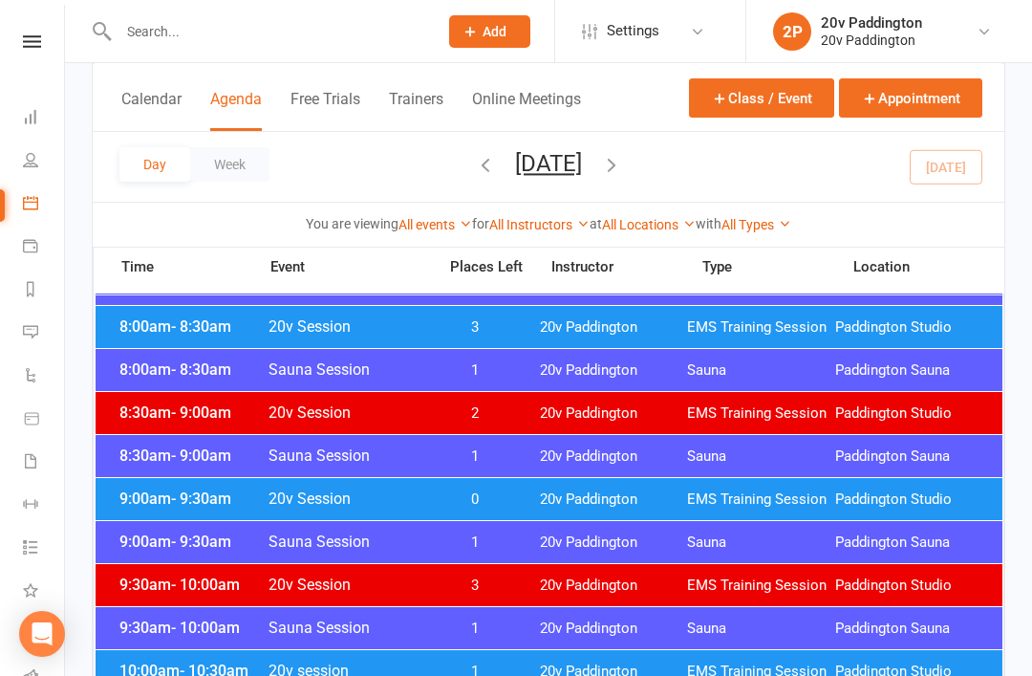
click at [773, 471] on div "8:30am - 9:00am Sauna Session 1 20v Paddington Sauna Paddington Sauna" at bounding box center [549, 456] width 907 height 42
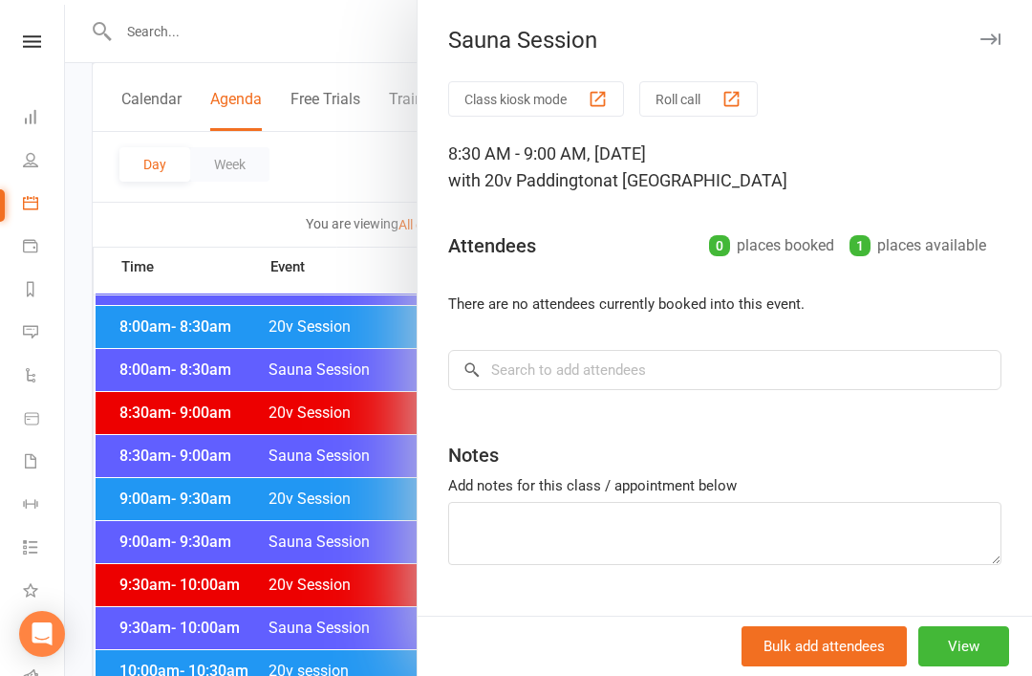
click at [118, 485] on div at bounding box center [548, 338] width 967 height 676
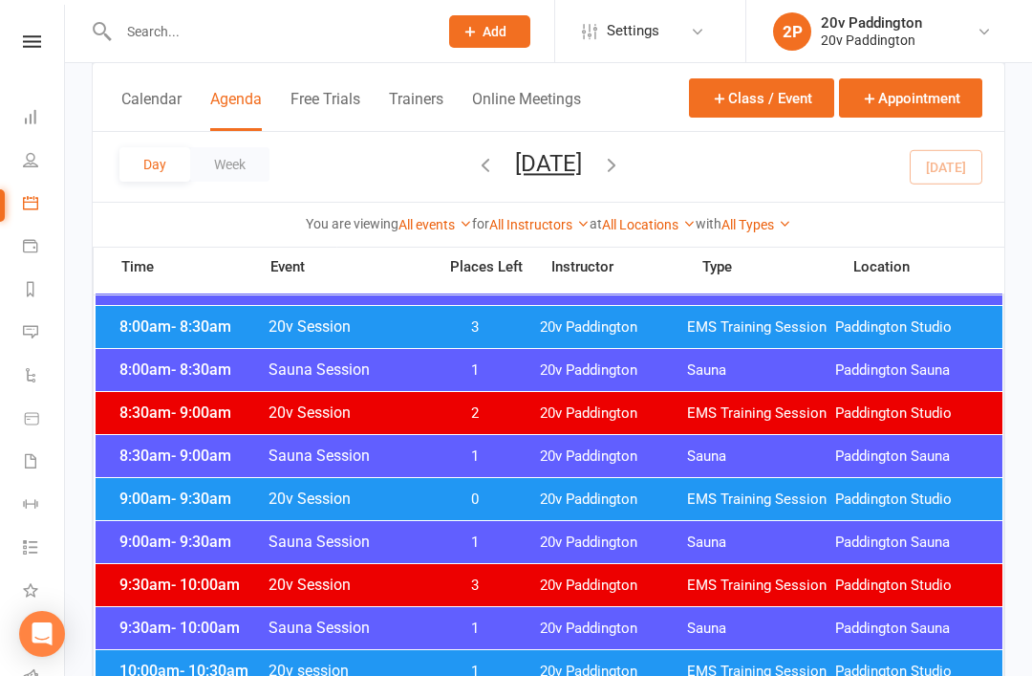
click at [178, 487] on div "9:00am - 9:30am 20v Session 0 20v Paddington EMS Training Session Paddington St…" at bounding box center [549, 499] width 907 height 42
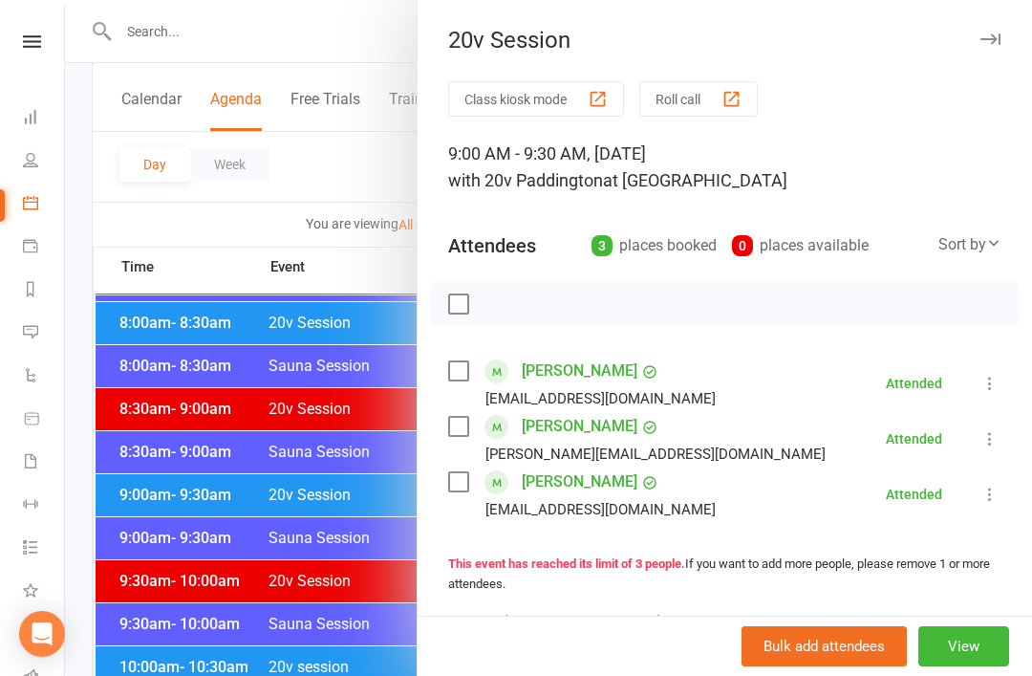
scroll to position [562, 0]
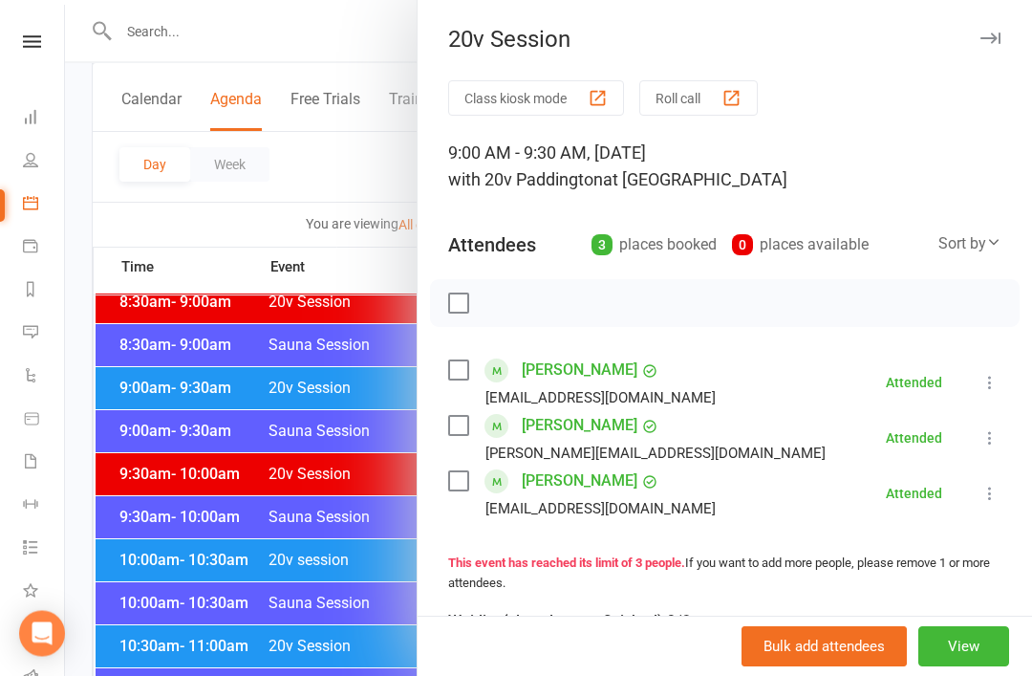
click at [130, 481] on div at bounding box center [548, 338] width 967 height 676
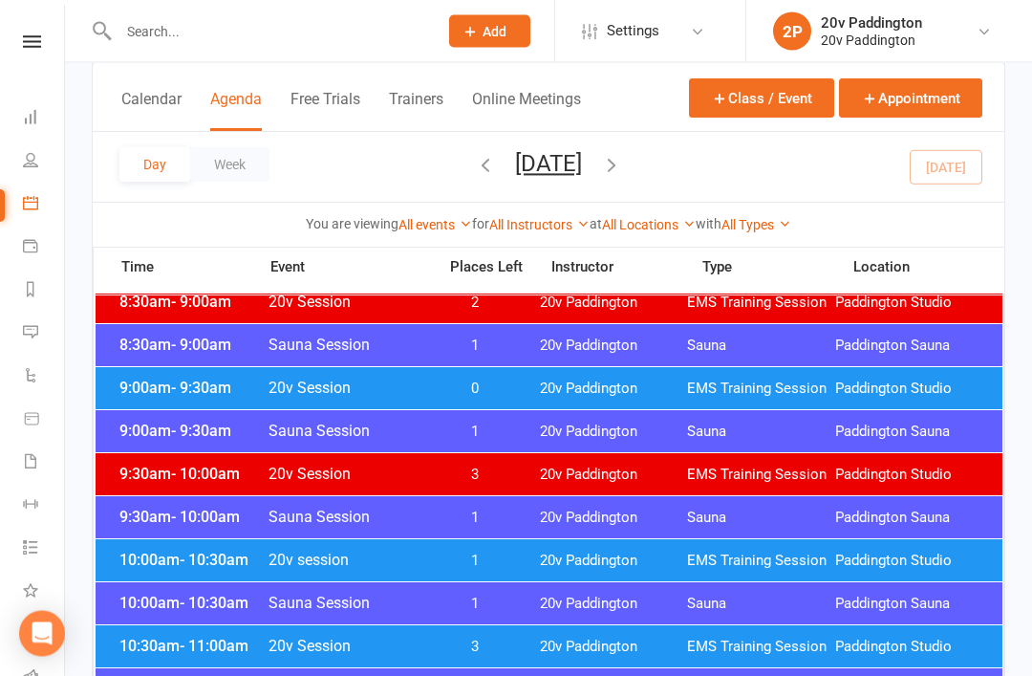
scroll to position [563, 0]
click at [171, 549] on div "10:00am - 10:30am 20v session 1 20v Paddington EMS Training Session Paddington …" at bounding box center [549, 560] width 907 height 42
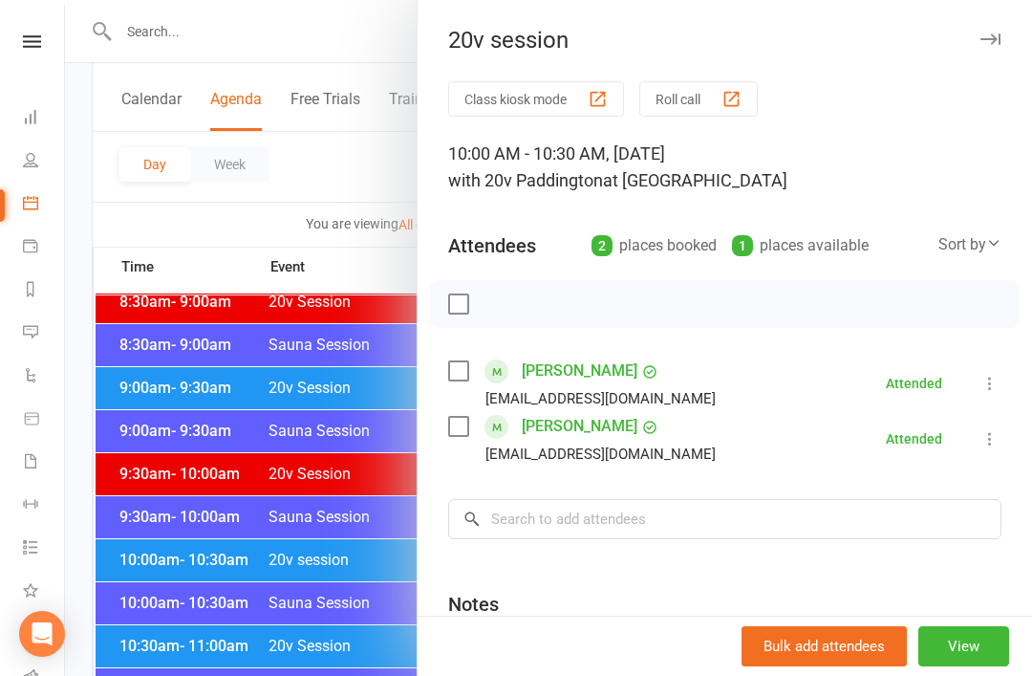
click at [119, 485] on div at bounding box center [548, 338] width 967 height 676
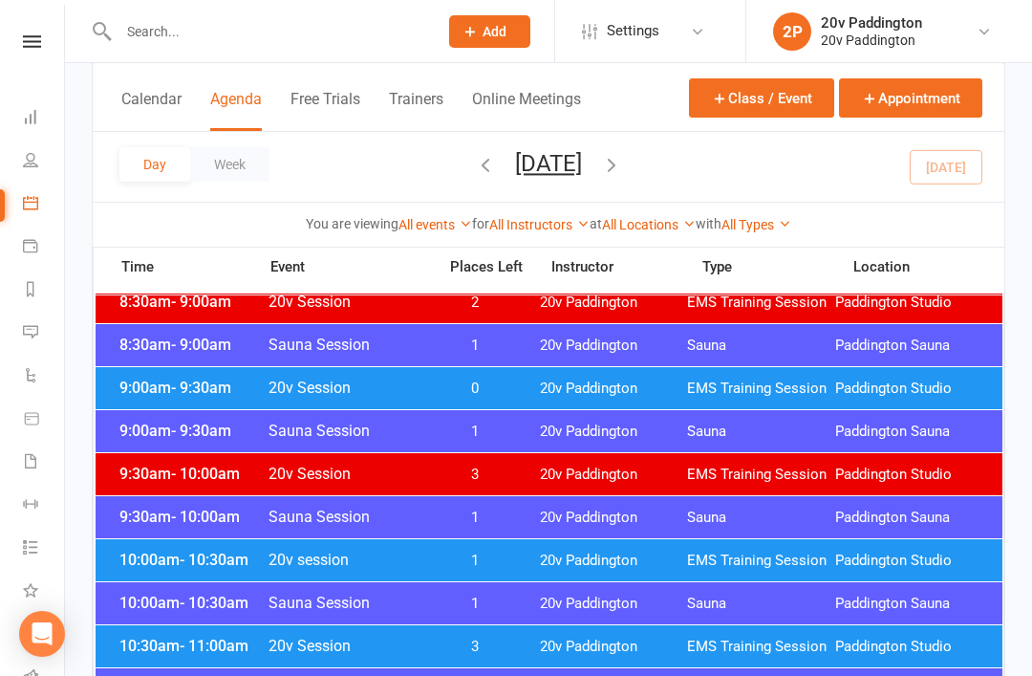
click at [158, 550] on span "10:00am - 10:30am" at bounding box center [191, 559] width 153 height 18
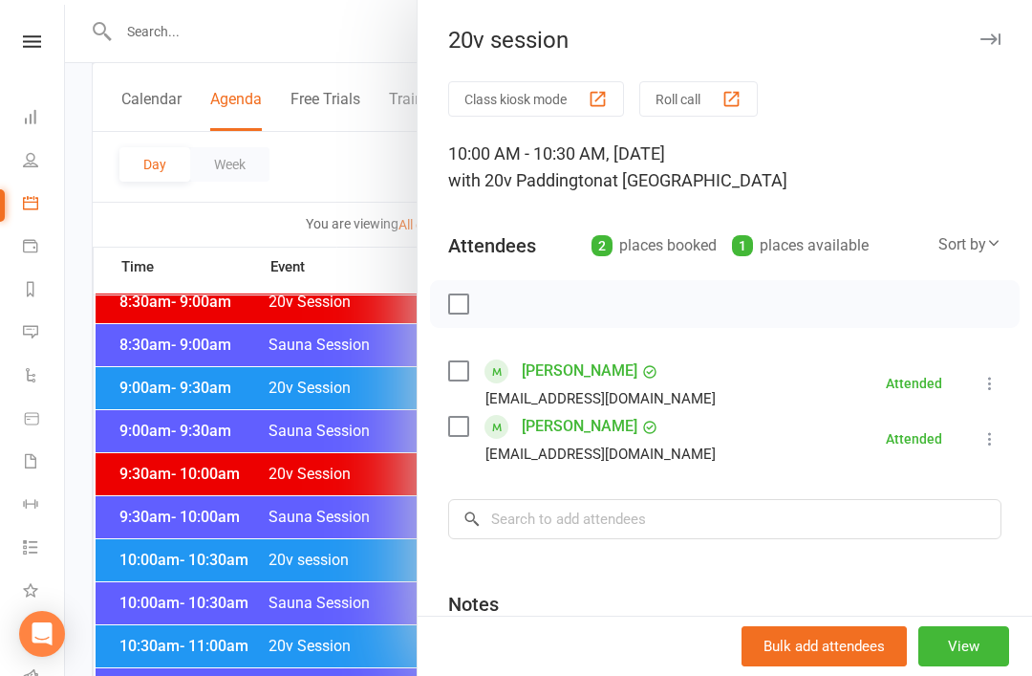
click at [119, 502] on div at bounding box center [548, 338] width 967 height 676
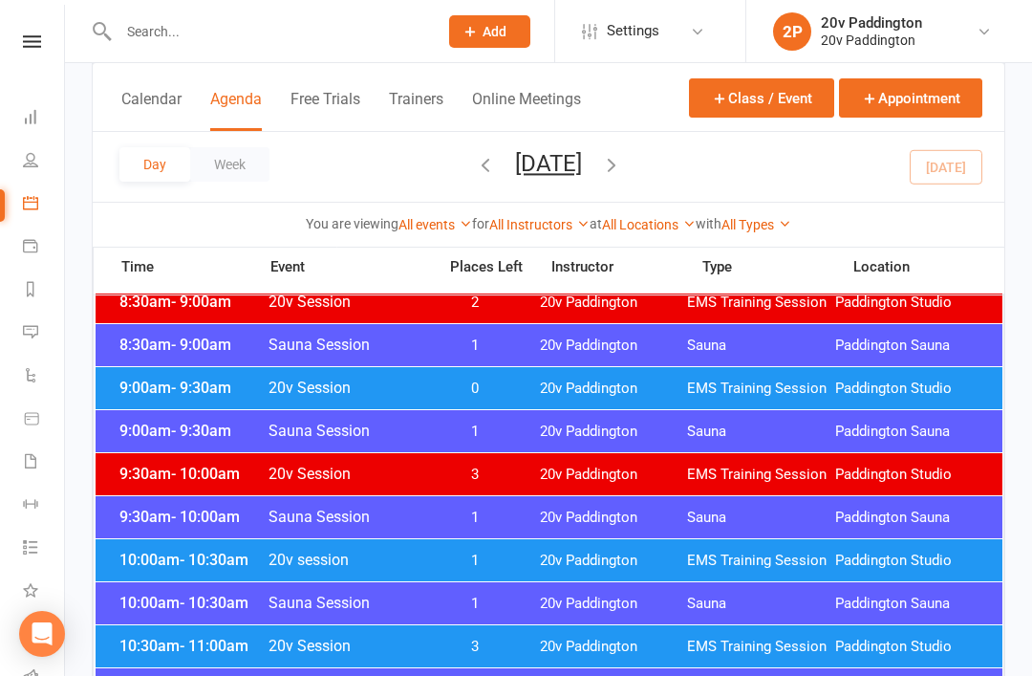
click at [161, 637] on span "10:30am - 11:00am" at bounding box center [191, 645] width 153 height 18
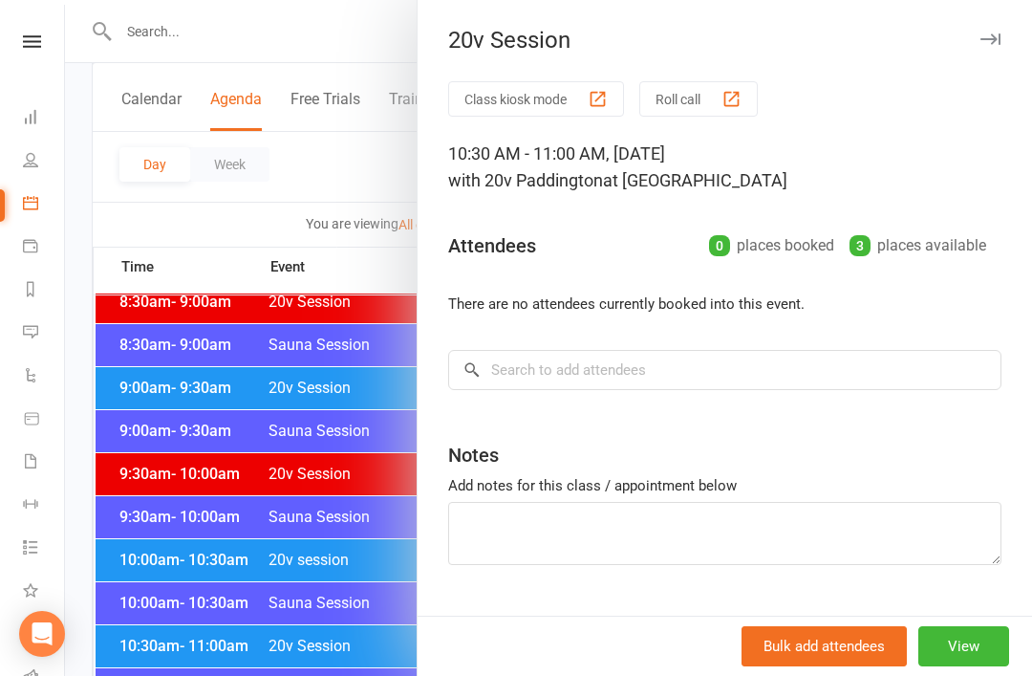
click at [121, 560] on div at bounding box center [548, 338] width 967 height 676
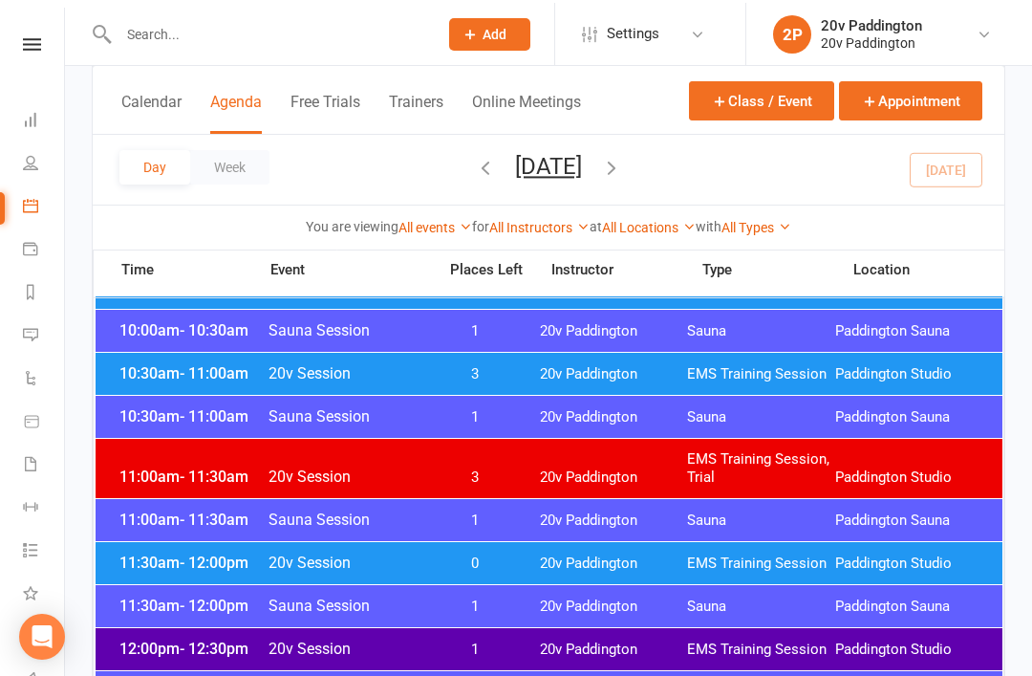
click at [170, 558] on span "11:30am - 12:00pm" at bounding box center [191, 559] width 153 height 18
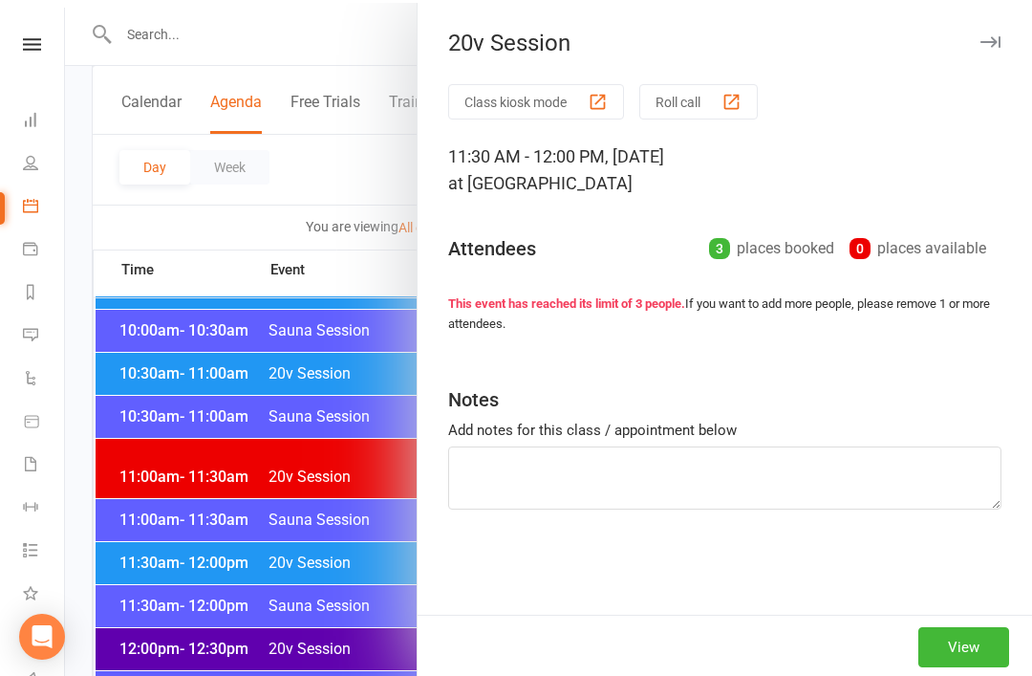
scroll to position [835, 0]
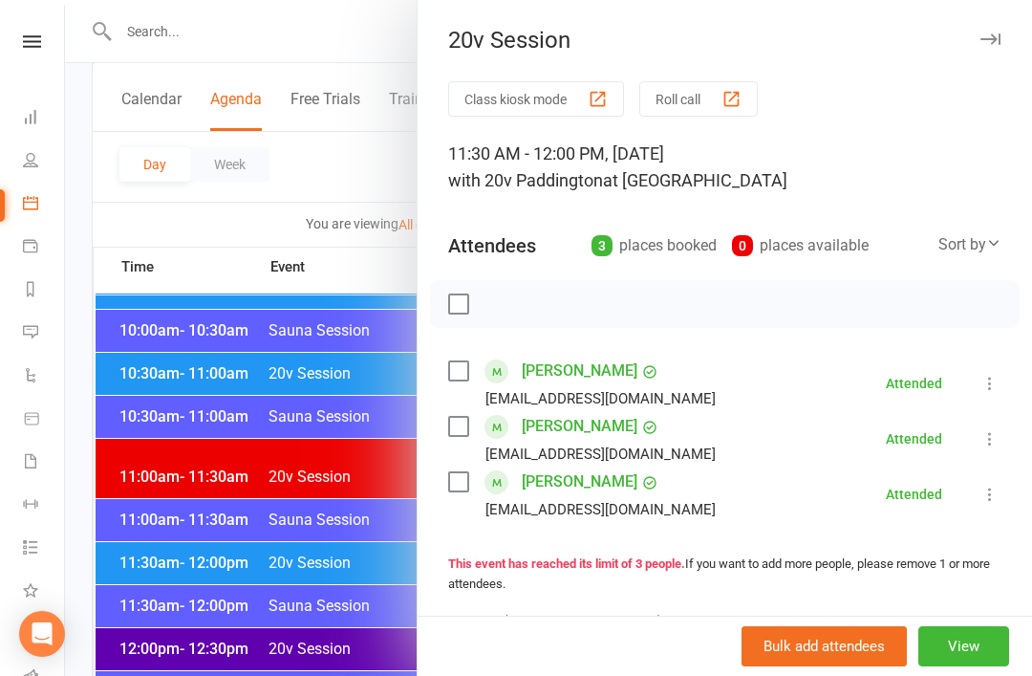
click at [115, 518] on div at bounding box center [548, 338] width 967 height 676
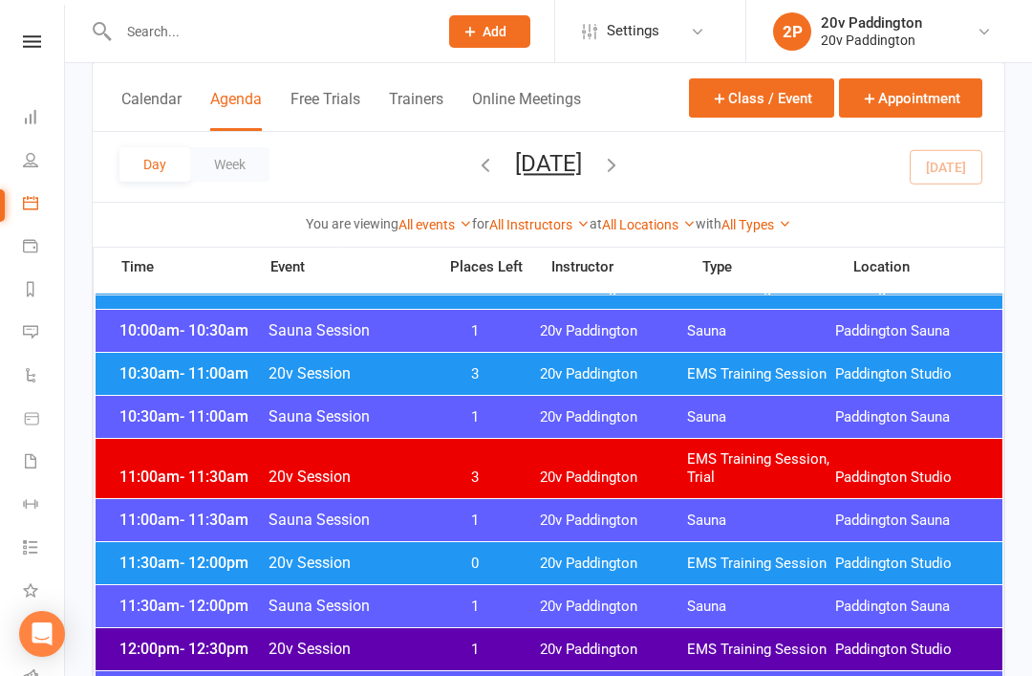
click at [158, 641] on span "12:00pm - 12:30pm" at bounding box center [191, 648] width 153 height 18
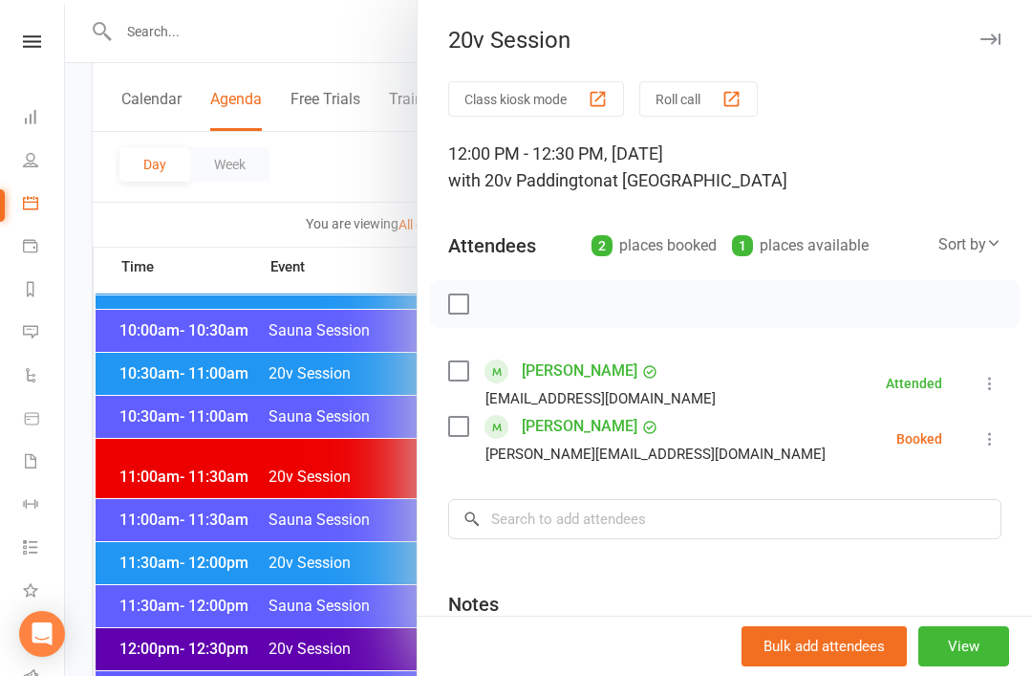
click at [118, 559] on div at bounding box center [548, 338] width 967 height 676
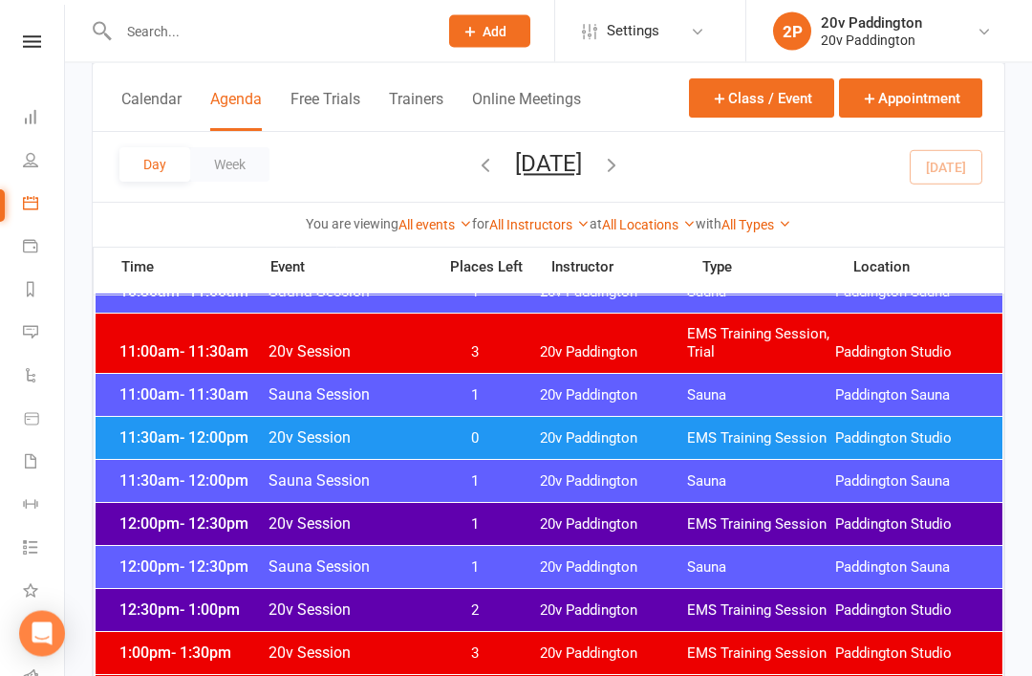
click at [155, 601] on span "12:30pm - 1:00pm" at bounding box center [191, 610] width 153 height 18
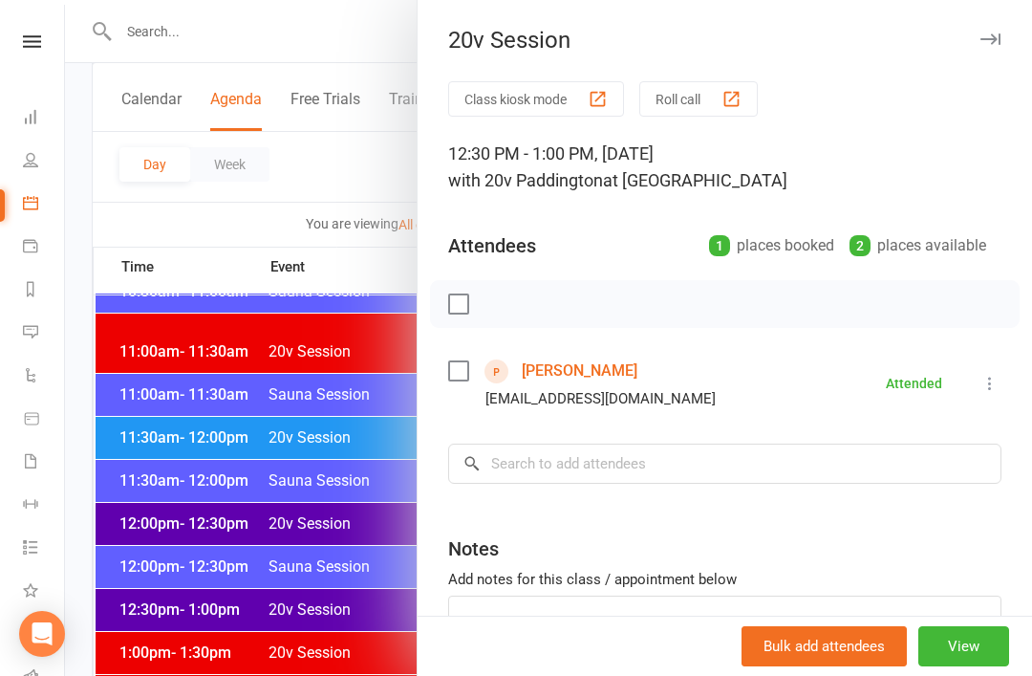
click at [123, 565] on div at bounding box center [548, 338] width 967 height 676
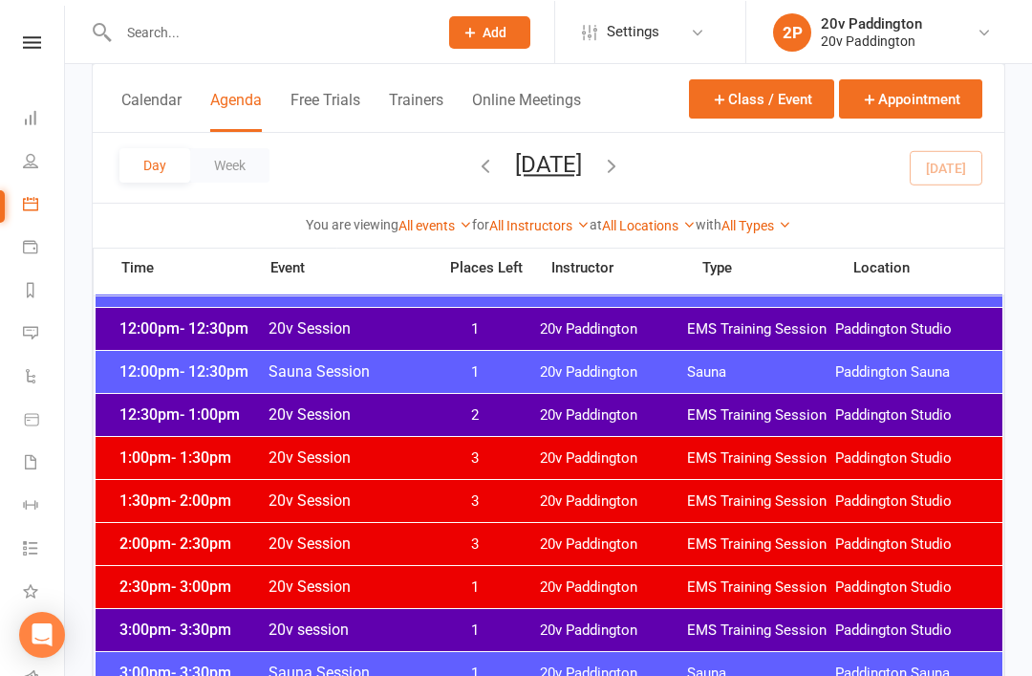
click at [144, 616] on div "3:00pm - 3:30pm 20v session 1 20v Paddington EMS Training Session Paddington St…" at bounding box center [549, 629] width 907 height 42
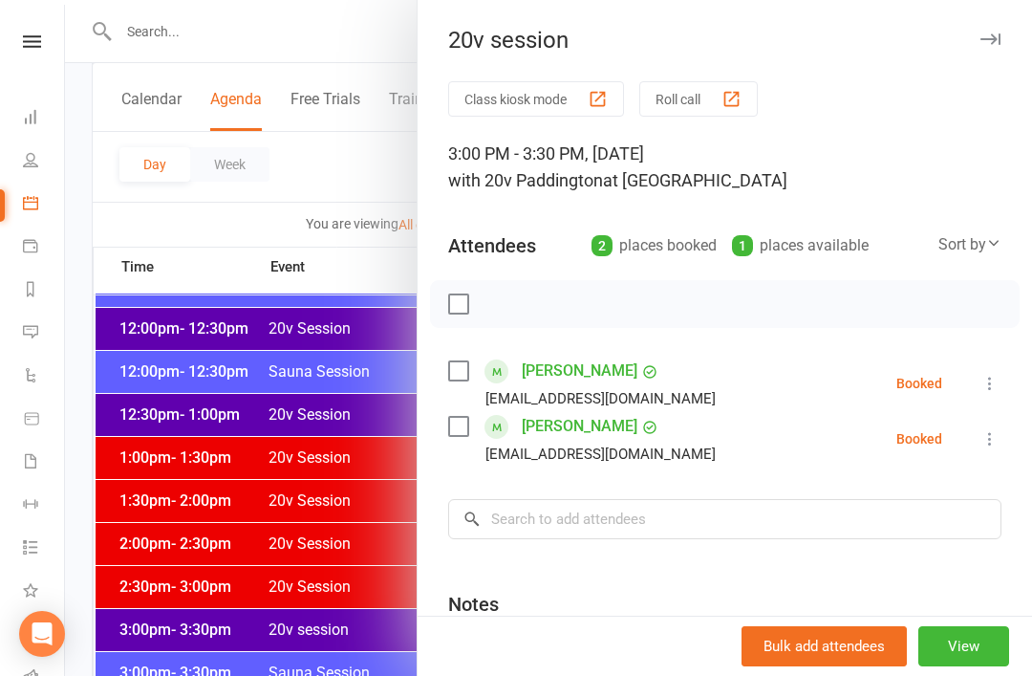
click at [120, 552] on div at bounding box center [548, 338] width 967 height 676
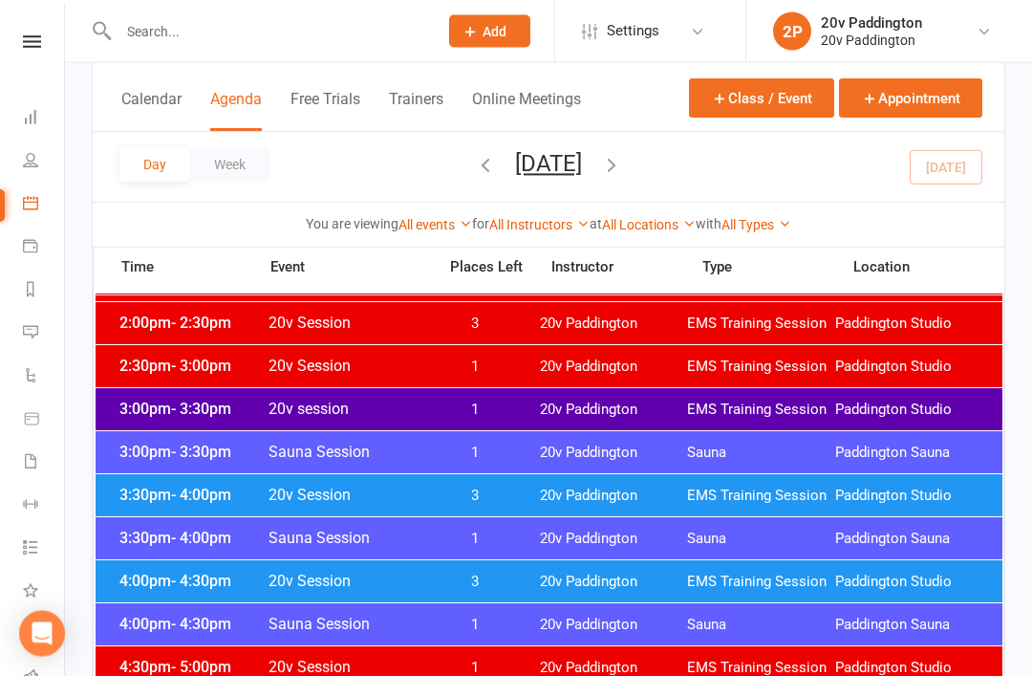
click at [131, 483] on div "3:30pm - 4:00pm 20v Session 3 20v Paddington EMS Training Session Paddington St…" at bounding box center [549, 496] width 907 height 42
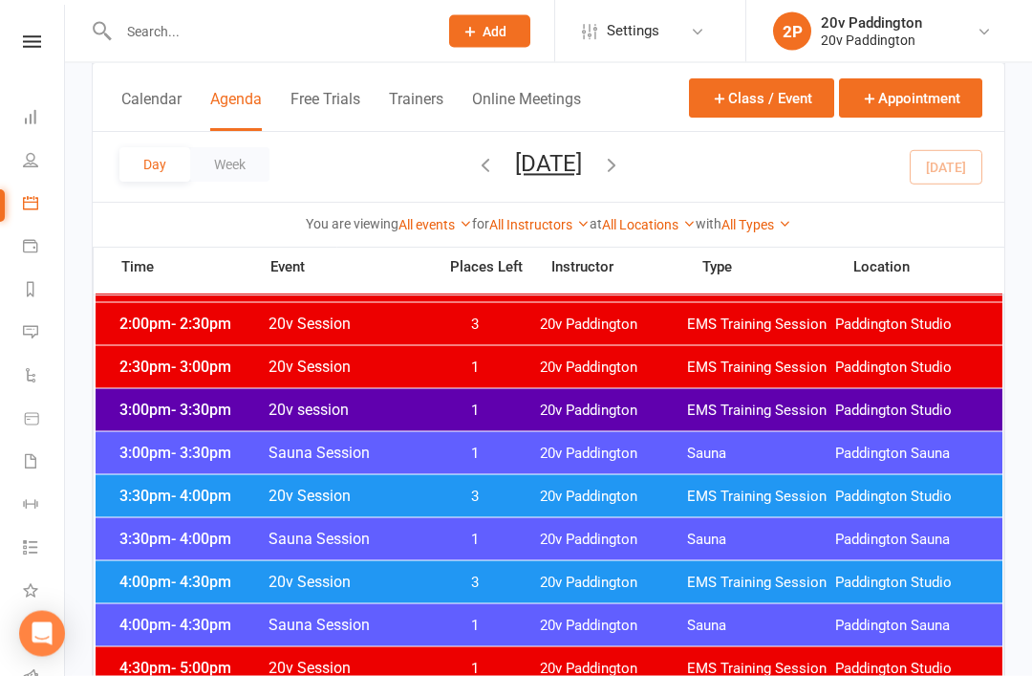
scroll to position [1376, 0]
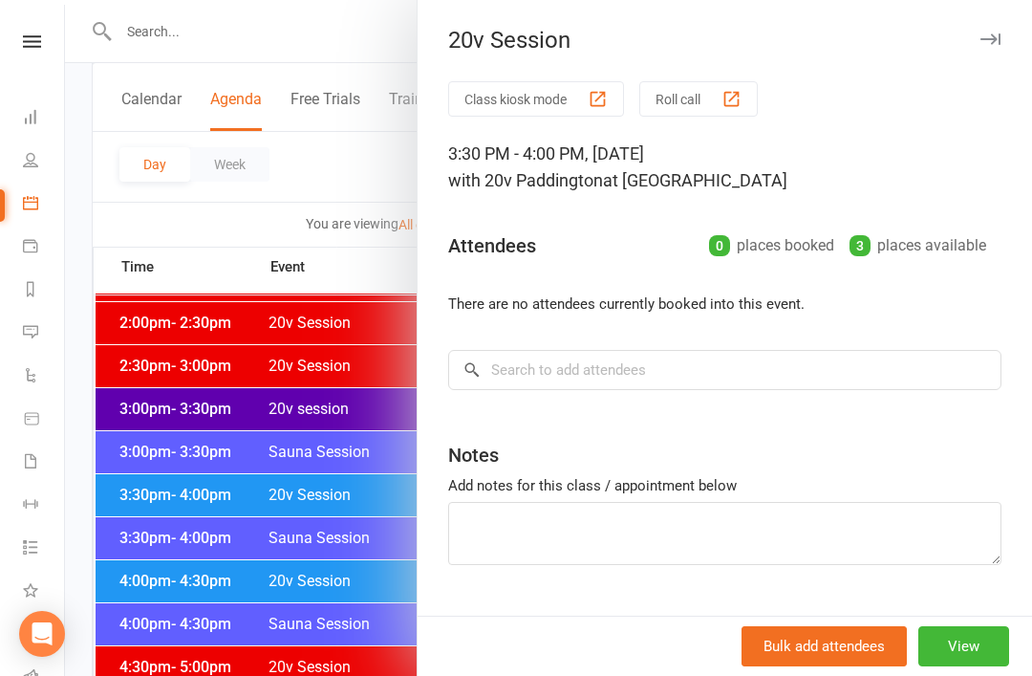
click at [156, 462] on div at bounding box center [548, 338] width 967 height 676
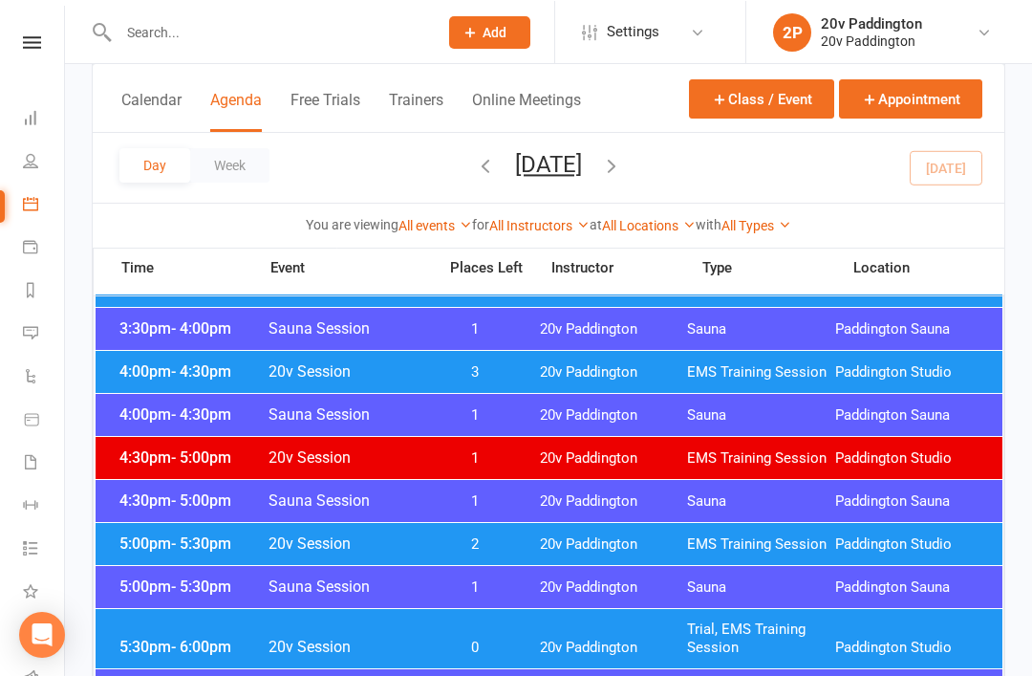
click at [158, 533] on div "5:00pm - 5:30pm 20v Session 2 20v Paddington EMS Training Session Paddington St…" at bounding box center [549, 543] width 907 height 42
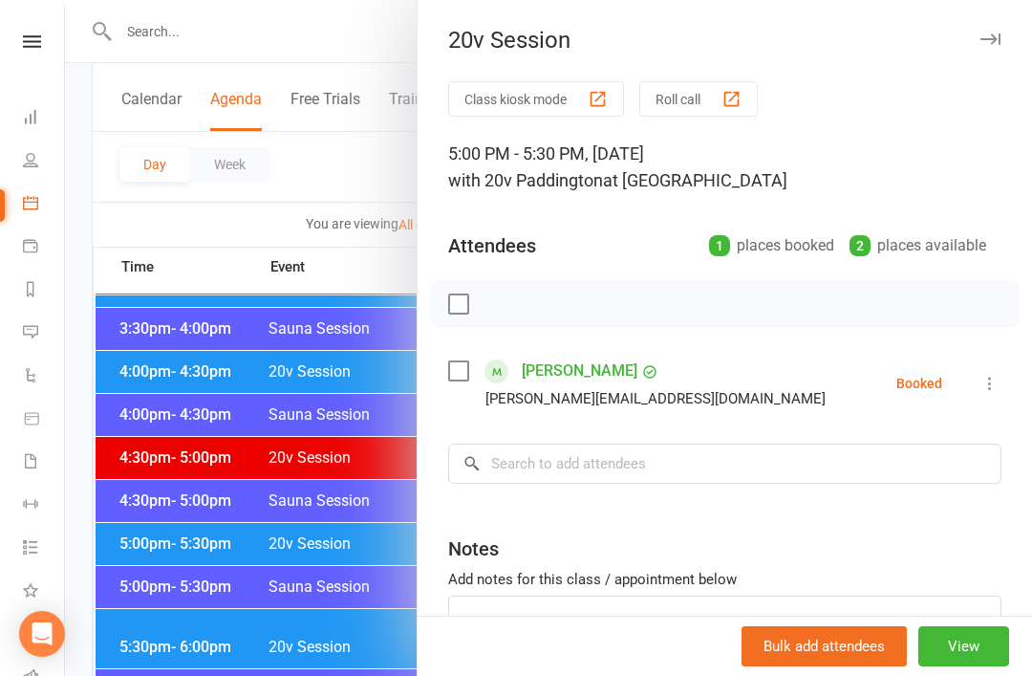
click at [102, 491] on div at bounding box center [548, 338] width 967 height 676
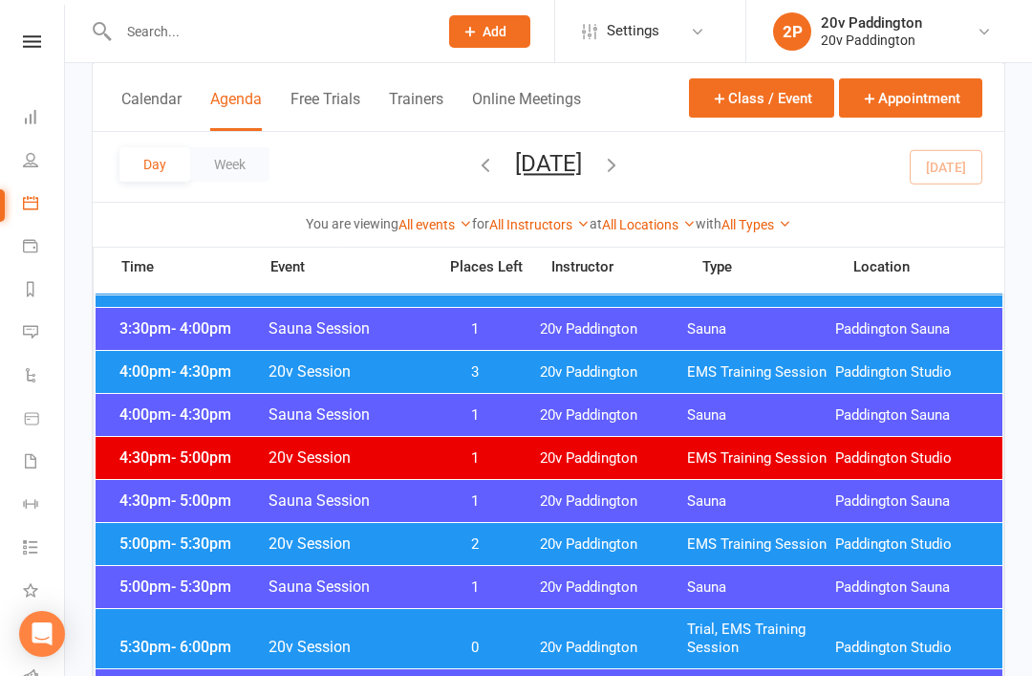
click at [136, 537] on span "5:00pm - 5:30pm" at bounding box center [191, 543] width 153 height 18
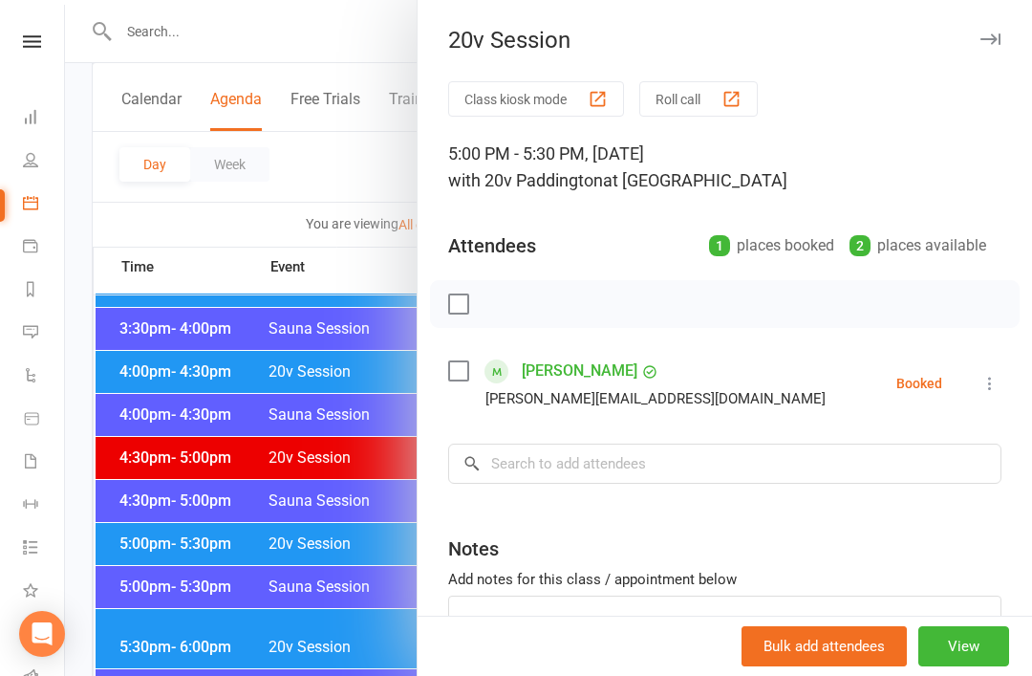
click at [106, 496] on div at bounding box center [548, 338] width 967 height 676
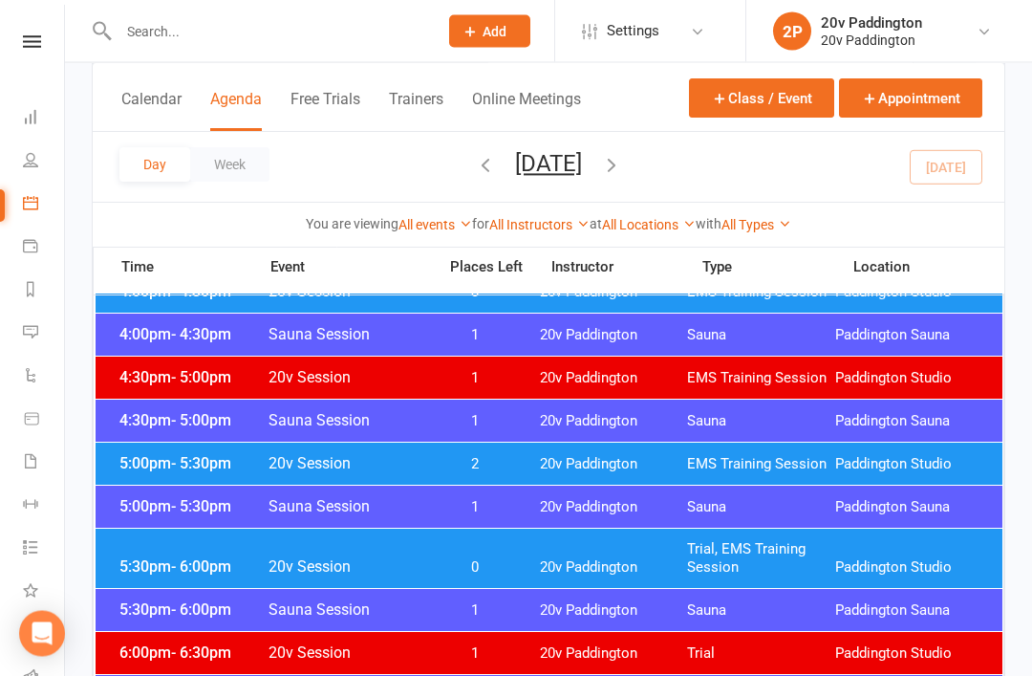
scroll to position [1663, 0]
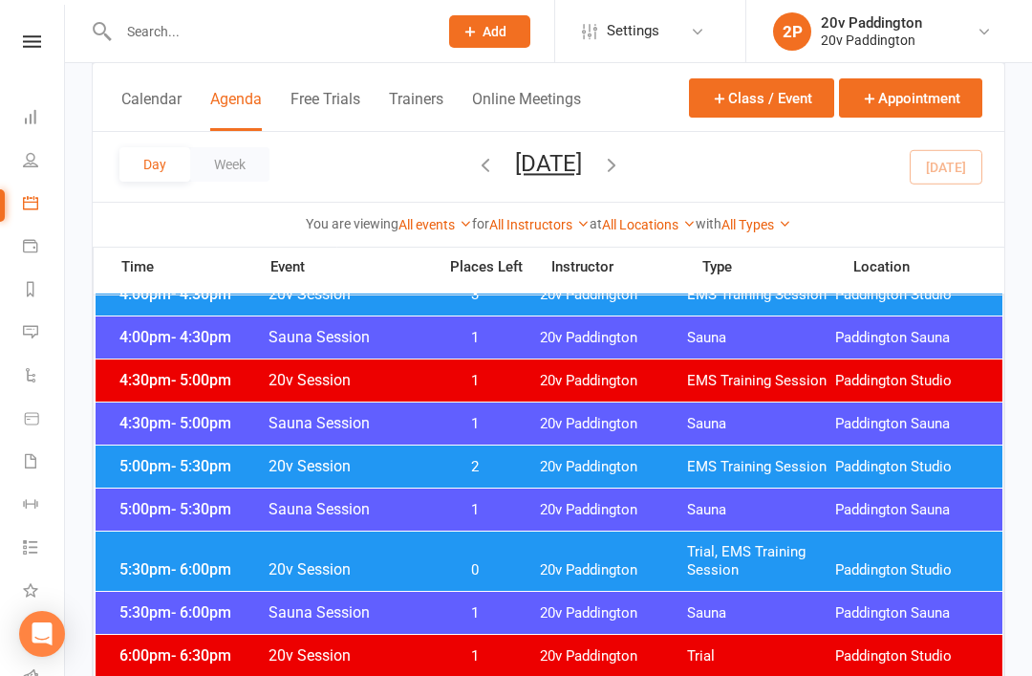
click at [150, 564] on span "5:30pm - 6:00pm" at bounding box center [191, 569] width 153 height 18
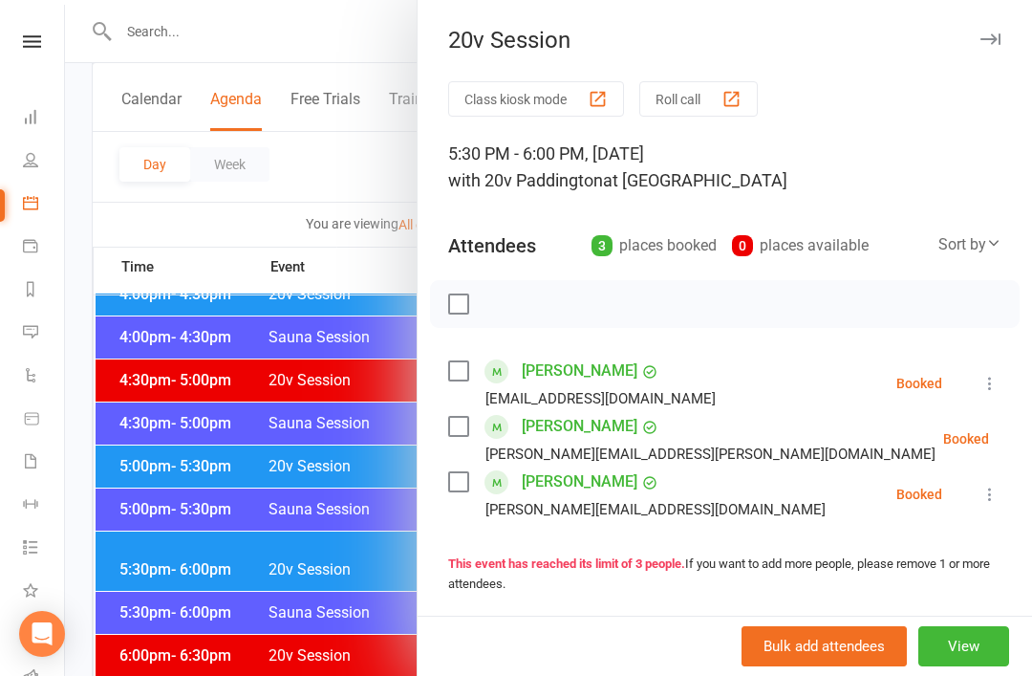
click at [340, 564] on div at bounding box center [548, 338] width 967 height 676
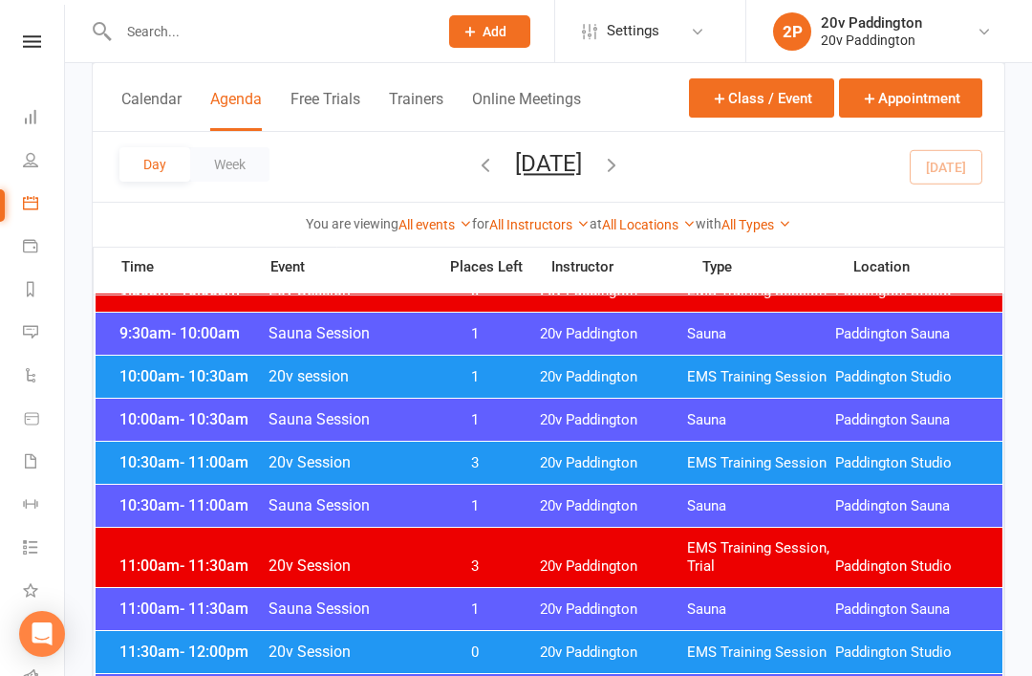
scroll to position [627, 0]
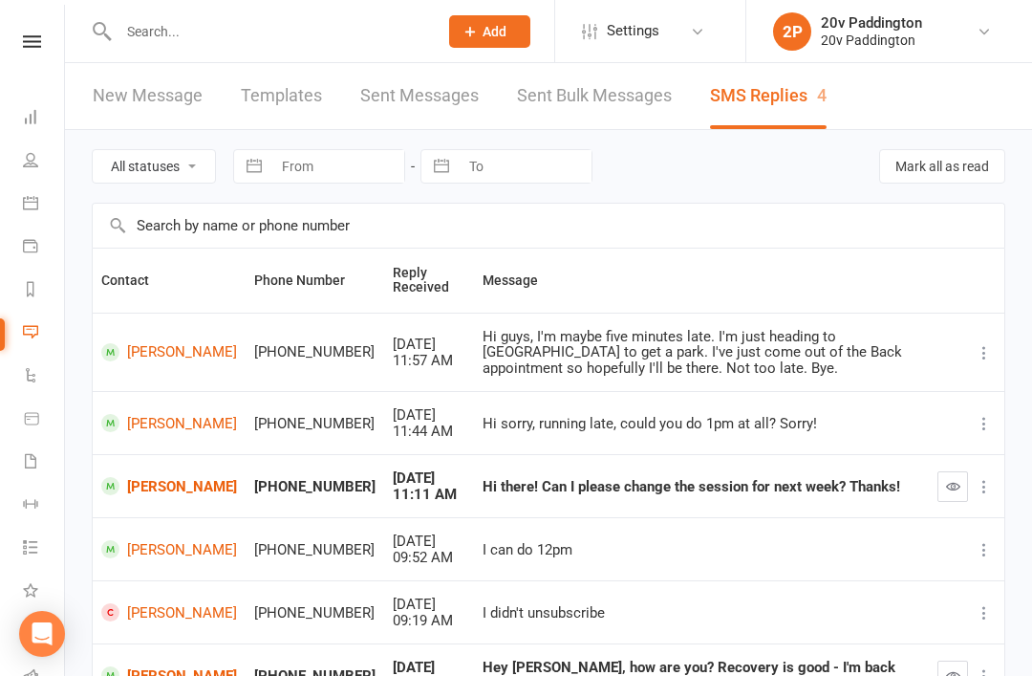
click at [317, 29] on input "text" at bounding box center [269, 31] width 312 height 27
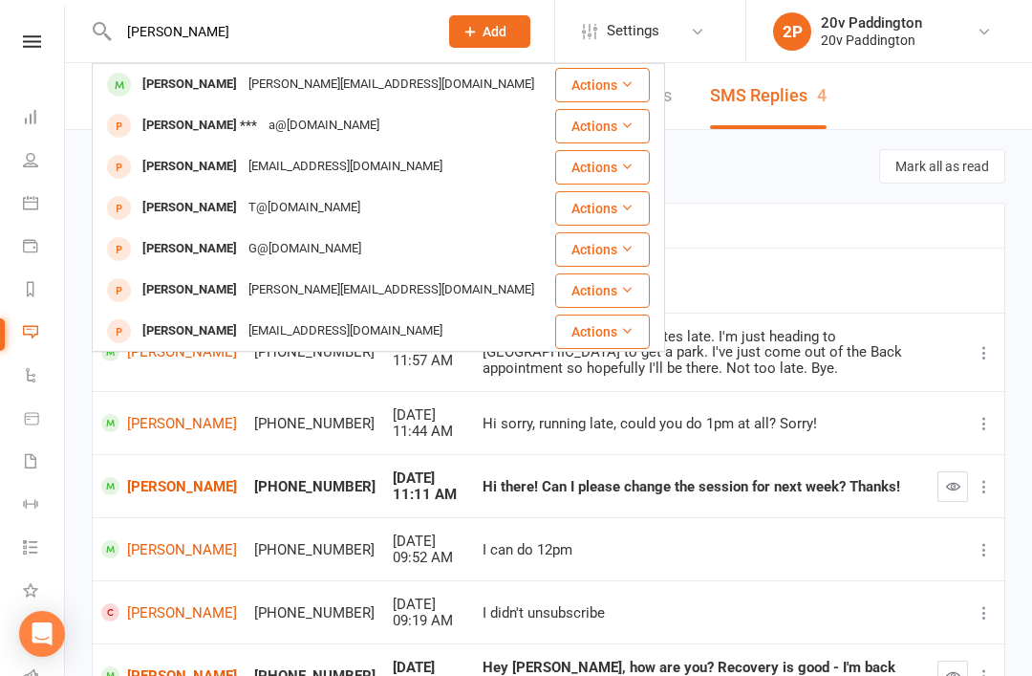
type input "[PERSON_NAME]"
click at [296, 98] on div "Sarah Taylor Sarah@thehealthguru.com.au" at bounding box center [324, 84] width 460 height 39
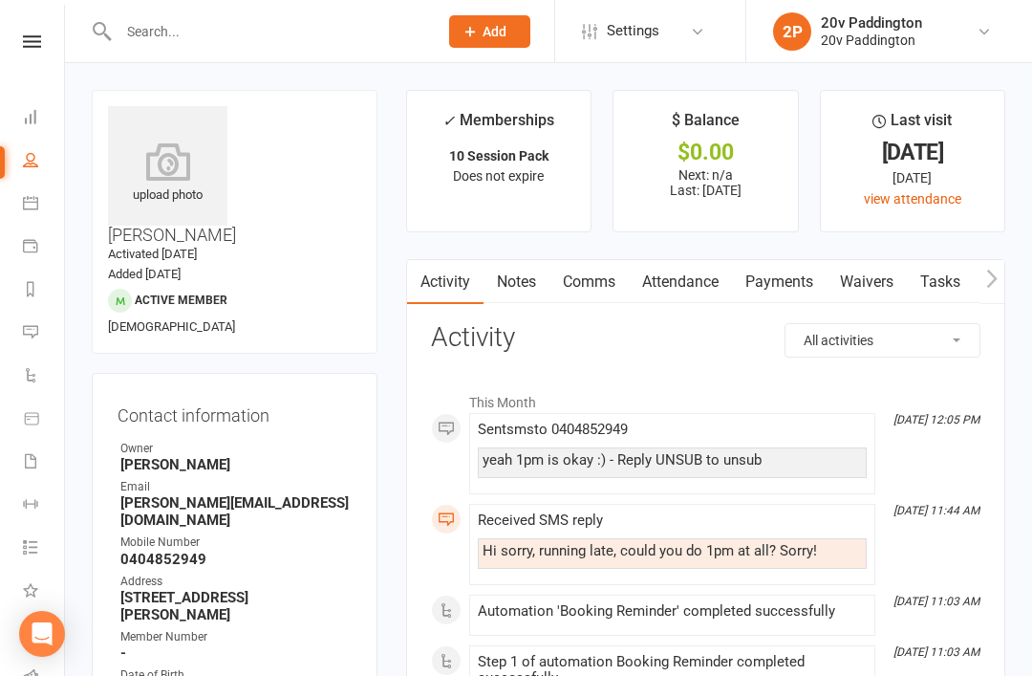
click at [675, 282] on link "Attendance" at bounding box center [680, 282] width 103 height 44
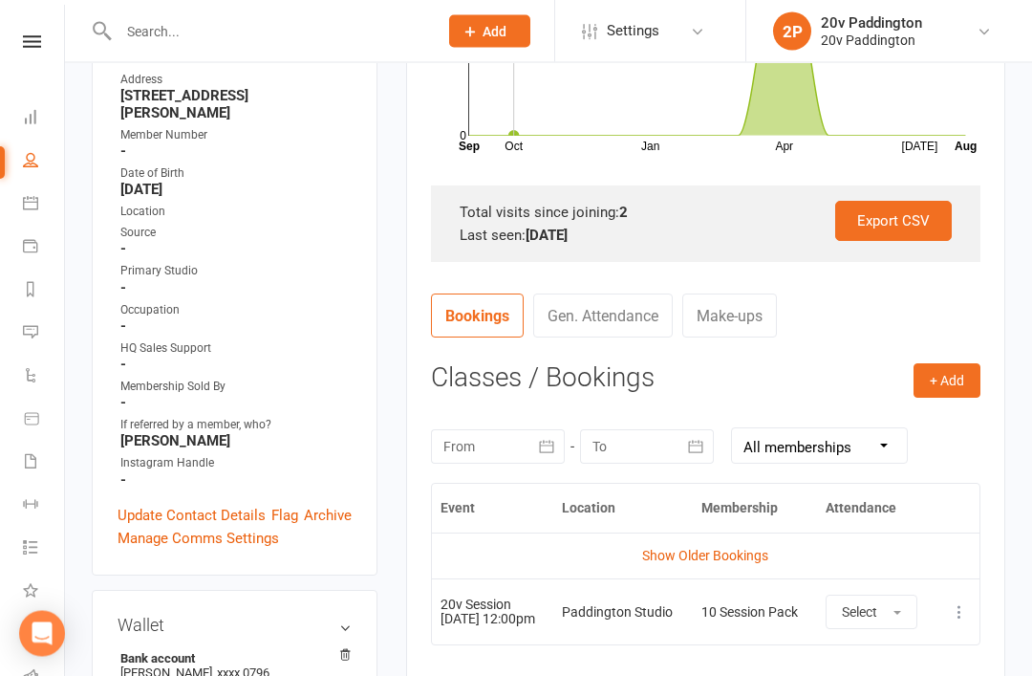
scroll to position [550, 0]
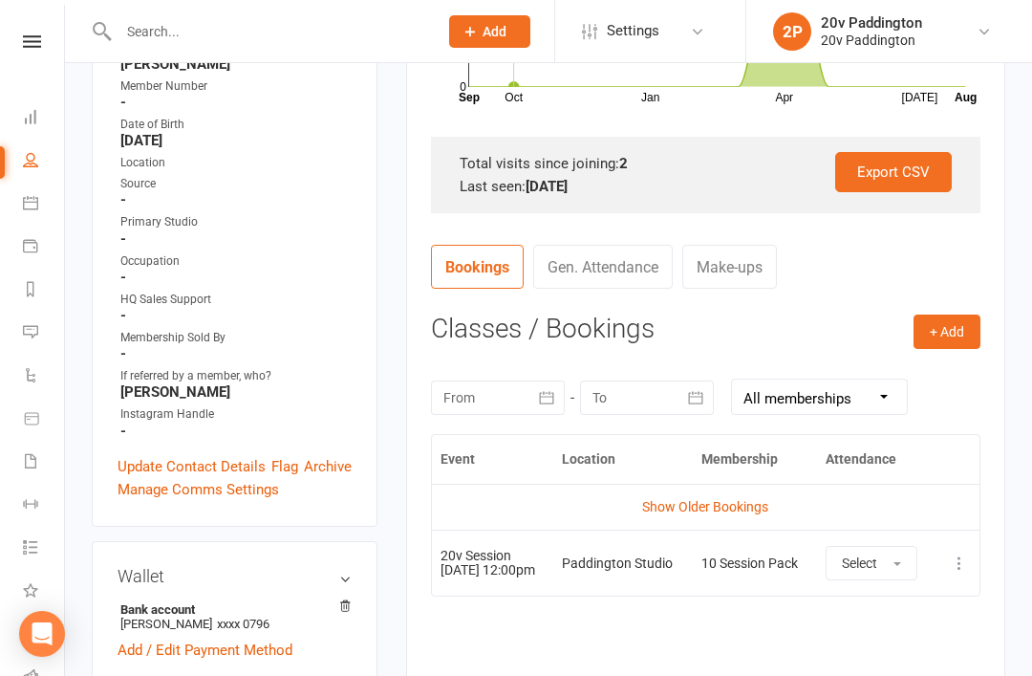
click at [739, 500] on link "Show Older Bookings" at bounding box center [705, 506] width 126 height 15
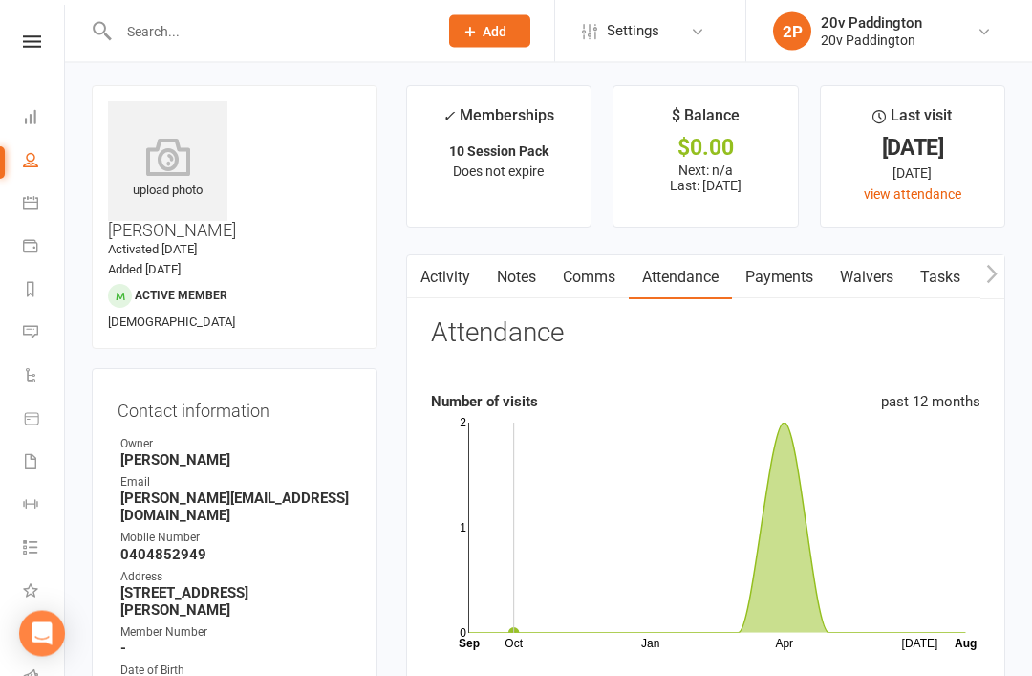
scroll to position [0, 0]
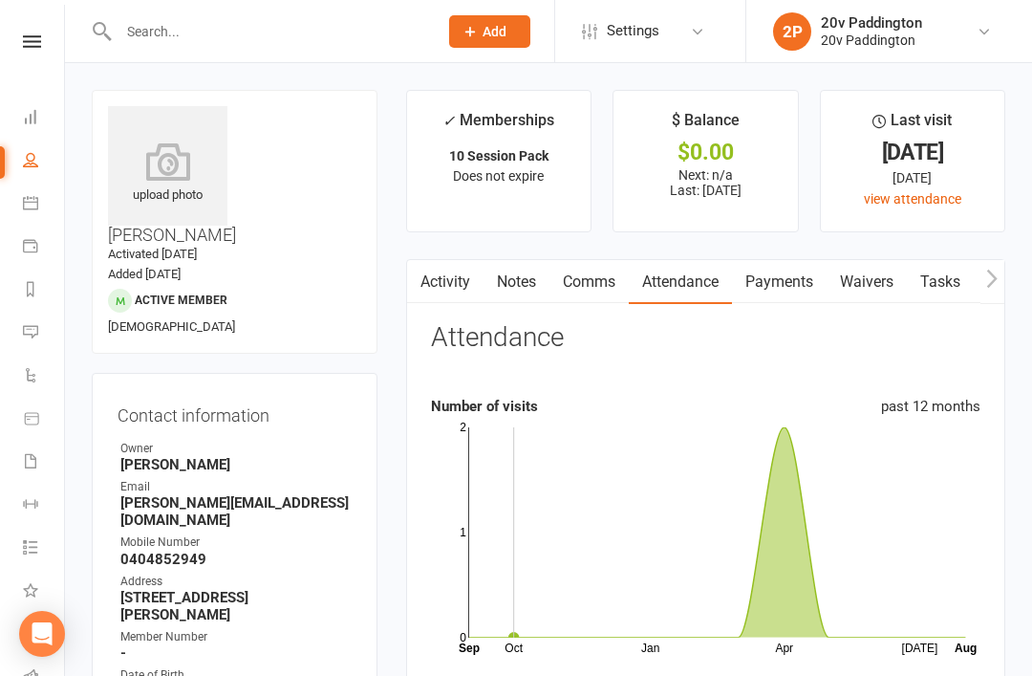
click at [55, 336] on link "Messages 4" at bounding box center [44, 333] width 43 height 43
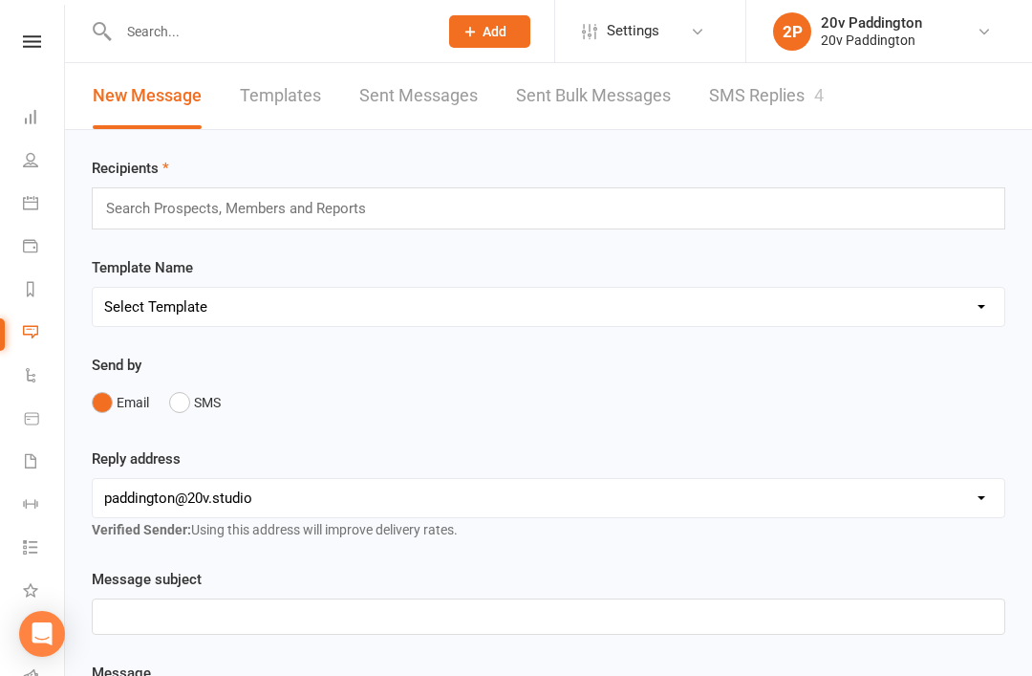
click at [810, 106] on link "SMS Replies 4" at bounding box center [766, 96] width 115 height 66
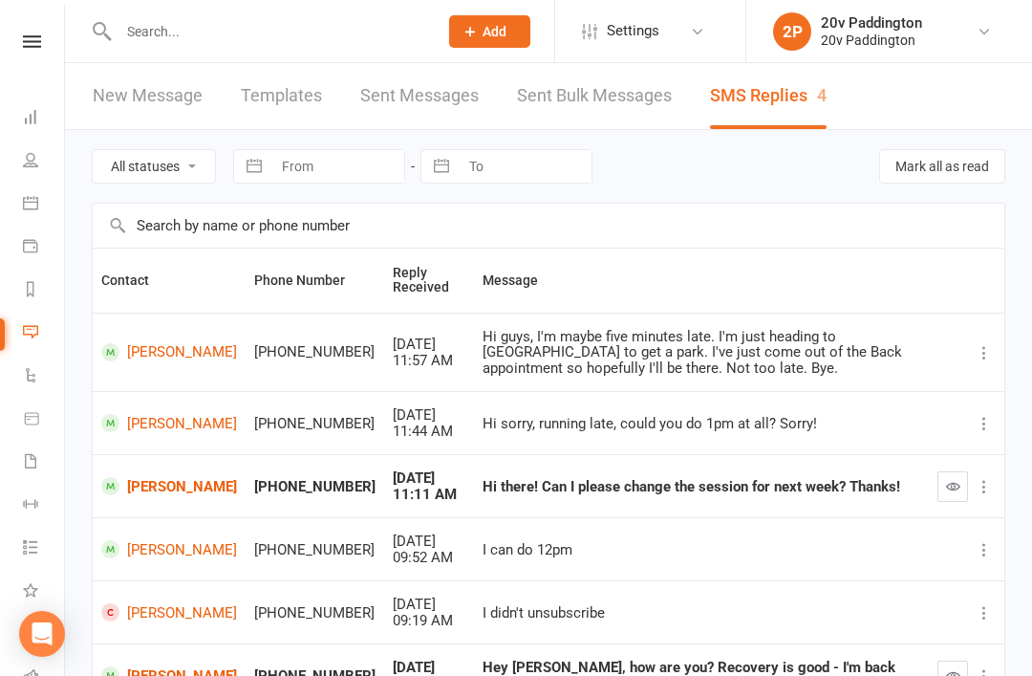
click at [160, 489] on link "[PERSON_NAME]" at bounding box center [169, 486] width 136 height 18
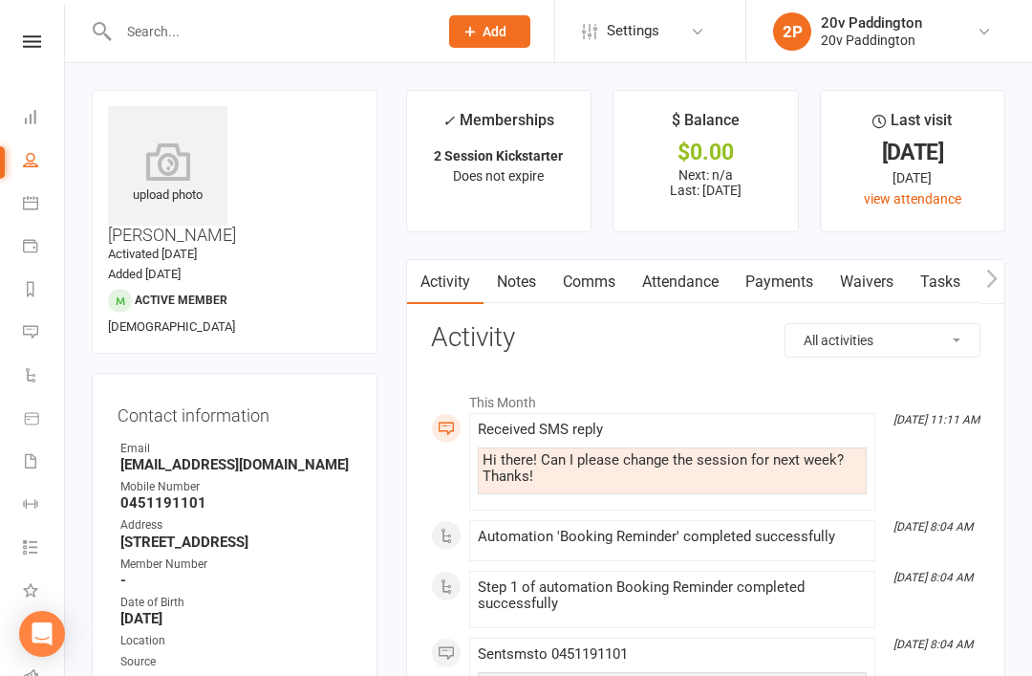
click at [595, 269] on link "Comms" at bounding box center [588, 282] width 79 height 44
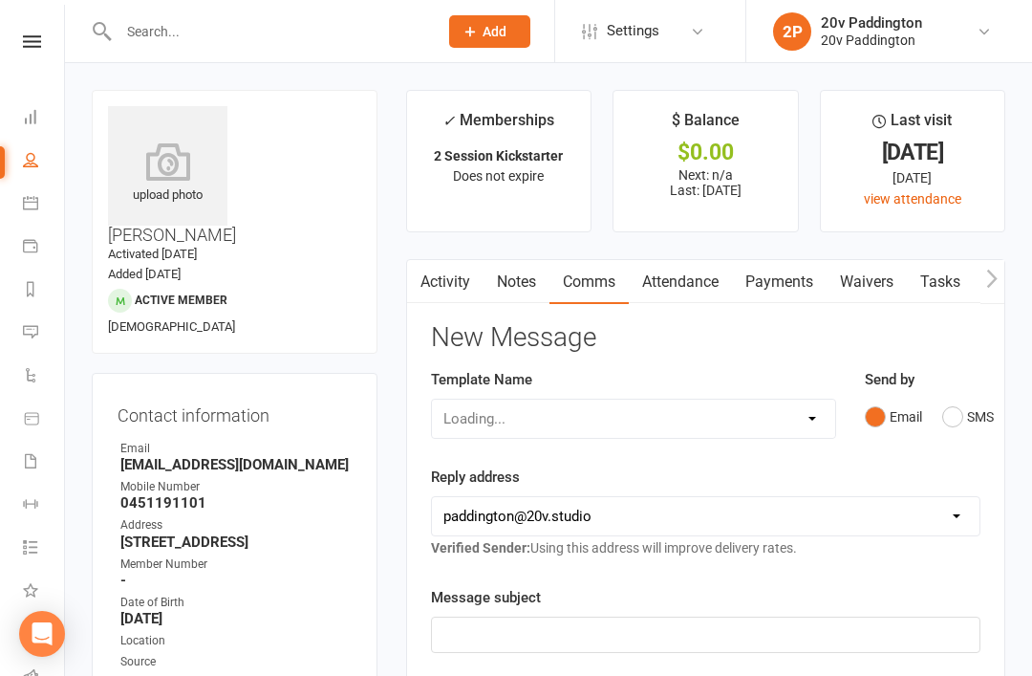
click at [950, 429] on button "SMS" at bounding box center [968, 416] width 52 height 36
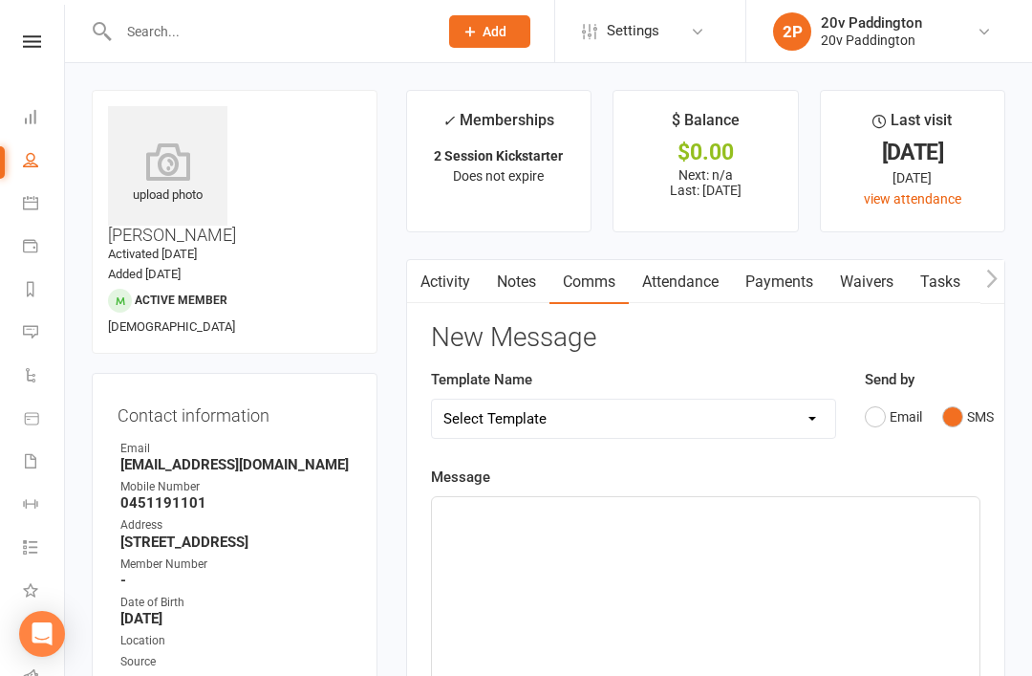
click at [706, 580] on div "﻿" at bounding box center [706, 640] width 548 height 287
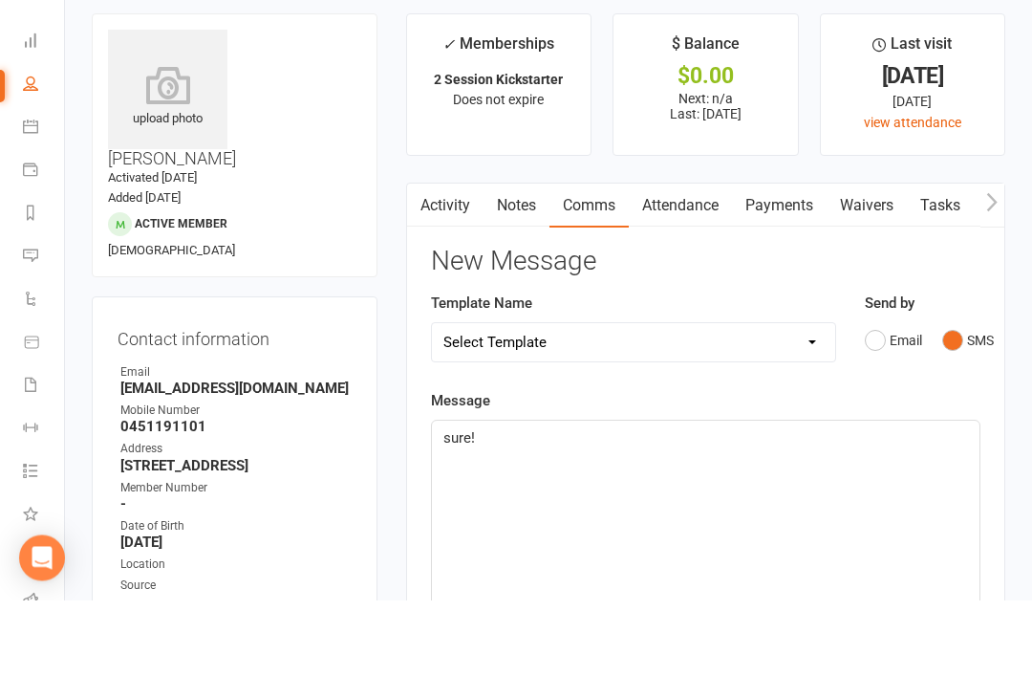
click at [446, 260] on link "Activity" at bounding box center [445, 282] width 76 height 44
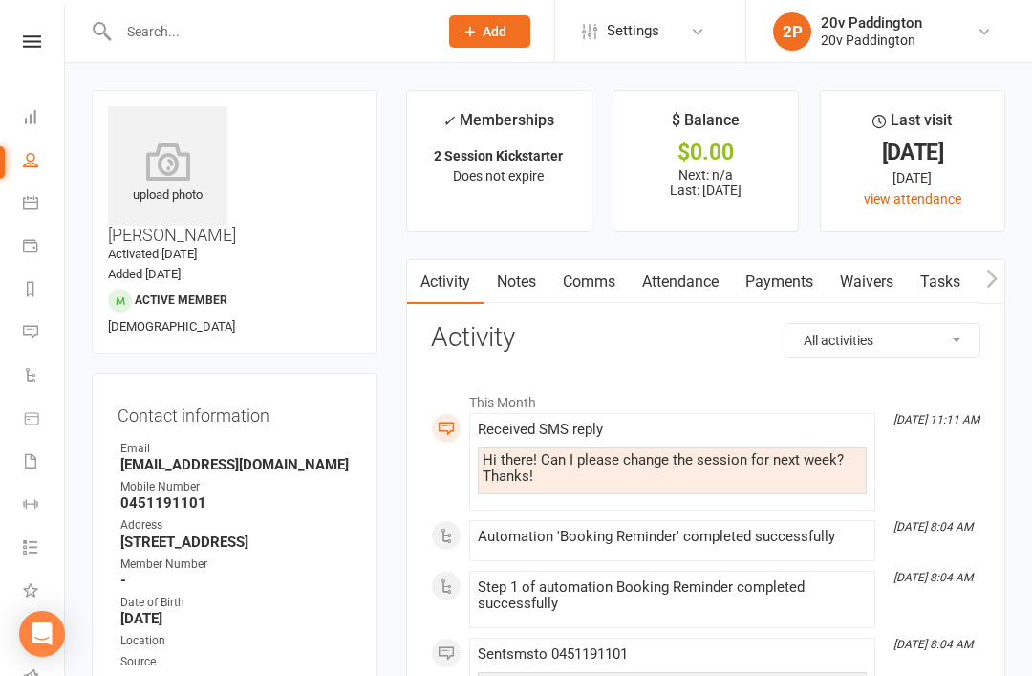
click at [606, 284] on link "Comms" at bounding box center [588, 282] width 79 height 44
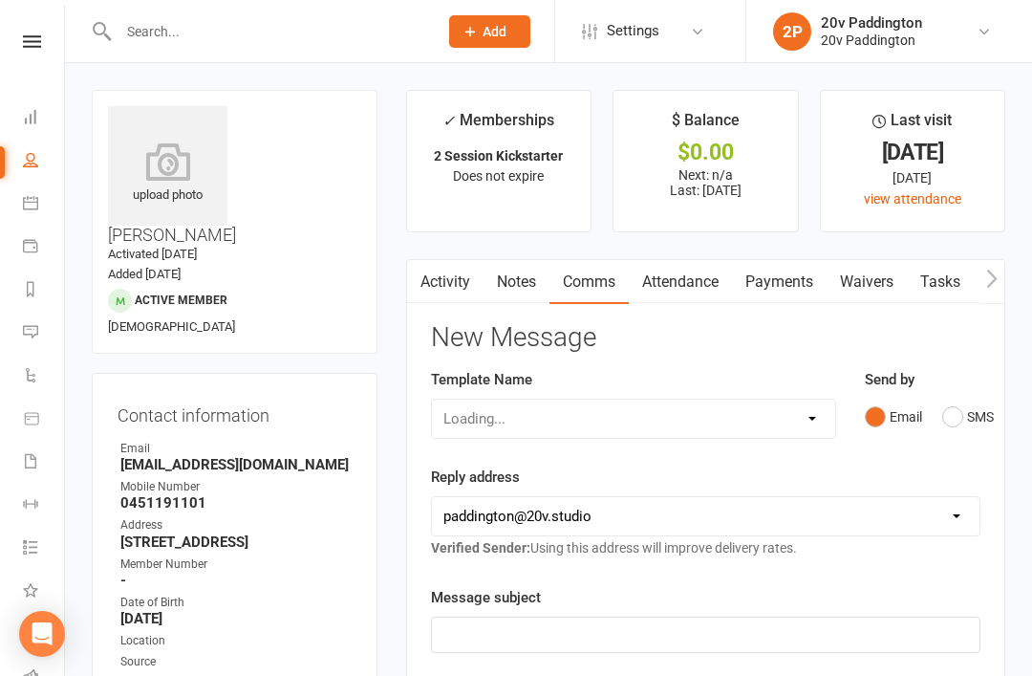
click at [985, 413] on button "SMS" at bounding box center [968, 416] width 52 height 36
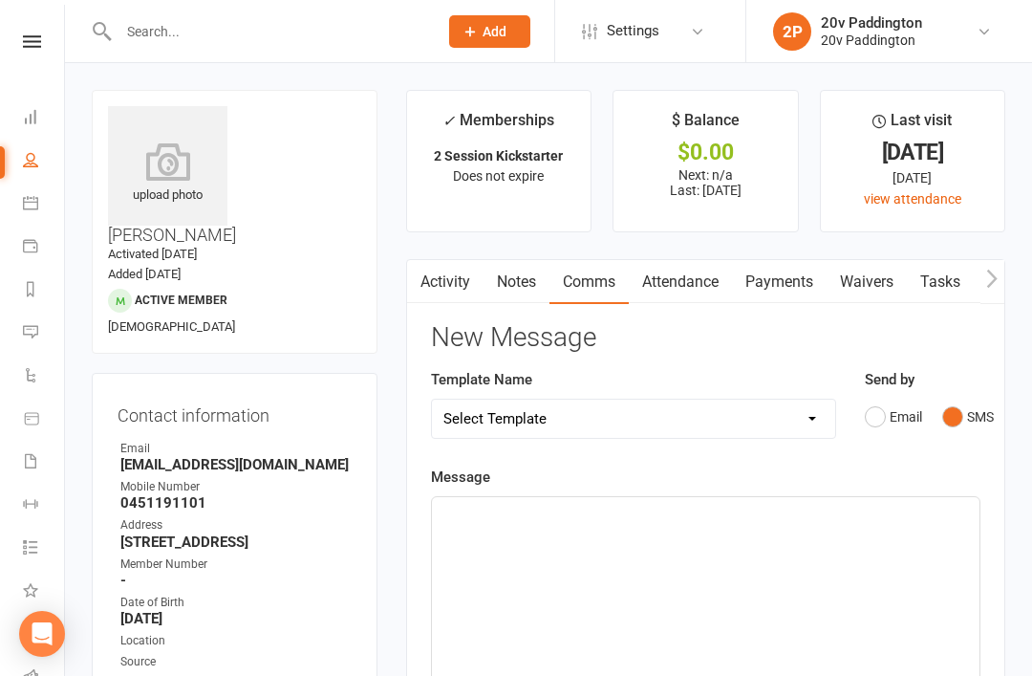
click at [732, 587] on div "﻿" at bounding box center [706, 640] width 548 height 287
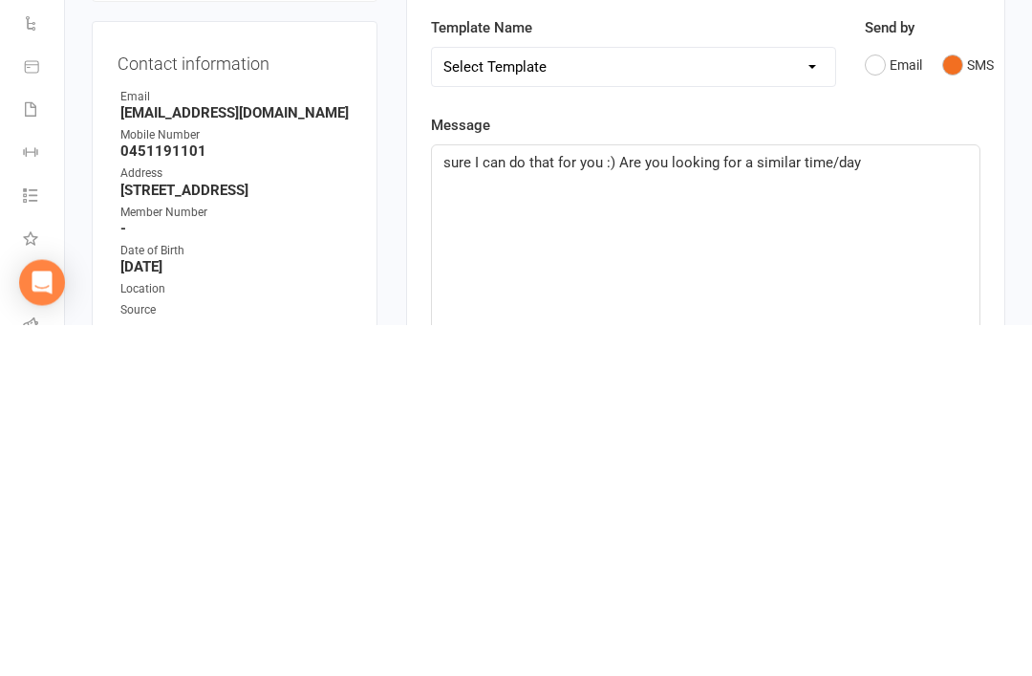
click at [449, 506] on span "sure I can do that for you :) Are you looking for a similar time/day" at bounding box center [652, 514] width 418 height 17
click at [452, 506] on span "sure I can do that for you :) Are you looking for a similar time/day" at bounding box center [652, 514] width 418 height 17
click at [914, 497] on div "Sure I can do that for you :) Are you looking for a similar time/day" at bounding box center [706, 640] width 548 height 287
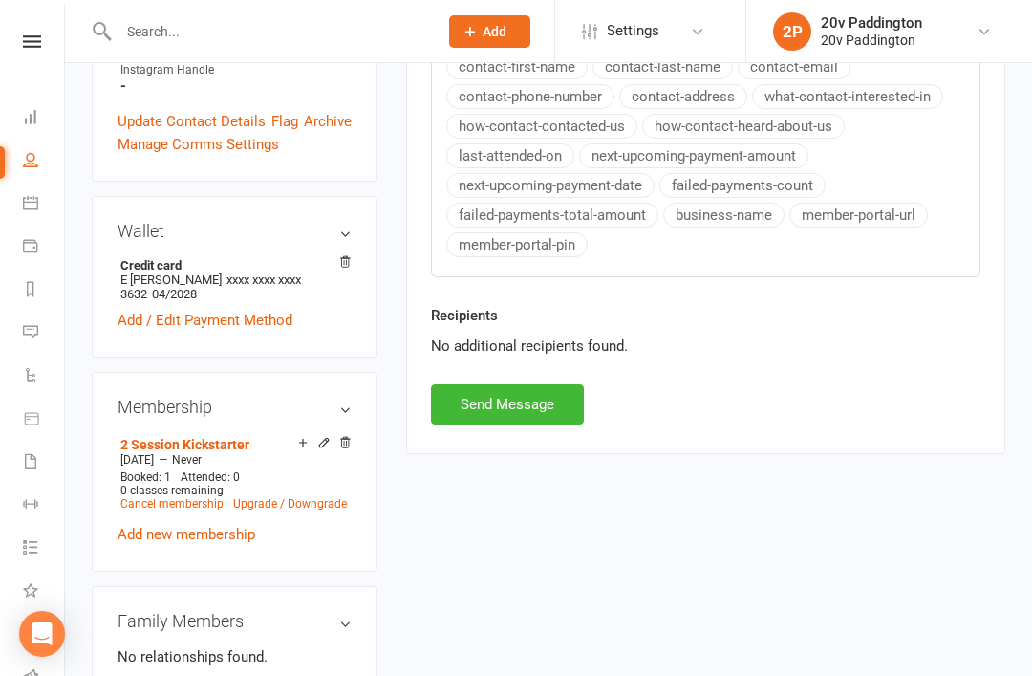
click at [546, 384] on button "Send Message" at bounding box center [507, 404] width 153 height 40
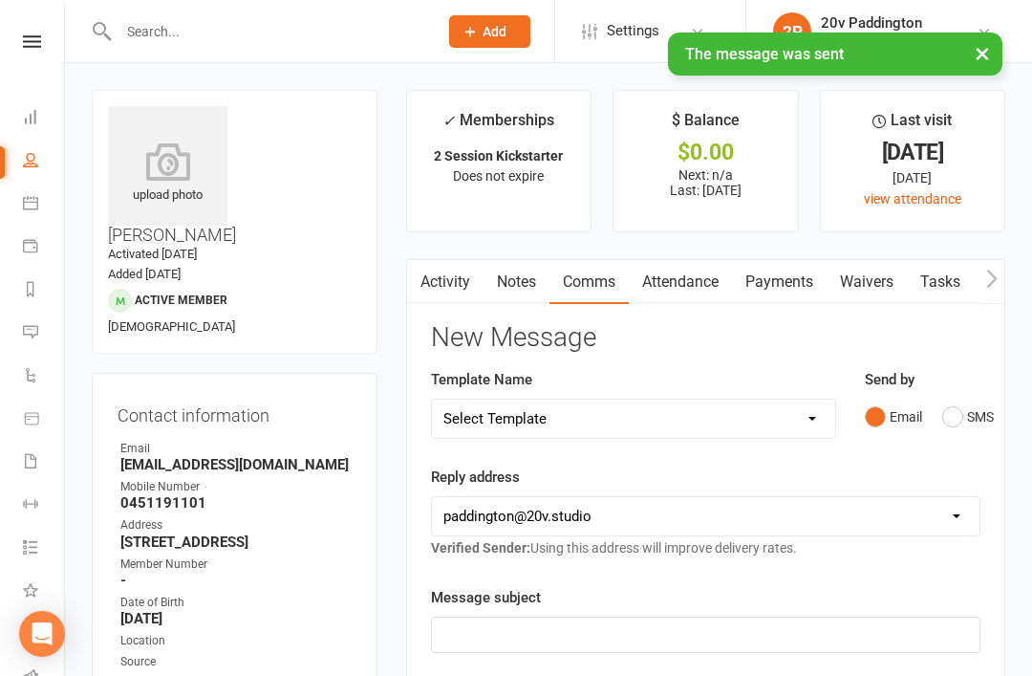
click at [46, 328] on link "Messages 4" at bounding box center [44, 333] width 43 height 43
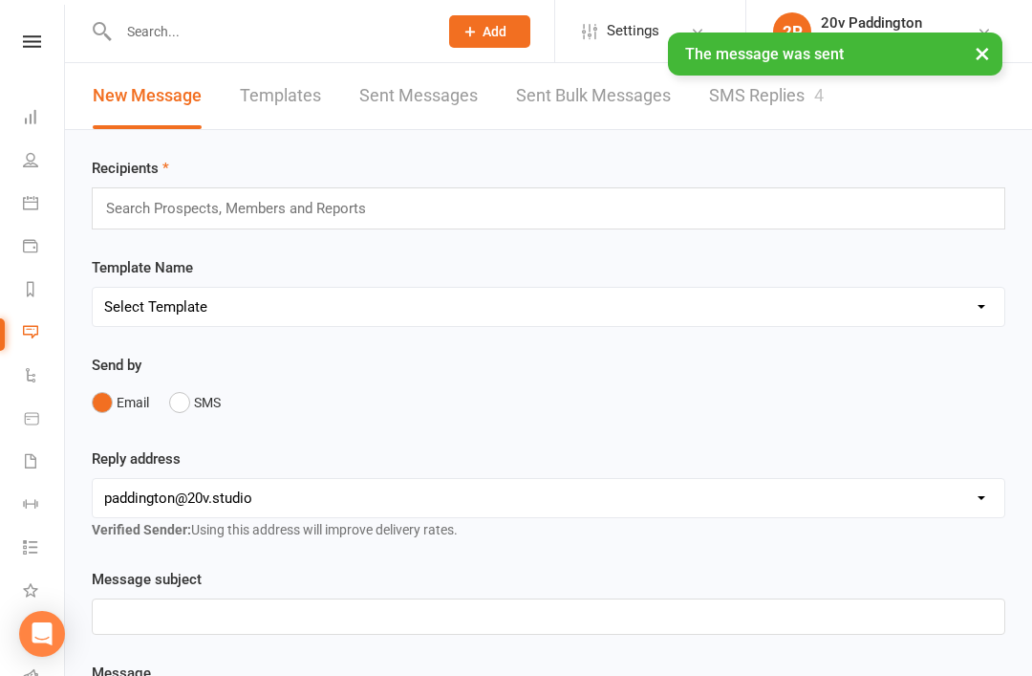
click at [750, 90] on link "SMS Replies 4" at bounding box center [766, 96] width 115 height 66
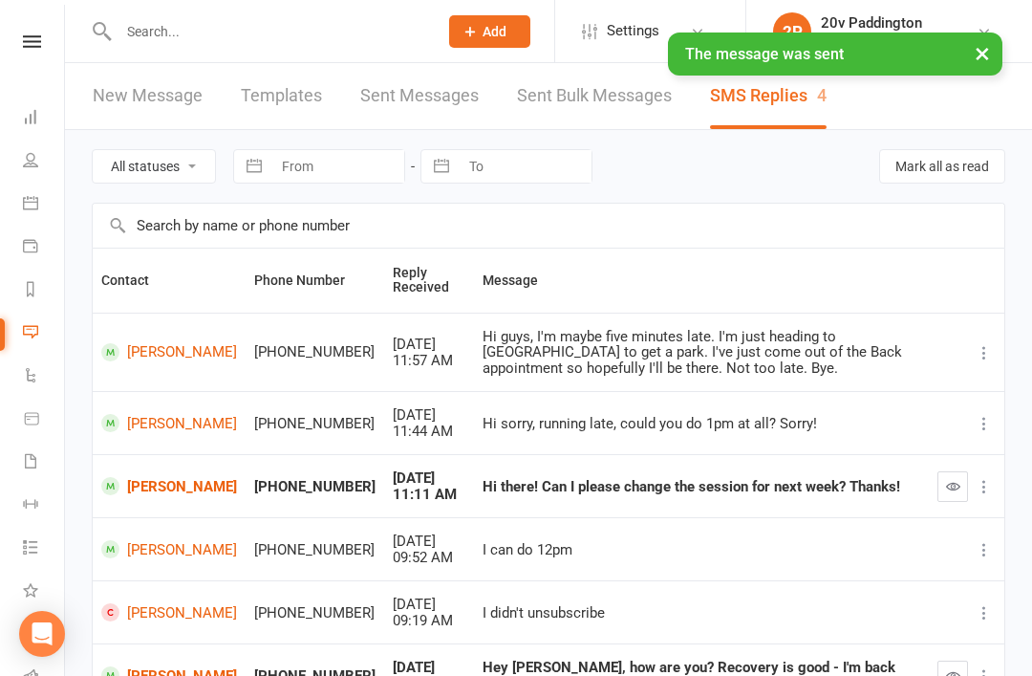
click at [946, 479] on icon "button" at bounding box center [953, 486] width 14 height 14
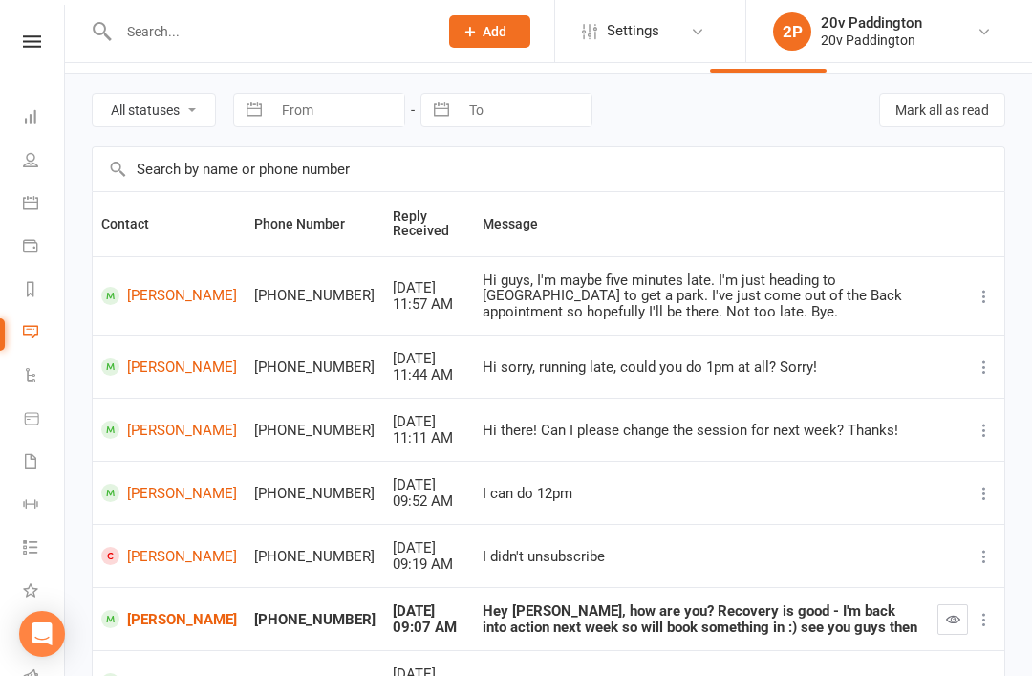
scroll to position [53, 0]
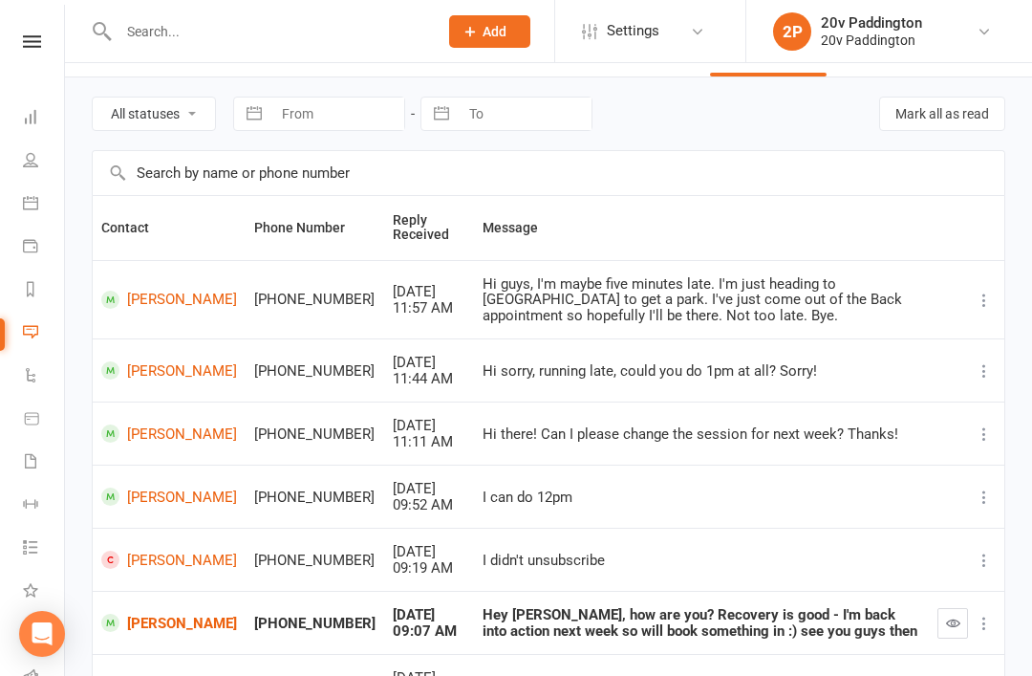
click at [190, 119] on select "All statuses Read only Unread only" at bounding box center [154, 113] width 122 height 32
select select "unread_only"
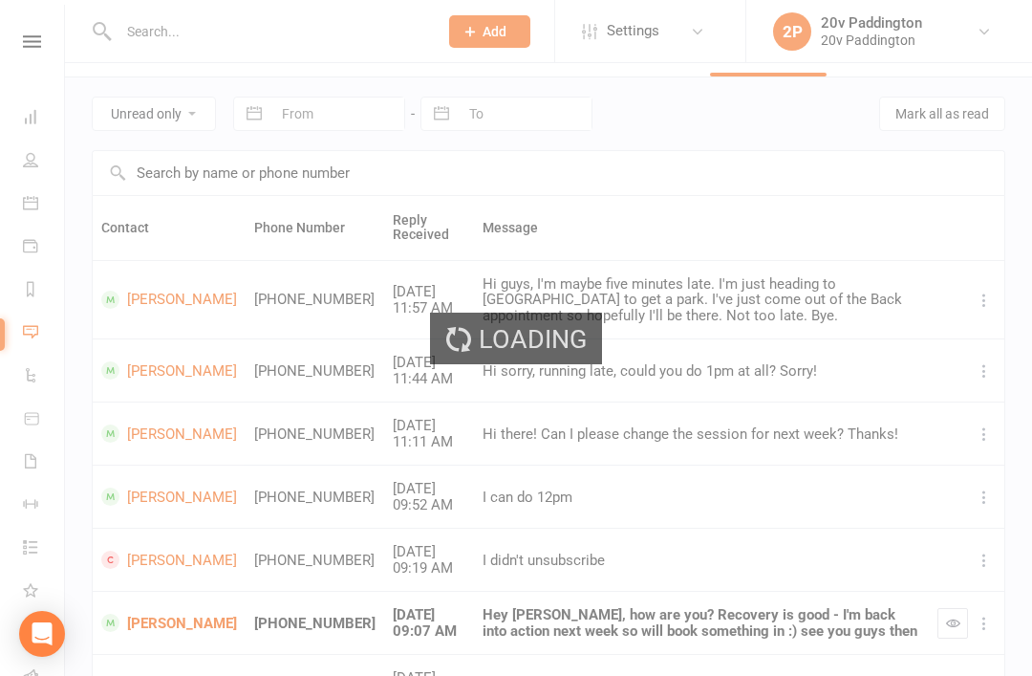
scroll to position [0, 0]
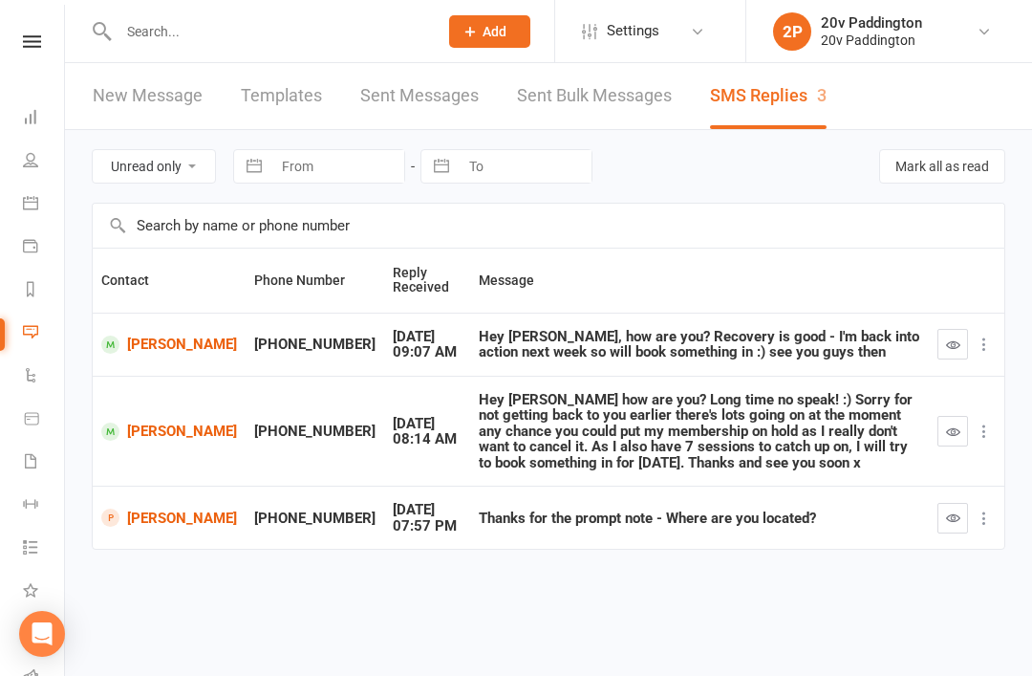
click at [185, 520] on link "[PERSON_NAME]" at bounding box center [169, 517] width 136 height 18
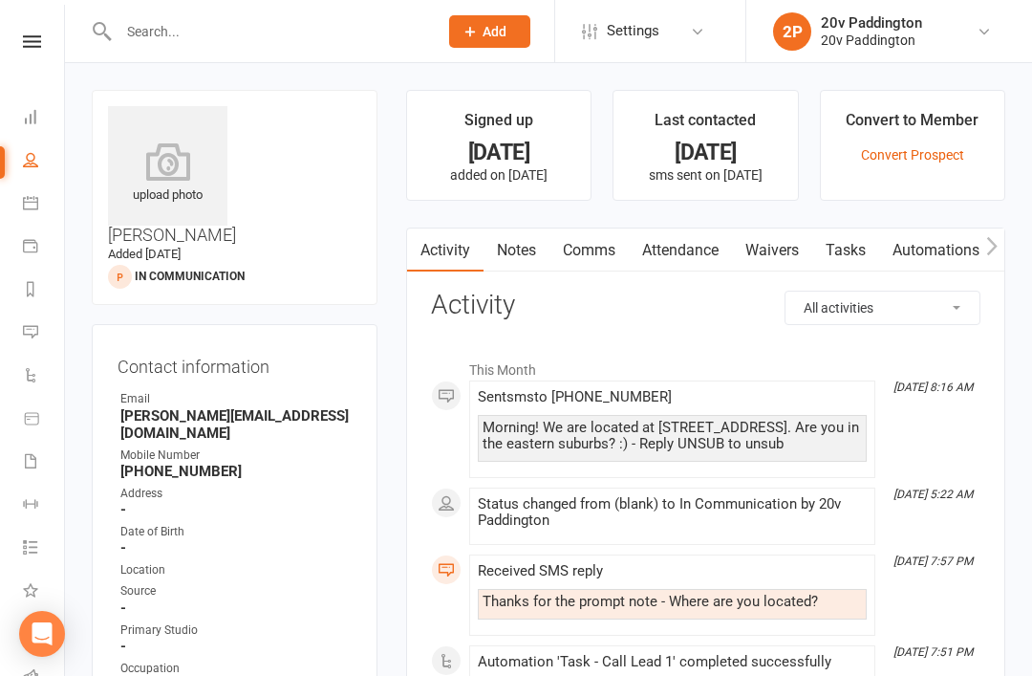
click at [23, 45] on icon at bounding box center [32, 41] width 18 height 12
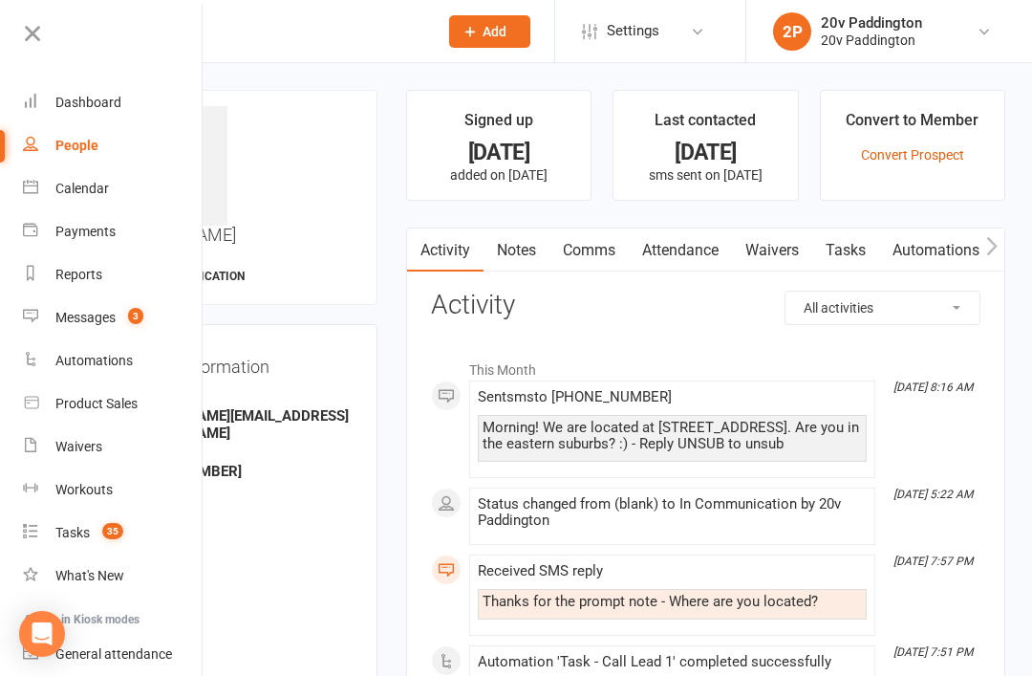
click at [106, 326] on link "Messages 3" at bounding box center [113, 317] width 181 height 43
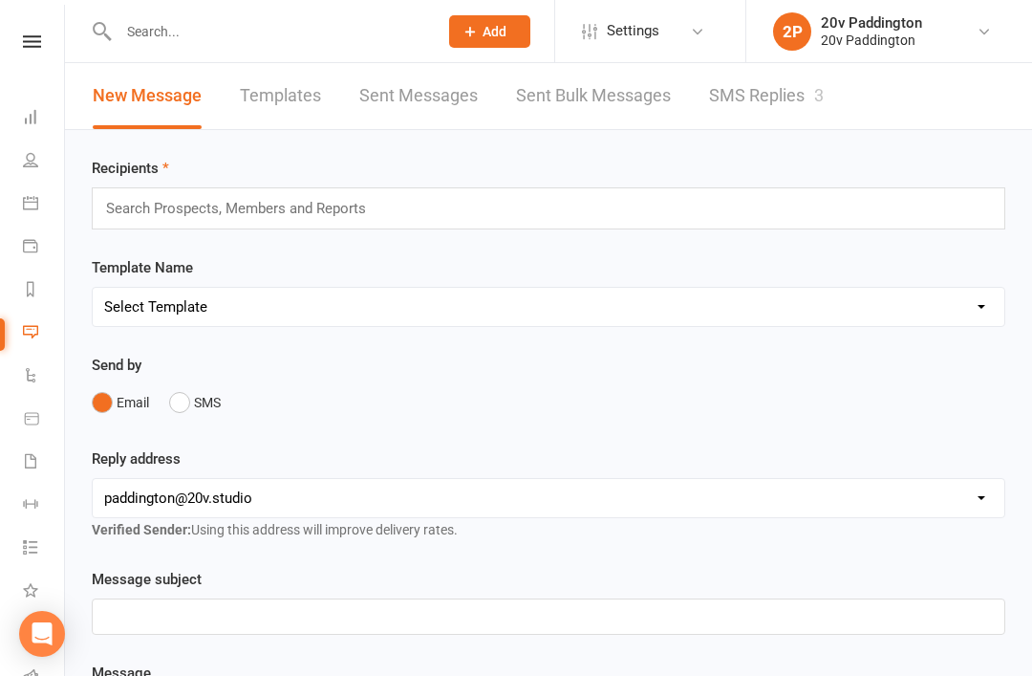
click at [791, 101] on link "SMS Replies 3" at bounding box center [766, 96] width 115 height 66
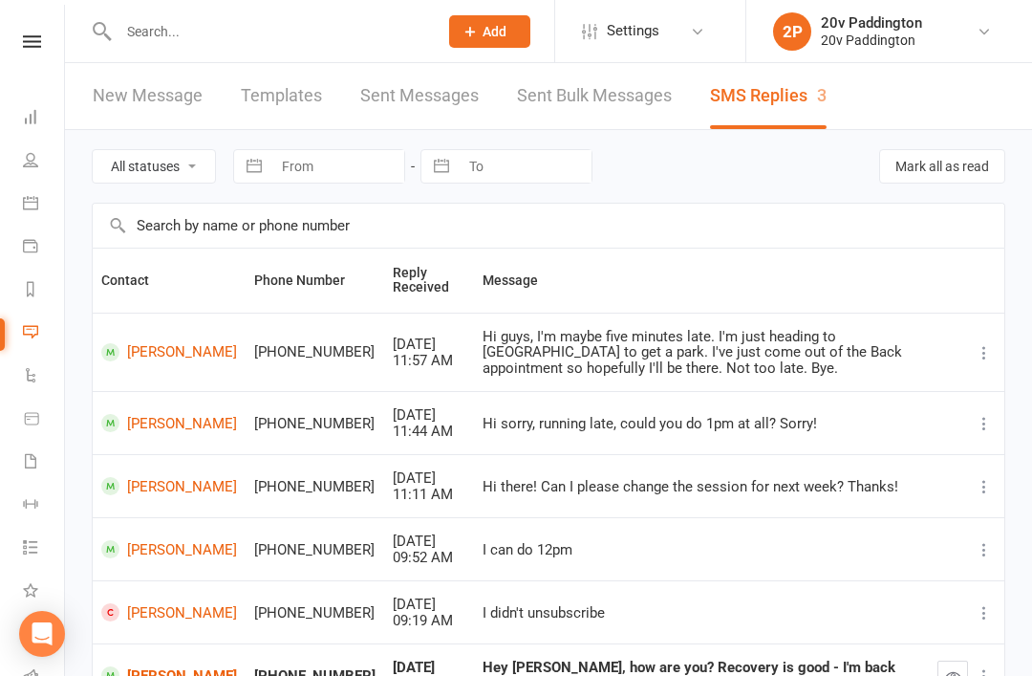
click at [178, 171] on select "All statuses Read only Unread only" at bounding box center [154, 166] width 122 height 32
select select "unread_only"
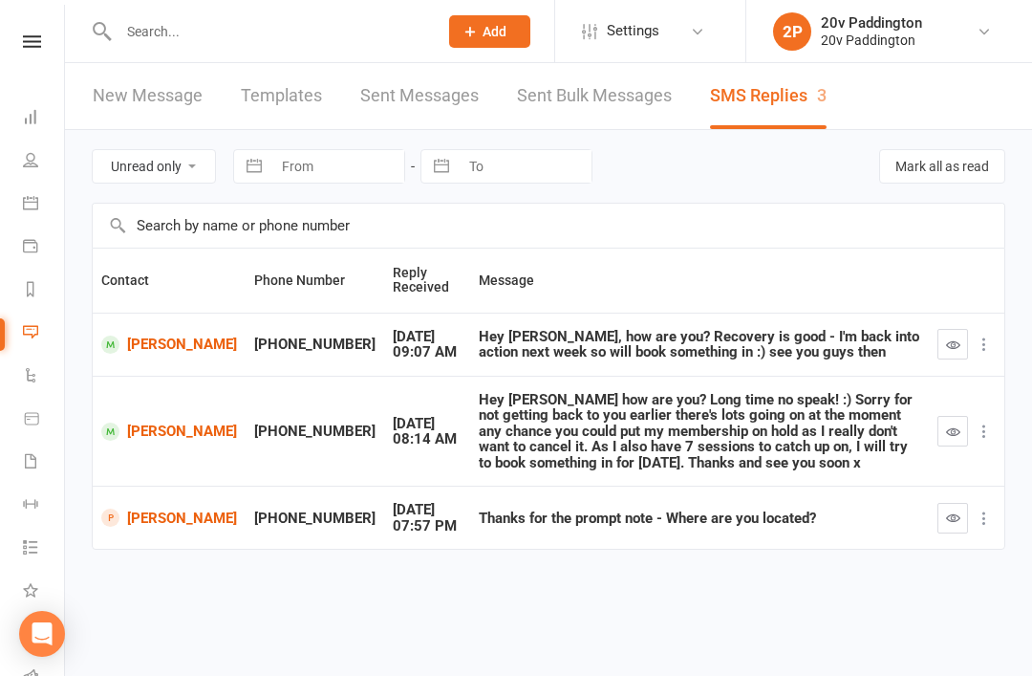
click at [939, 532] on td at bounding box center [966, 516] width 75 height 63
click at [955, 525] on button "button" at bounding box center [952, 518] width 31 height 31
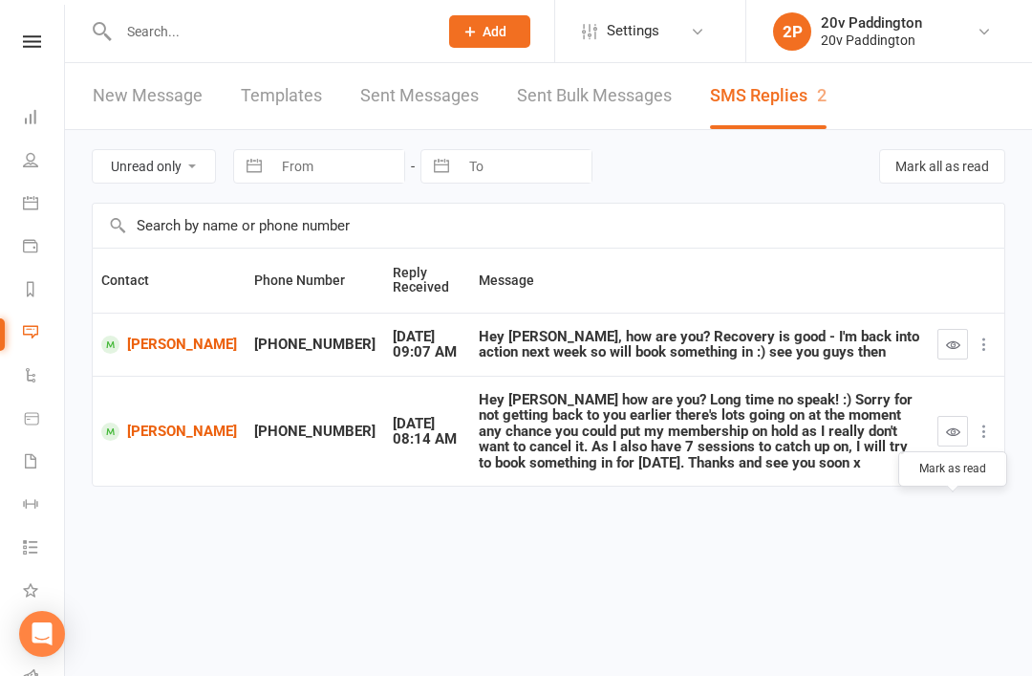
click at [29, 174] on link "People" at bounding box center [44, 161] width 43 height 43
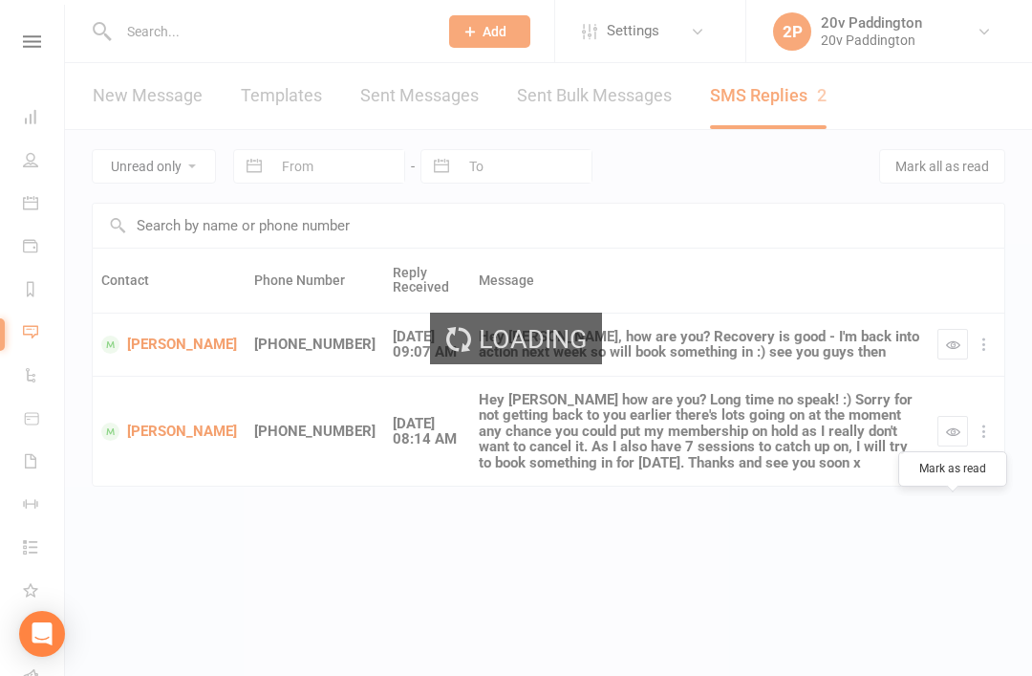
select select "100"
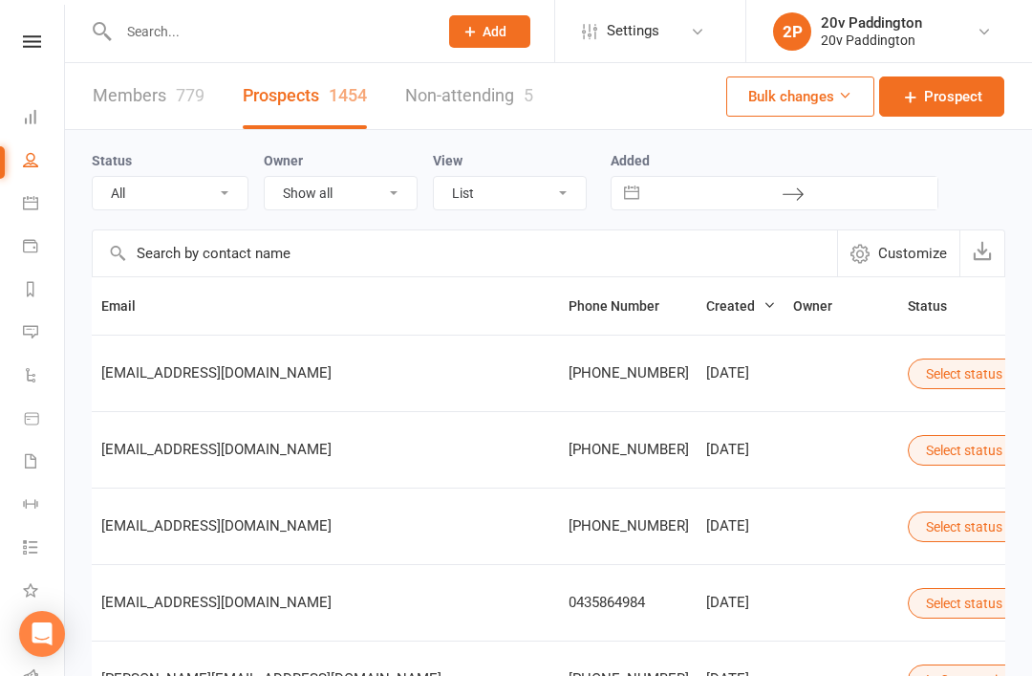
scroll to position [0, 307]
click at [909, 382] on button "Select status" at bounding box center [973, 373] width 129 height 31
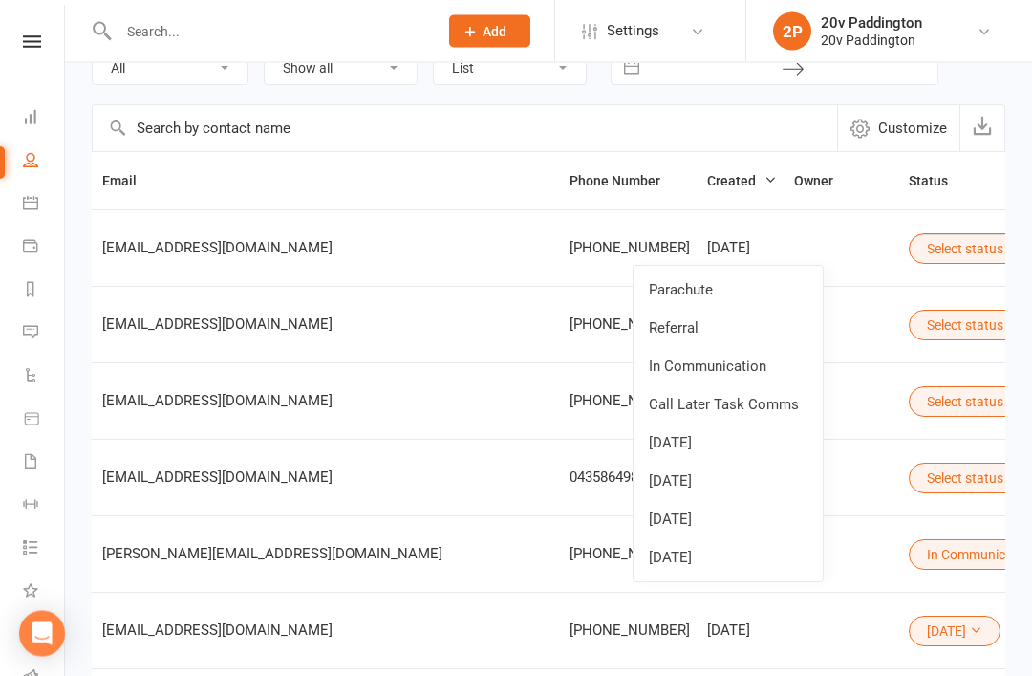
scroll to position [125, 0]
click at [731, 547] on link "[DATE]" at bounding box center [728, 557] width 189 height 38
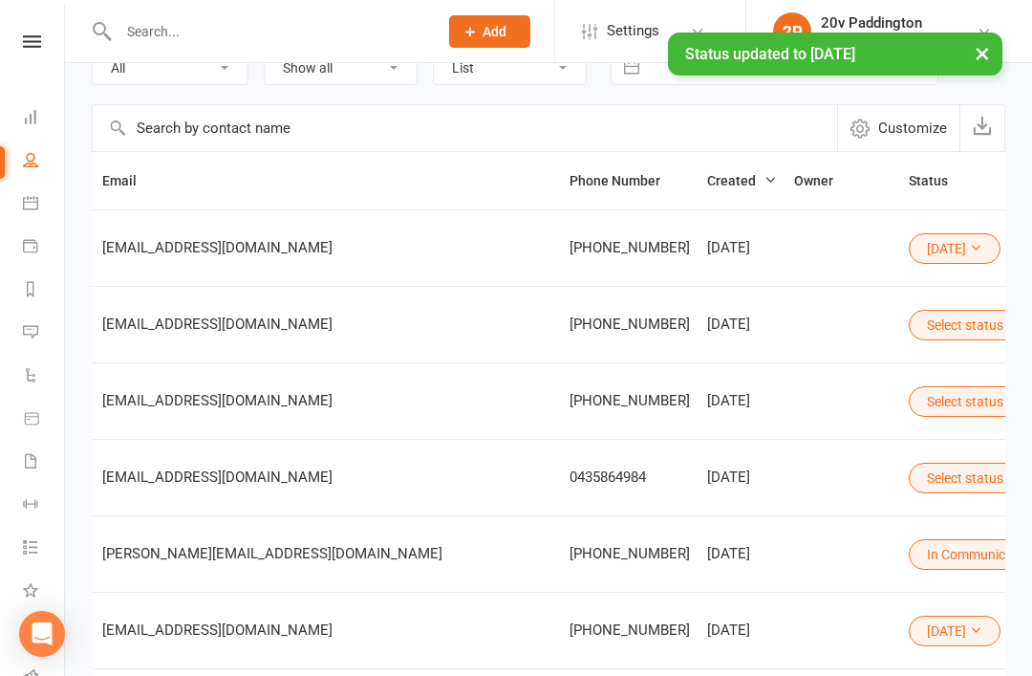
click at [909, 315] on button "Select status" at bounding box center [973, 325] width 129 height 31
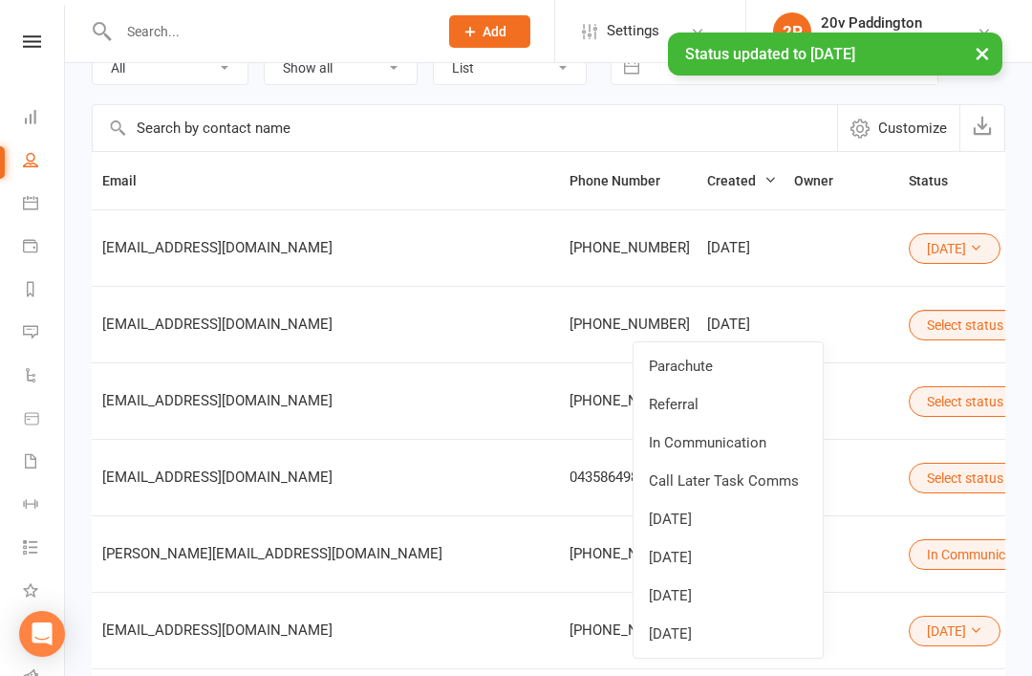
click at [734, 639] on link "[DATE]" at bounding box center [728, 633] width 189 height 38
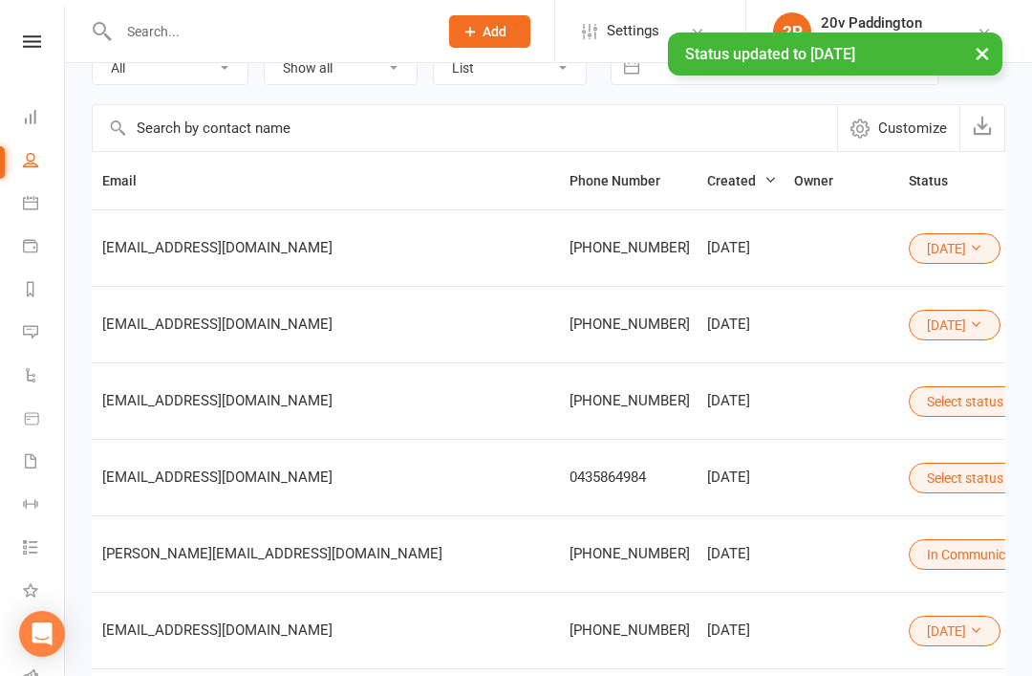
click at [909, 413] on button "Select status" at bounding box center [973, 401] width 129 height 31
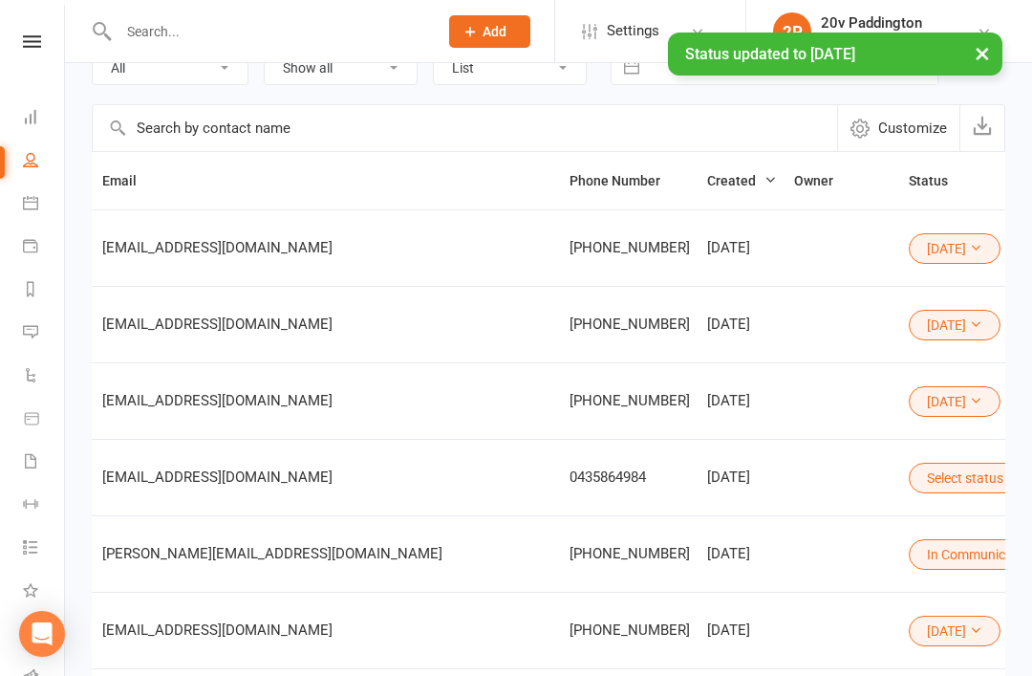
click at [909, 473] on button "Select status" at bounding box center [973, 478] width 129 height 31
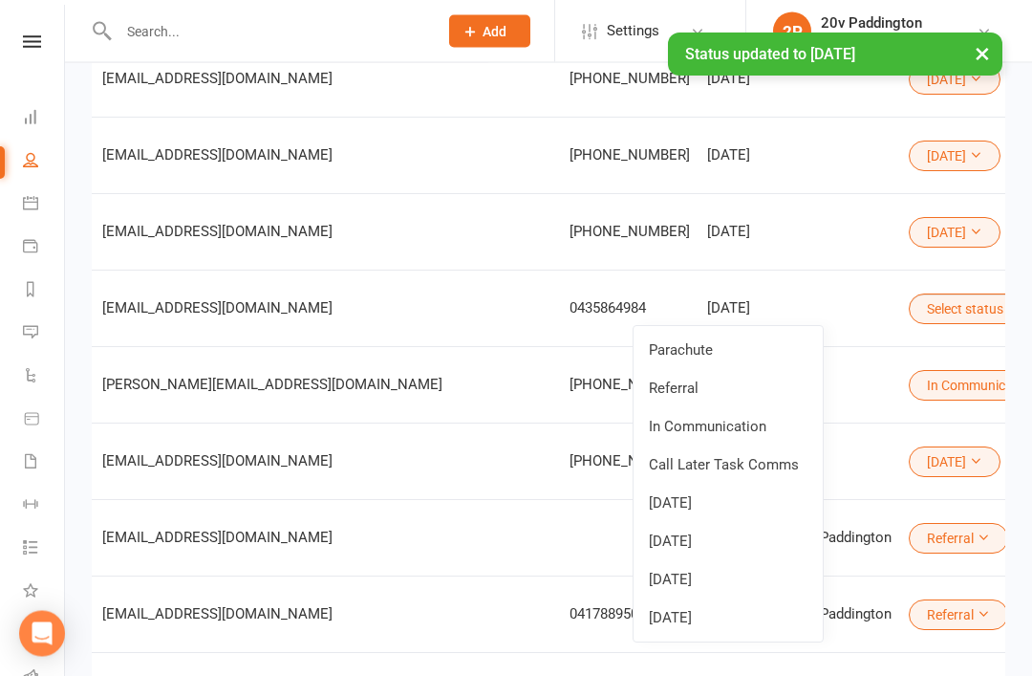
scroll to position [291, 0]
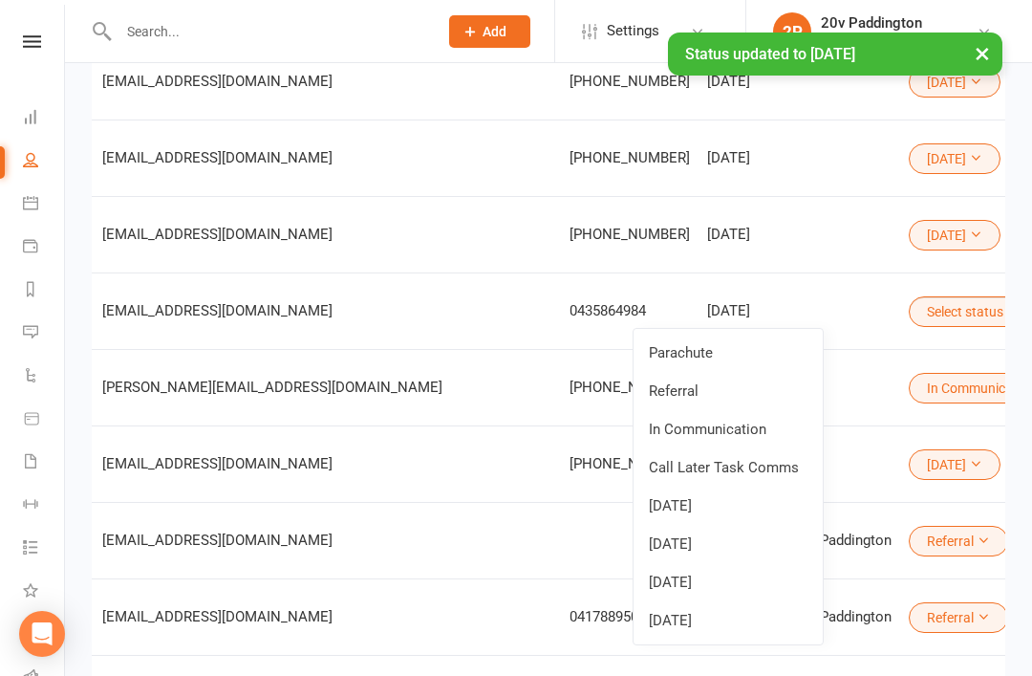
click at [720, 625] on link "[DATE]" at bounding box center [728, 620] width 189 height 38
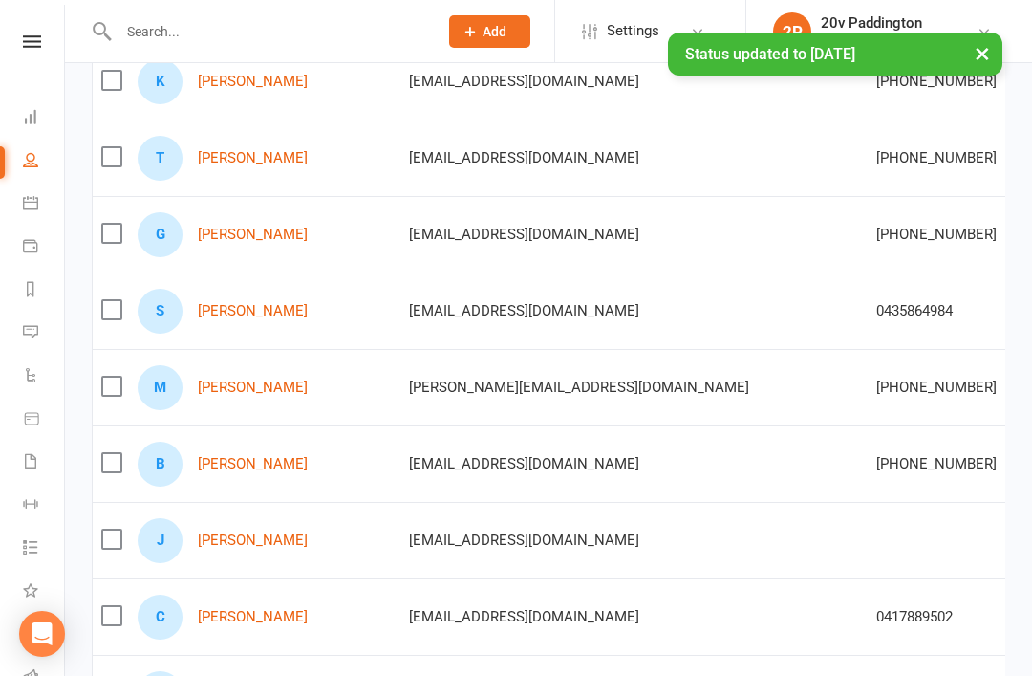
scroll to position [0, 0]
click at [265, 458] on link "[PERSON_NAME]" at bounding box center [253, 464] width 110 height 16
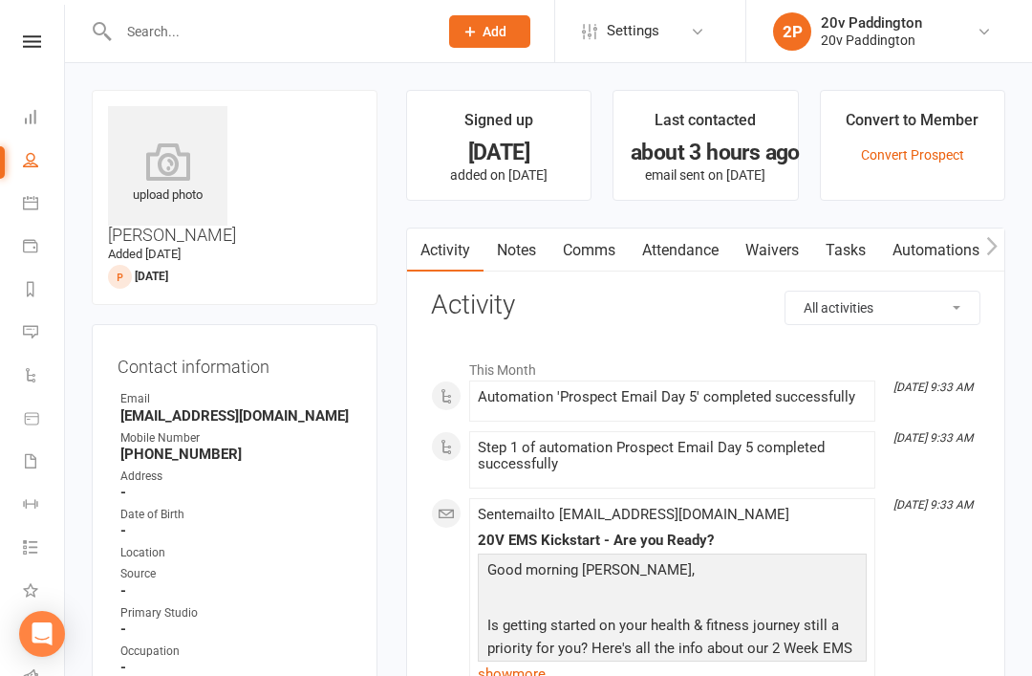
click at [15, 345] on li "Messages 2" at bounding box center [32, 333] width 64 height 43
click at [32, 337] on icon at bounding box center [30, 331] width 15 height 15
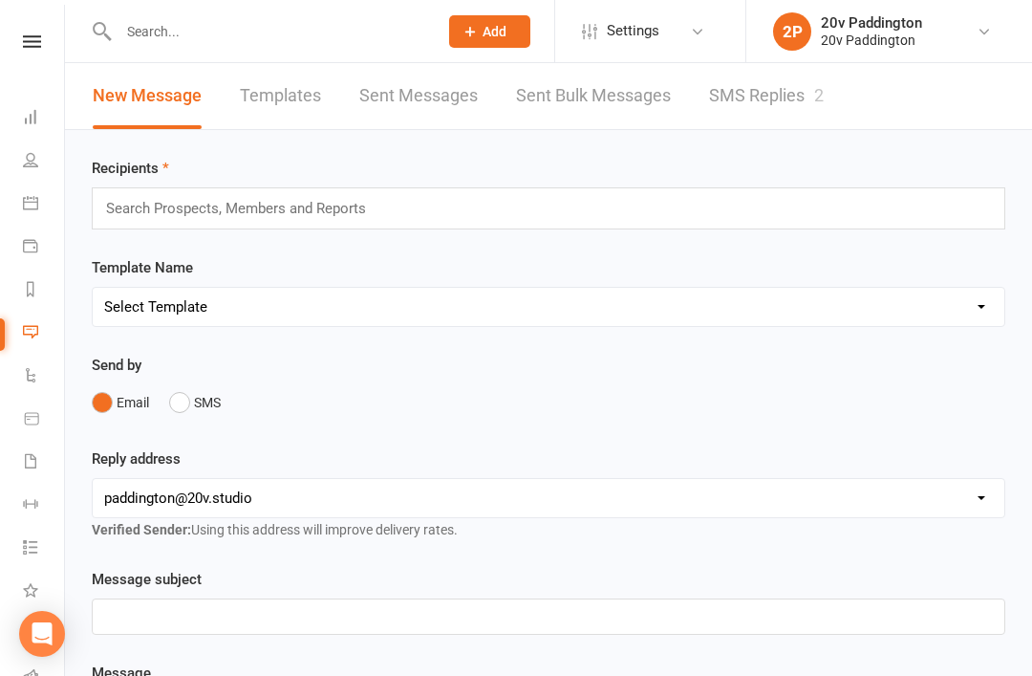
click at [746, 77] on link "SMS Replies 2" at bounding box center [766, 96] width 115 height 66
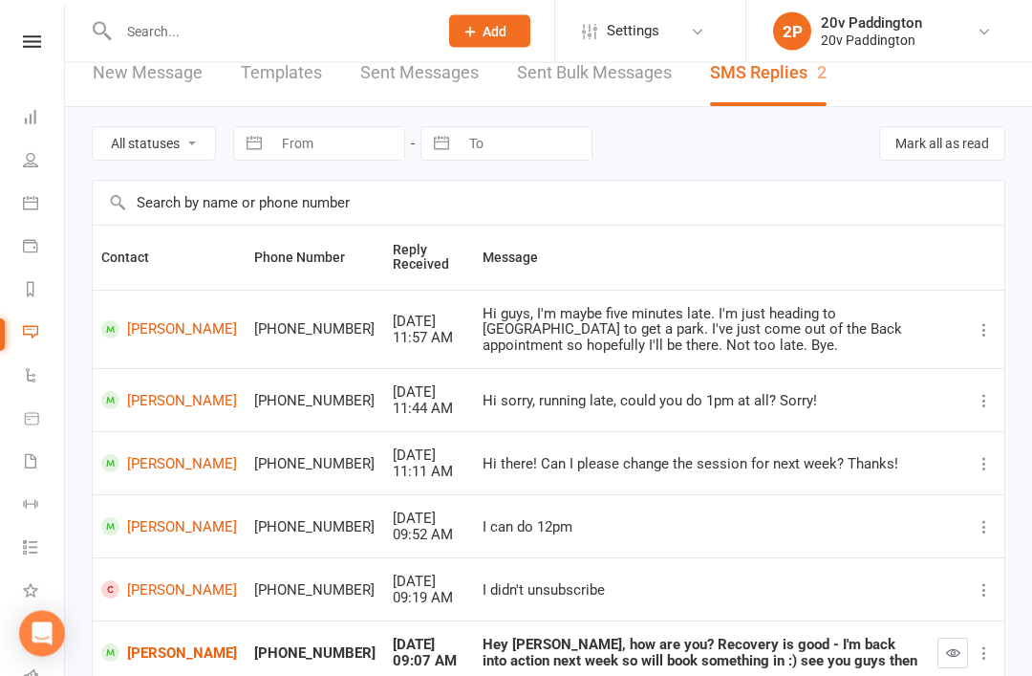
scroll to position [23, 0]
click at [195, 580] on link "[PERSON_NAME]" at bounding box center [169, 589] width 136 height 18
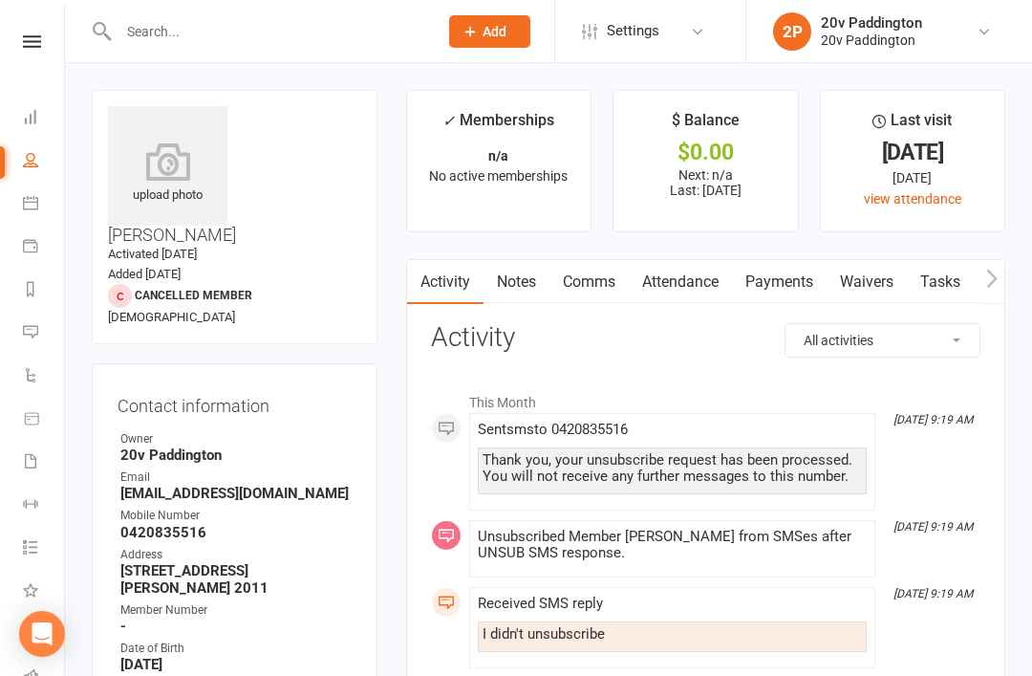
click at [38, 368] on link "Automations" at bounding box center [44, 376] width 43 height 43
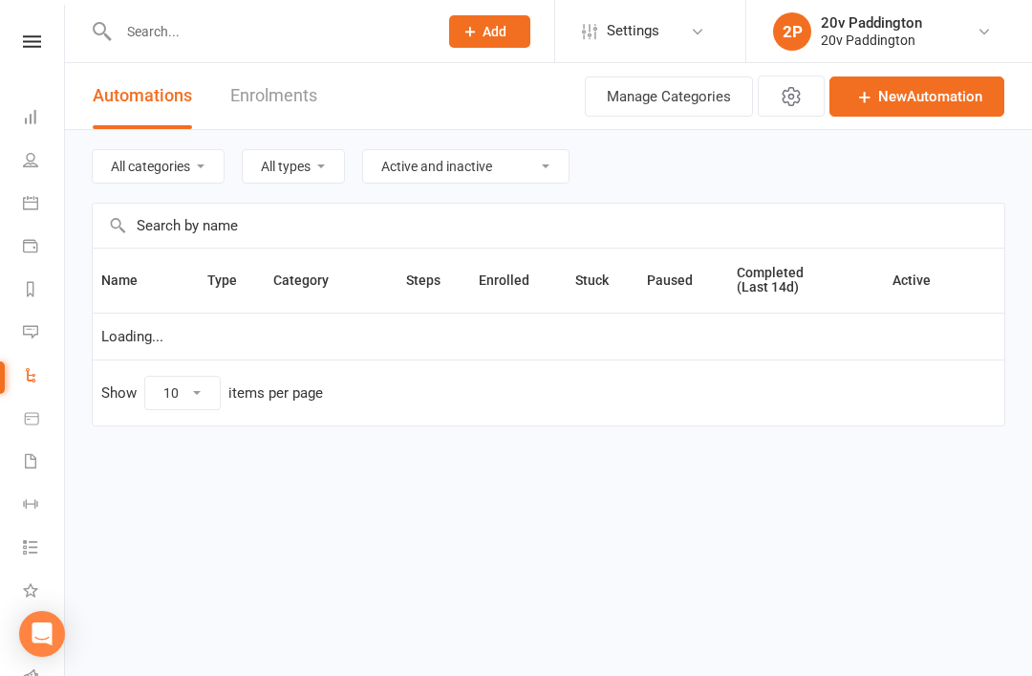
select select "100"
click at [36, 304] on link "Reports" at bounding box center [44, 290] width 43 height 43
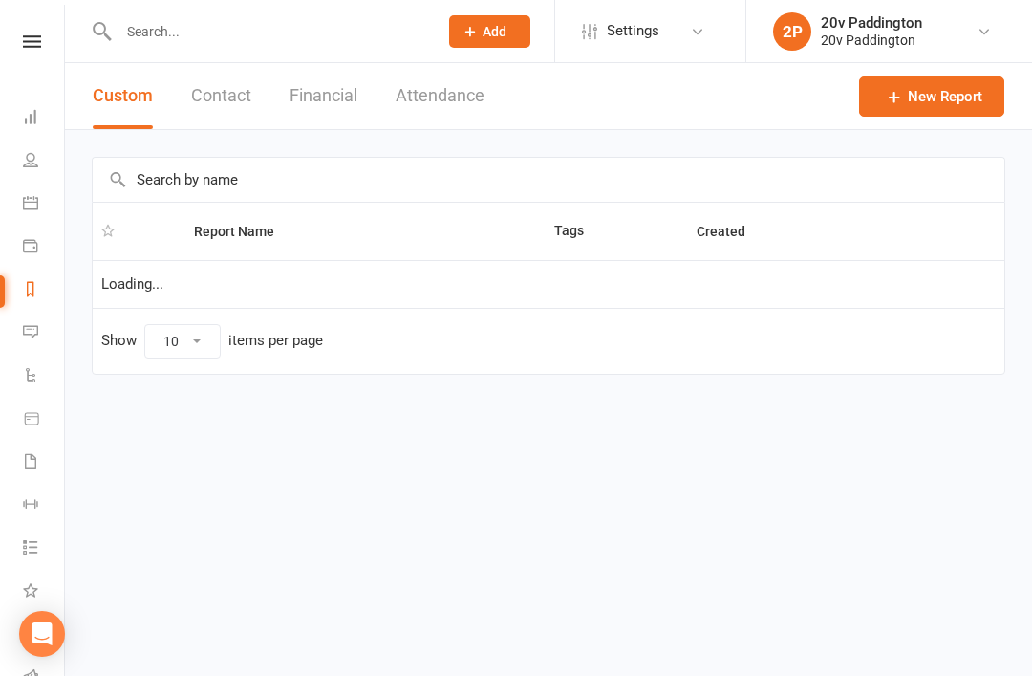
select select "100"
click at [15, 333] on li "Messages 2" at bounding box center [32, 333] width 64 height 43
click at [27, 348] on link "Messages 2" at bounding box center [44, 333] width 43 height 43
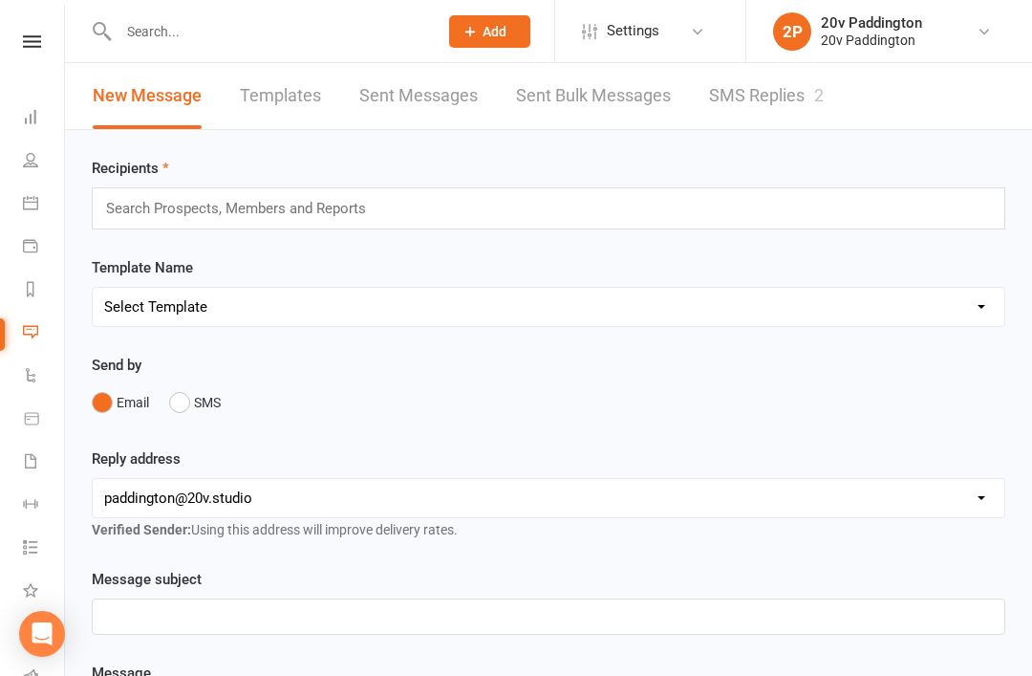
click at [732, 100] on link "SMS Replies 2" at bounding box center [766, 96] width 115 height 66
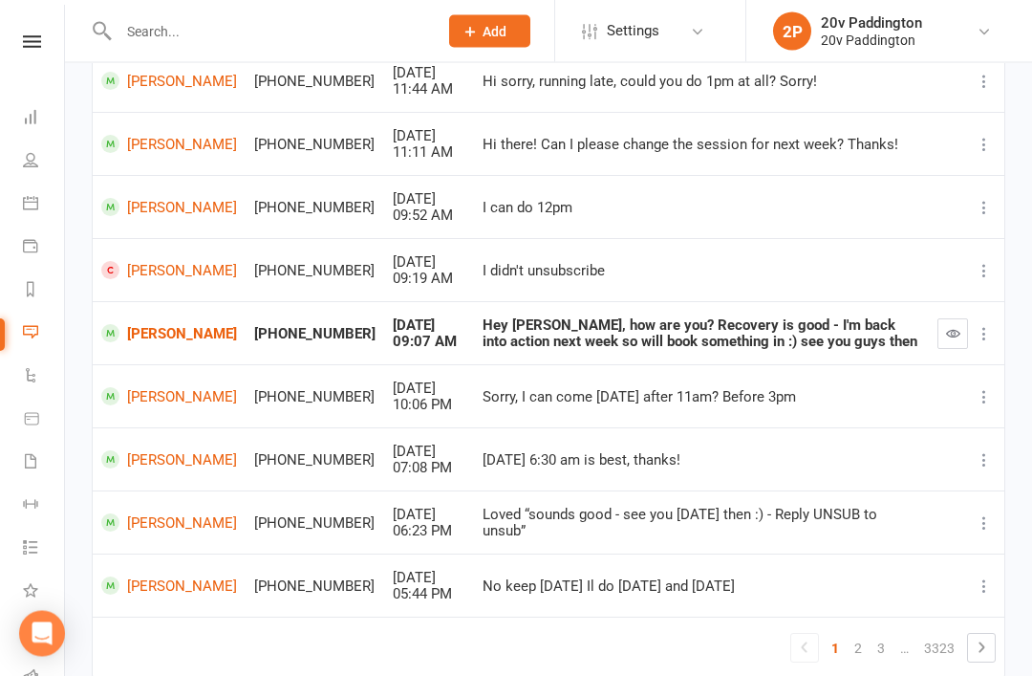
scroll to position [345, 0]
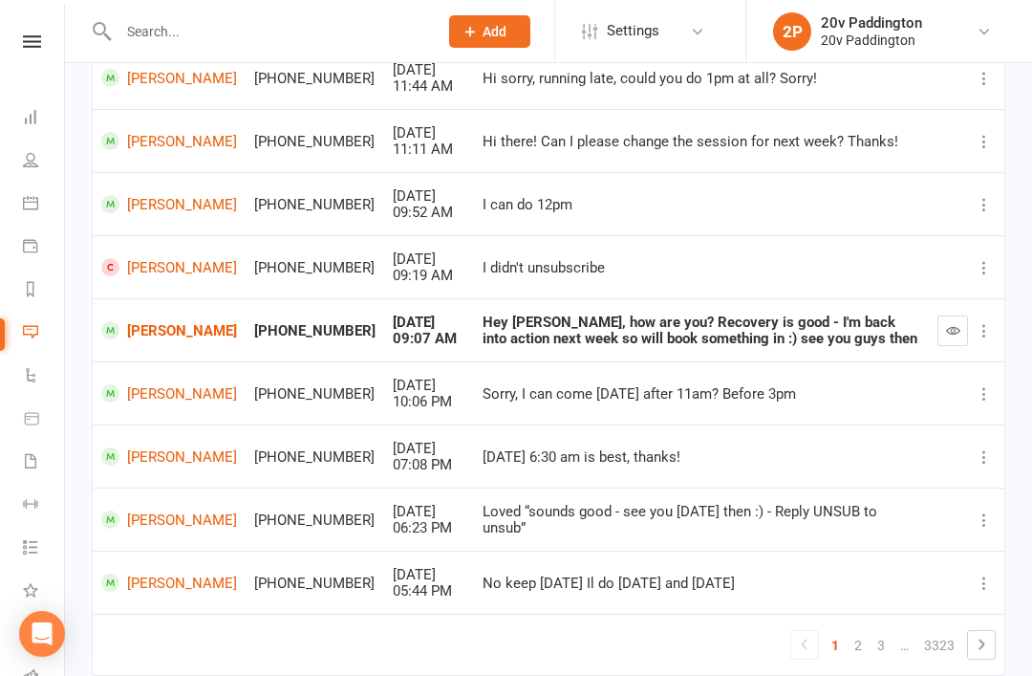
click at [855, 645] on link "2" at bounding box center [858, 645] width 23 height 27
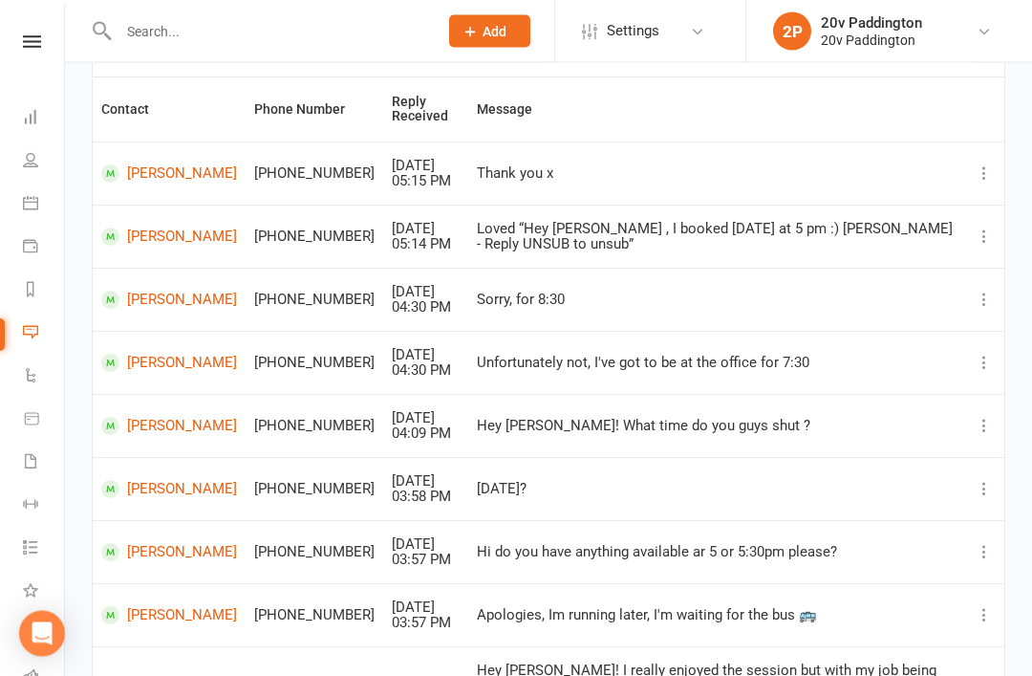
scroll to position [164, 0]
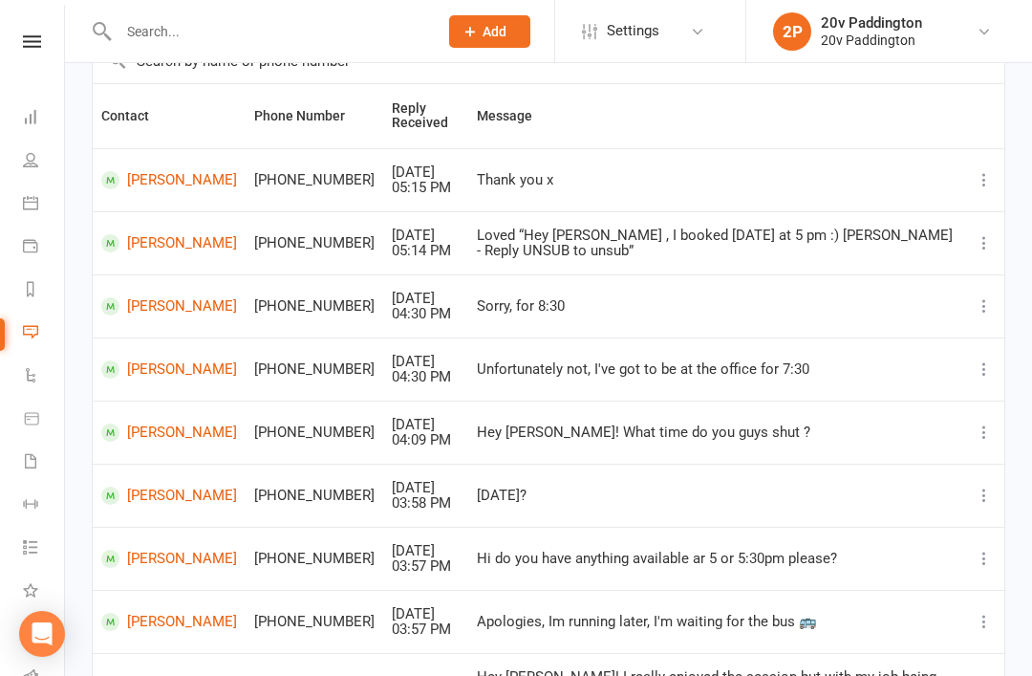
click at [142, 441] on link "[PERSON_NAME]" at bounding box center [169, 432] width 136 height 18
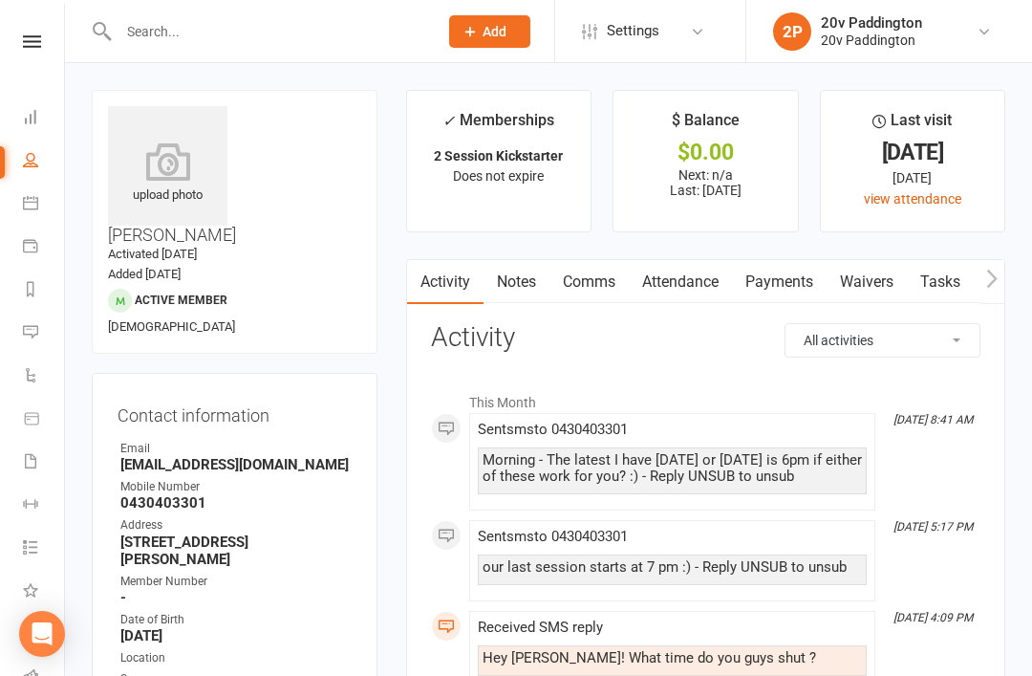
click at [547, 290] on link "Notes" at bounding box center [517, 282] width 66 height 44
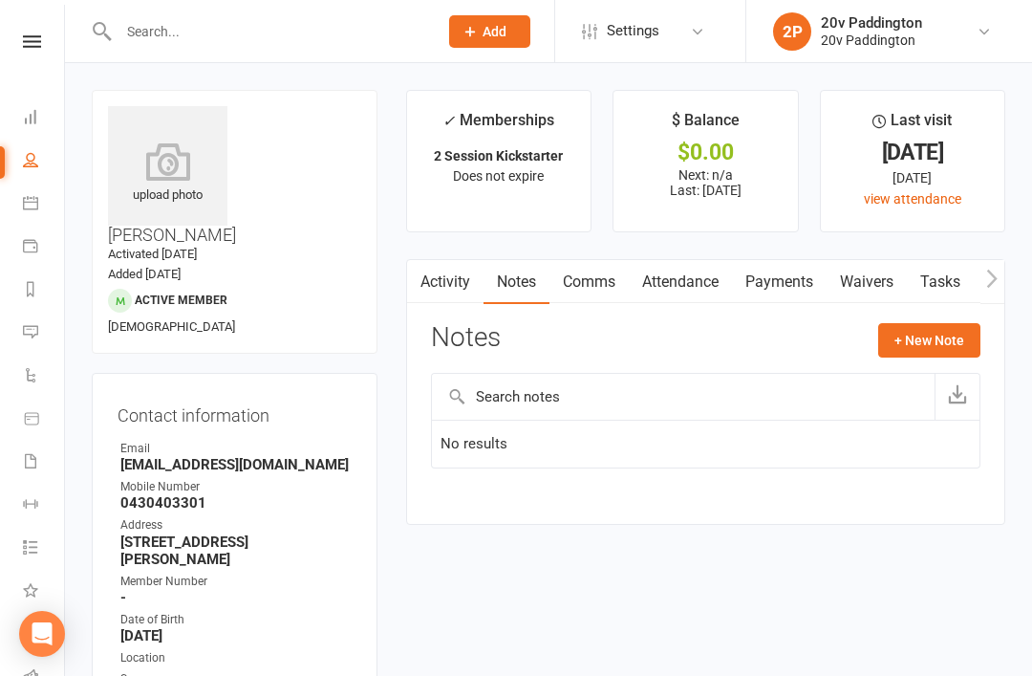
click at [8, 319] on li "Messages 2" at bounding box center [32, 333] width 64 height 43
click at [39, 330] on link "Messages 2" at bounding box center [44, 333] width 43 height 43
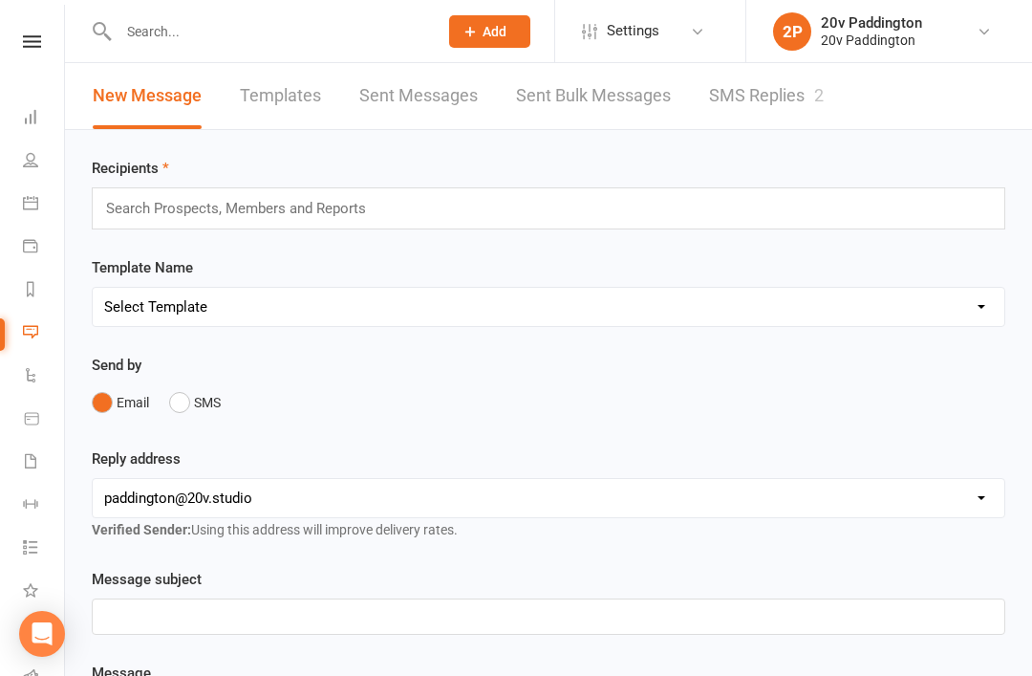
click at [803, 113] on link "SMS Replies 2" at bounding box center [766, 96] width 115 height 66
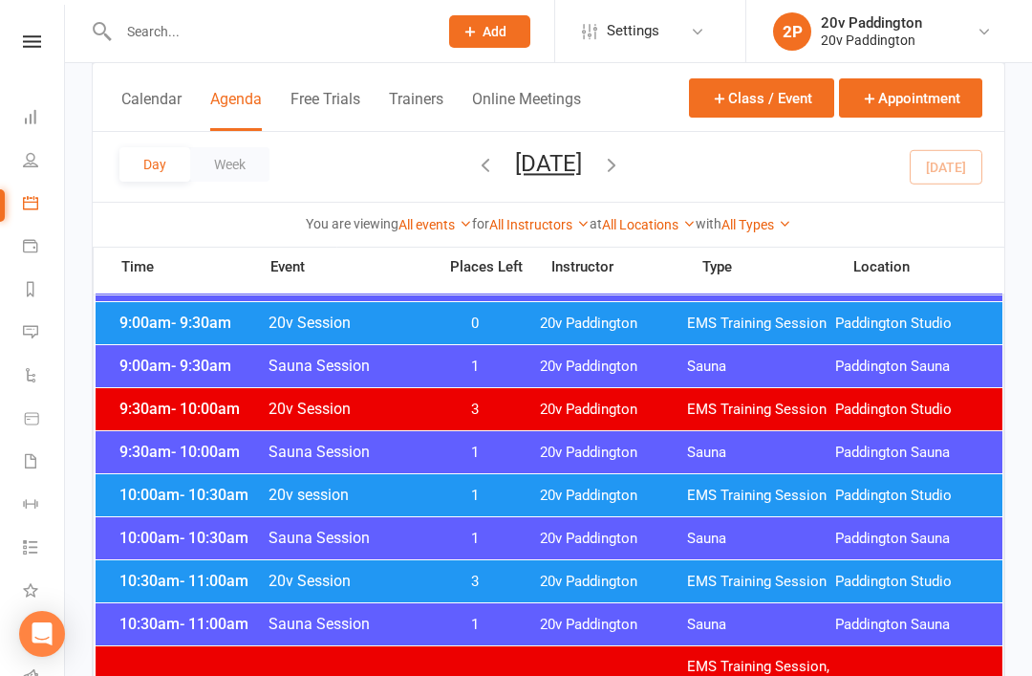
click at [582, 174] on button "[DATE]" at bounding box center [548, 163] width 67 height 27
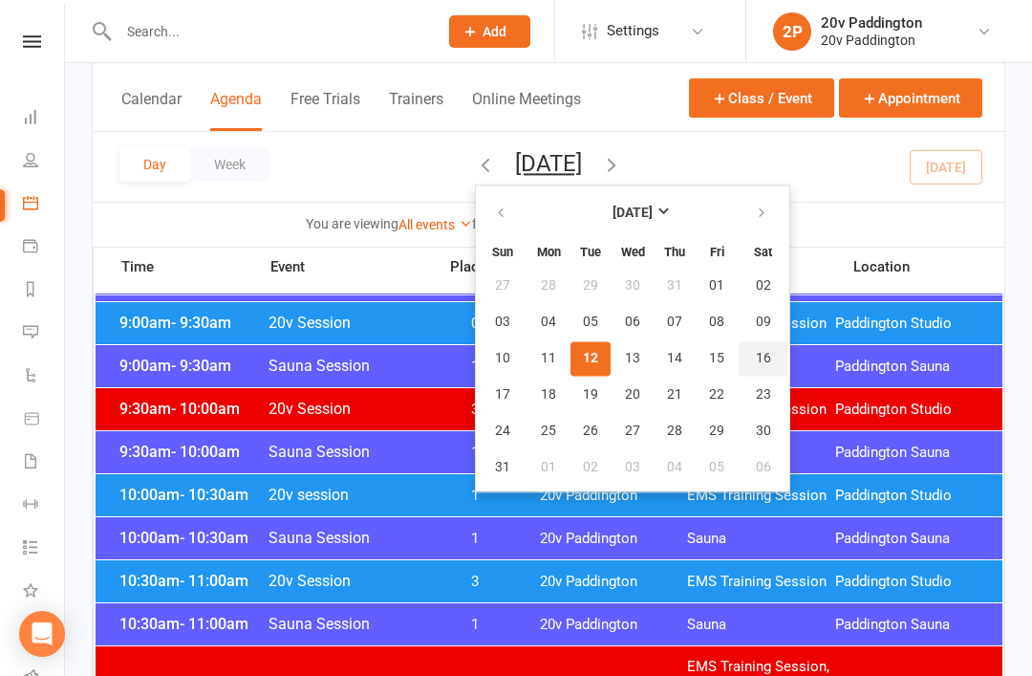
click at [756, 355] on span "16" at bounding box center [763, 358] width 15 height 15
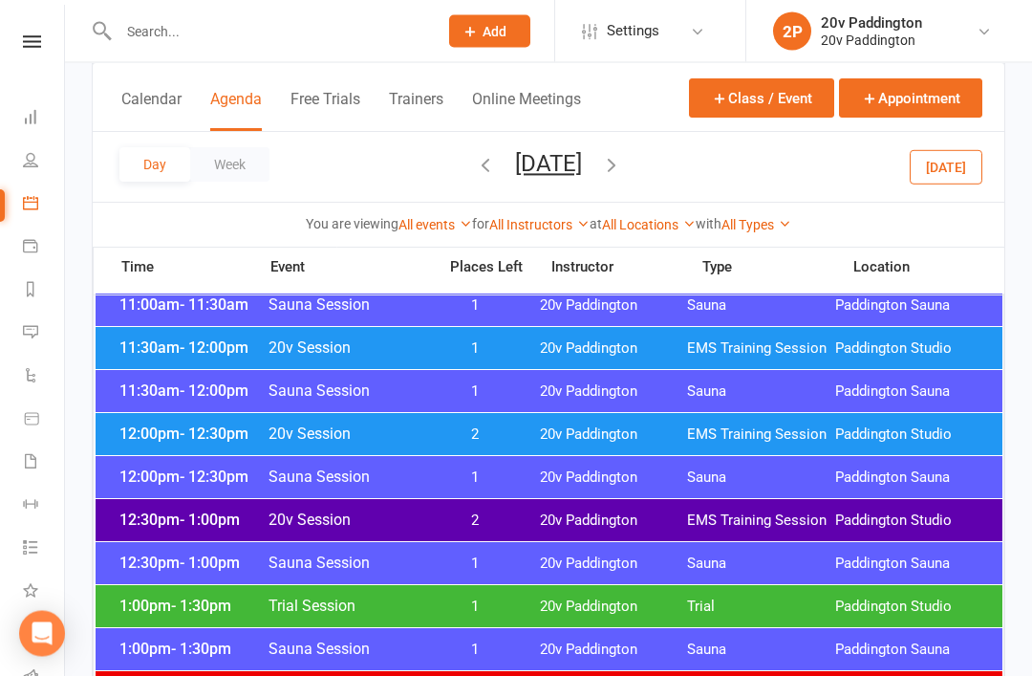
scroll to position [879, 0]
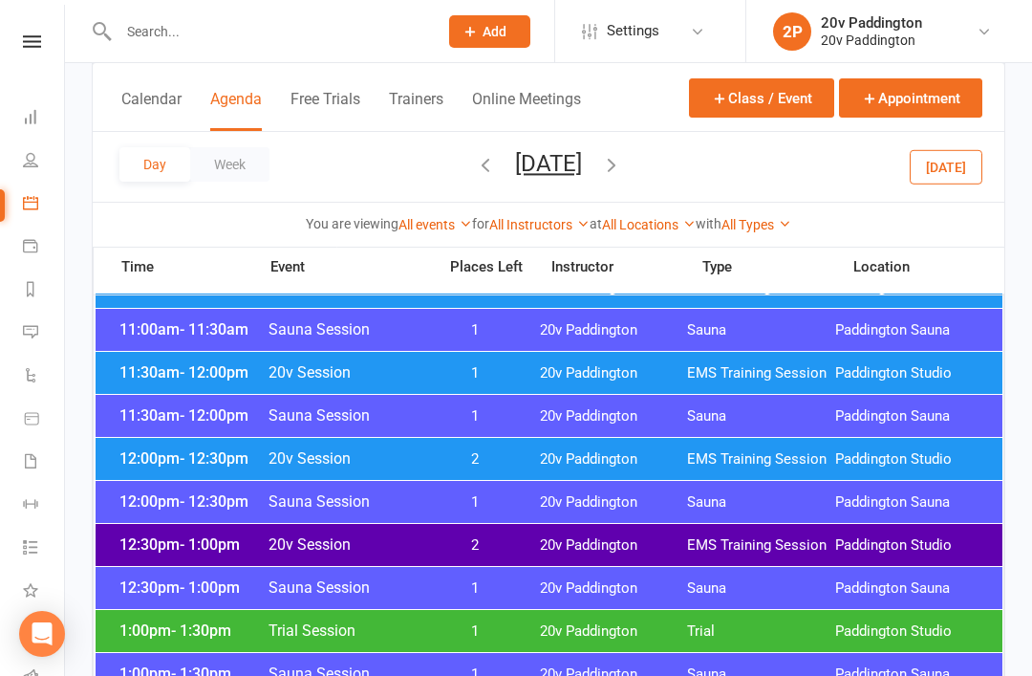
click at [530, 533] on div "12:30pm - 1:00pm 20v Session 2 20v Paddington EMS Training Session [GEOGRAPHIC_…" at bounding box center [549, 545] width 907 height 42
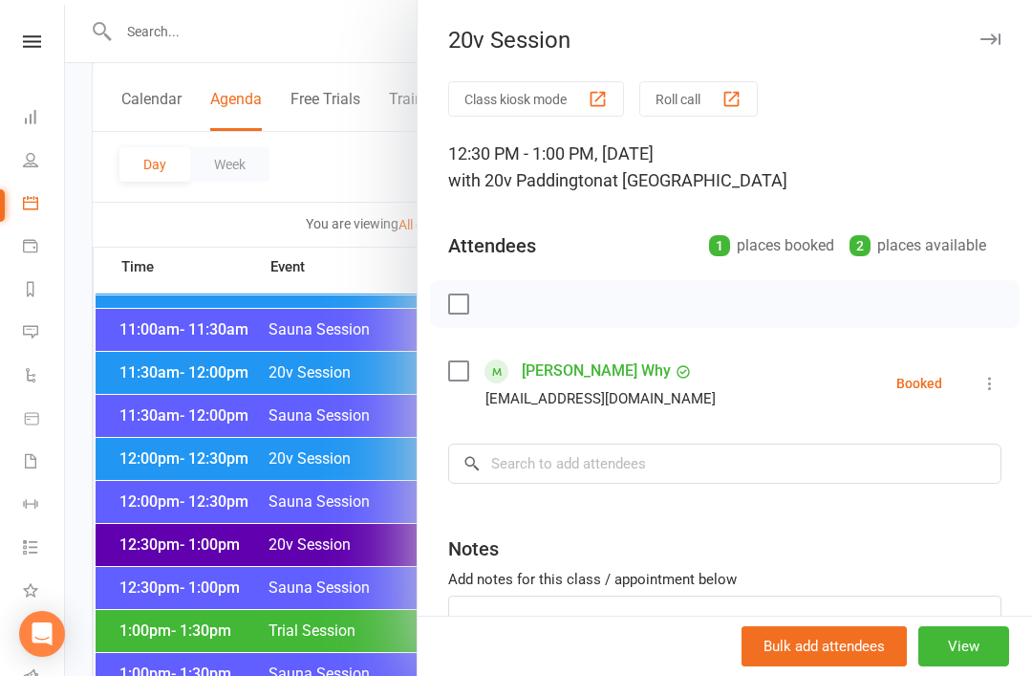
click at [602, 370] on link "[PERSON_NAME] Why" at bounding box center [596, 370] width 149 height 31
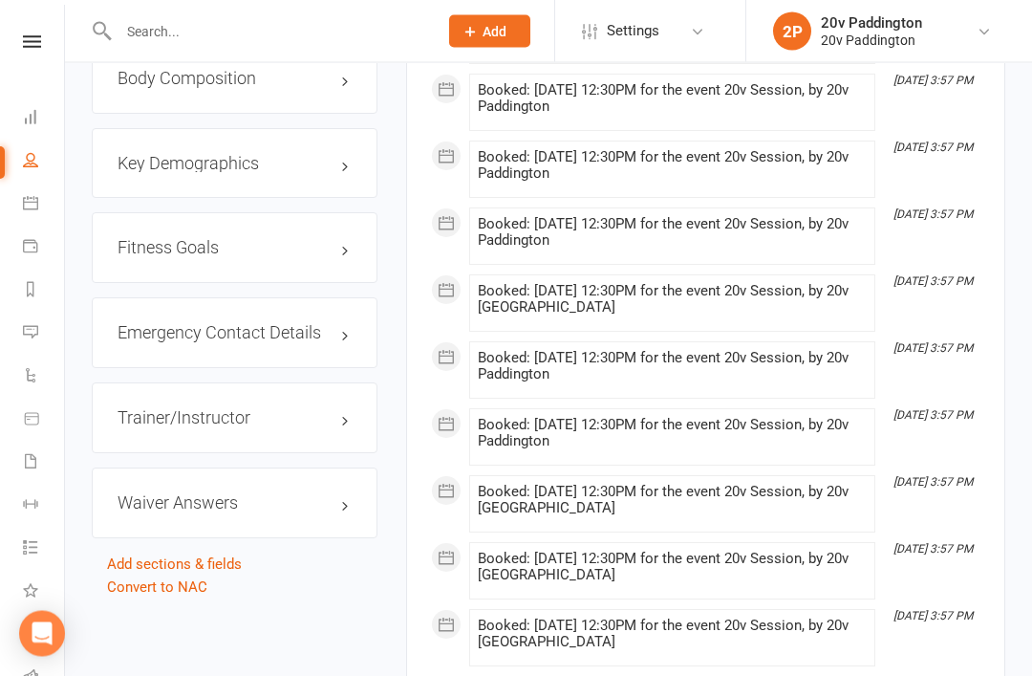
scroll to position [2011, 0]
click at [350, 493] on h3 "Waiver Answers edit" at bounding box center [235, 502] width 234 height 19
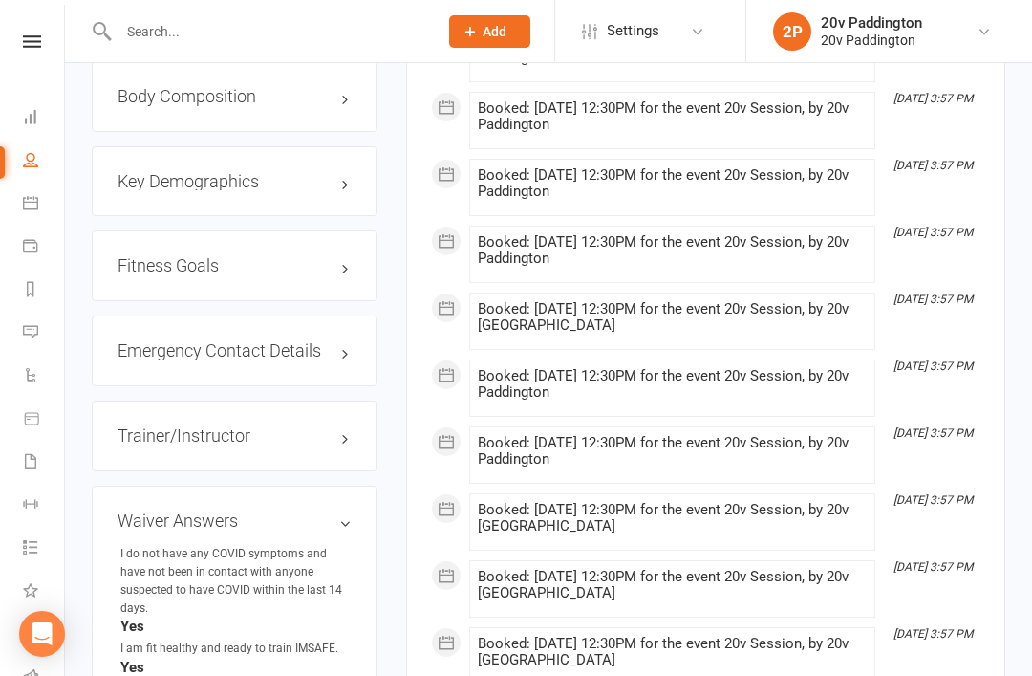
scroll to position [1989, 0]
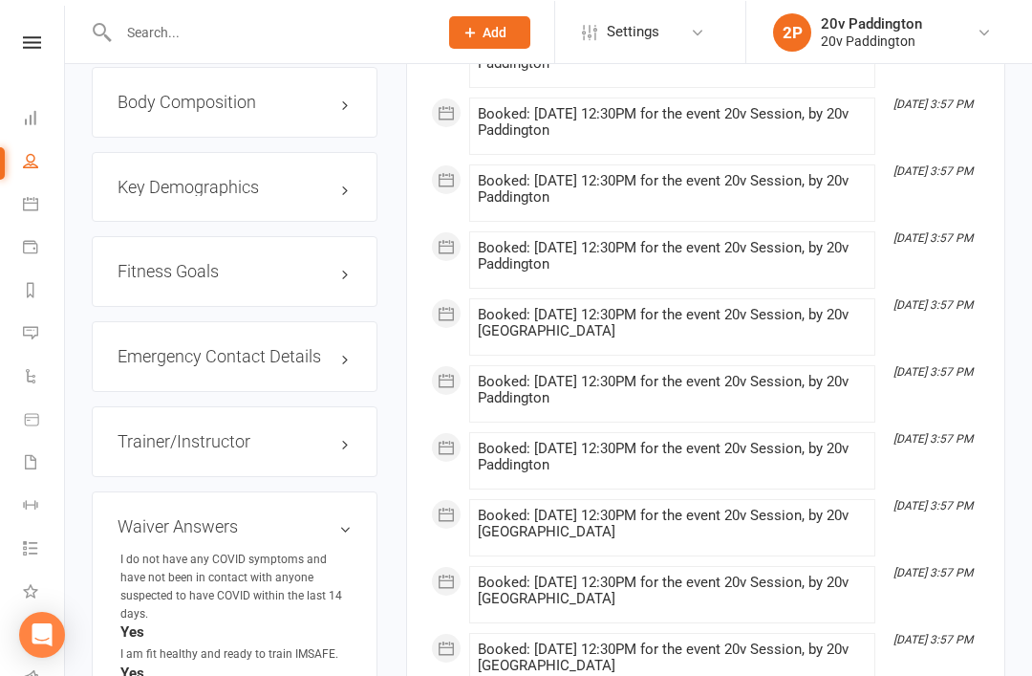
click at [340, 549] on div "I do not have any COVID symptoms and have not been in contact with anyone suspe…" at bounding box center [235, 586] width 231 height 74
click at [358, 491] on div "Waiver Answers edit I do not have any COVID symptoms and have not been in conta…" at bounding box center [235, 676] width 286 height 371
click at [349, 517] on h3 "Waiver Answers edit" at bounding box center [235, 526] width 234 height 19
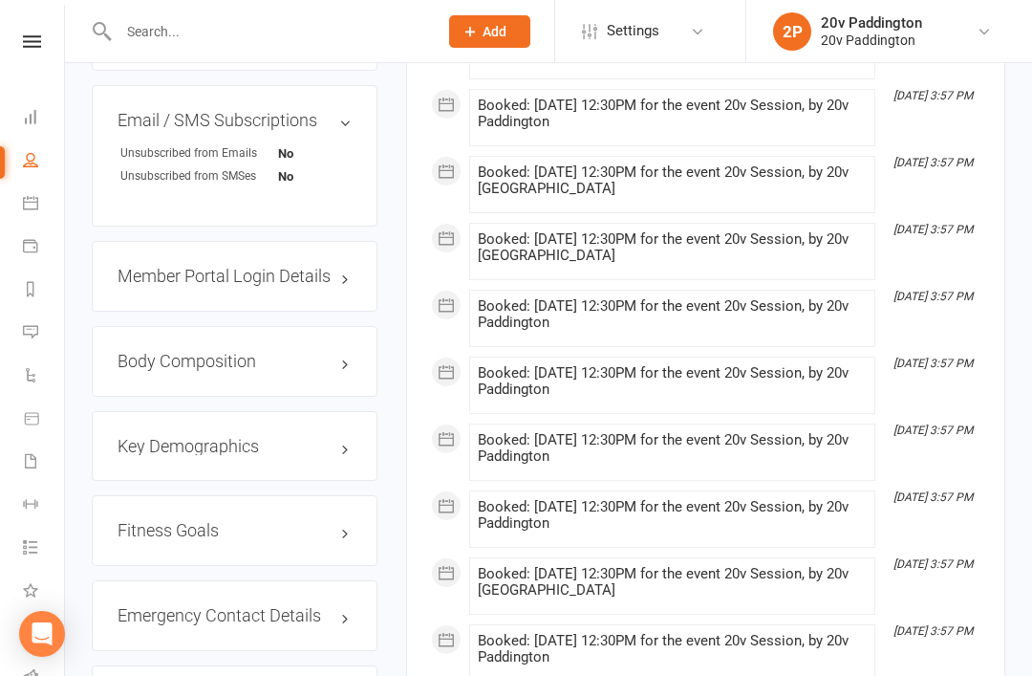
scroll to position [1758, 0]
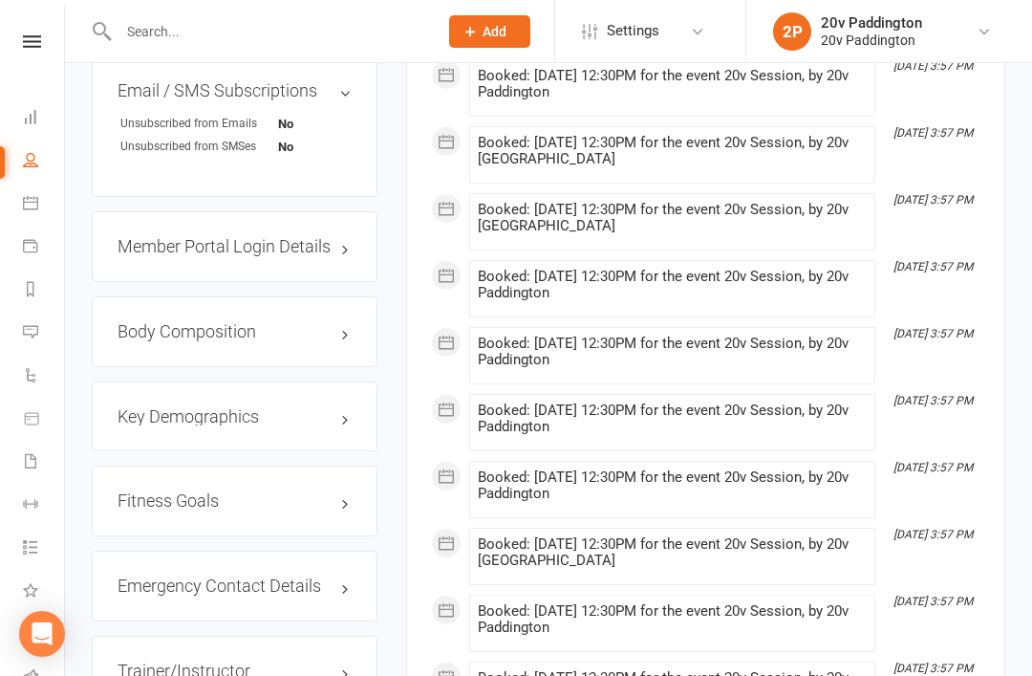
click at [362, 635] on div "Trainer/Instructor edit" at bounding box center [235, 670] width 286 height 71
click at [348, 661] on h3 "Trainer/Instructor edit" at bounding box center [235, 670] width 234 height 19
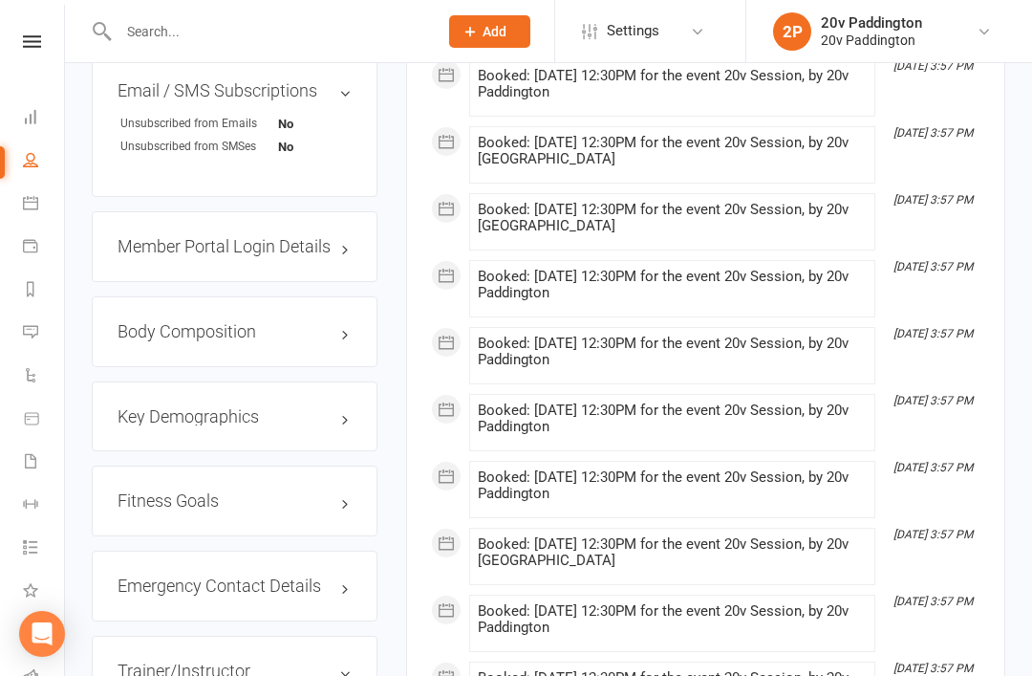
click at [349, 661] on h3 "Trainer/Instructor edit" at bounding box center [235, 670] width 234 height 19
click at [372, 550] on div "Emergency Contact Details edit" at bounding box center [235, 585] width 286 height 71
click at [338, 576] on h3 "Emergency Contact Details edit" at bounding box center [235, 585] width 234 height 19
click at [341, 576] on h3 "Emergency Contact Details edit" at bounding box center [235, 585] width 234 height 19
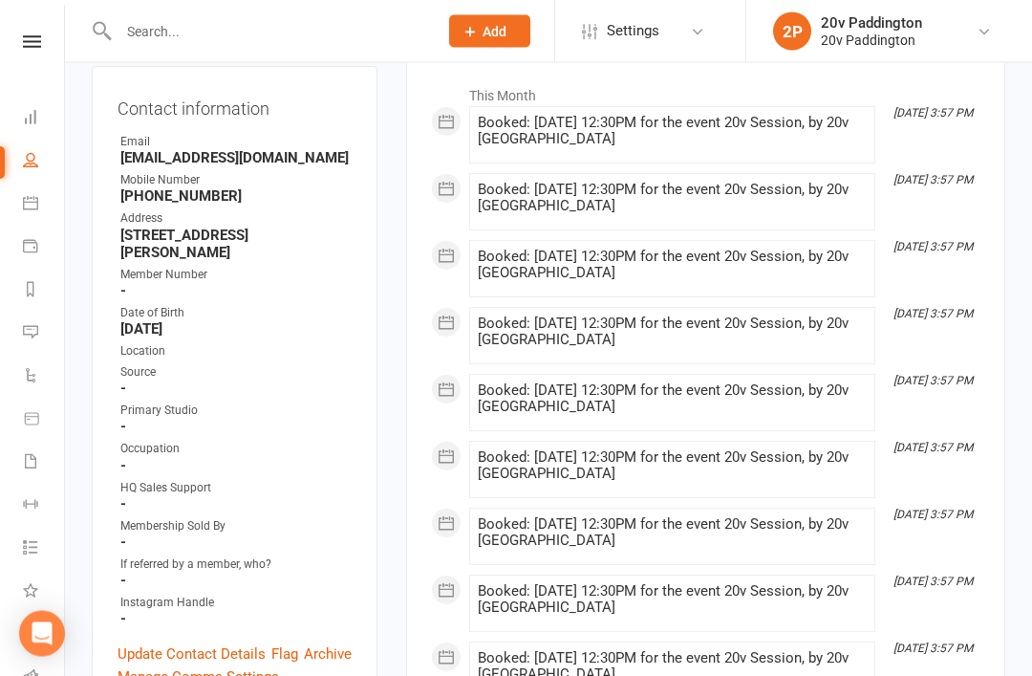
click at [33, 191] on link "Calendar" at bounding box center [44, 204] width 43 height 43
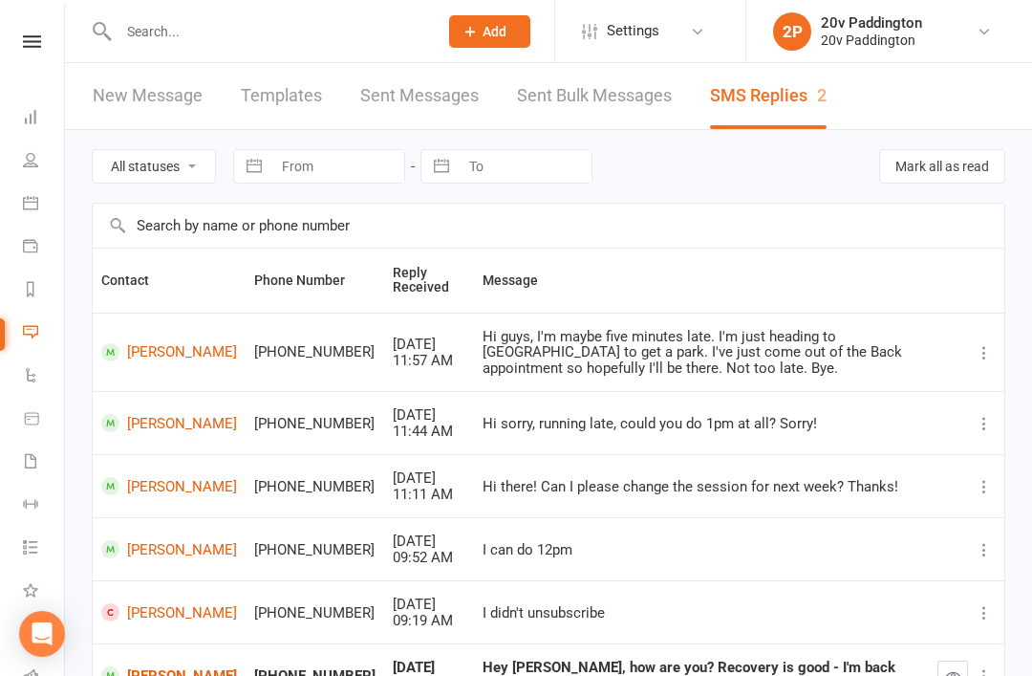
click at [183, 158] on select "All statuses Read only Unread only" at bounding box center [154, 166] width 122 height 32
select select "unread_only"
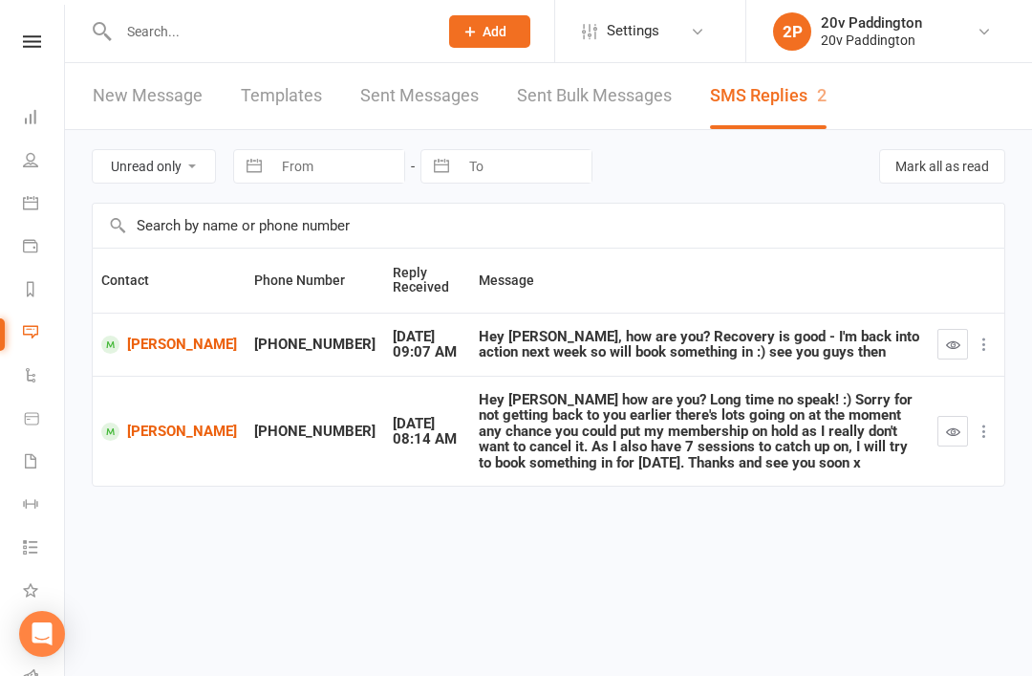
click at [173, 455] on td "Marina Peysakhovich" at bounding box center [169, 431] width 153 height 111
click at [148, 441] on link "Marina Peysakhovich" at bounding box center [169, 431] width 136 height 18
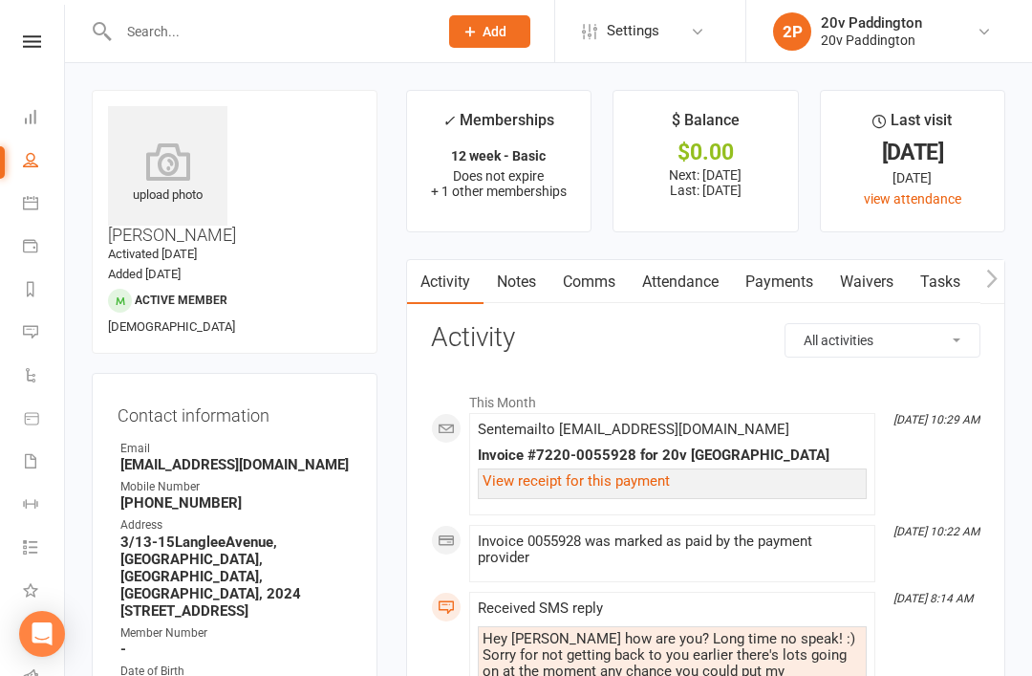
click at [43, 341] on link "Messages 2" at bounding box center [44, 333] width 43 height 43
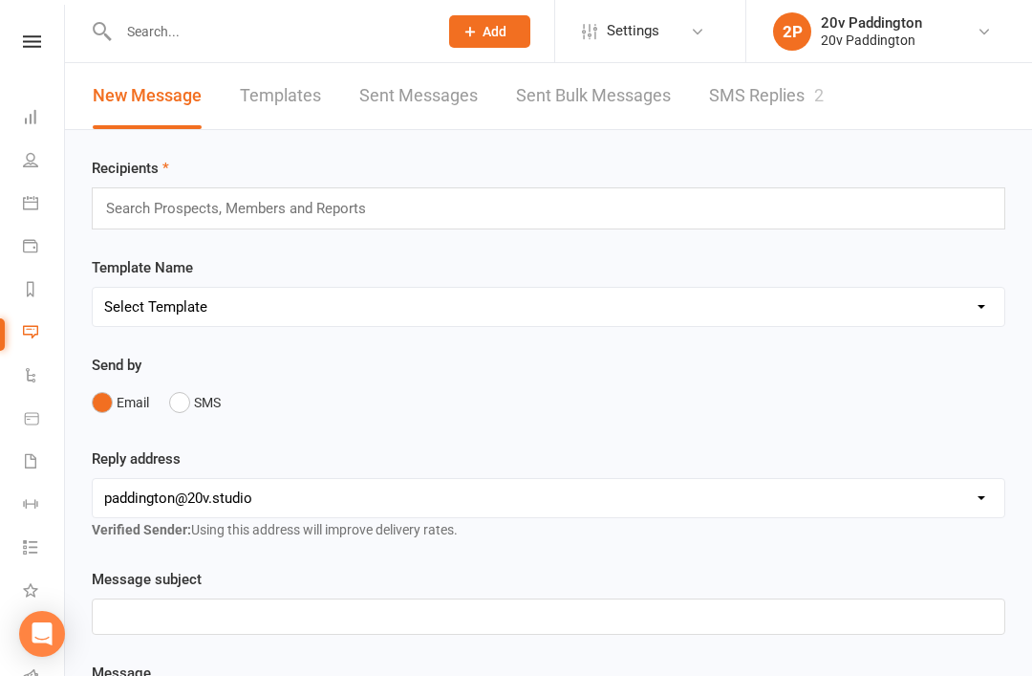
click at [767, 103] on link "SMS Replies 2" at bounding box center [766, 96] width 115 height 66
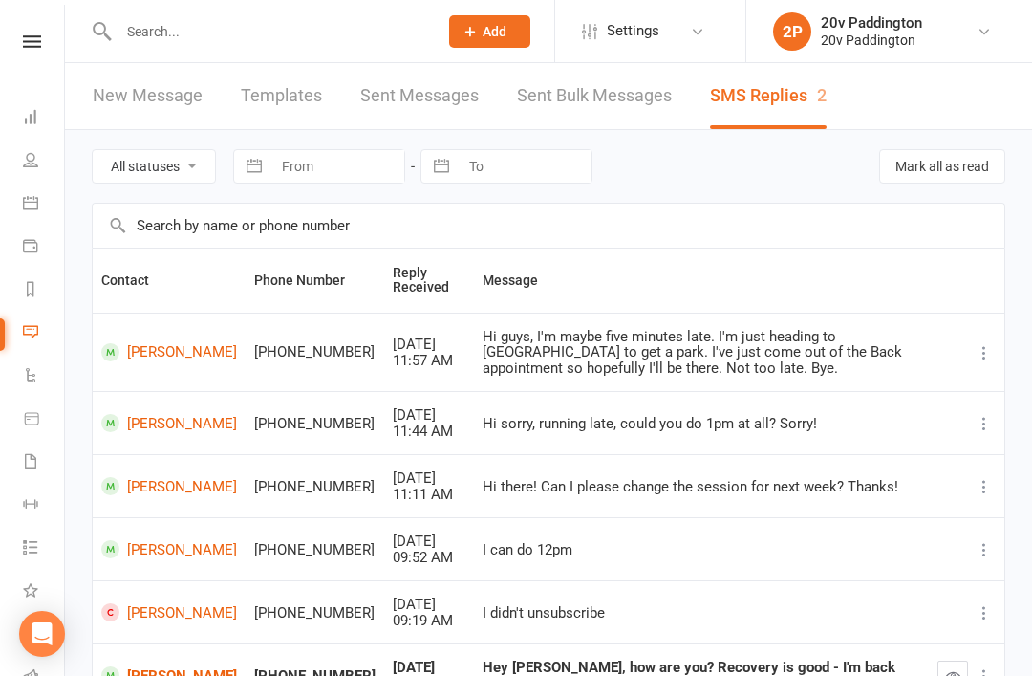
click at [205, 172] on select "All statuses Read only Unread only" at bounding box center [154, 166] width 122 height 32
click at [211, 333] on td "[PERSON_NAME]" at bounding box center [169, 351] width 153 height 79
click at [202, 181] on select "All statuses Read only Unread only" at bounding box center [154, 166] width 122 height 32
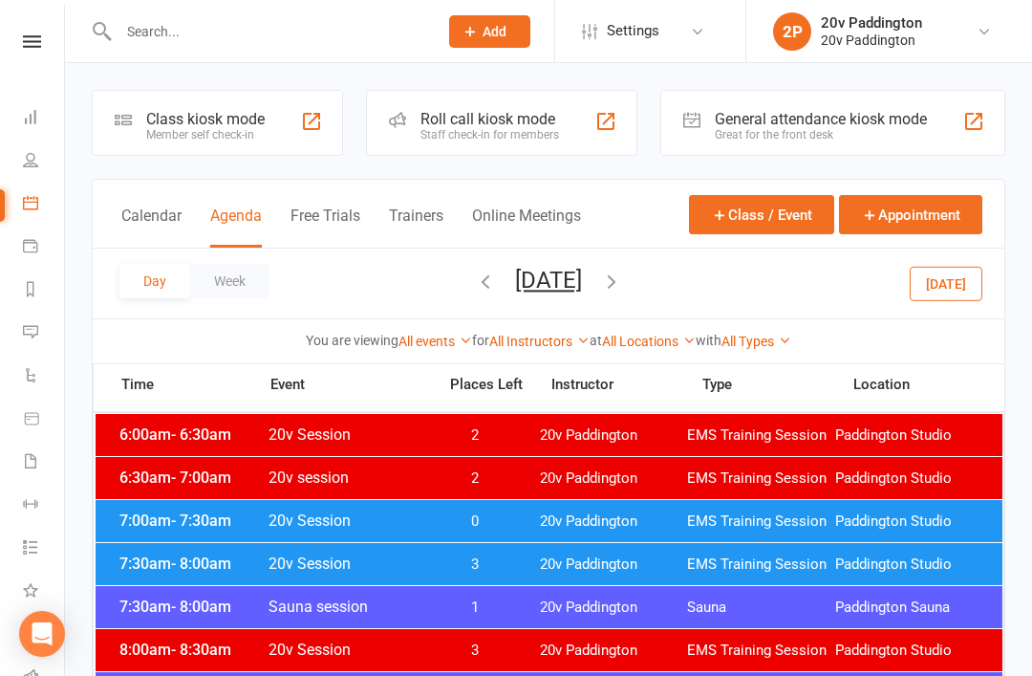
click at [953, 289] on button "[DATE]" at bounding box center [946, 283] width 73 height 34
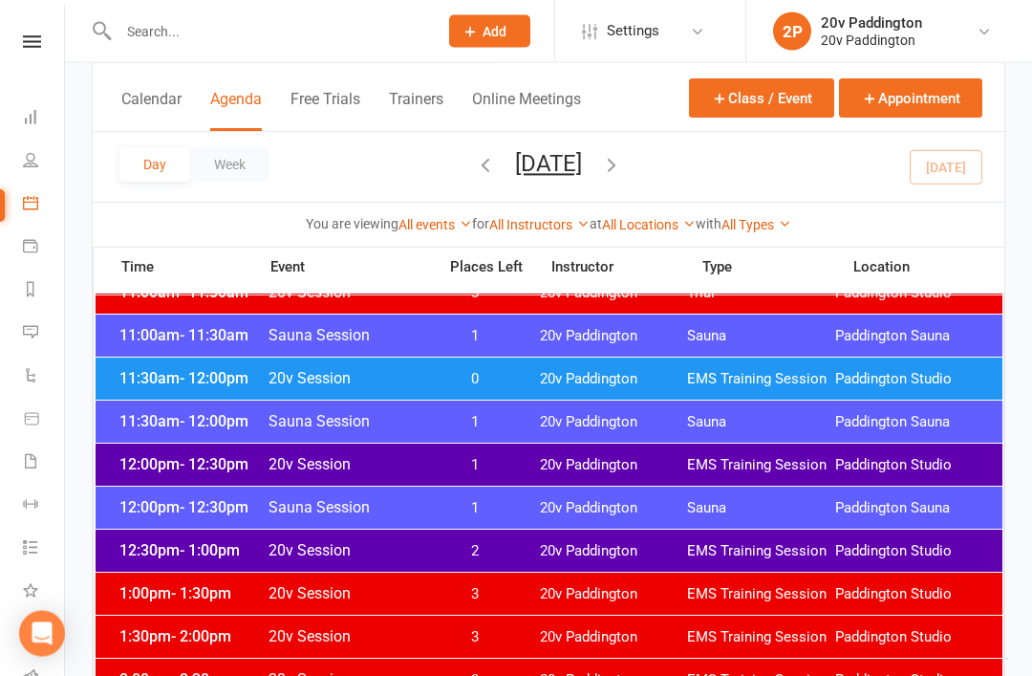
click at [813, 439] on div "11:30am - 12:00pm Sauna Session 1 20v [GEOGRAPHIC_DATA] [GEOGRAPHIC_DATA]" at bounding box center [549, 422] width 907 height 42
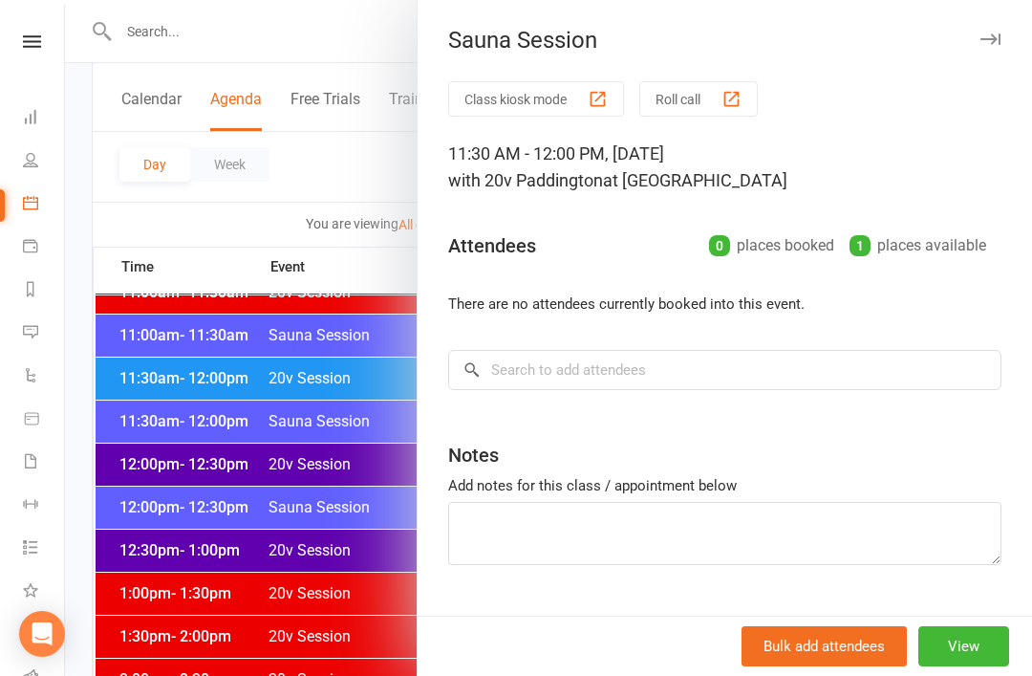
click at [330, 519] on div at bounding box center [548, 338] width 967 height 676
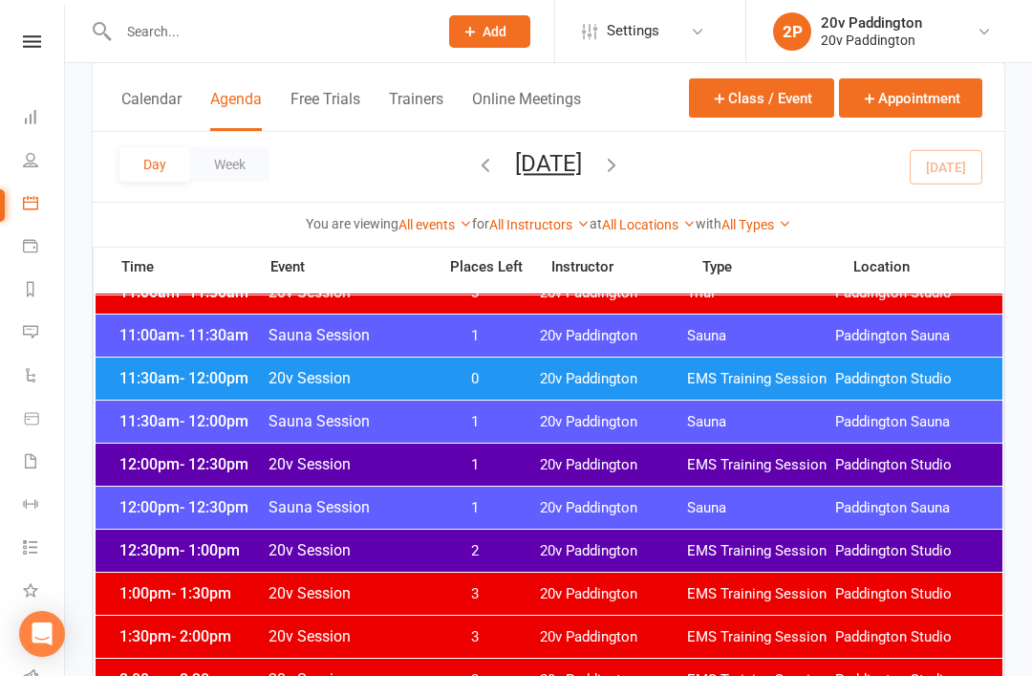
click at [504, 458] on div at bounding box center [548, 338] width 967 height 676
click at [825, 464] on span "EMS Training Session" at bounding box center [761, 465] width 148 height 18
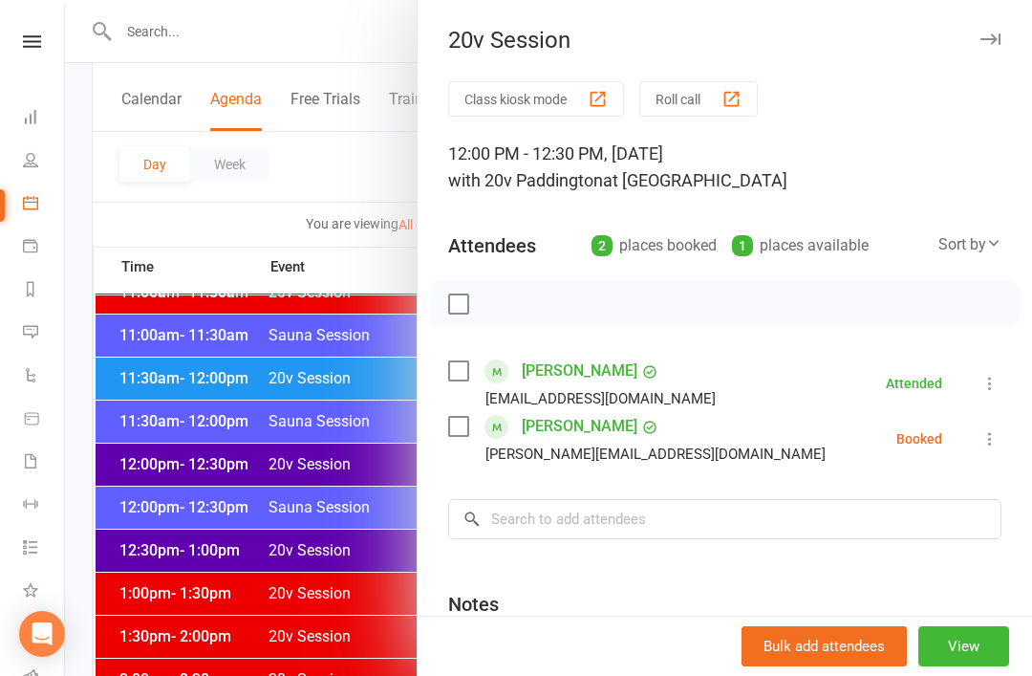
click at [981, 448] on icon at bounding box center [989, 438] width 19 height 19
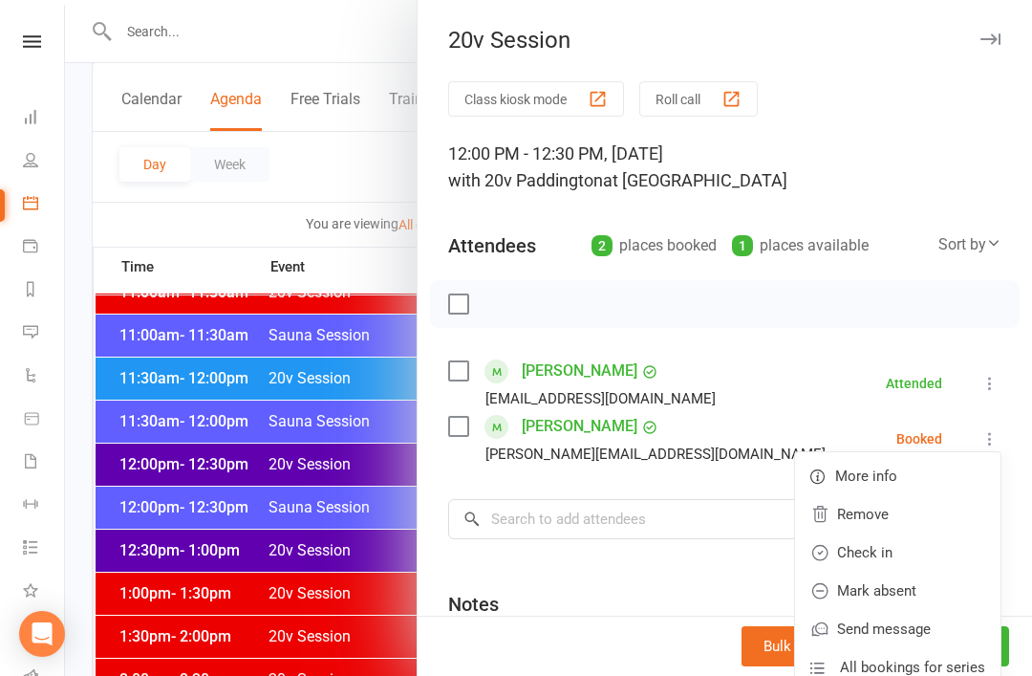
click at [905, 560] on link "Check in" at bounding box center [897, 552] width 205 height 38
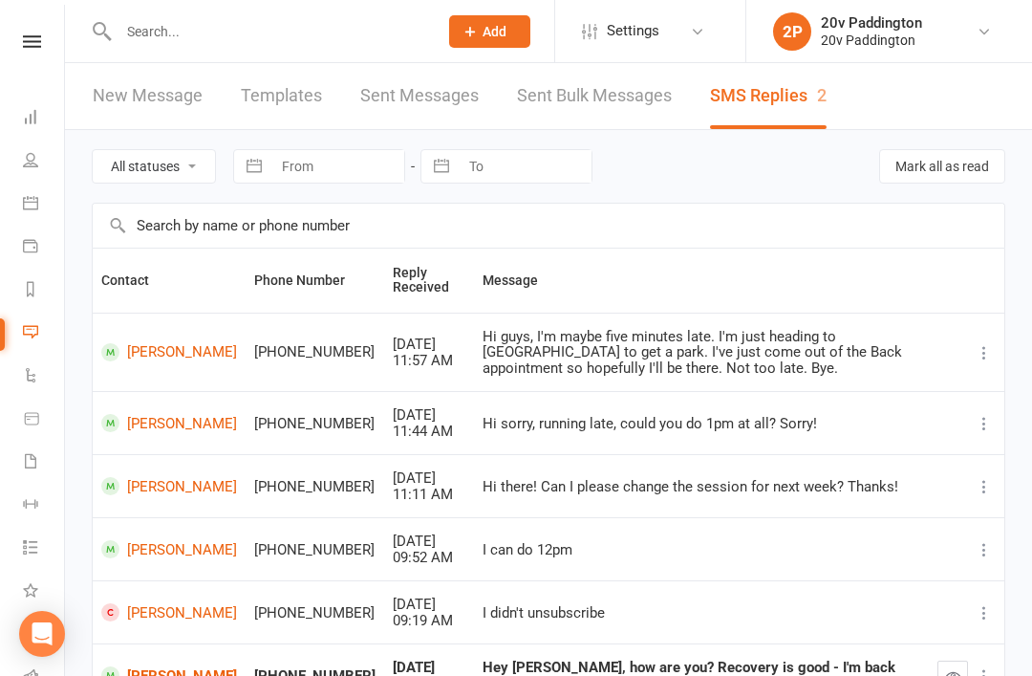
click at [298, 34] on input "text" at bounding box center [269, 31] width 312 height 27
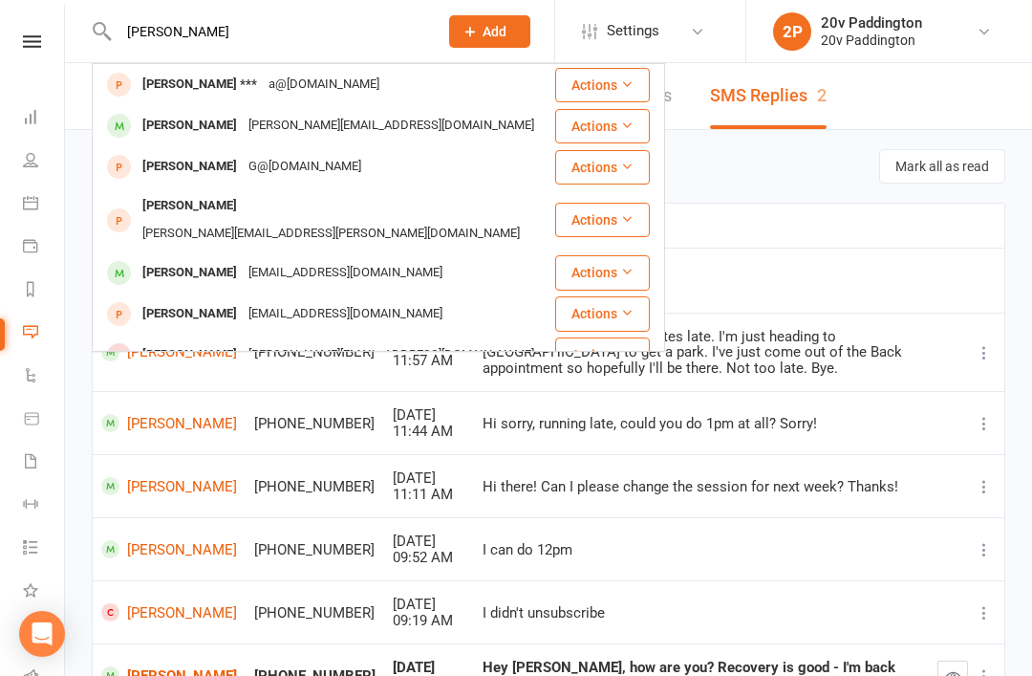
type input "[PERSON_NAME]"
click at [160, 128] on div "[PERSON_NAME]" at bounding box center [190, 126] width 106 height 28
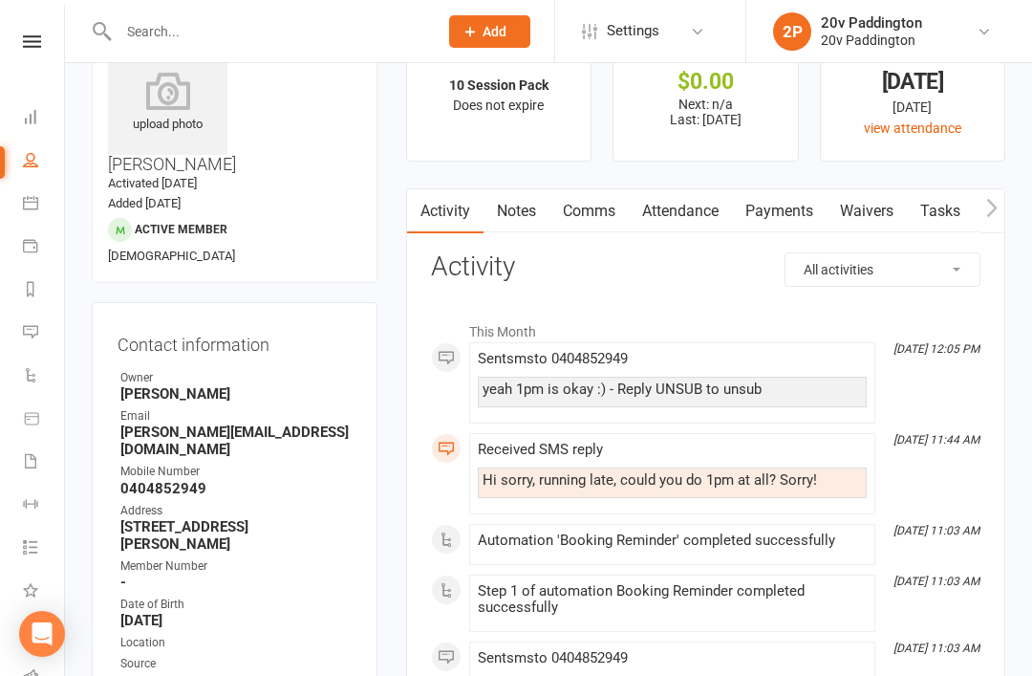
scroll to position [71, 0]
click at [688, 217] on link "Attendance" at bounding box center [680, 211] width 103 height 44
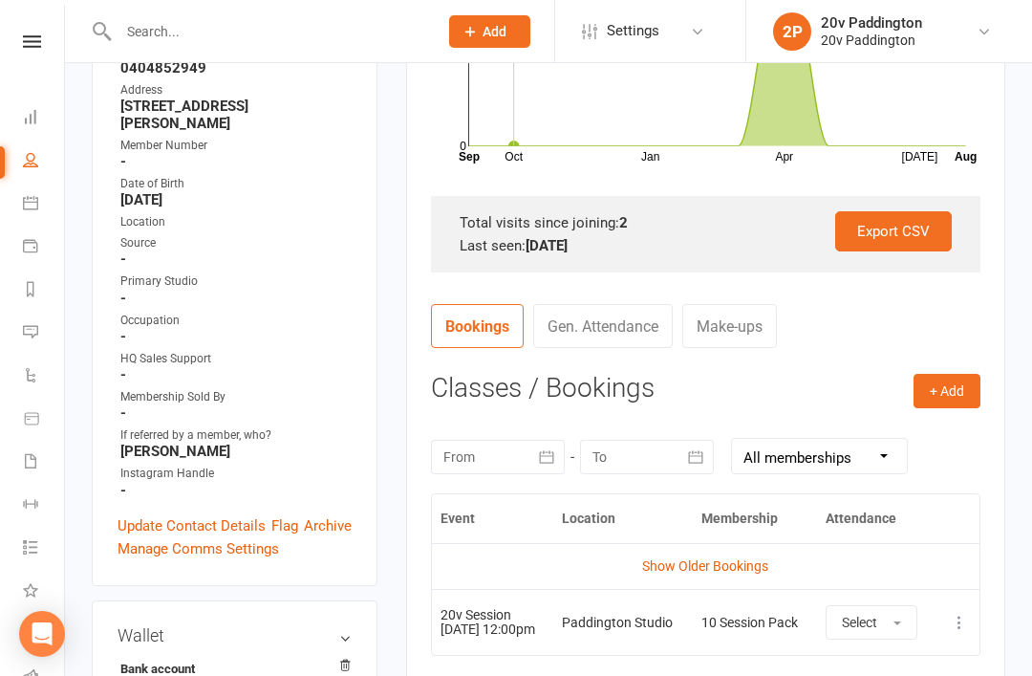
scroll to position [502, 0]
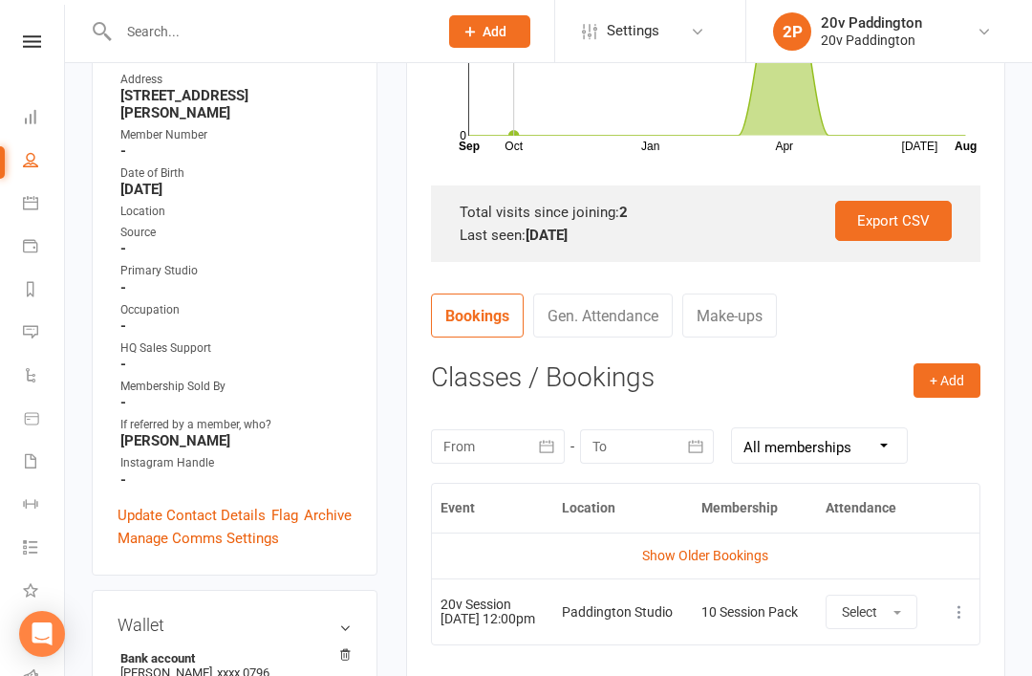
click at [739, 555] on link "Show Older Bookings" at bounding box center [705, 555] width 126 height 15
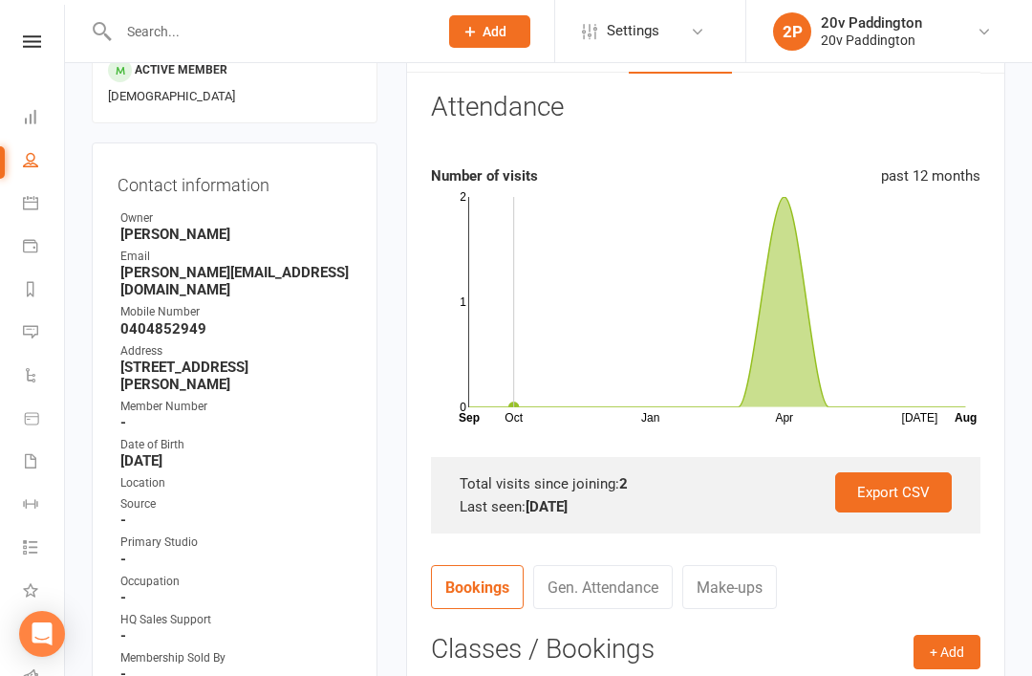
scroll to position [0, 0]
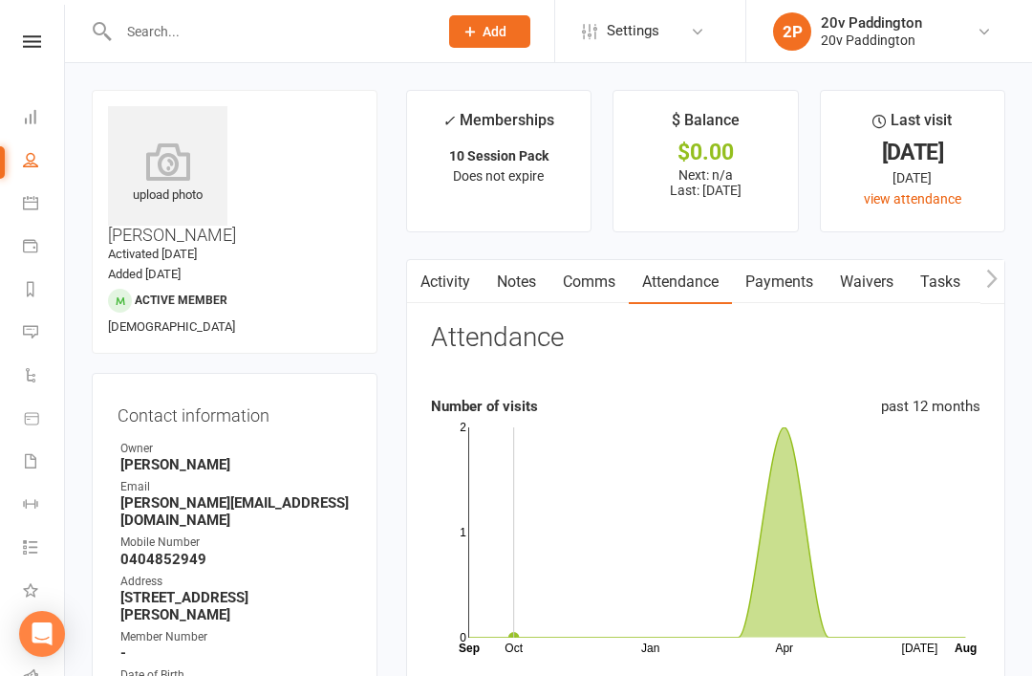
click at [454, 289] on link "Activity" at bounding box center [445, 282] width 76 height 44
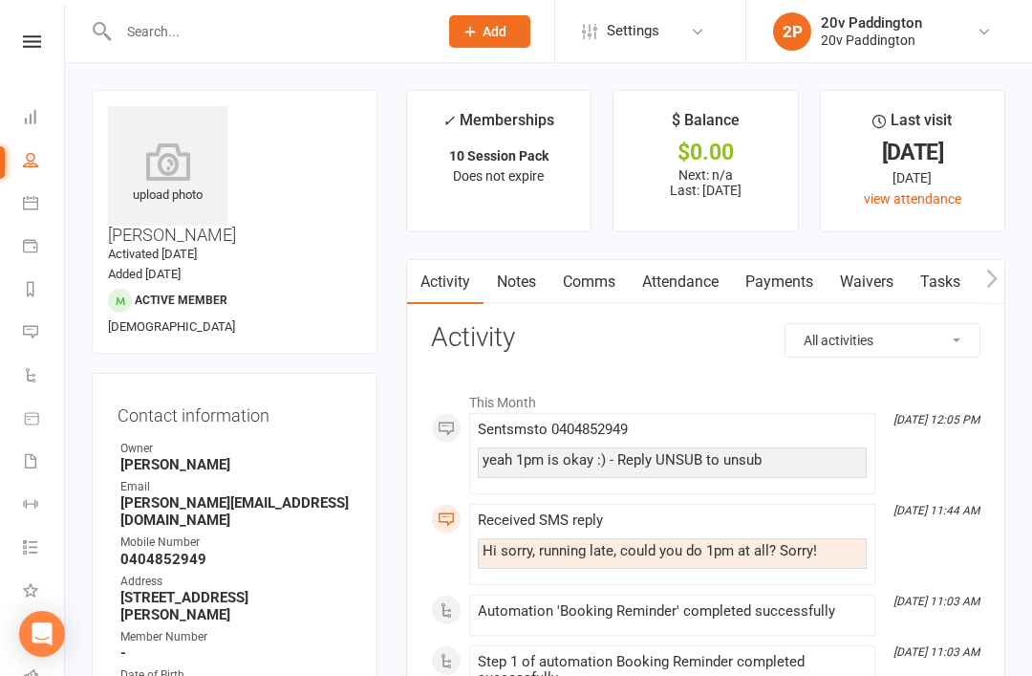
click at [521, 293] on link "Notes" at bounding box center [517, 282] width 66 height 44
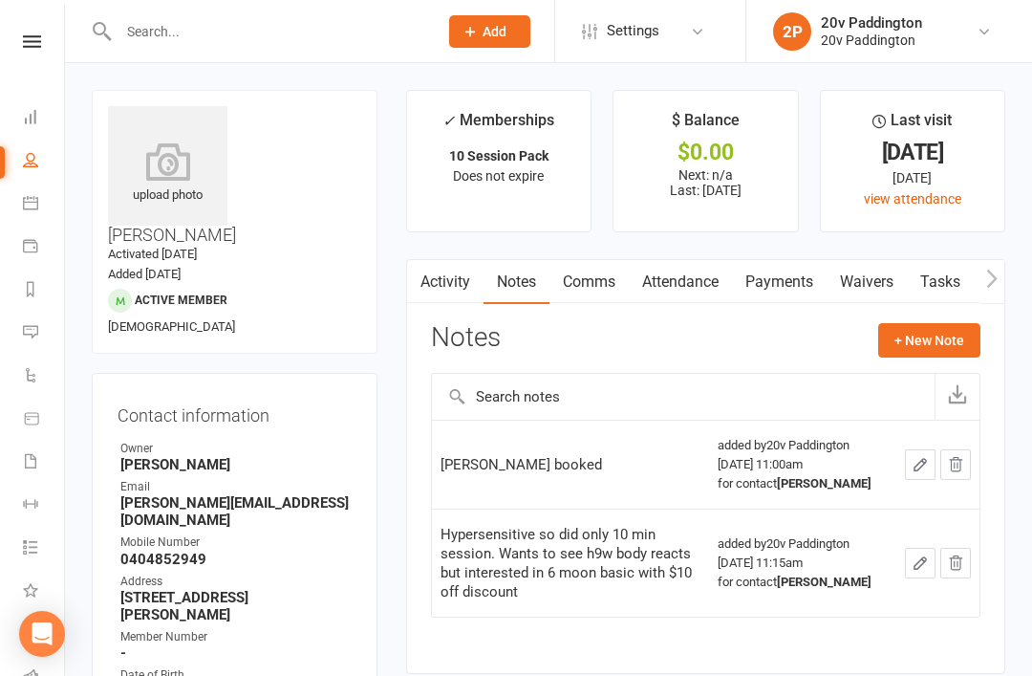
click at [41, 285] on link "Reports" at bounding box center [44, 290] width 43 height 43
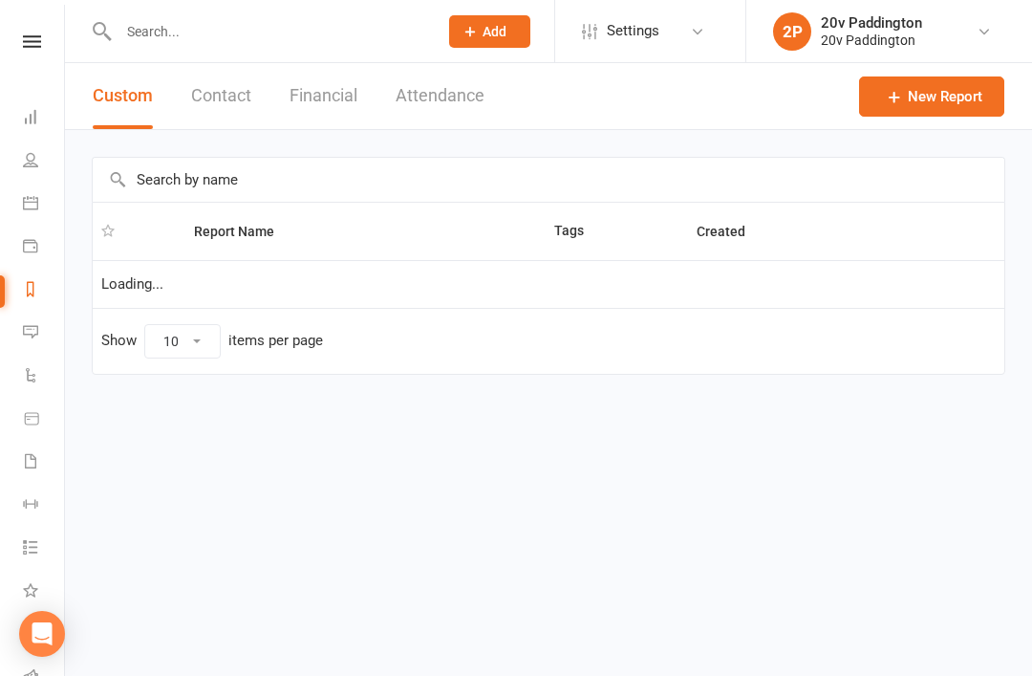
select select "100"
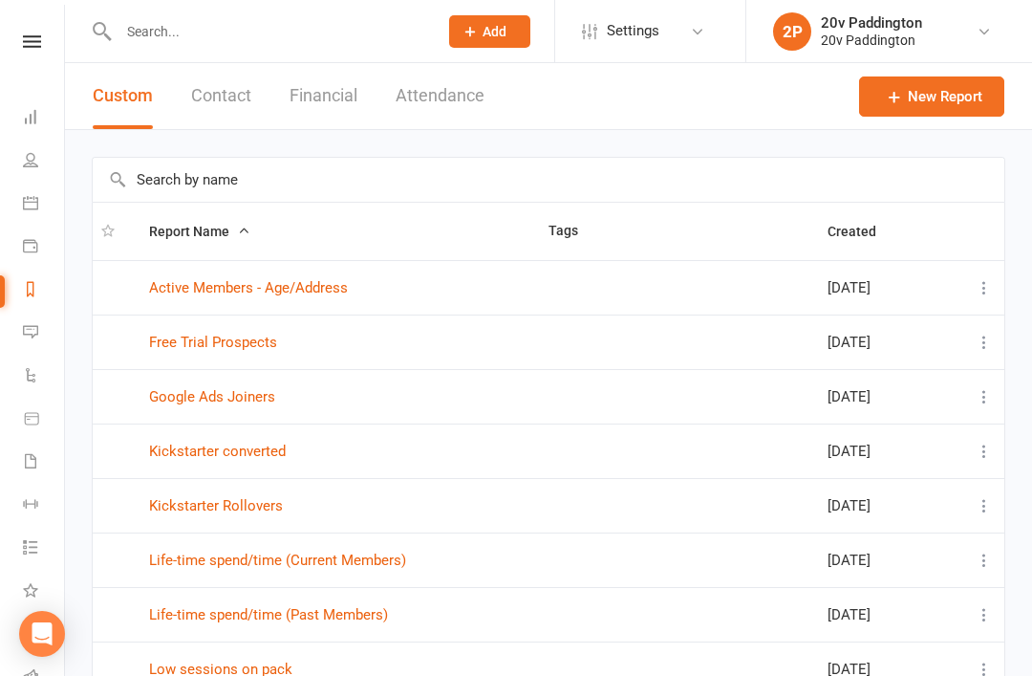
click at [44, 166] on link "People" at bounding box center [44, 161] width 43 height 43
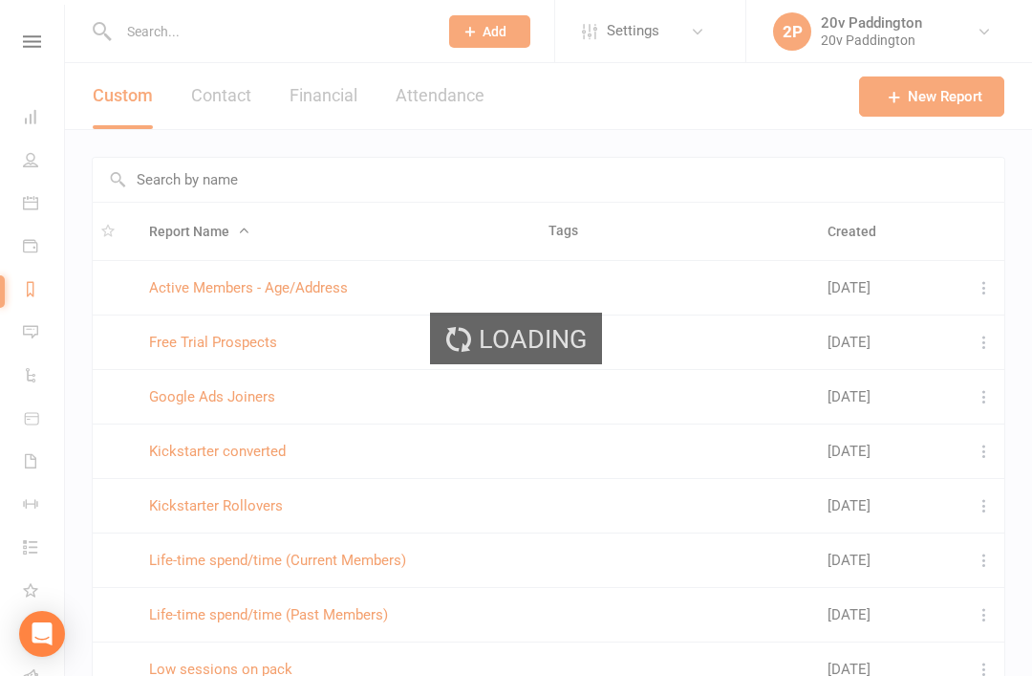
select select "100"
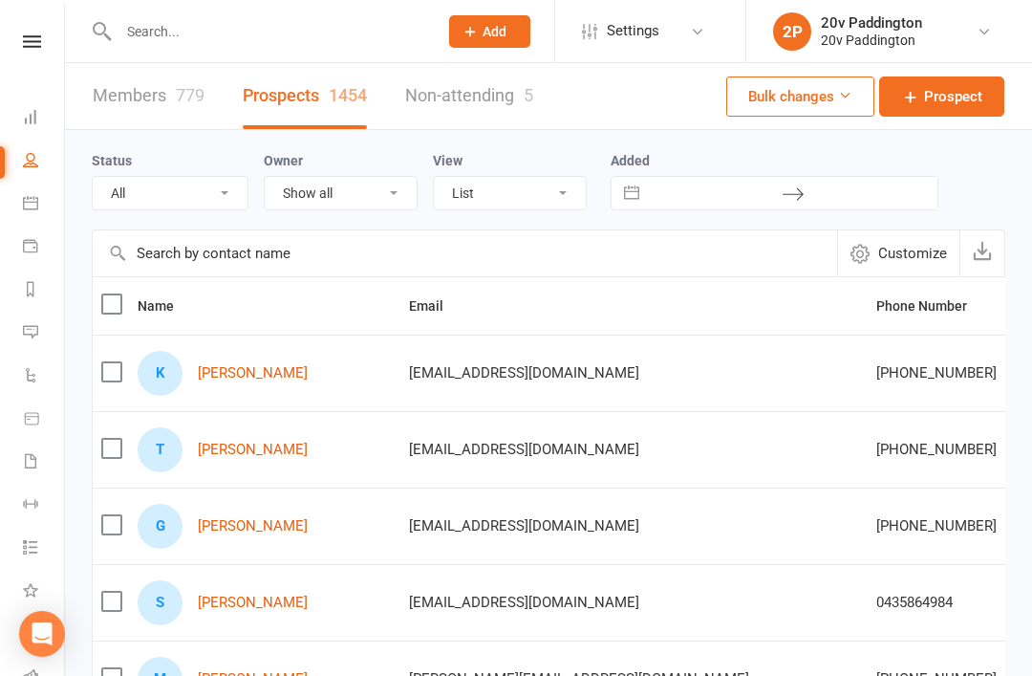
click at [32, 296] on link "Reports" at bounding box center [44, 290] width 43 height 43
select select "100"
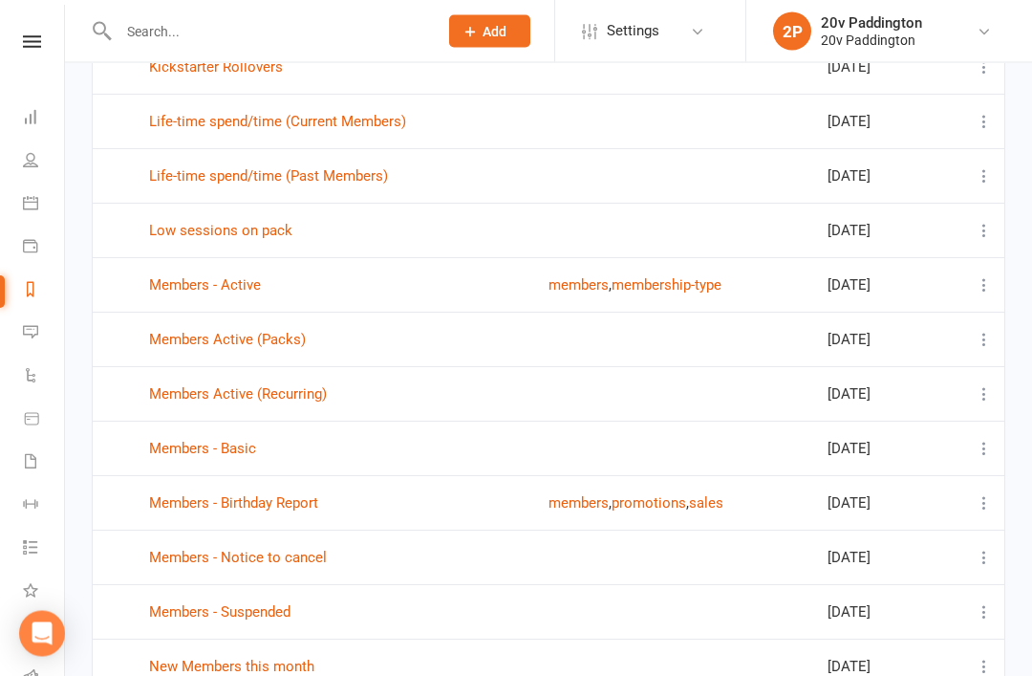
click at [272, 346] on link "Members Active (Packs)" at bounding box center [227, 340] width 157 height 17
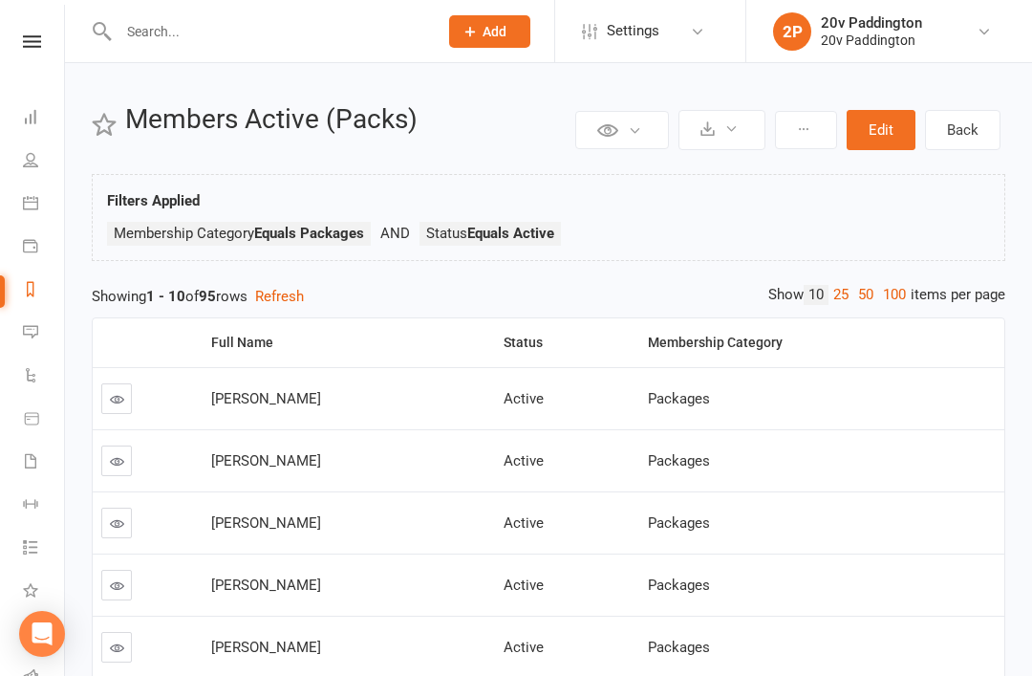
click at [895, 295] on link "100" at bounding box center [894, 295] width 32 height 20
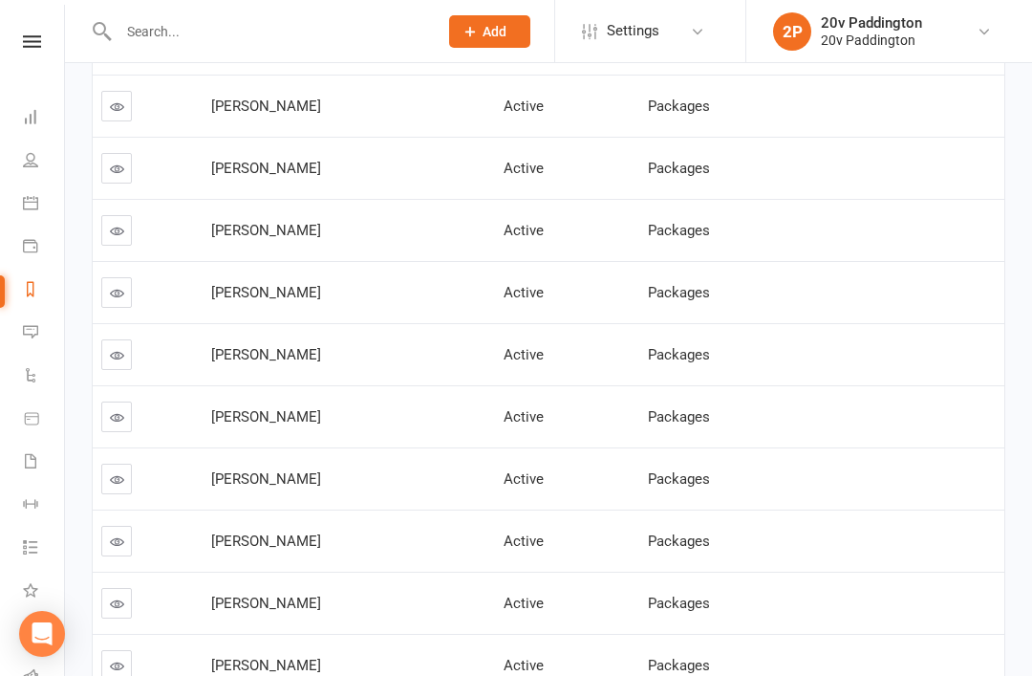
scroll to position [5670, 0]
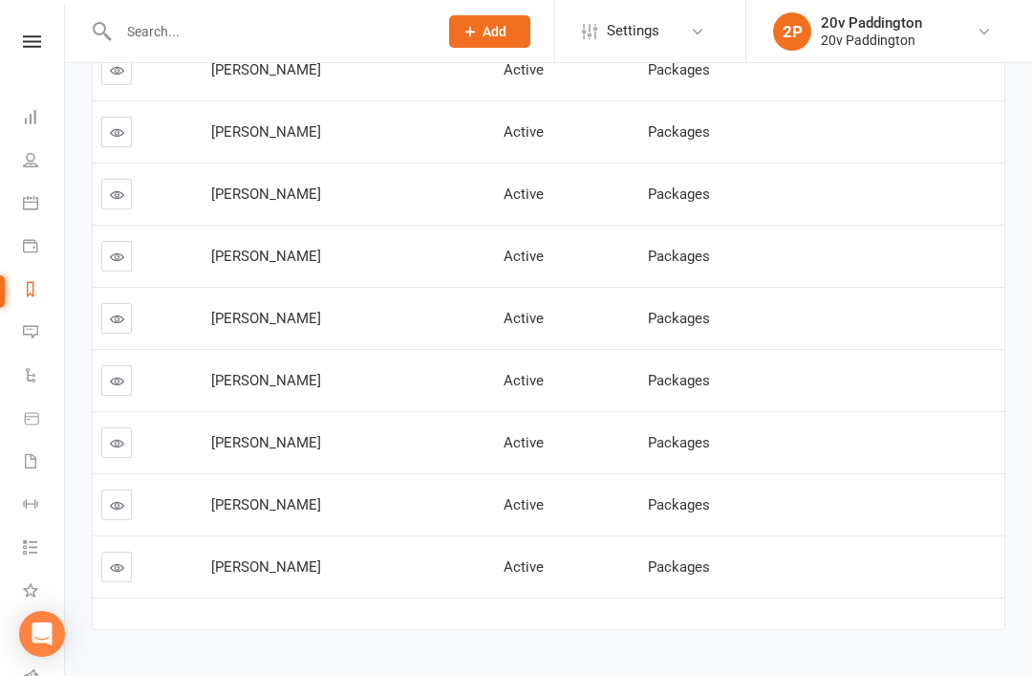
click at [118, 249] on icon at bounding box center [117, 256] width 14 height 14
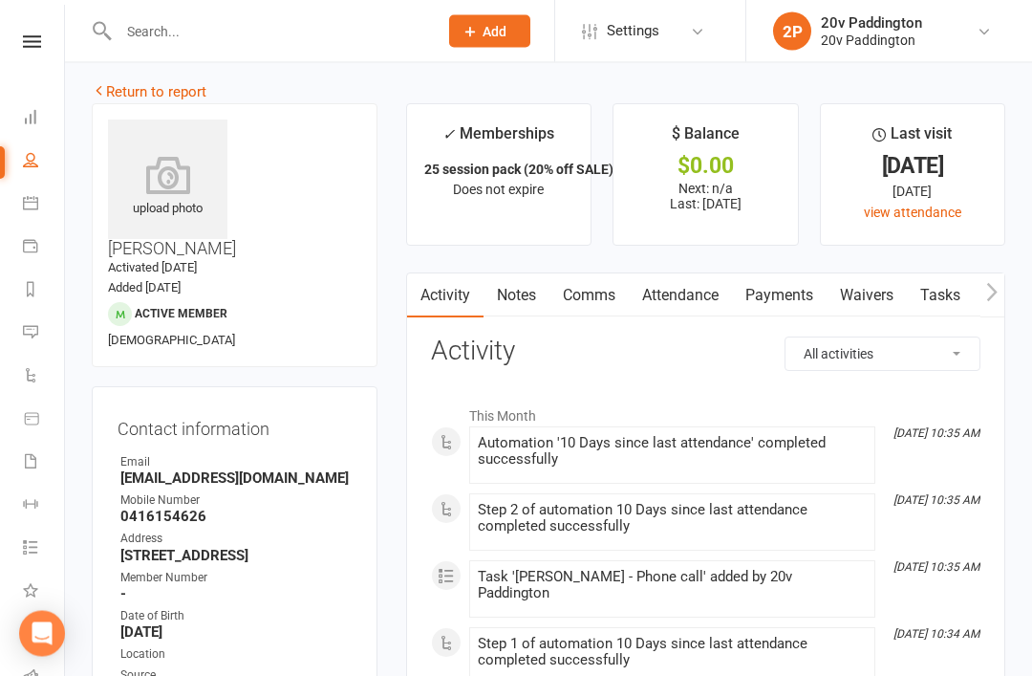
click at [522, 298] on link "Notes" at bounding box center [517, 296] width 66 height 44
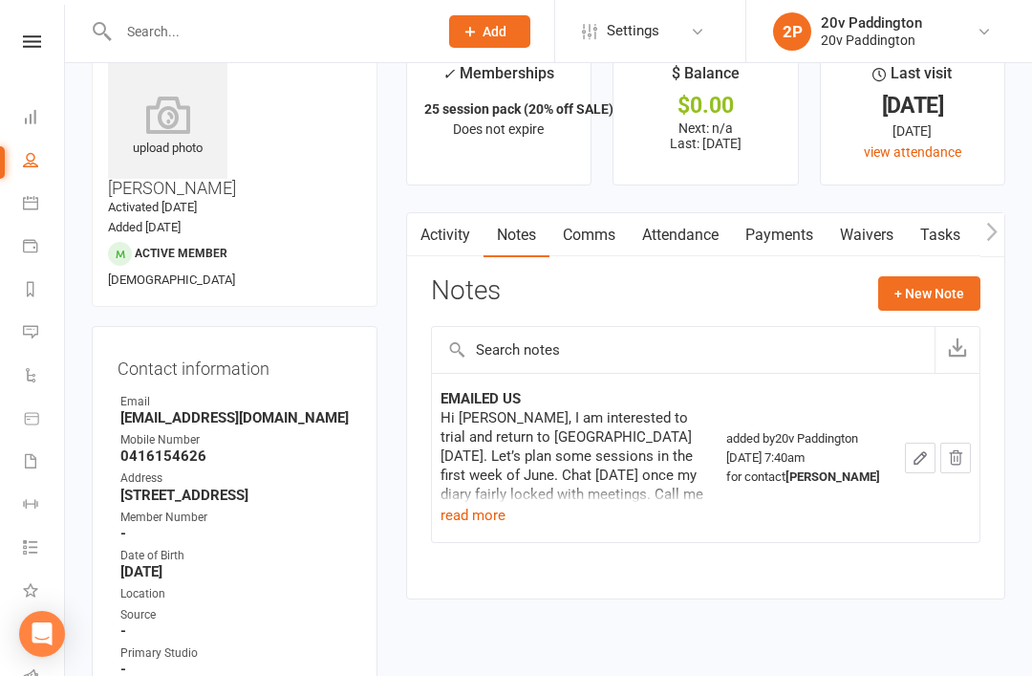
scroll to position [71, 0]
click at [603, 243] on link "Comms" at bounding box center [588, 234] width 79 height 44
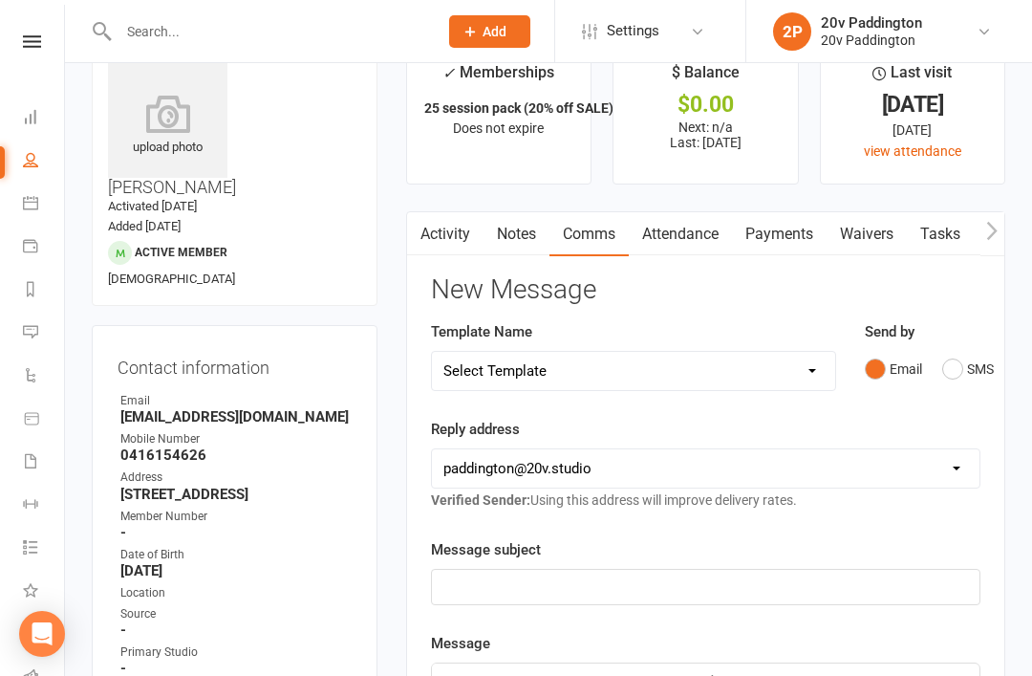
click at [965, 371] on button "SMS" at bounding box center [968, 369] width 52 height 36
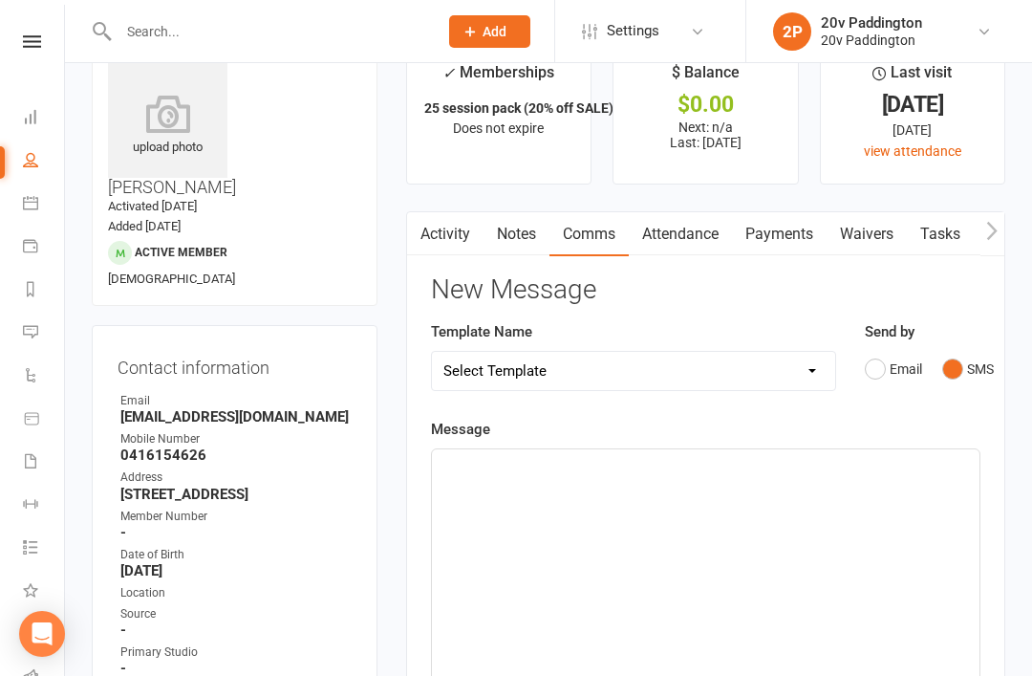
click at [704, 515] on div "﻿" at bounding box center [706, 592] width 548 height 287
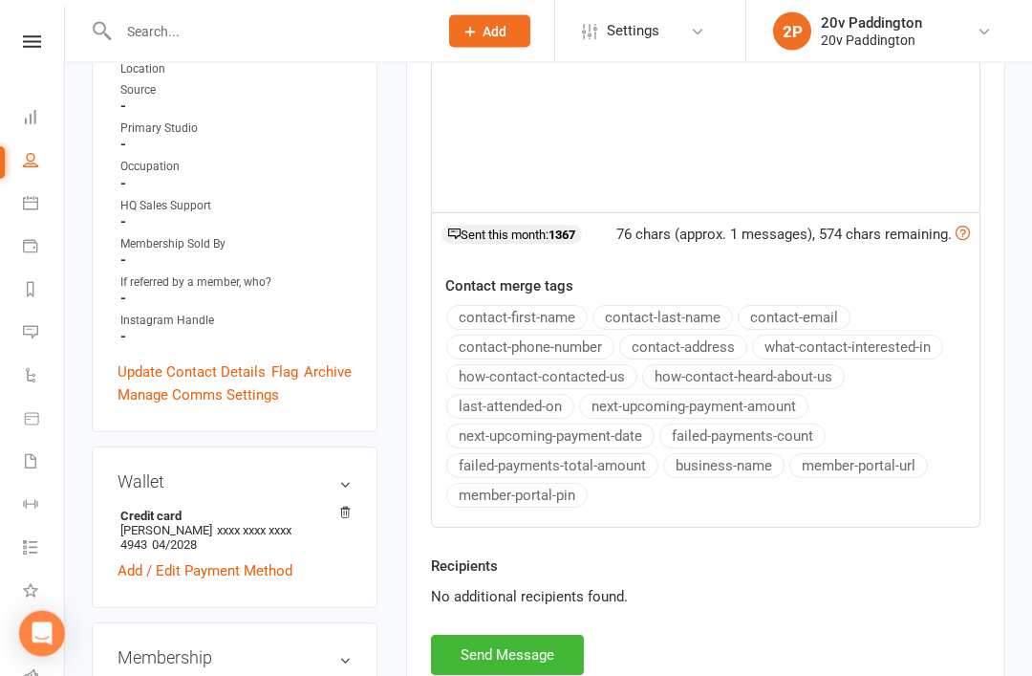
scroll to position [591, 0]
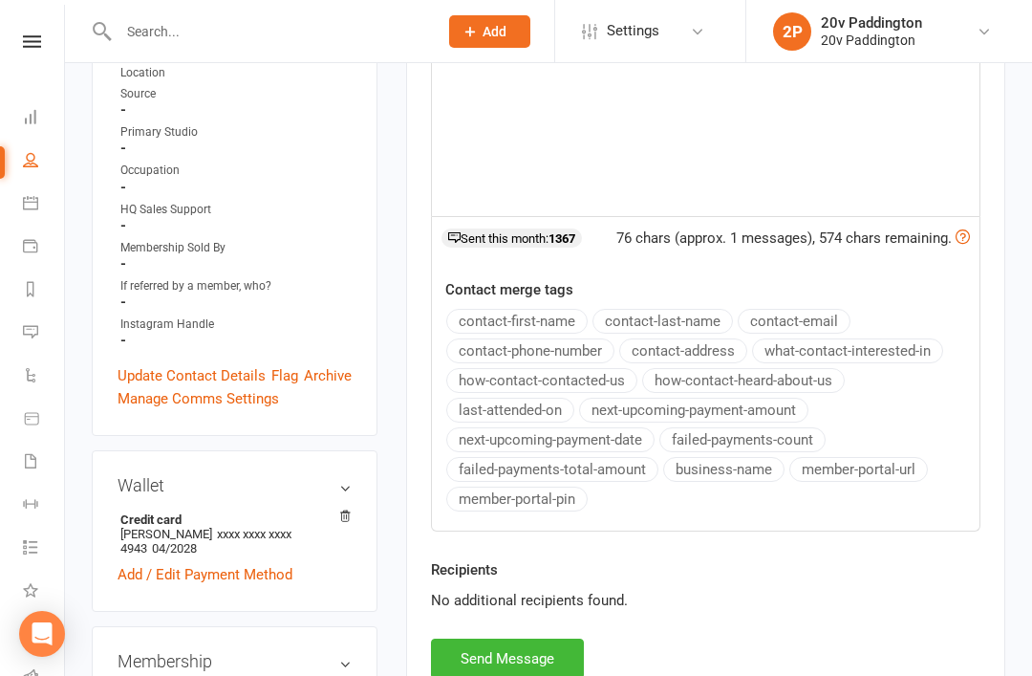
click at [532, 650] on button "Send Message" at bounding box center [507, 658] width 153 height 40
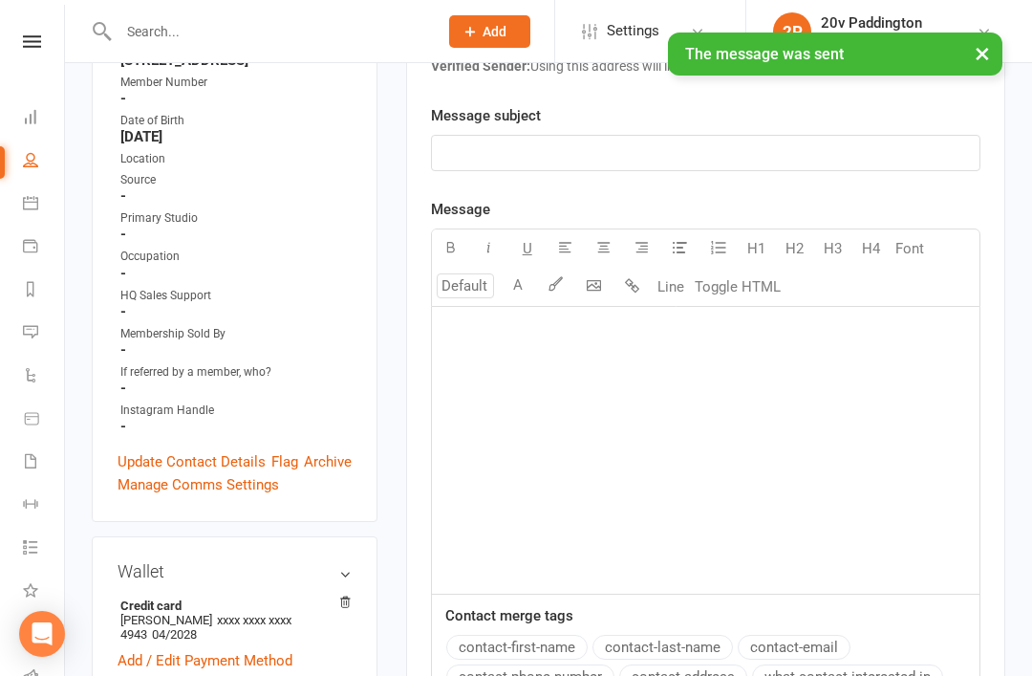
scroll to position [0, 0]
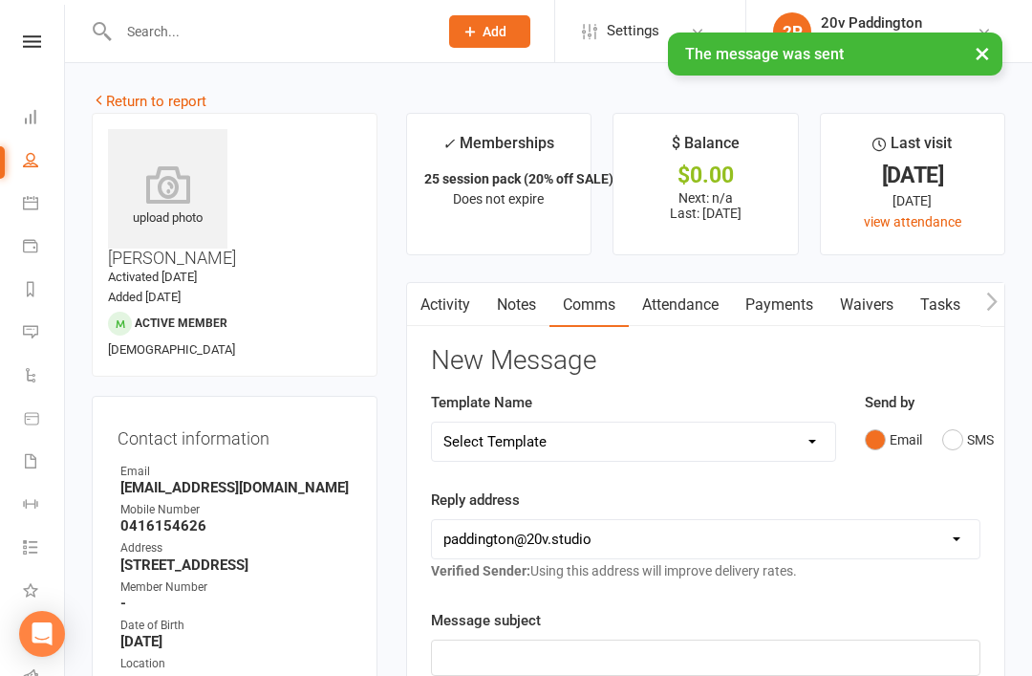
click at [181, 103] on link "Return to report" at bounding box center [149, 101] width 115 height 17
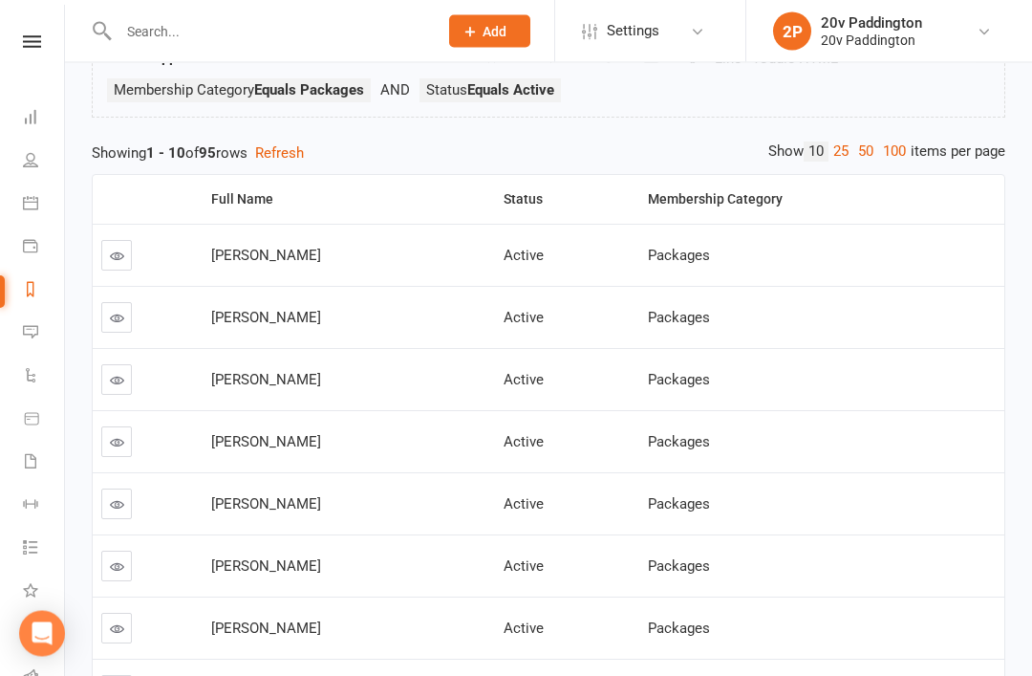
scroll to position [141, 0]
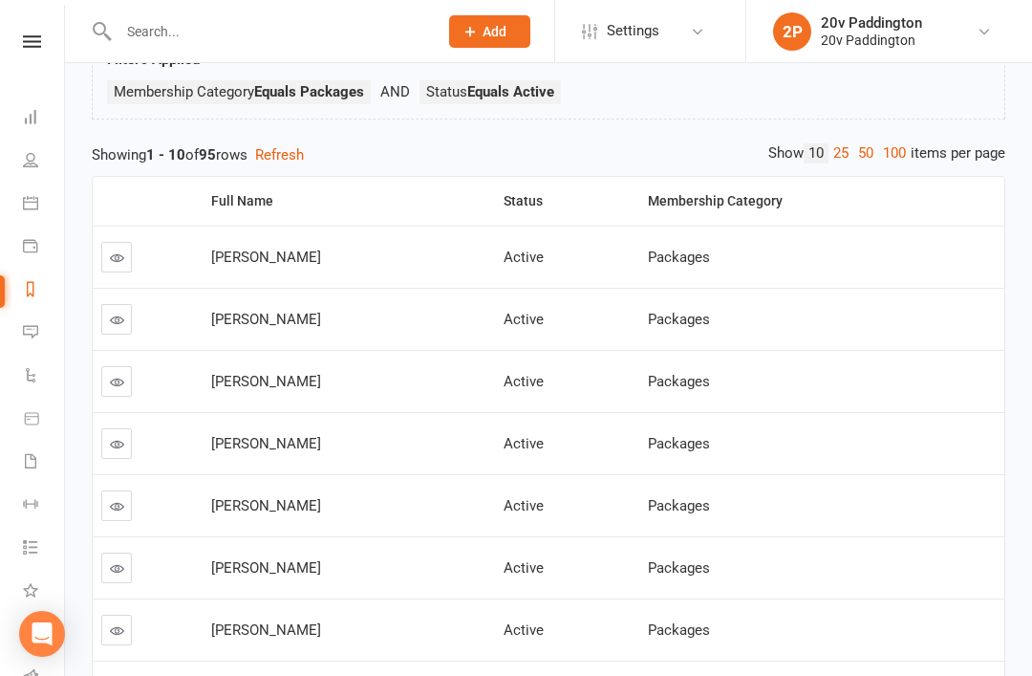
click at [918, 159] on div "Show 10 25 50 100 items per page" at bounding box center [886, 153] width 237 height 20
click at [894, 157] on link "100" at bounding box center [894, 153] width 32 height 20
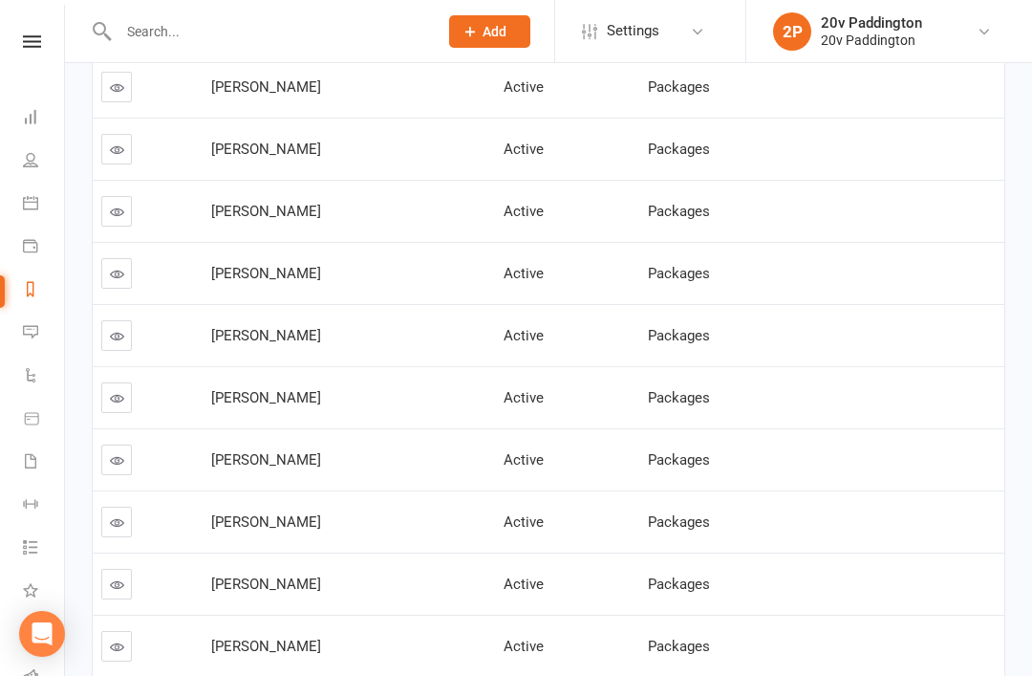
scroll to position [4657, 0]
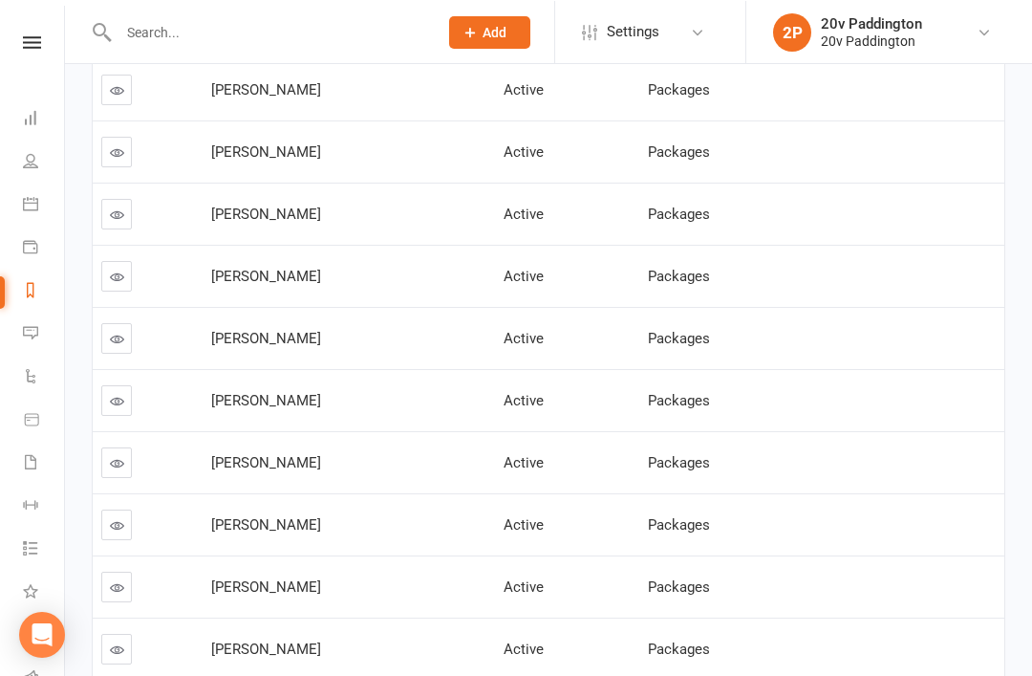
click at [253, 36] on input "text" at bounding box center [269, 31] width 312 height 27
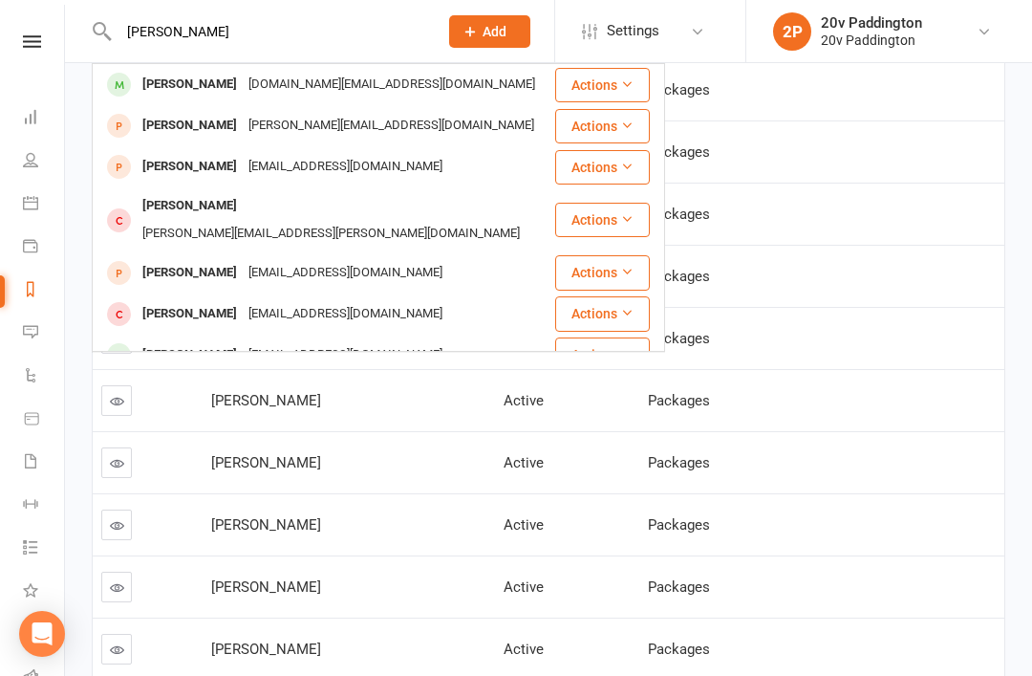
type input "Gina"
click at [319, 172] on div "Virginiabedford1959@gmail.com" at bounding box center [345, 167] width 205 height 28
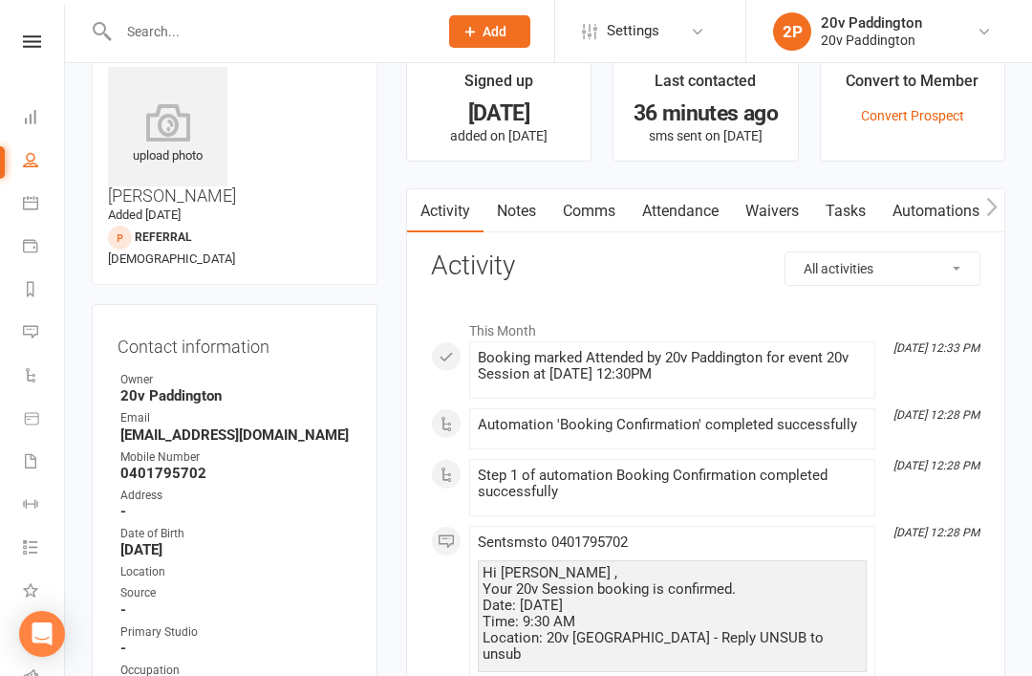
scroll to position [11, 0]
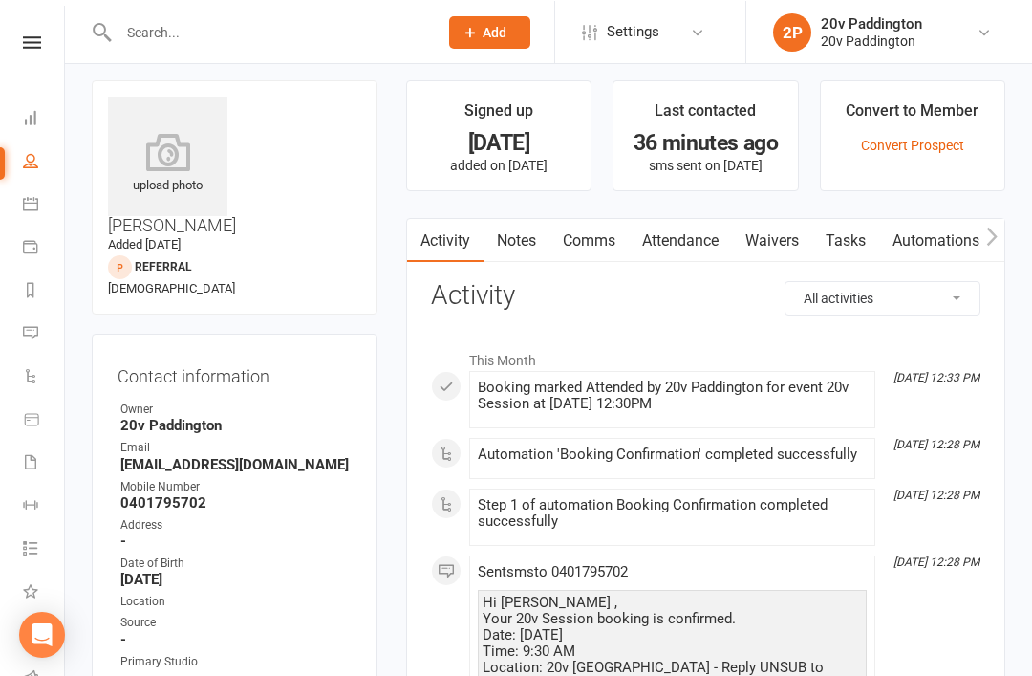
click at [709, 260] on link "Attendance" at bounding box center [680, 240] width 103 height 44
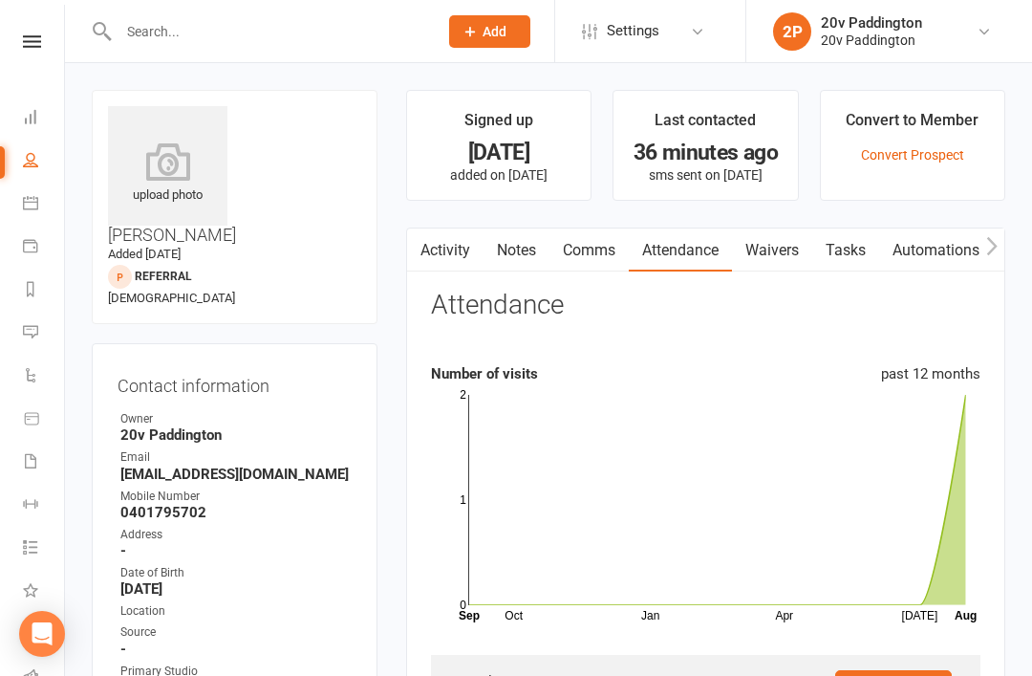
click at [18, 46] on link at bounding box center [32, 41] width 68 height 12
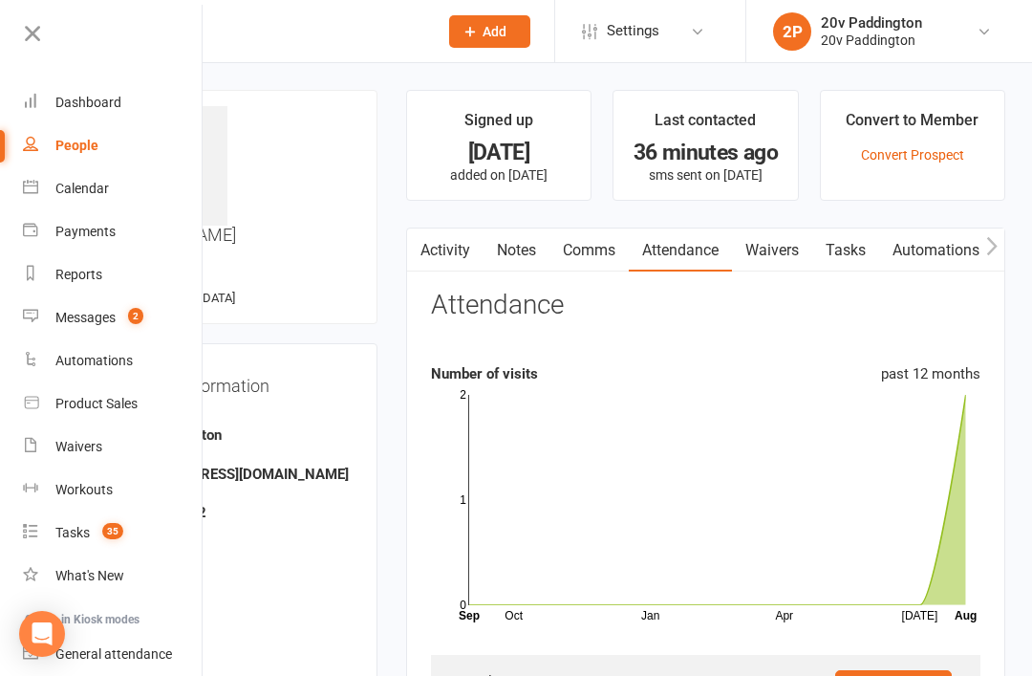
click at [71, 318] on div "Messages" at bounding box center [85, 317] width 60 height 15
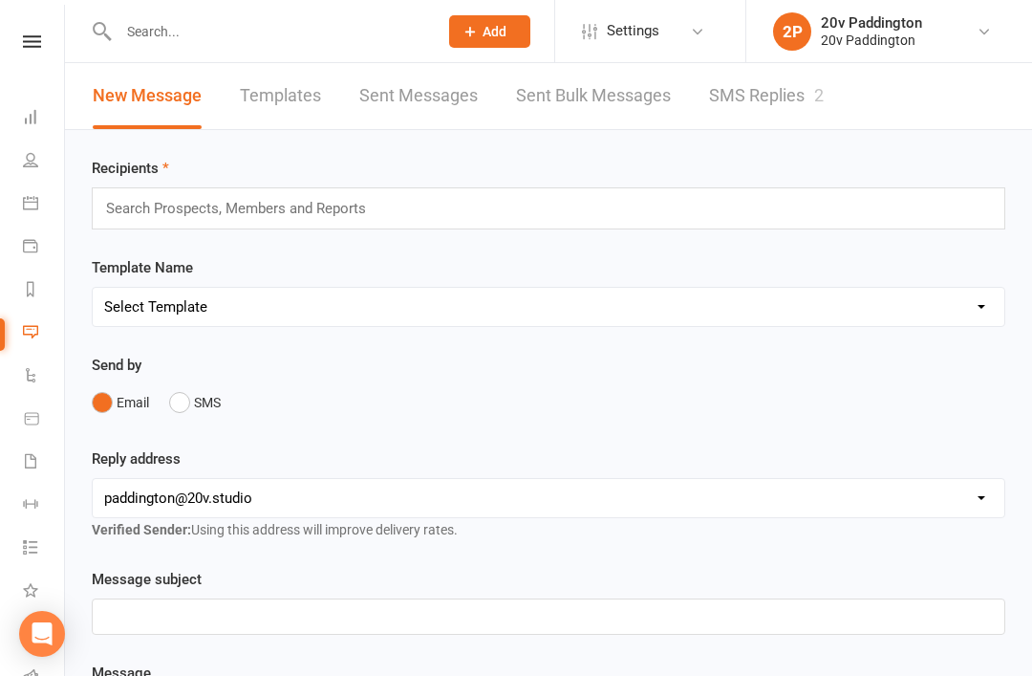
click at [766, 106] on link "SMS Replies 2" at bounding box center [766, 96] width 115 height 66
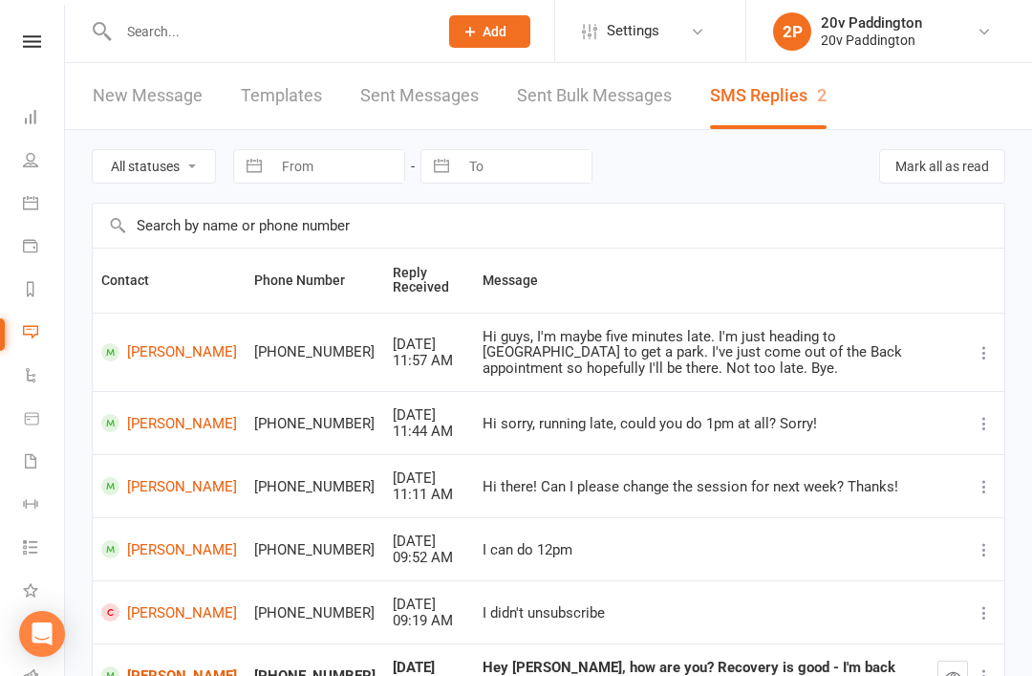
click at [48, 61] on div "Clubworx" at bounding box center [32, 66] width 64 height 62
click at [5, 45] on link at bounding box center [32, 41] width 68 height 12
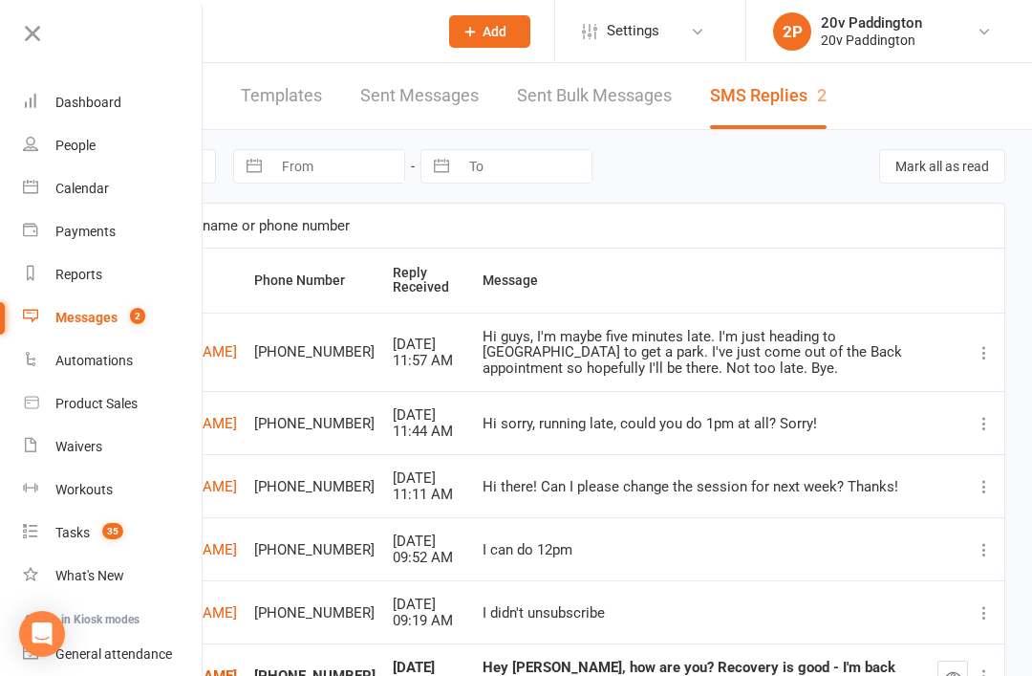
click at [79, 283] on link "Reports" at bounding box center [113, 274] width 181 height 43
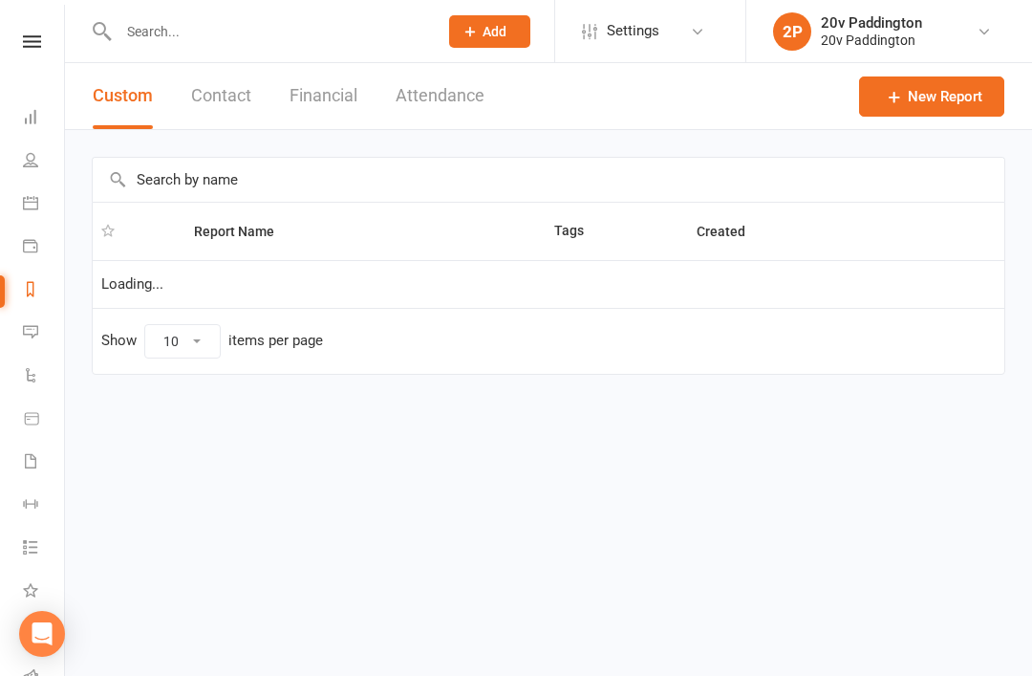
select select "100"
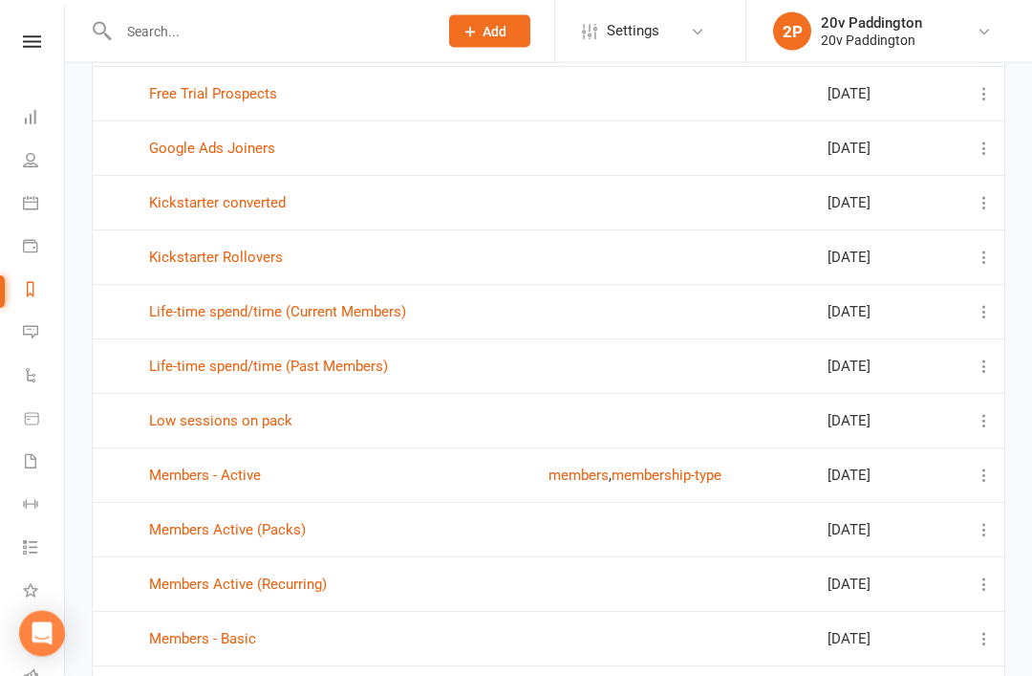
click at [182, 537] on link "Members Active (Packs)" at bounding box center [227, 530] width 157 height 17
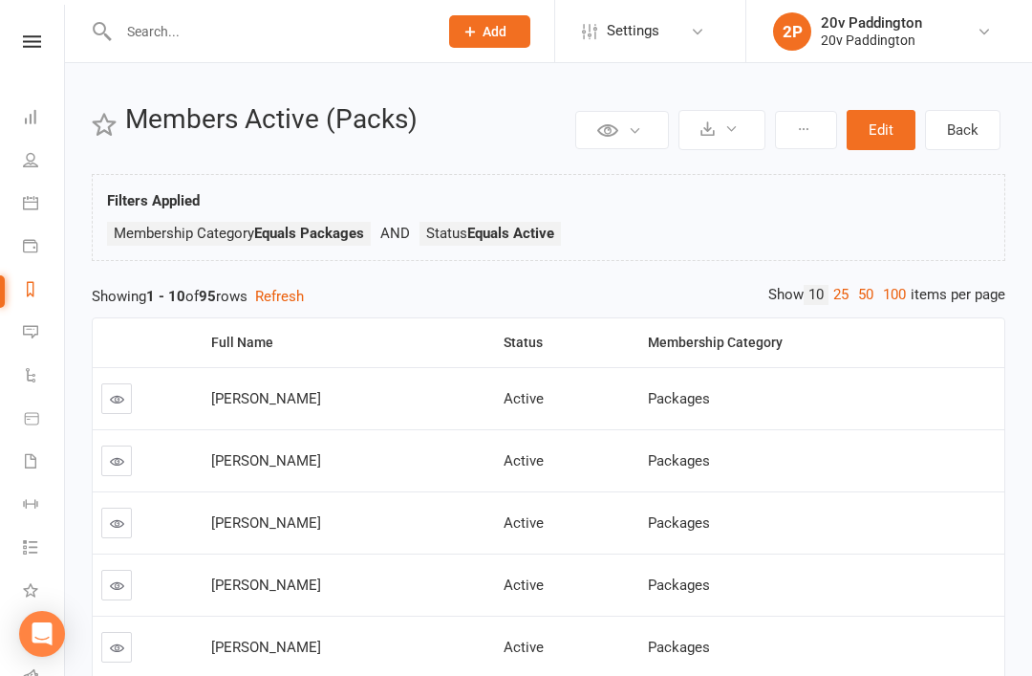
click at [892, 299] on link "100" at bounding box center [894, 295] width 32 height 20
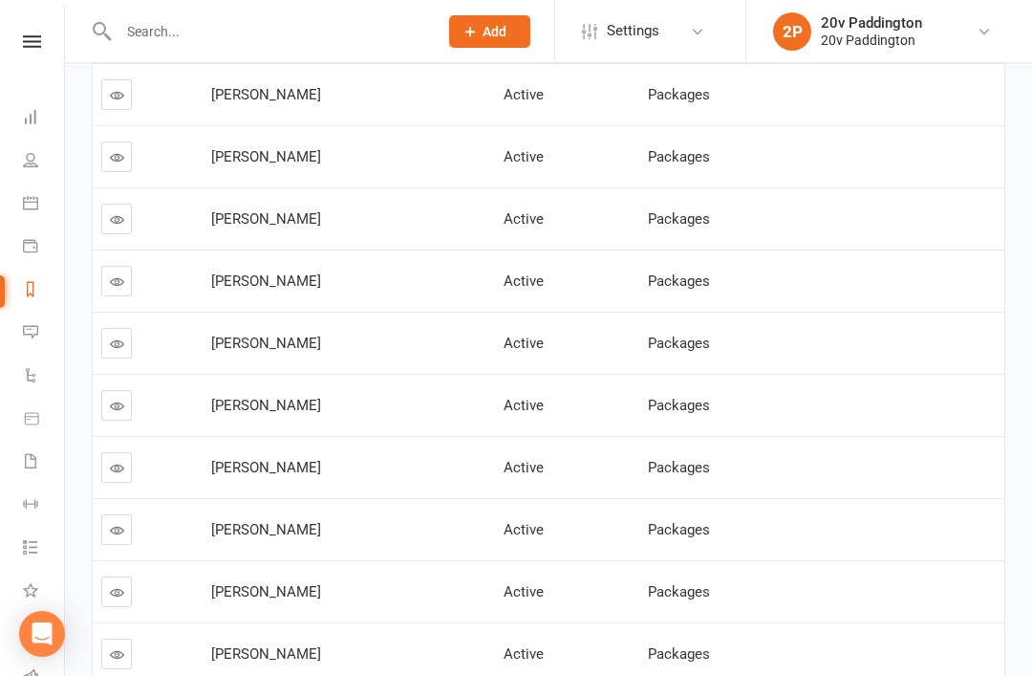
scroll to position [4276, 0]
